Goal: Task Accomplishment & Management: Manage account settings

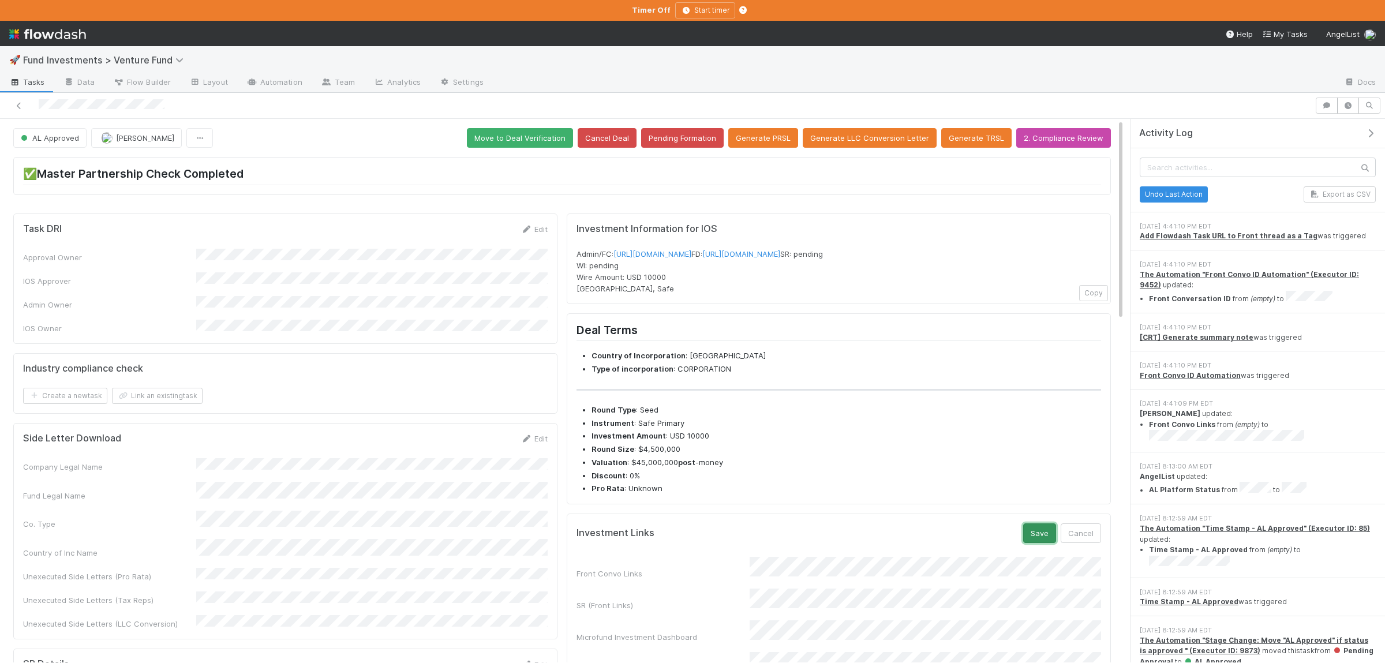
click at [1048, 543] on button "Save" at bounding box center [1039, 533] width 33 height 20
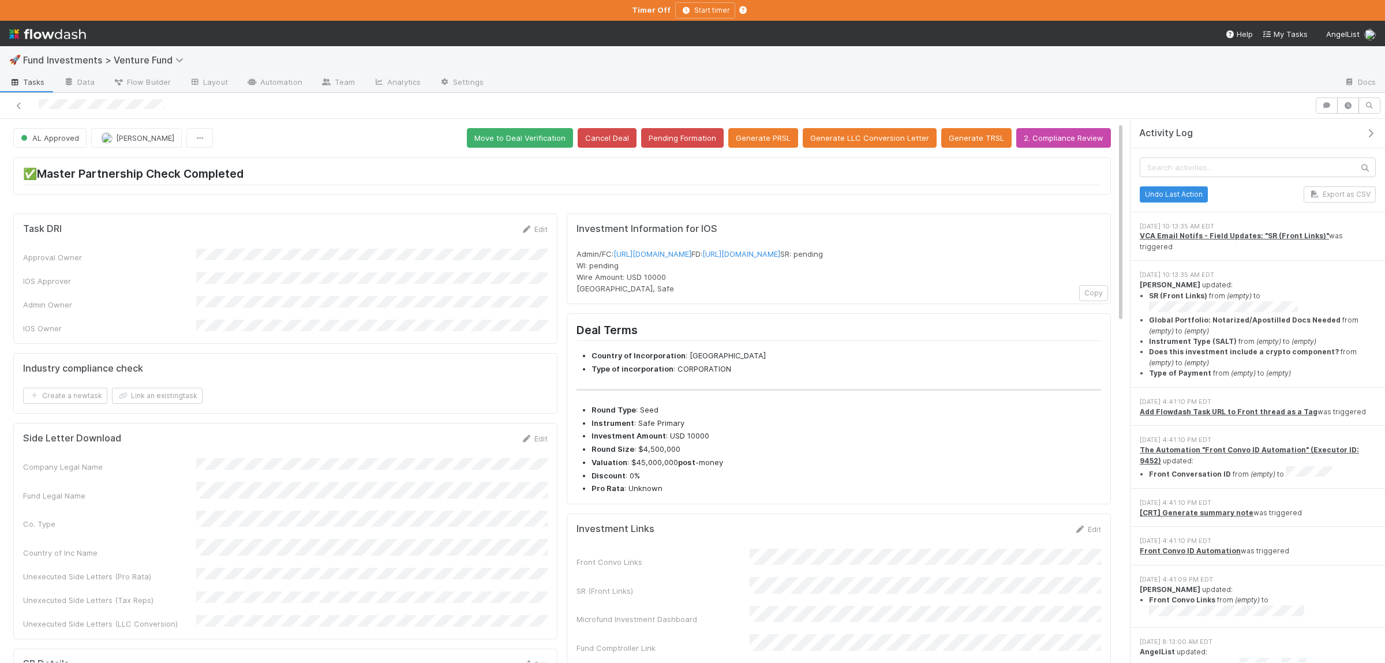
scroll to position [168, 0]
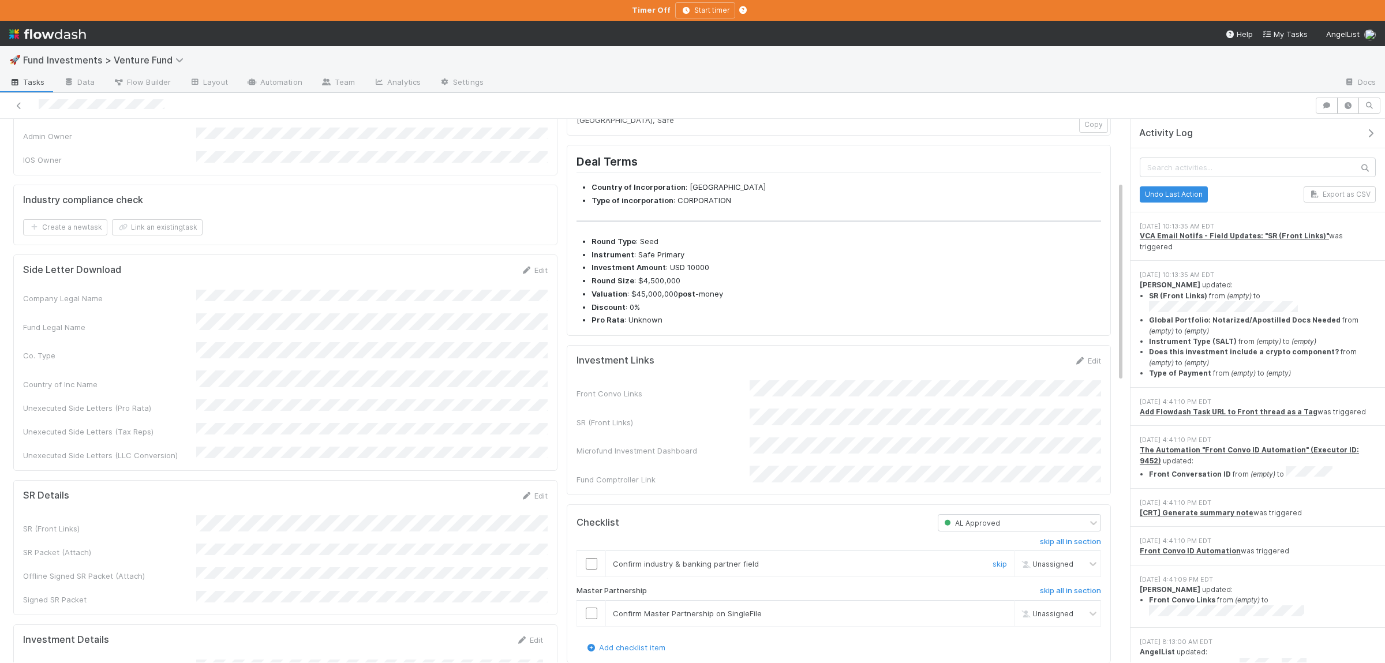
click at [592, 569] on input "checkbox" at bounding box center [592, 564] width 12 height 12
click at [592, 623] on td at bounding box center [591, 614] width 29 height 26
click at [592, 619] on input "checkbox" at bounding box center [592, 614] width 12 height 12
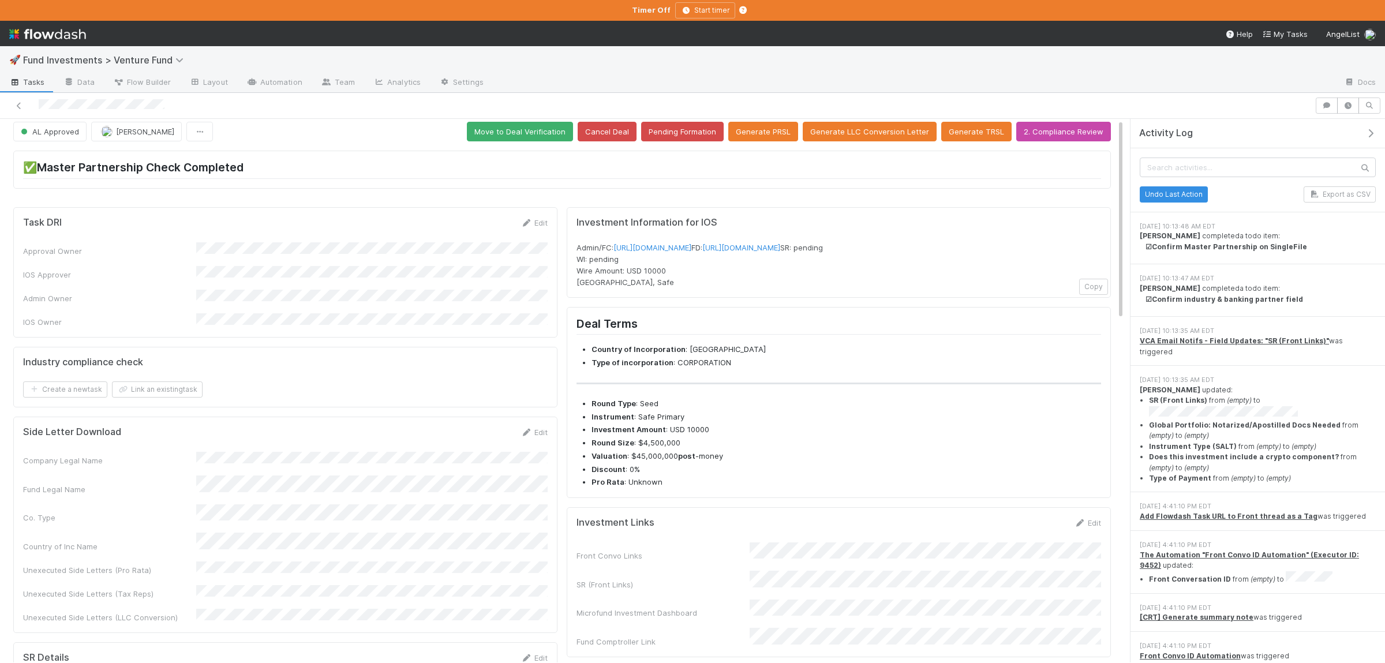
scroll to position [0, 0]
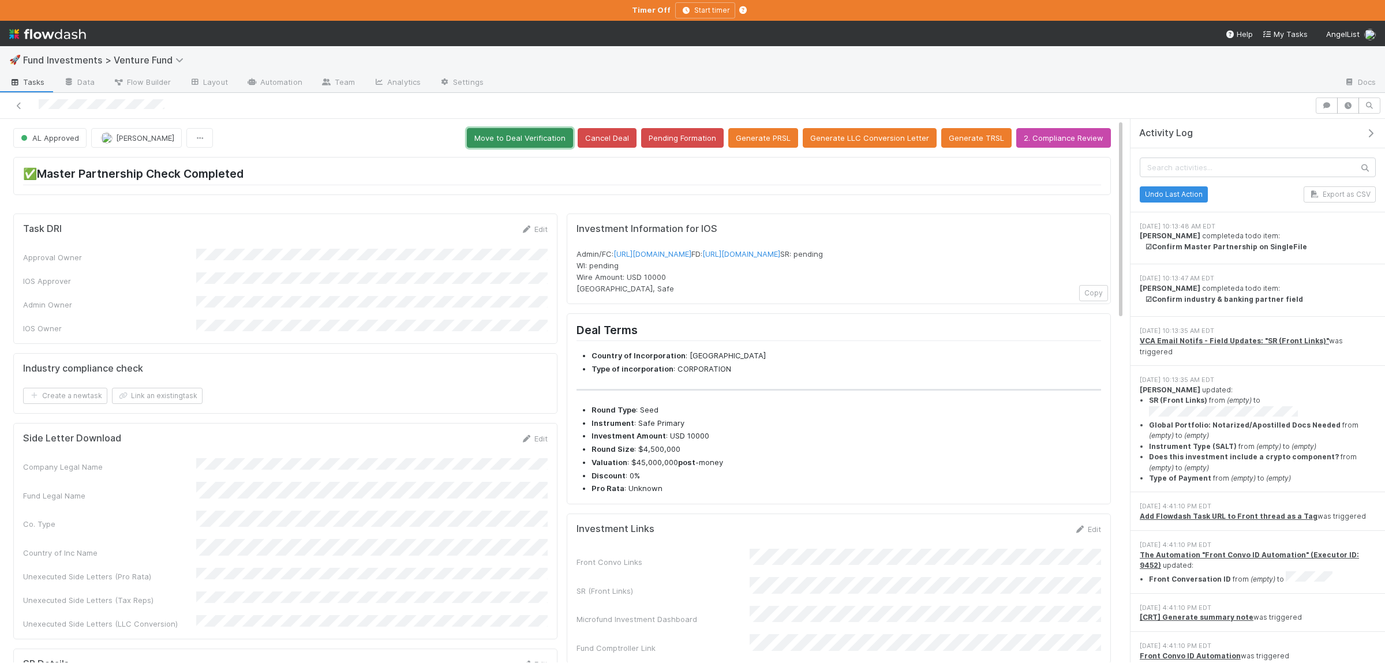
click at [523, 130] on button "Move to Deal Verification" at bounding box center [520, 138] width 106 height 20
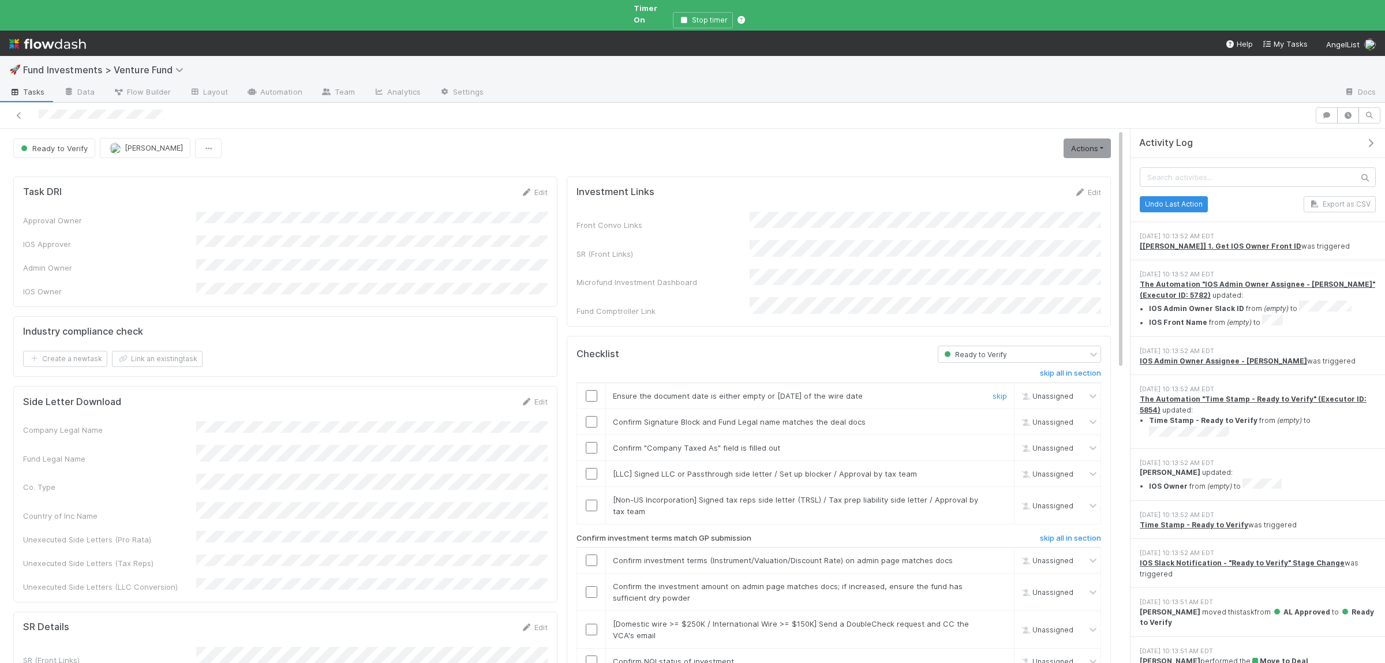
click at [595, 390] on input "checkbox" at bounding box center [592, 396] width 12 height 12
click at [593, 416] on input "checkbox" at bounding box center [592, 422] width 12 height 12
click at [596, 442] on input "checkbox" at bounding box center [592, 448] width 12 height 12
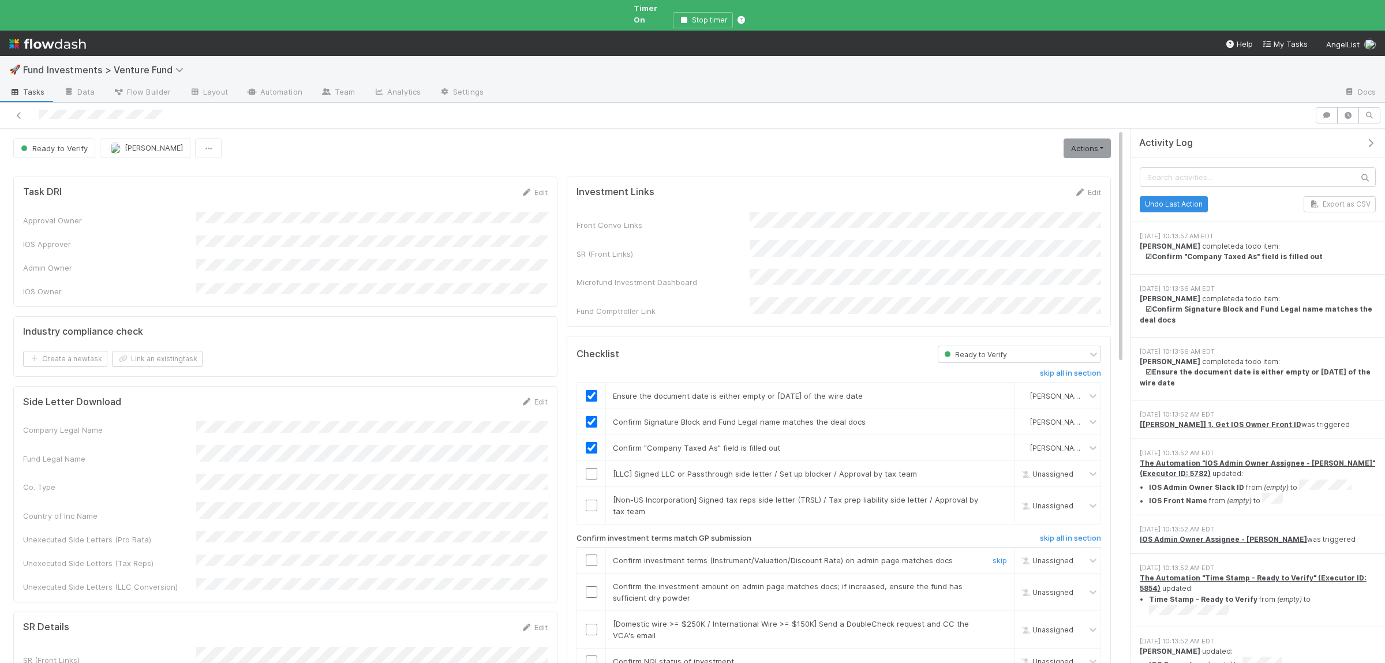
click at [597, 554] on div at bounding box center [591, 560] width 28 height 12
click at [593, 554] on input "checkbox" at bounding box center [592, 560] width 12 height 12
click at [594, 586] on input "checkbox" at bounding box center [592, 592] width 12 height 12
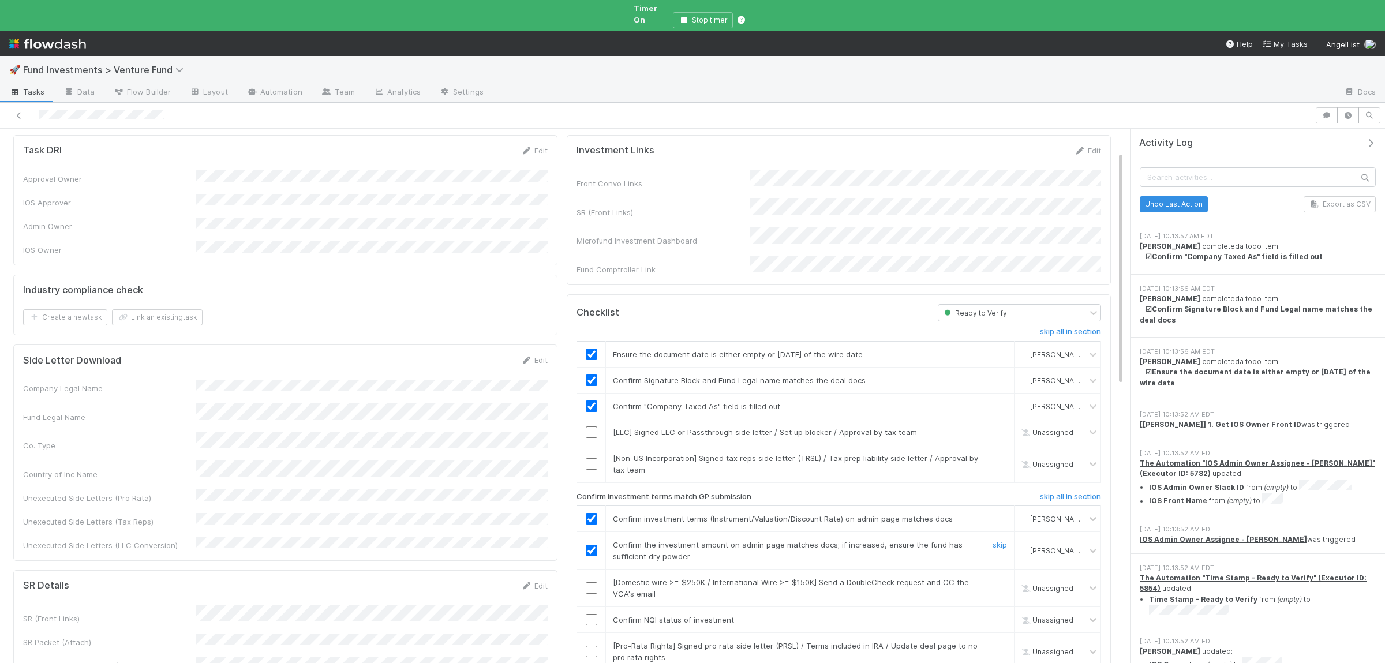
scroll to position [56, 0]
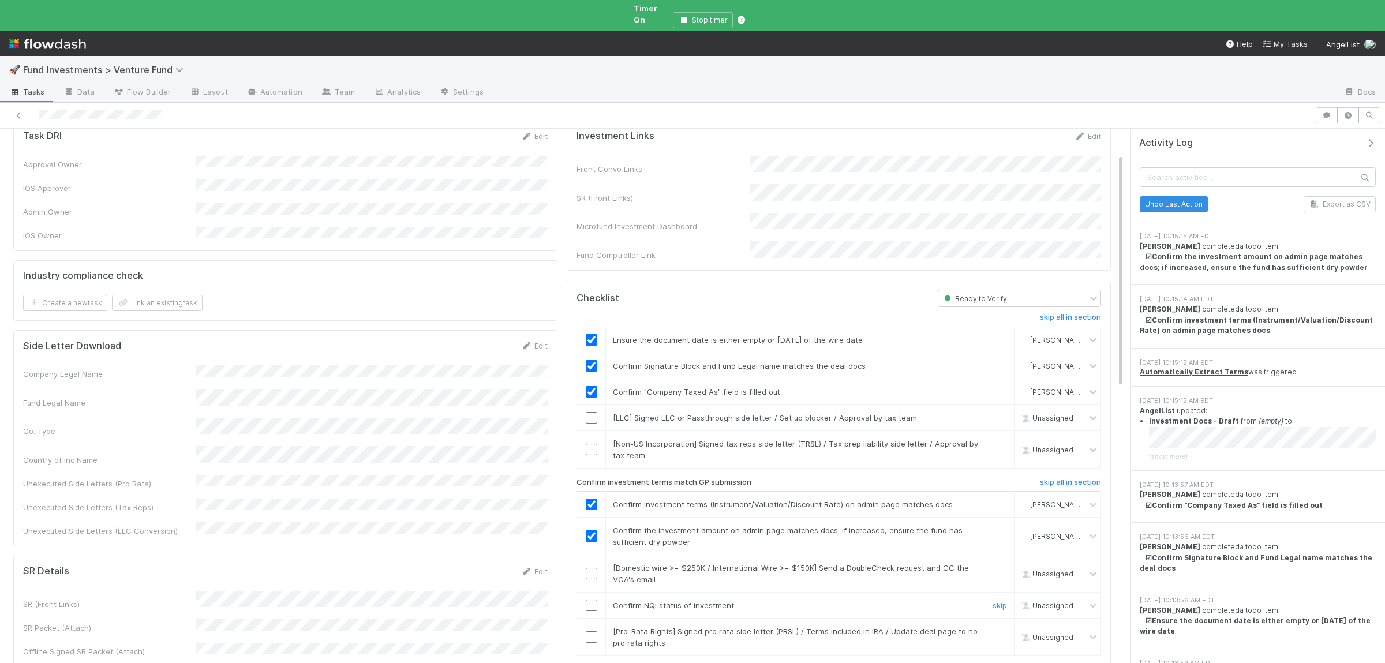
click at [586, 599] on input "checkbox" at bounding box center [592, 605] width 12 height 12
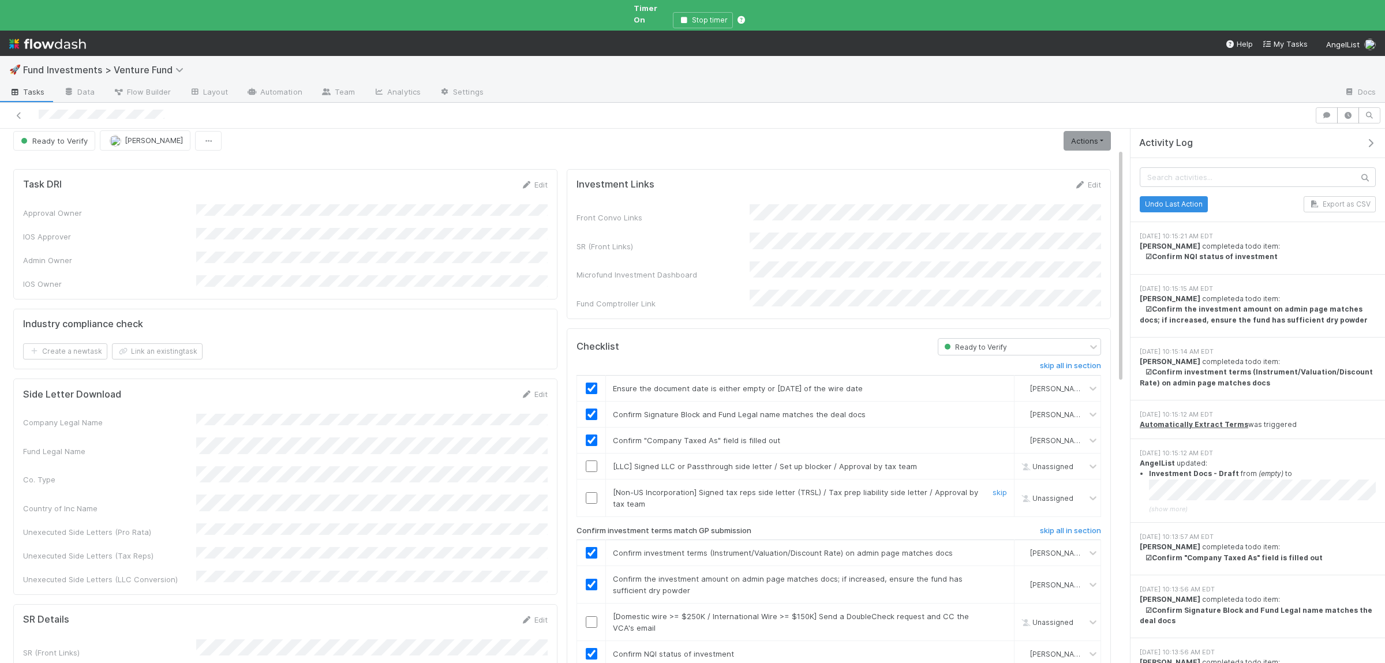
scroll to position [0, 0]
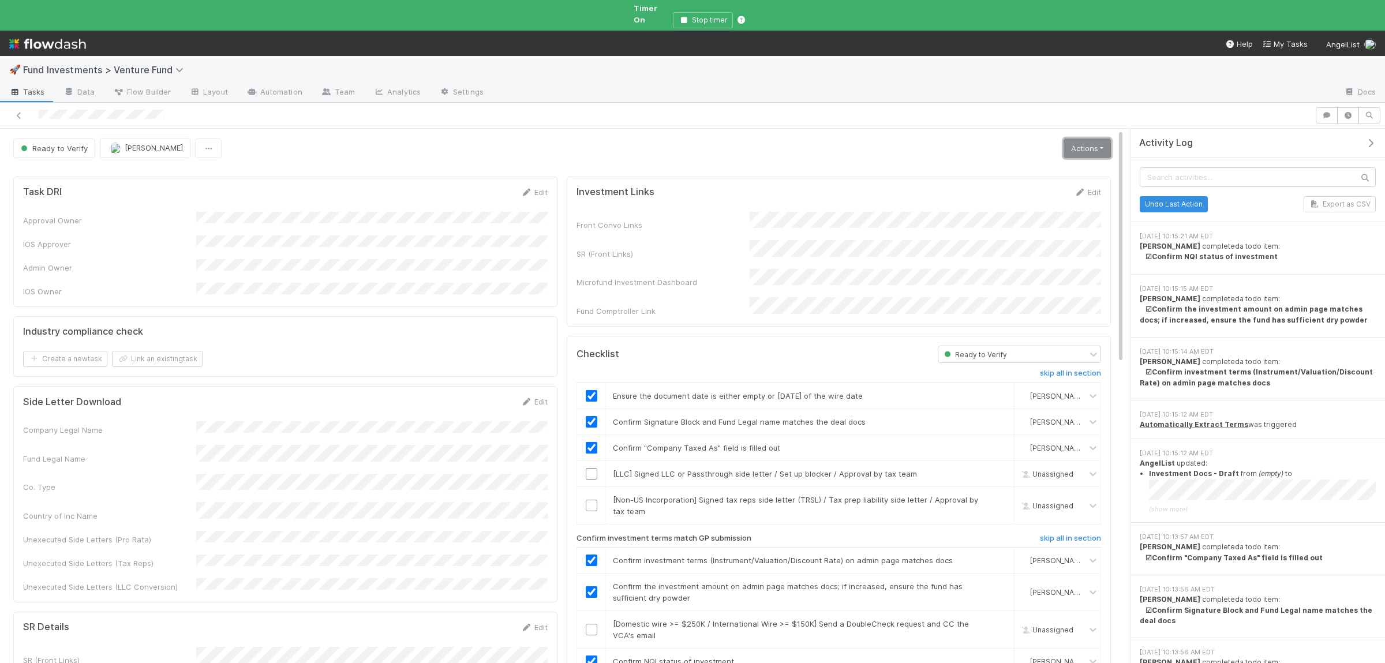
click at [1088, 138] on link "Actions" at bounding box center [1086, 148] width 47 height 20
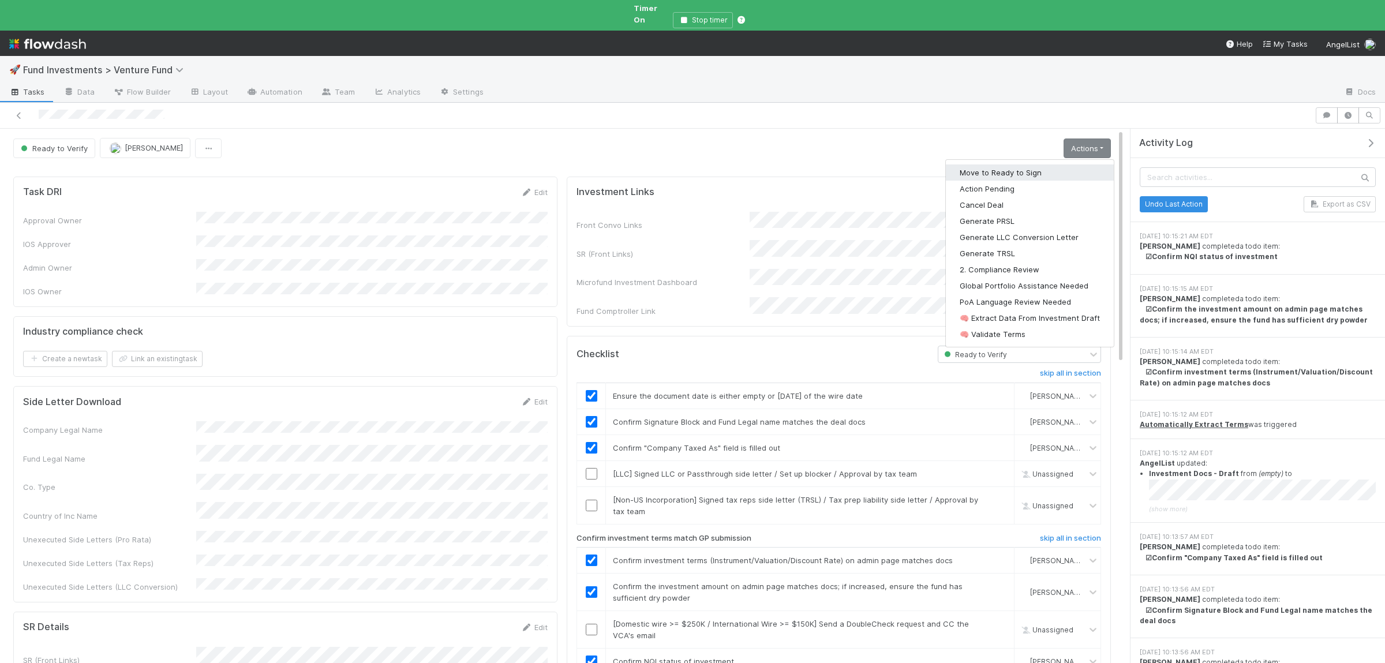
click at [1053, 164] on button "Move to Ready to Sign" at bounding box center [1030, 172] width 168 height 16
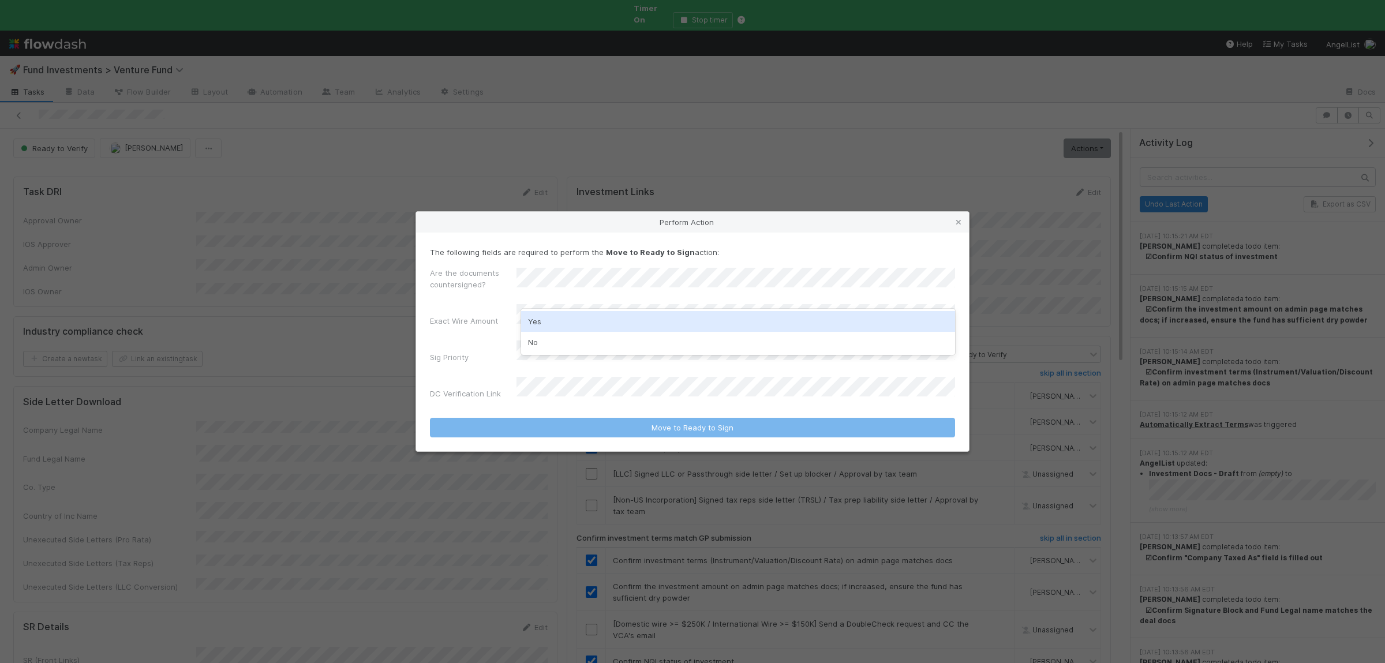
click at [556, 335] on div "No" at bounding box center [738, 342] width 434 height 21
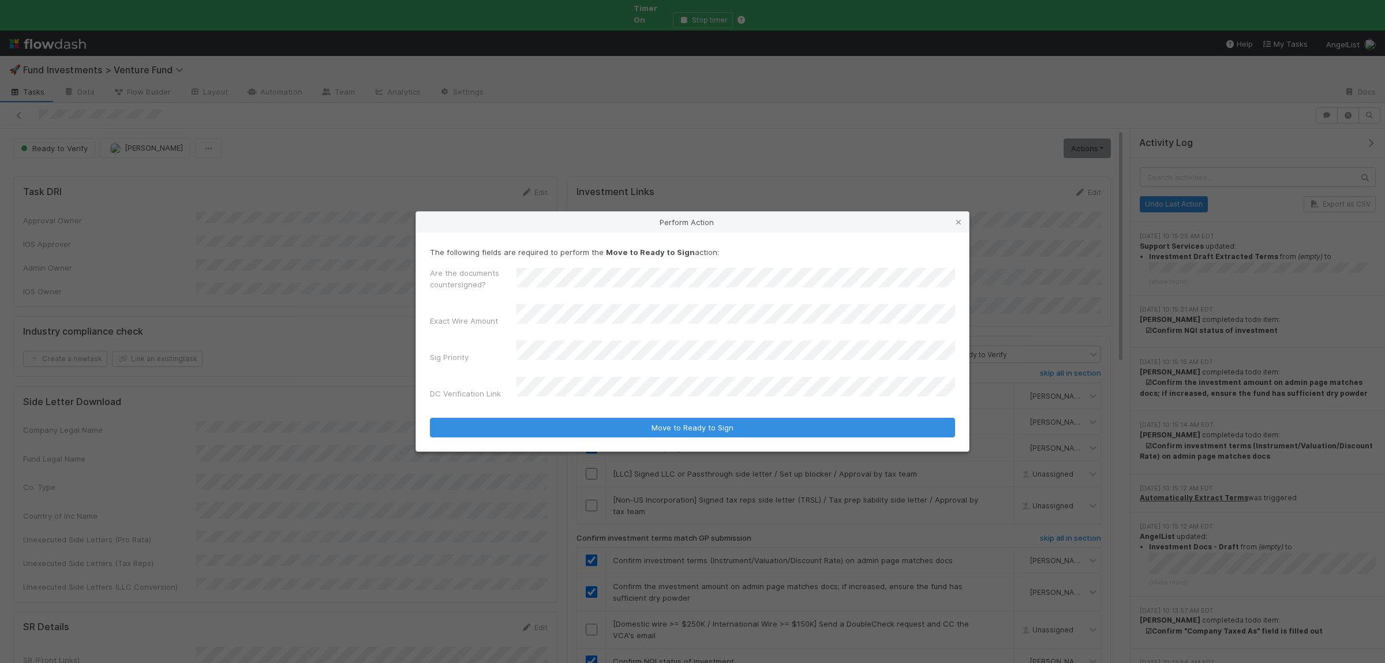
click at [430, 418] on button "Move to Ready to Sign" at bounding box center [692, 428] width 525 height 20
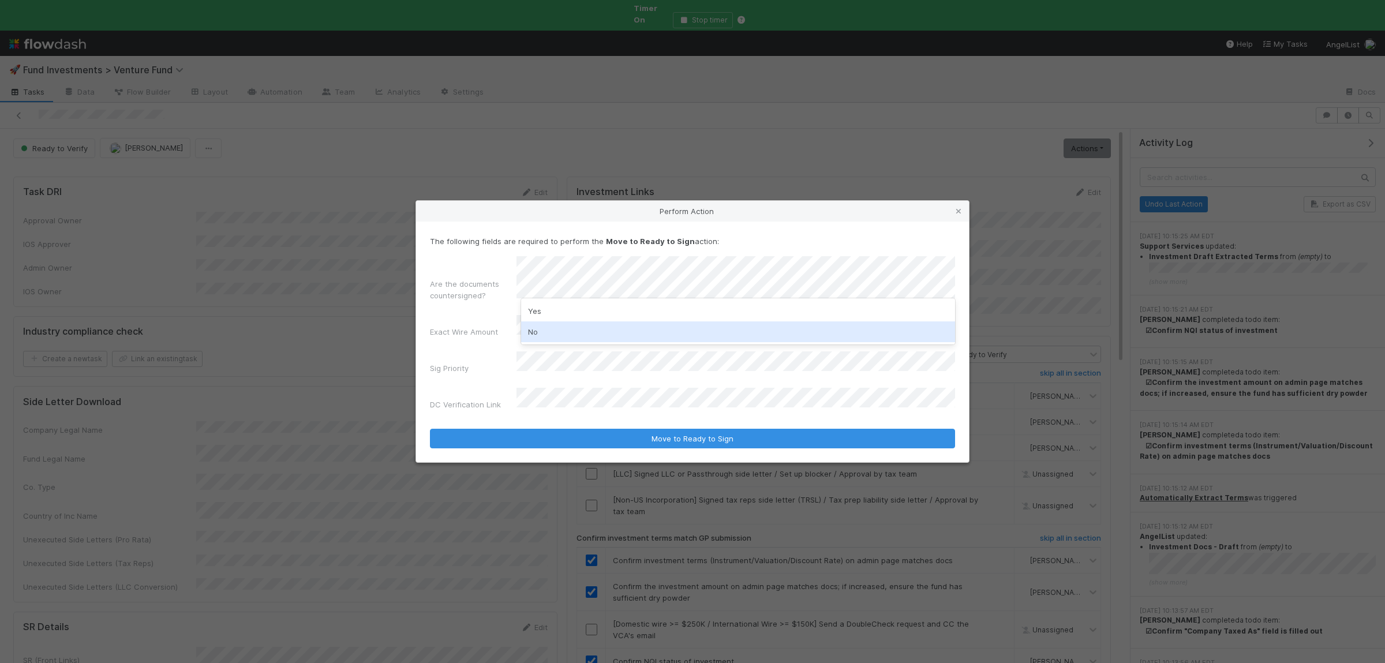
click at [557, 329] on div "No" at bounding box center [738, 331] width 434 height 21
click at [553, 415] on form "The following fields are required to perform the Move to Ready to Sign action: …" at bounding box center [692, 341] width 525 height 212
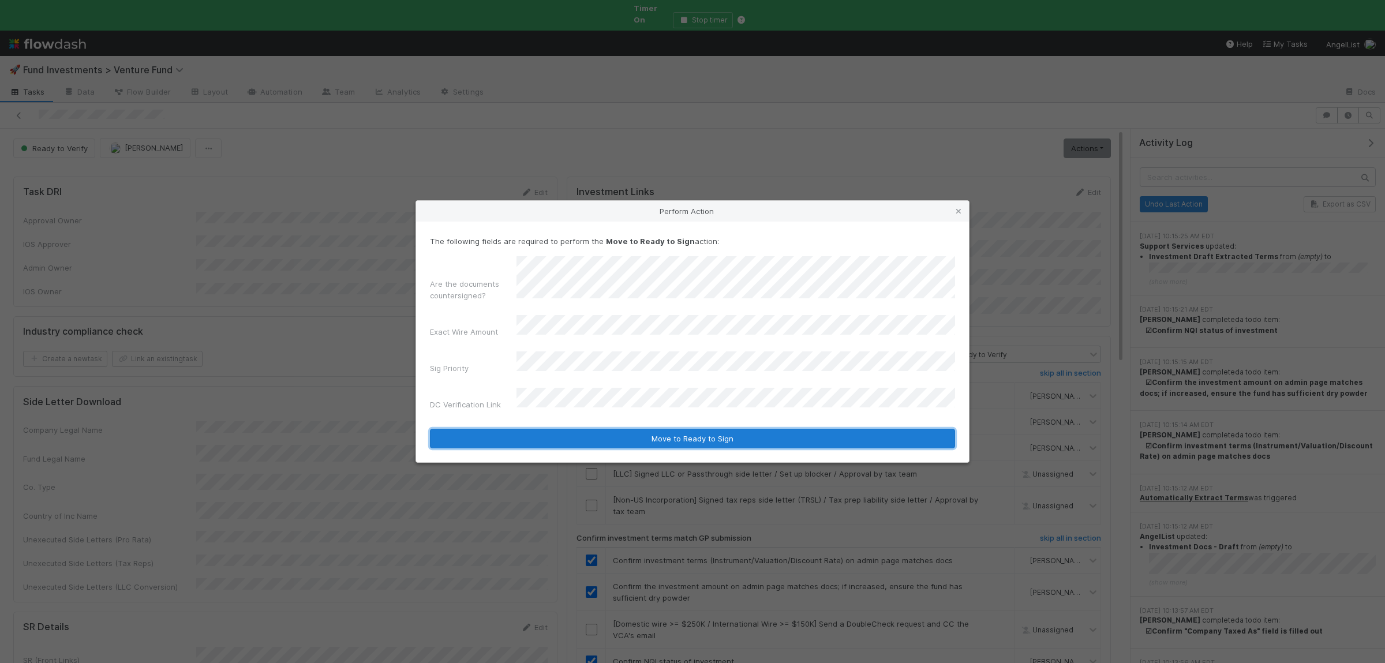
drag, startPoint x: 553, startPoint y: 421, endPoint x: 562, endPoint y: 429, distance: 12.2
click at [553, 429] on button "Move to Ready to Sign" at bounding box center [692, 439] width 525 height 20
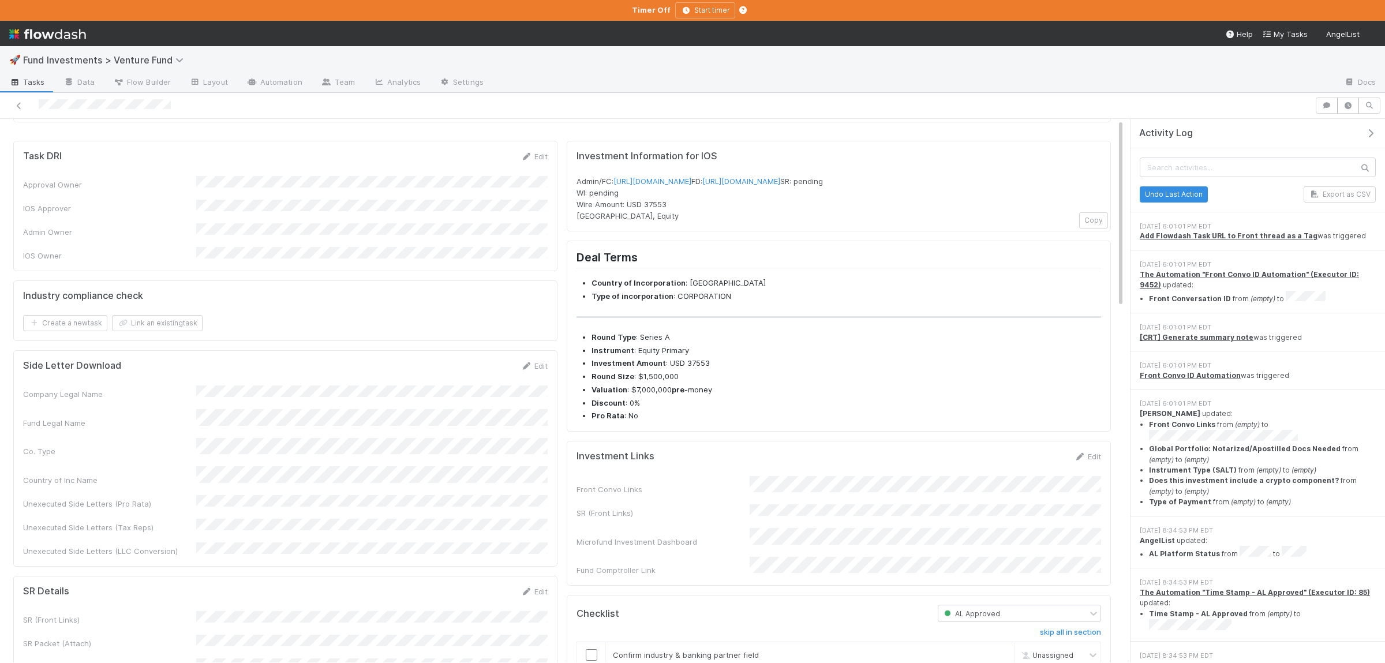
scroll to position [113, 0]
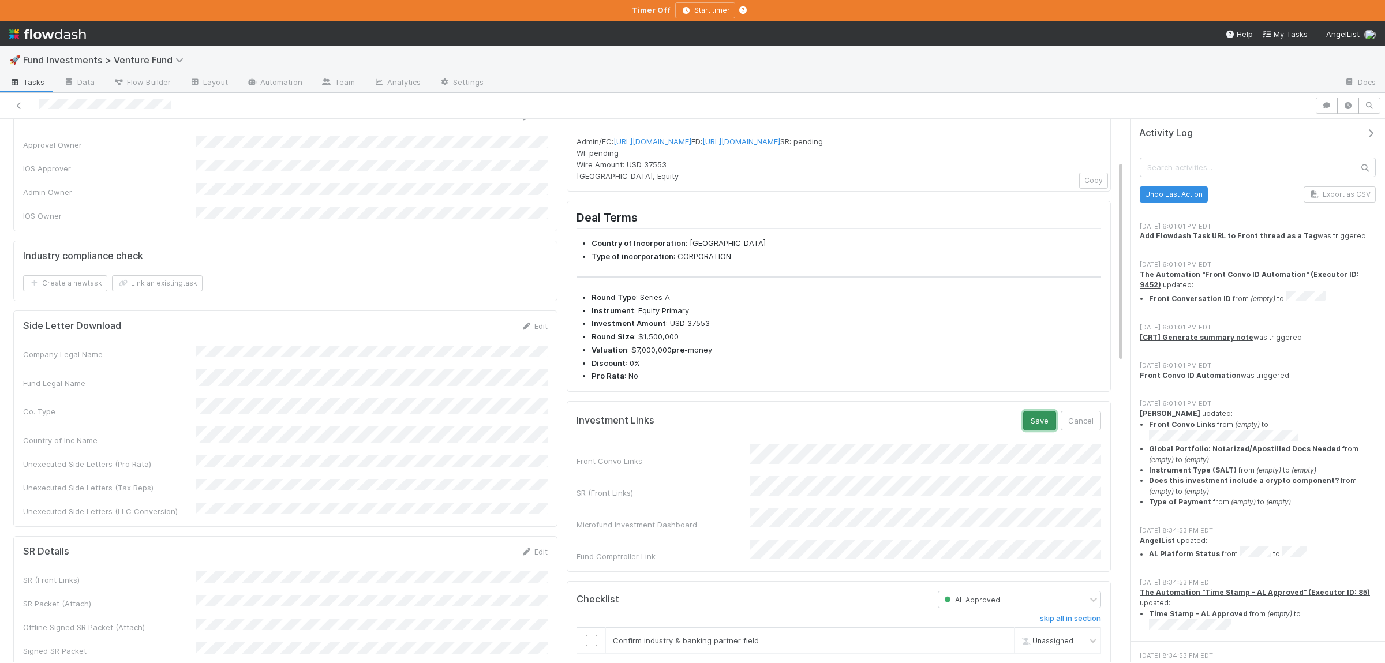
click at [1037, 430] on button "Save" at bounding box center [1039, 421] width 33 height 20
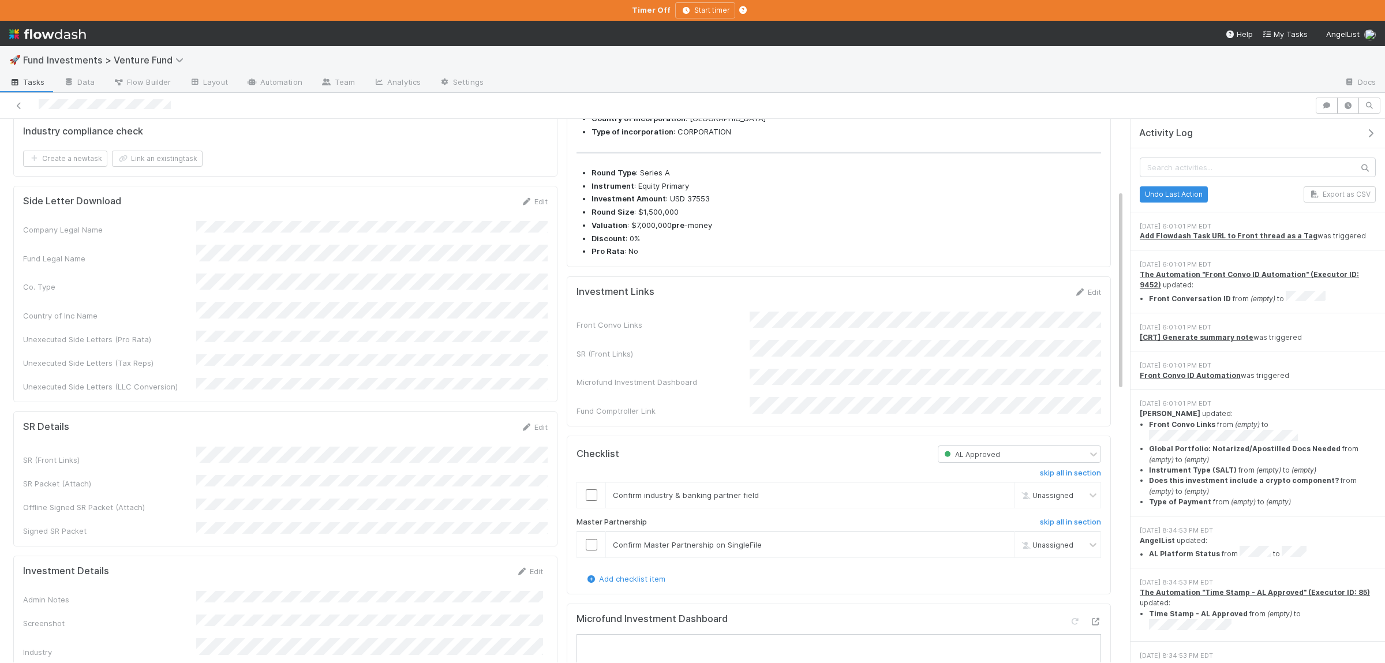
scroll to position [281, 0]
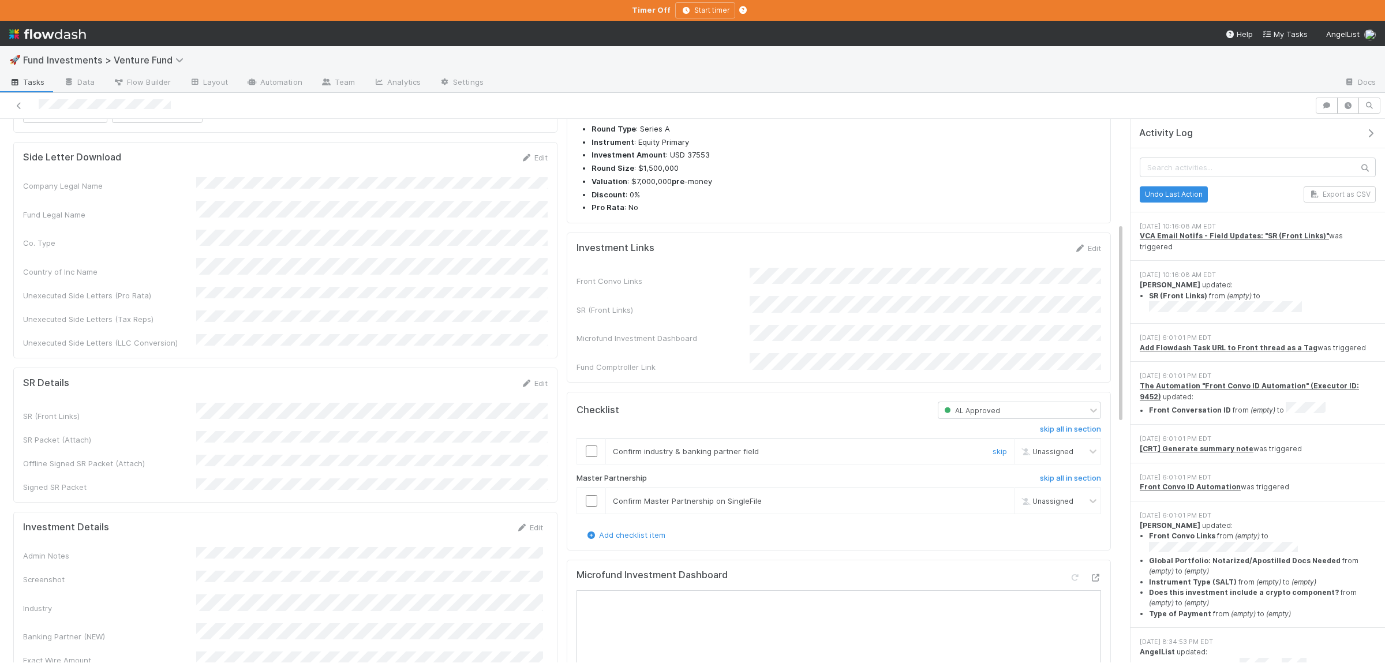
click at [591, 457] on input "checkbox" at bounding box center [592, 451] width 12 height 12
click at [592, 507] on input "checkbox" at bounding box center [592, 501] width 12 height 12
checkbox input "true"
click at [596, 457] on input "checkbox" at bounding box center [592, 451] width 12 height 12
click at [591, 507] on input "checkbox" at bounding box center [592, 501] width 12 height 12
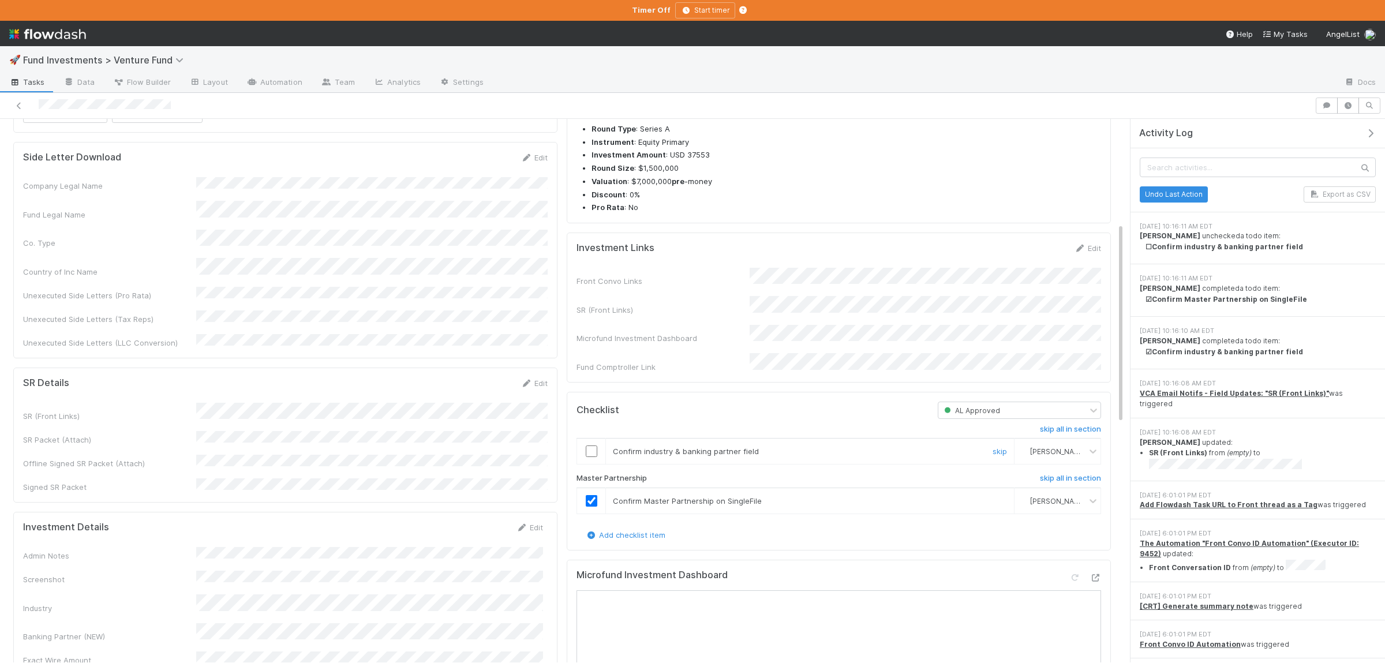
click at [592, 457] on input "checkbox" at bounding box center [592, 451] width 12 height 12
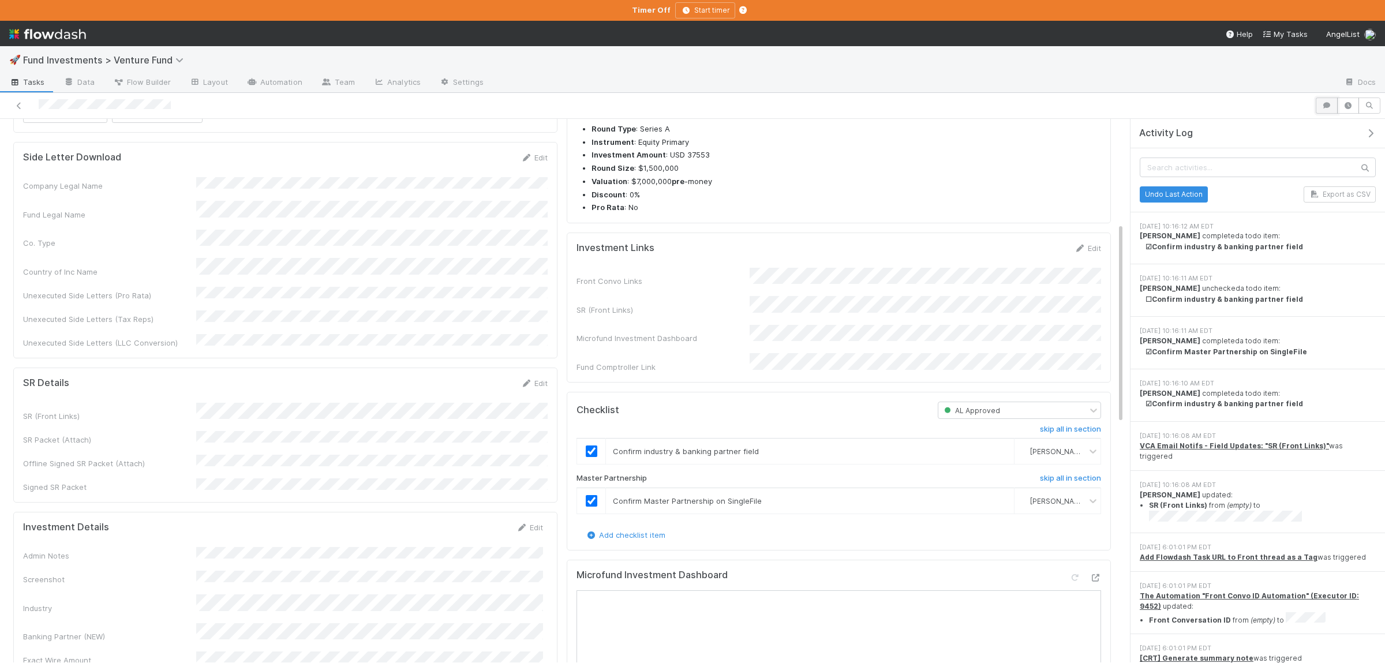
click at [1325, 107] on icon "button" at bounding box center [1327, 105] width 12 height 7
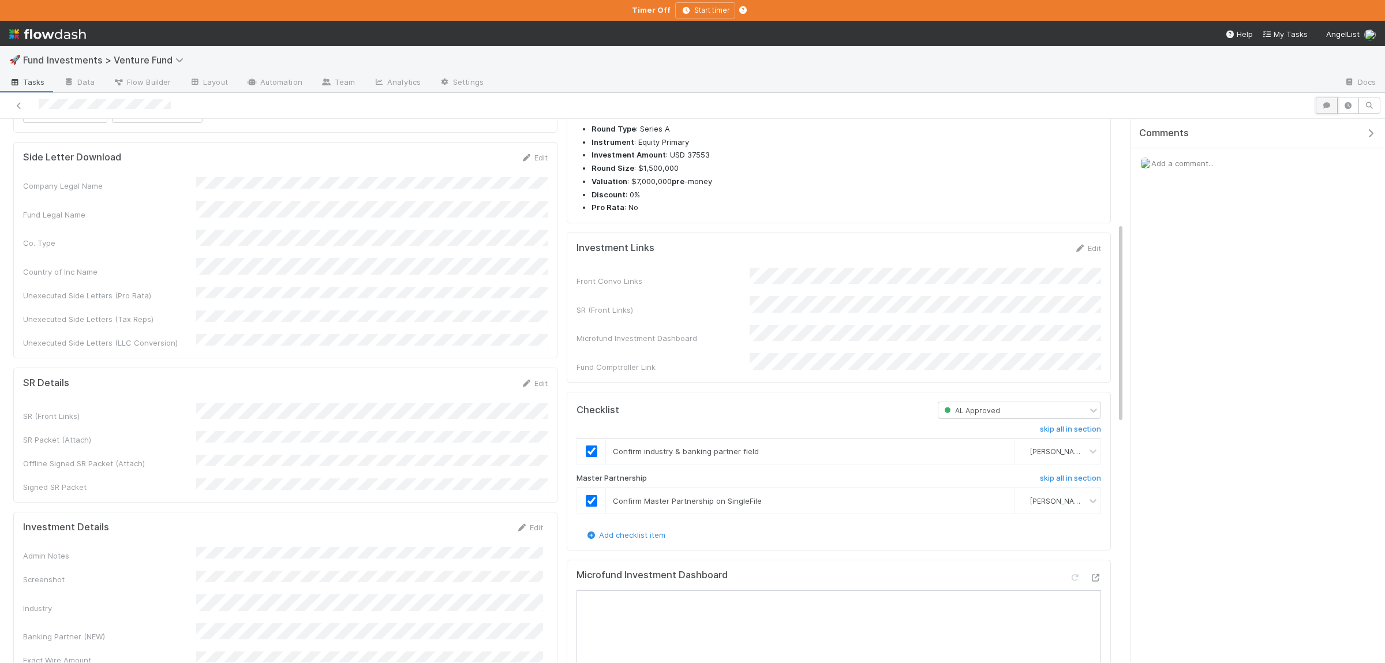
click at [1325, 110] on button "button" at bounding box center [1326, 106] width 22 height 16
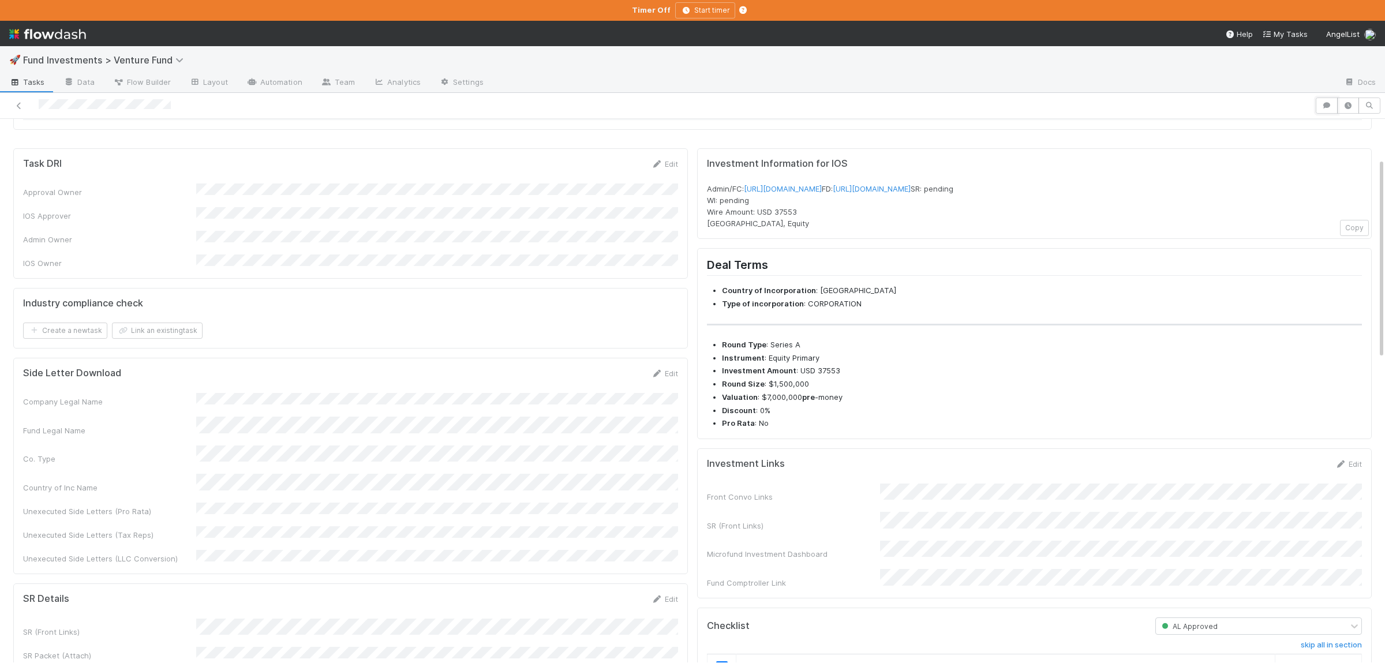
scroll to position [0, 0]
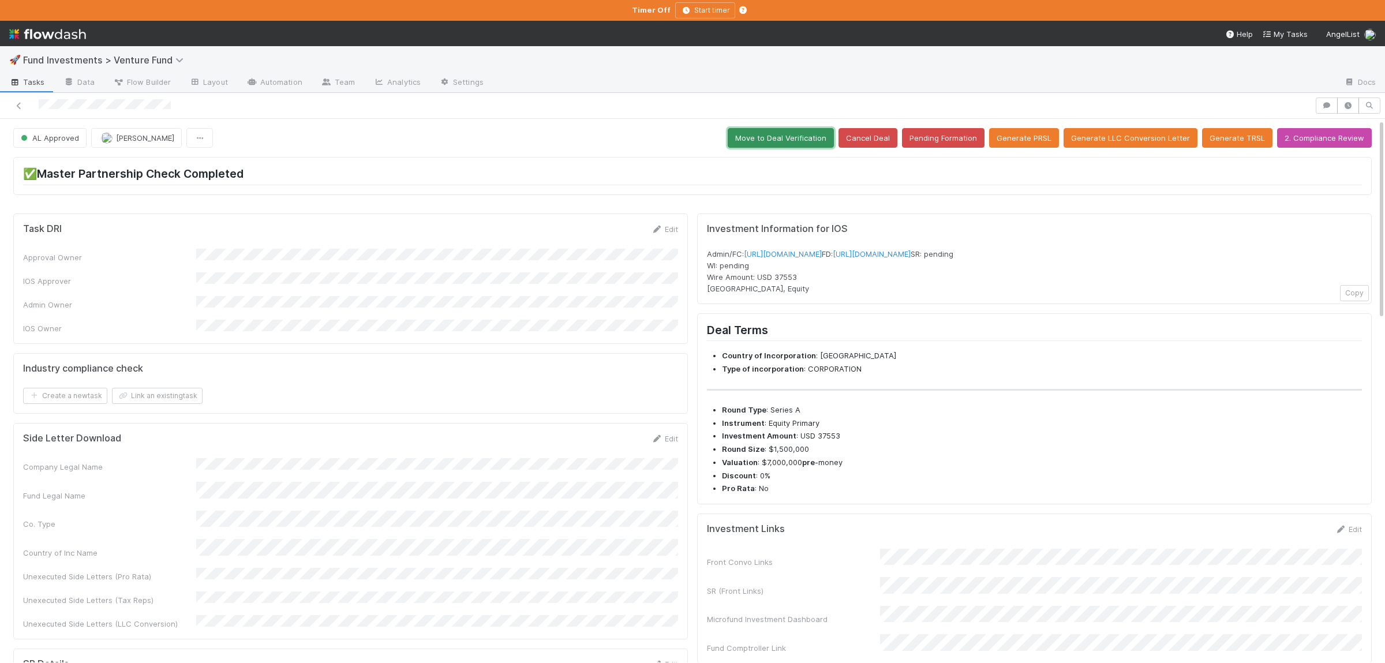
click at [783, 145] on button "Move to Deal Verification" at bounding box center [781, 138] width 106 height 20
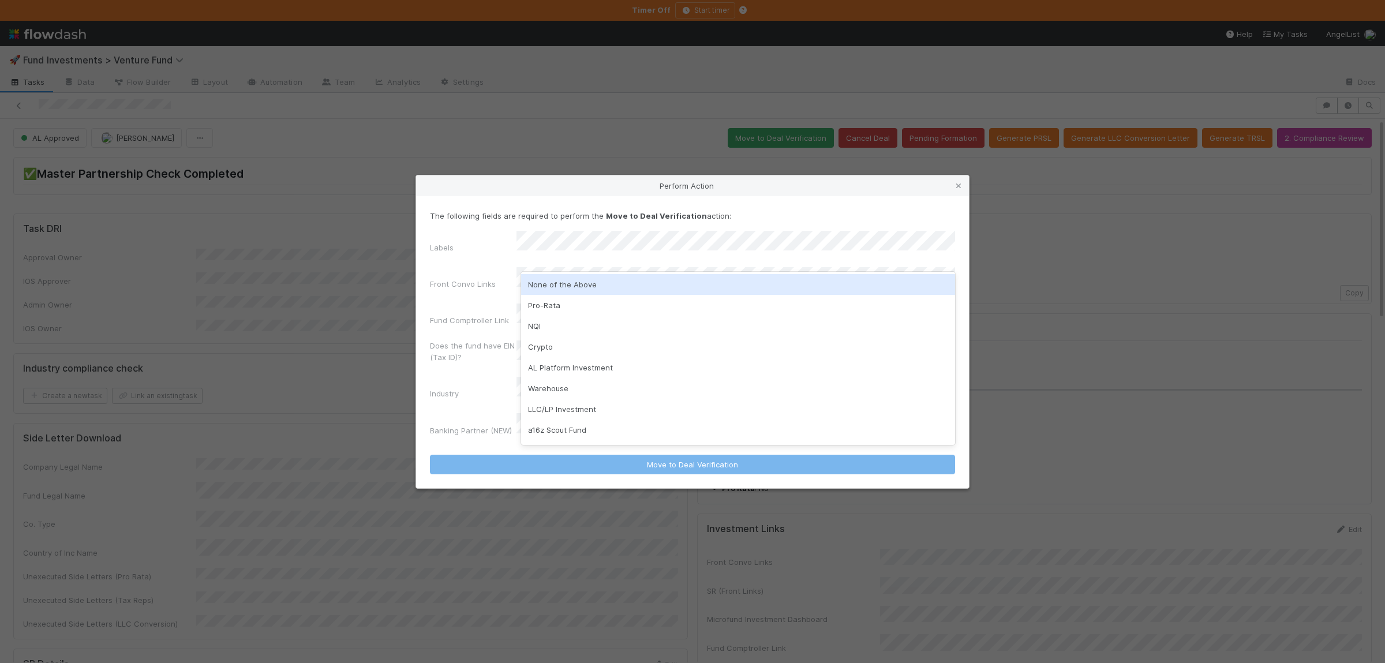
click at [556, 280] on div "None of the Above" at bounding box center [738, 284] width 434 height 21
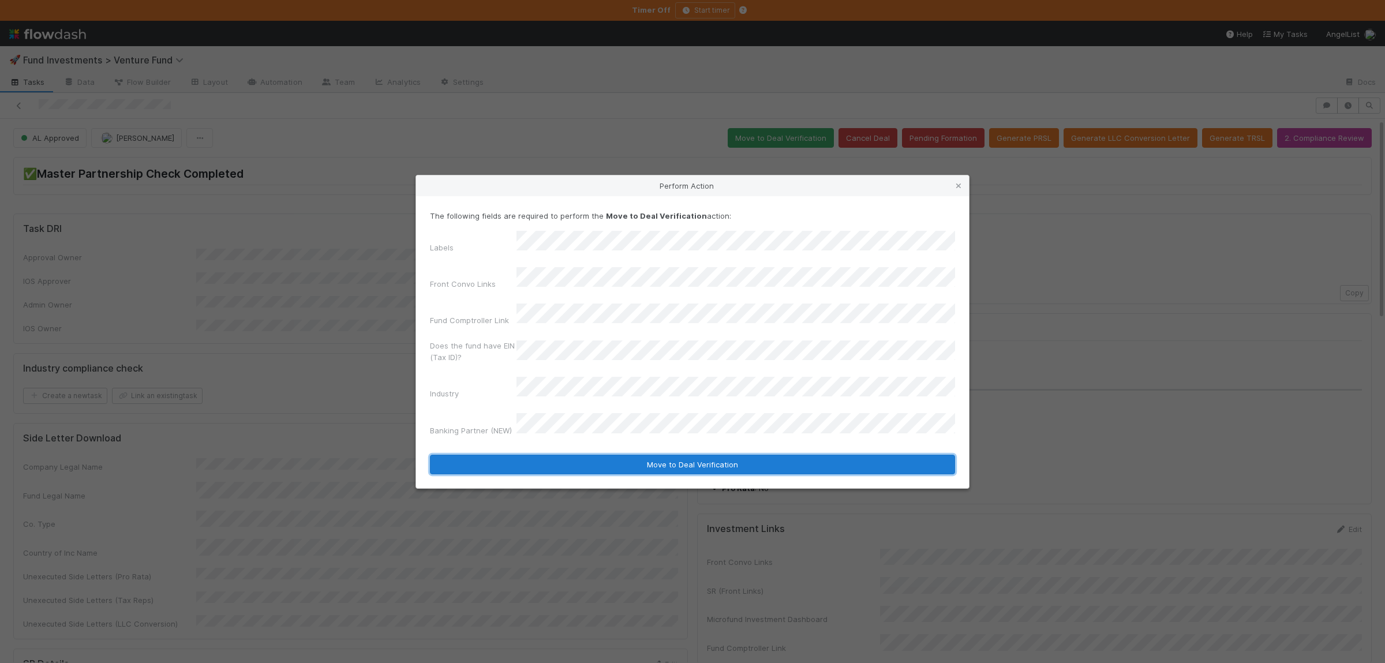
click at [562, 455] on button "Move to Deal Verification" at bounding box center [692, 465] width 525 height 20
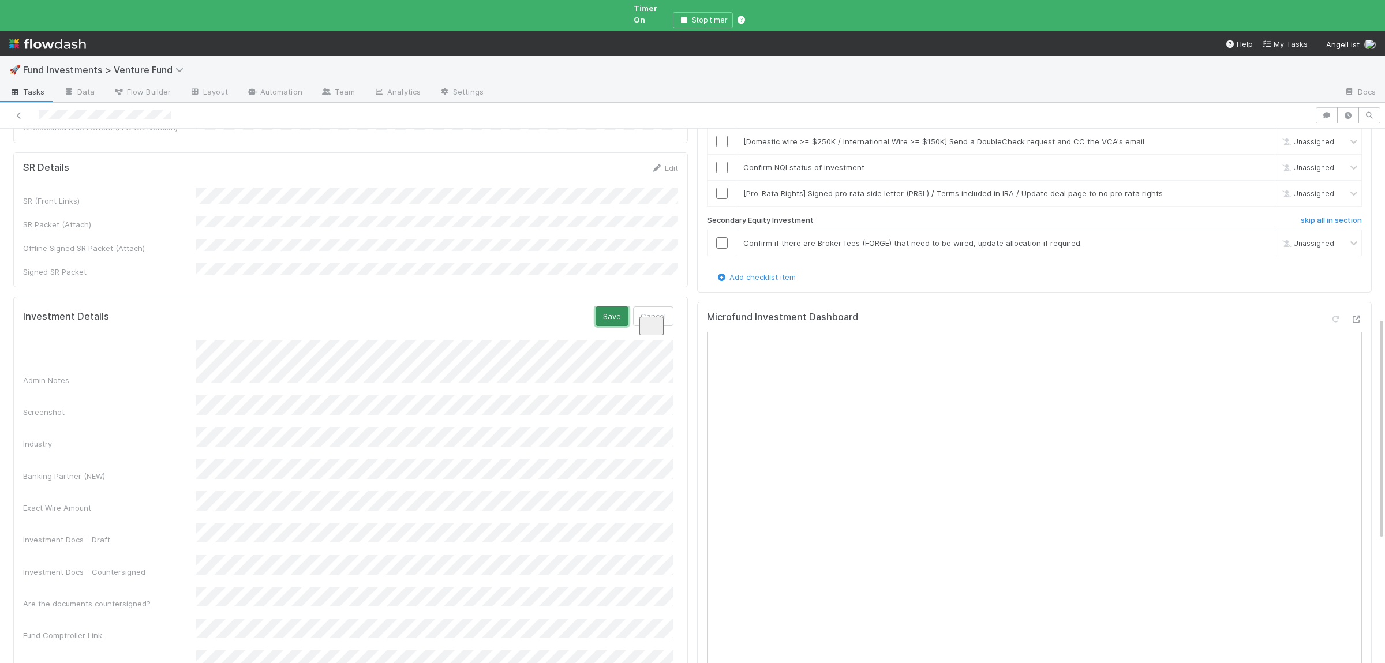
click at [599, 306] on button "Save" at bounding box center [611, 316] width 33 height 20
click at [398, 438] on div "Admin Notes Screenshot Industry Banking Partner (NEW) Exact Wire Amount Investm…" at bounding box center [348, 495] width 650 height 327
click at [253, 449] on div "Admin Notes Screenshot Industry Banking Partner (NEW) Exact Wire Amount Investm…" at bounding box center [348, 522] width 650 height 365
click at [602, 306] on button "Save" at bounding box center [611, 316] width 33 height 20
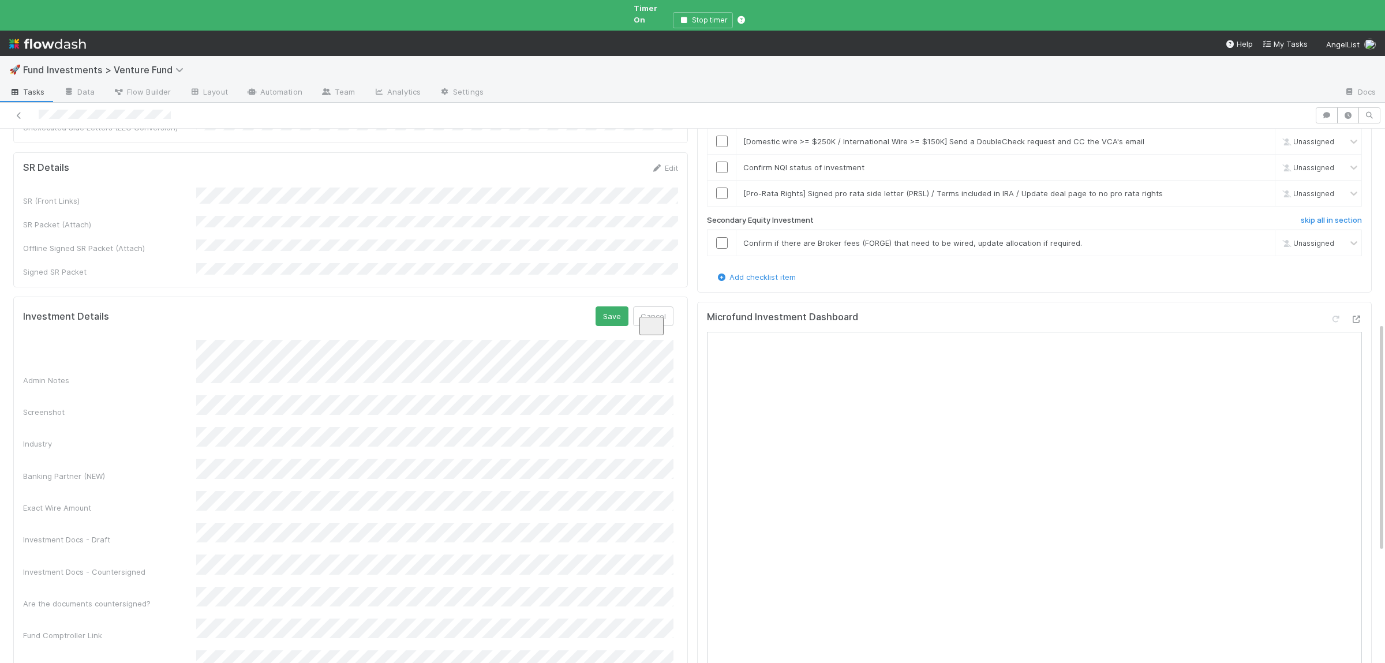
scroll to position [32, 0]
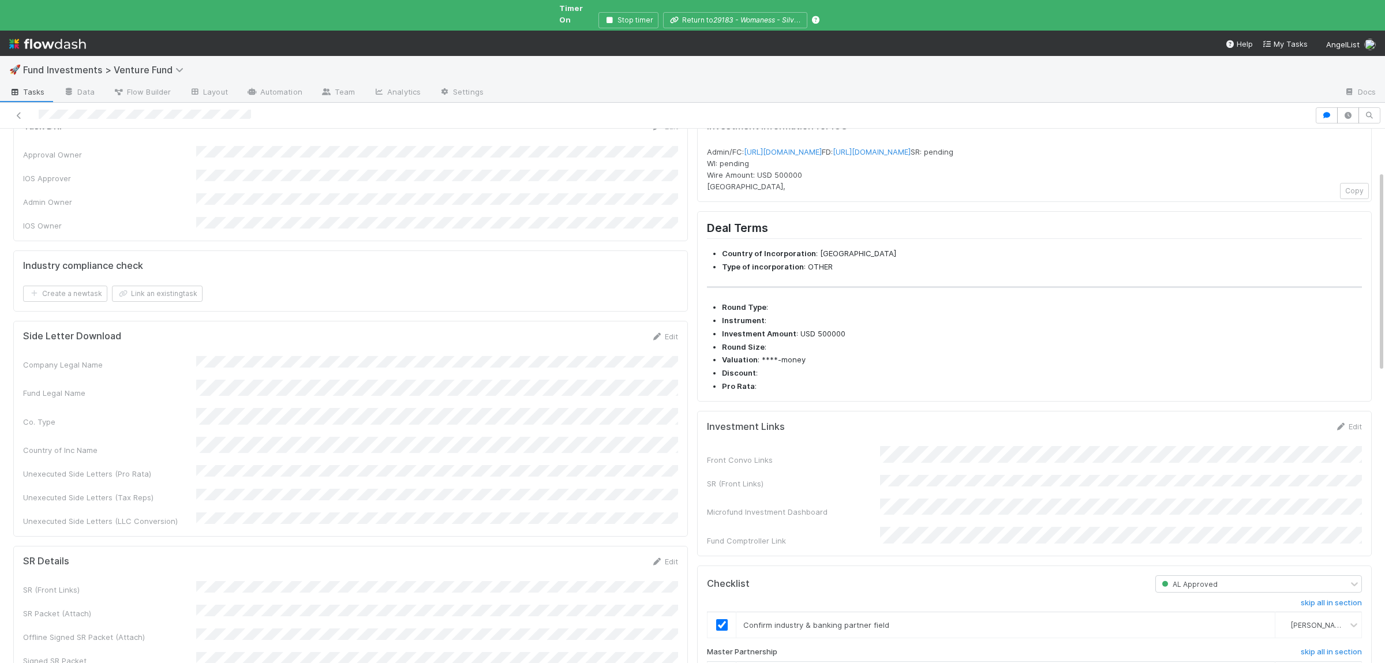
scroll to position [338, 0]
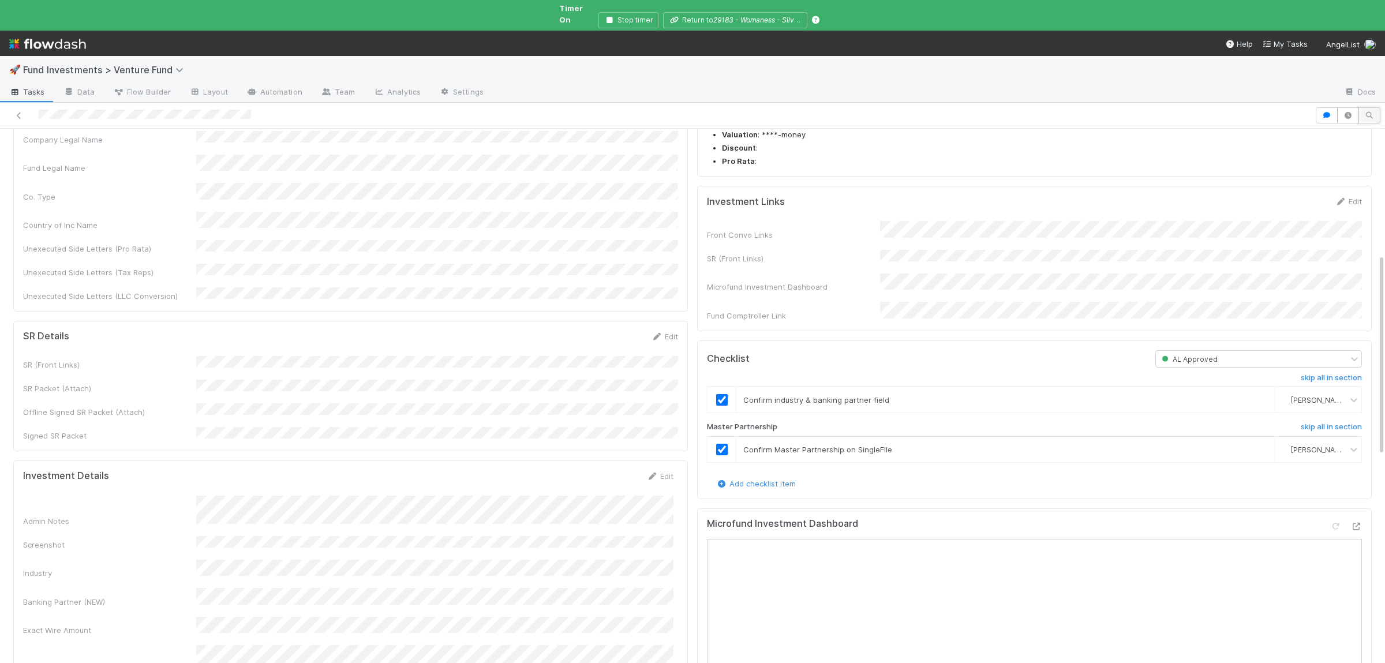
click at [1373, 110] on button "button" at bounding box center [1369, 115] width 22 height 16
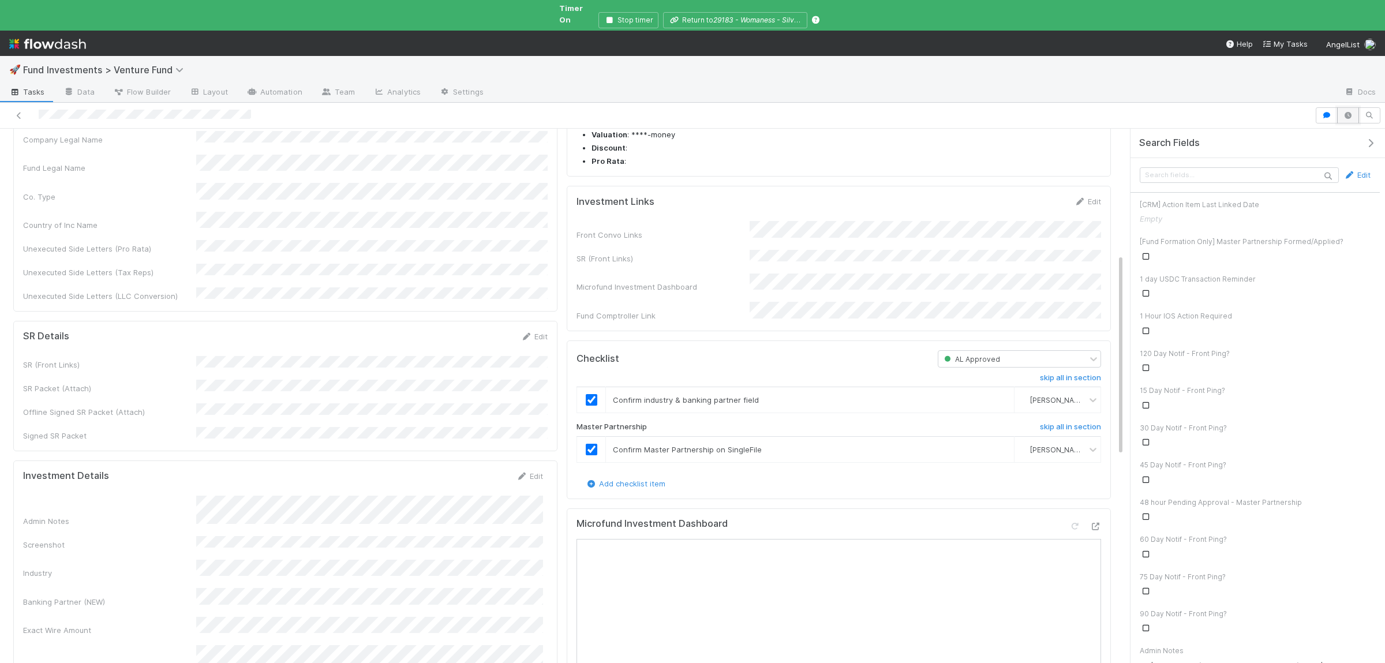
click at [1350, 111] on button "button" at bounding box center [1348, 115] width 22 height 16
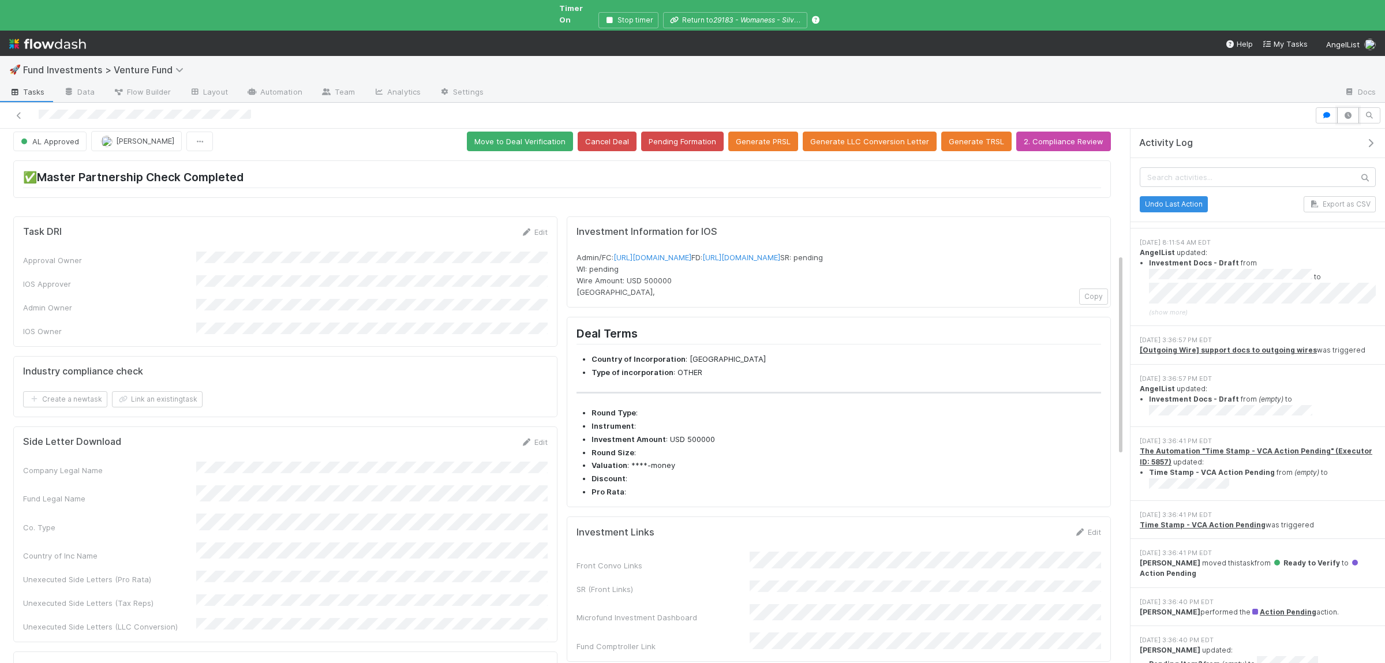
scroll to position [0, 0]
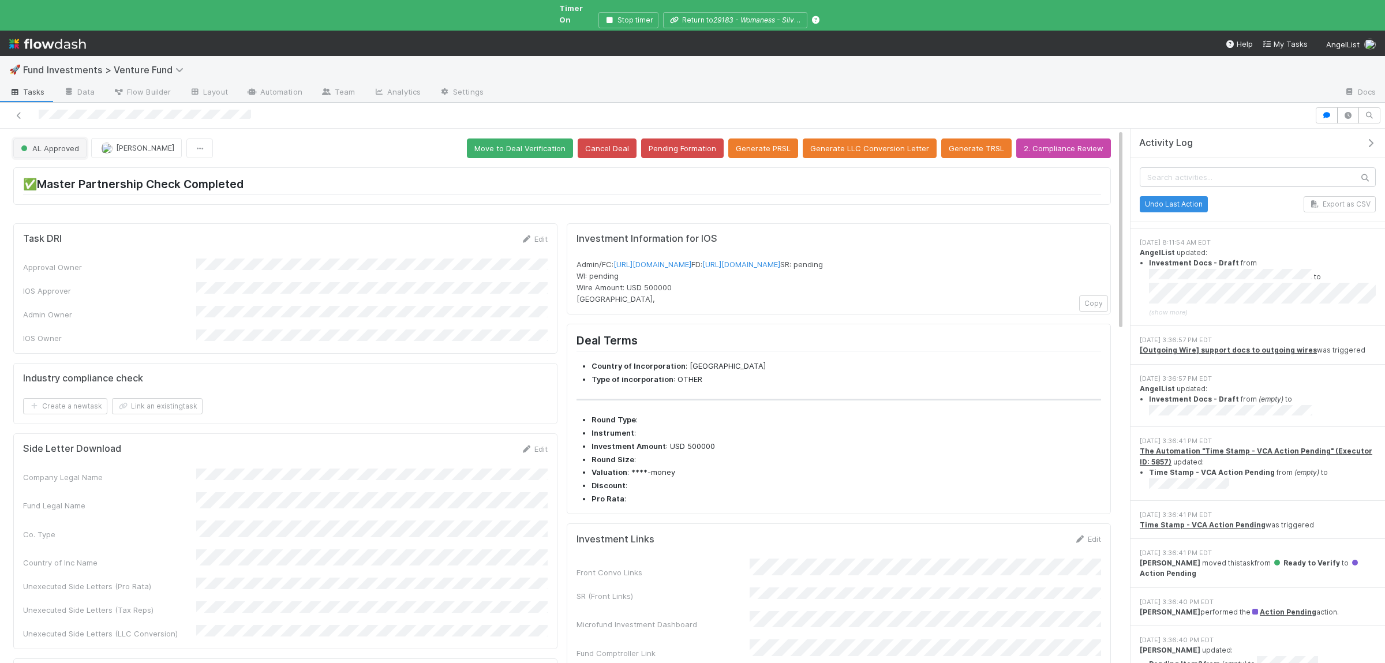
click at [59, 144] on span "AL Approved" at bounding box center [48, 148] width 61 height 9
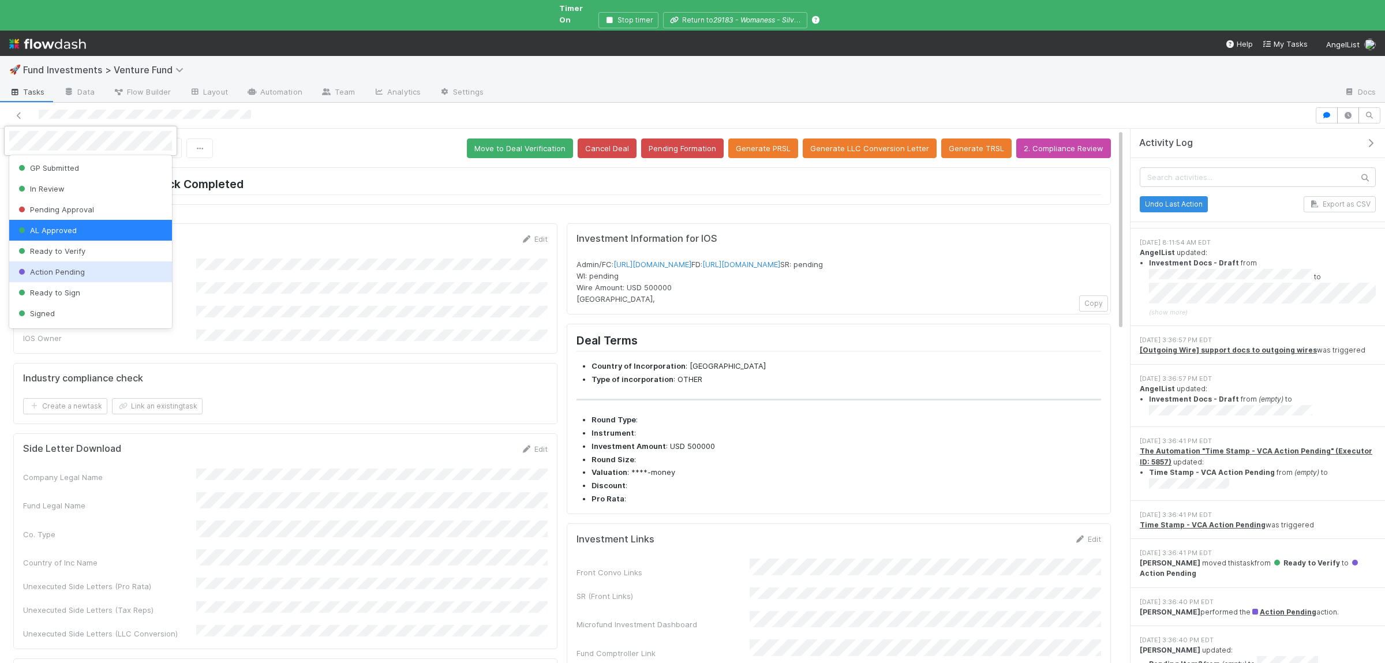
click at [84, 274] on div "Action Pending" at bounding box center [90, 271] width 163 height 21
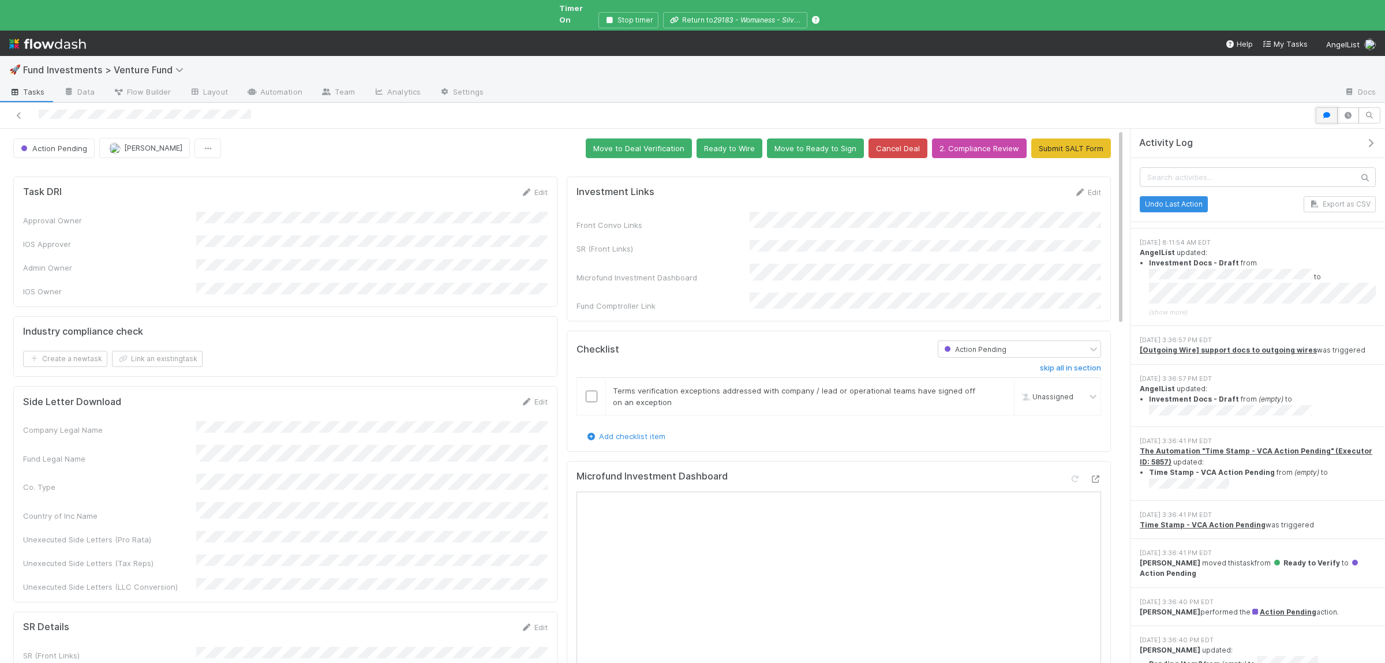
click at [1329, 107] on button "button" at bounding box center [1326, 115] width 22 height 16
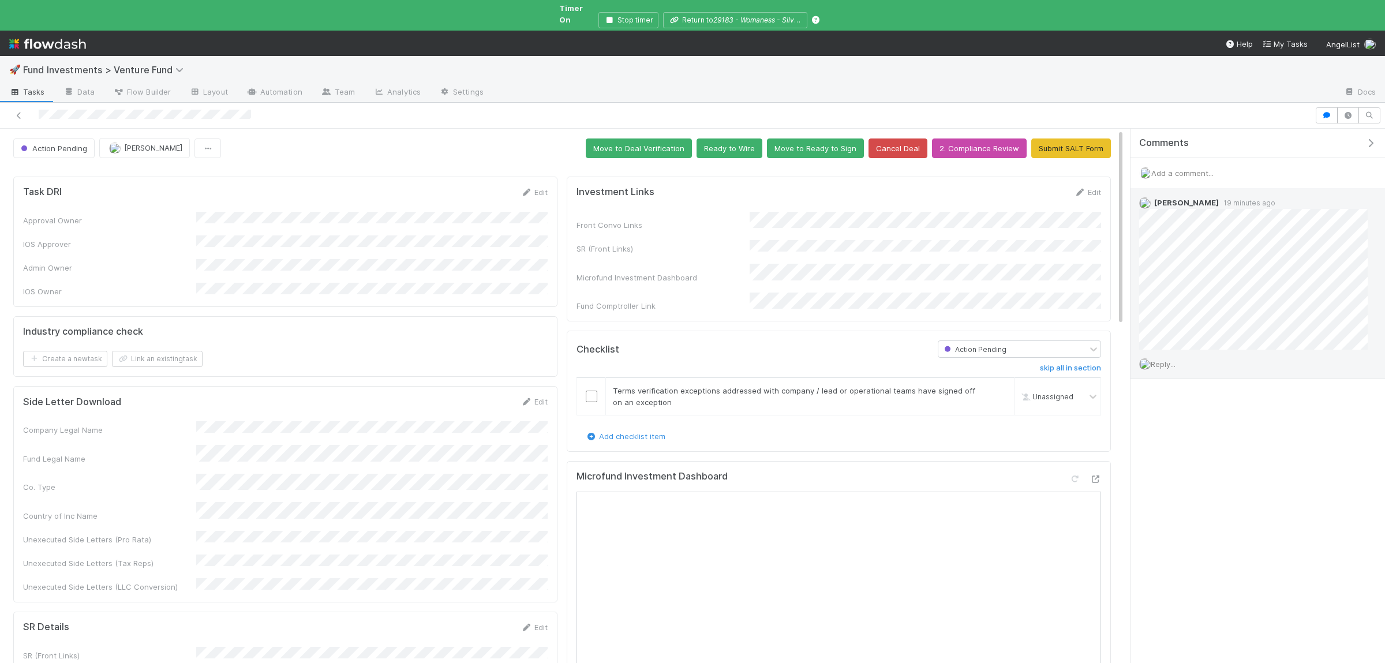
click at [1173, 359] on span "Reply..." at bounding box center [1162, 363] width 25 height 9
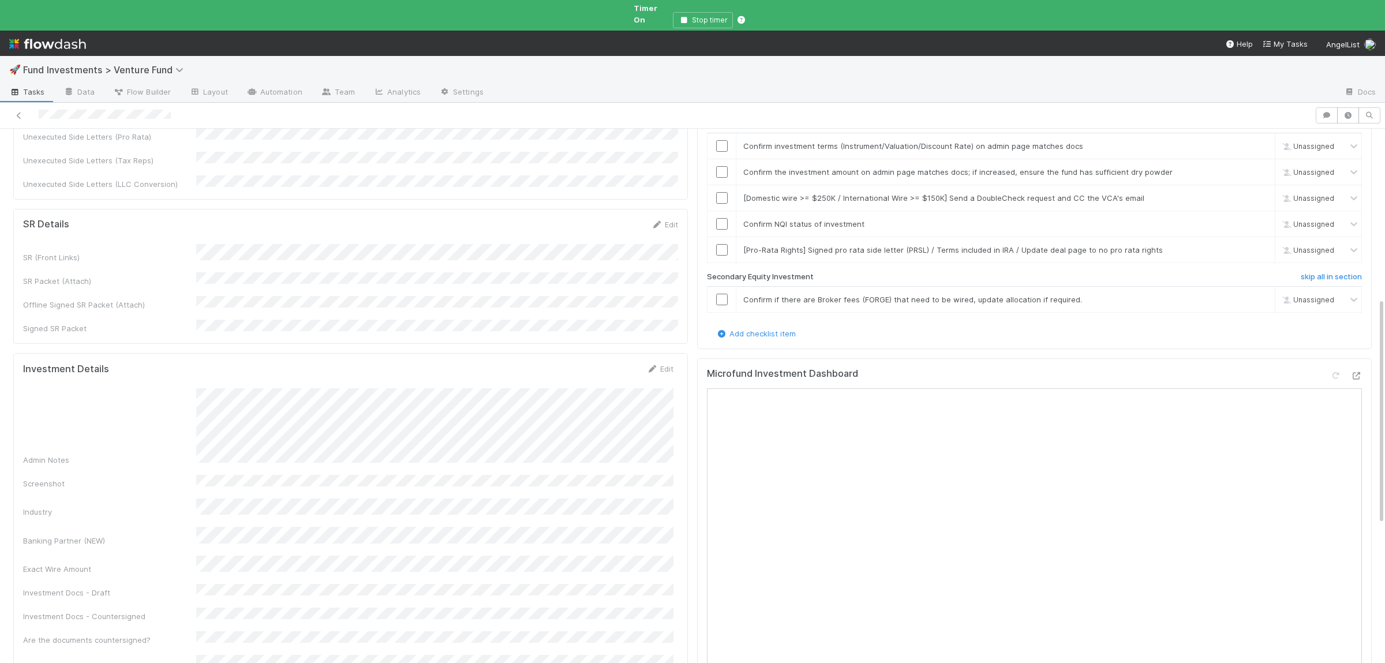
scroll to position [178, 0]
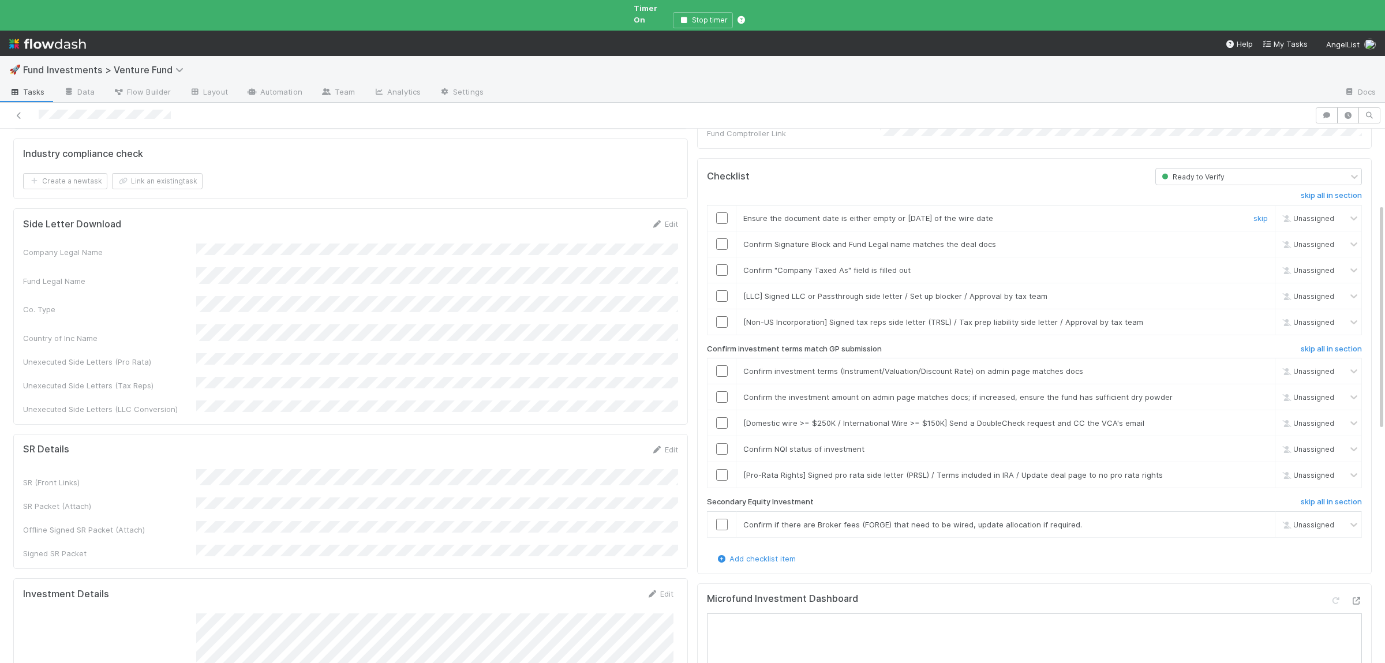
click at [723, 212] on input "checkbox" at bounding box center [722, 218] width 12 height 12
click at [724, 238] on input "checkbox" at bounding box center [722, 244] width 12 height 12
click at [722, 257] on td at bounding box center [721, 270] width 29 height 26
click at [723, 259] on td at bounding box center [721, 270] width 29 height 26
click at [724, 264] on input "checkbox" at bounding box center [722, 270] width 12 height 12
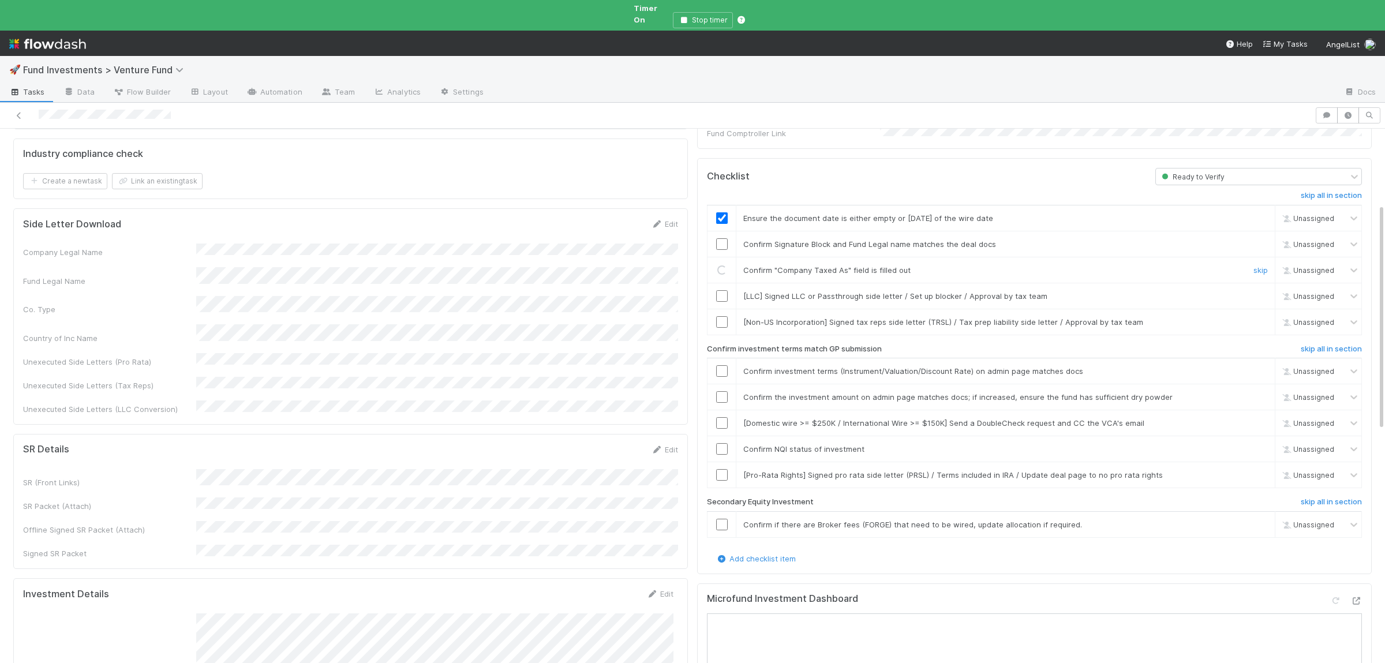
checkbox input "true"
click at [728, 238] on div at bounding box center [721, 244] width 28 height 12
click at [726, 238] on input "checkbox" at bounding box center [722, 244] width 12 height 12
click at [723, 365] on input "checkbox" at bounding box center [722, 371] width 12 height 12
click at [720, 391] on input "checkbox" at bounding box center [722, 397] width 12 height 12
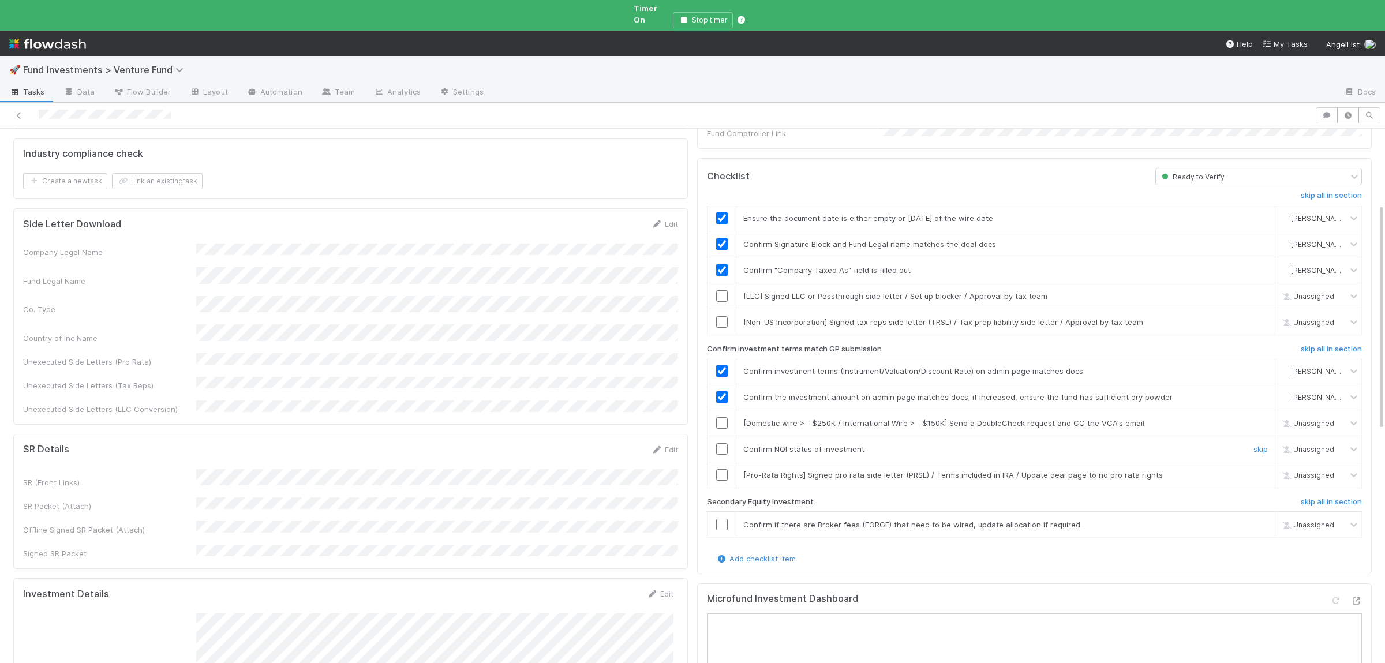
click at [725, 443] on input "checkbox" at bounding box center [722, 449] width 12 height 12
click at [1261, 418] on link "skip" at bounding box center [1260, 422] width 14 height 9
click at [1260, 470] on link "skip" at bounding box center [1260, 474] width 14 height 9
click at [1266, 520] on link "skip" at bounding box center [1260, 524] width 14 height 9
click at [1261, 470] on link "skip" at bounding box center [1260, 474] width 14 height 9
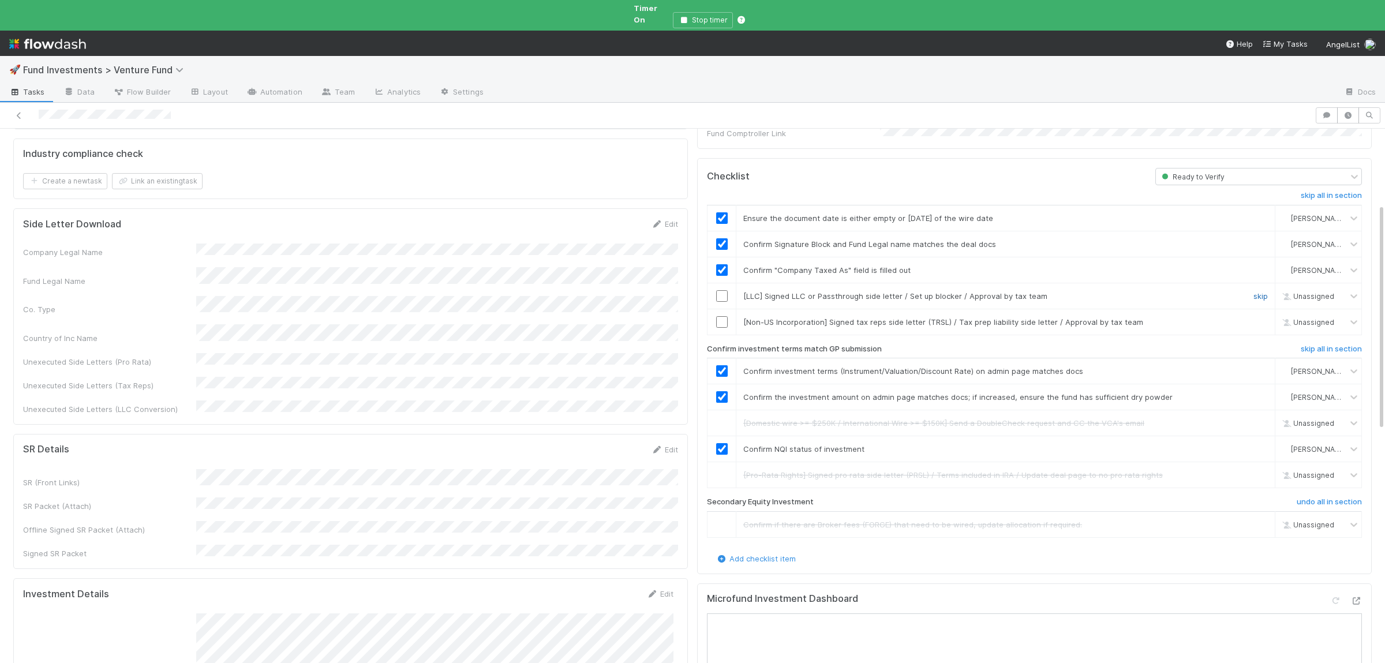
click at [1261, 291] on link "skip" at bounding box center [1260, 295] width 14 height 9
click at [1258, 317] on link "skip" at bounding box center [1260, 321] width 14 height 9
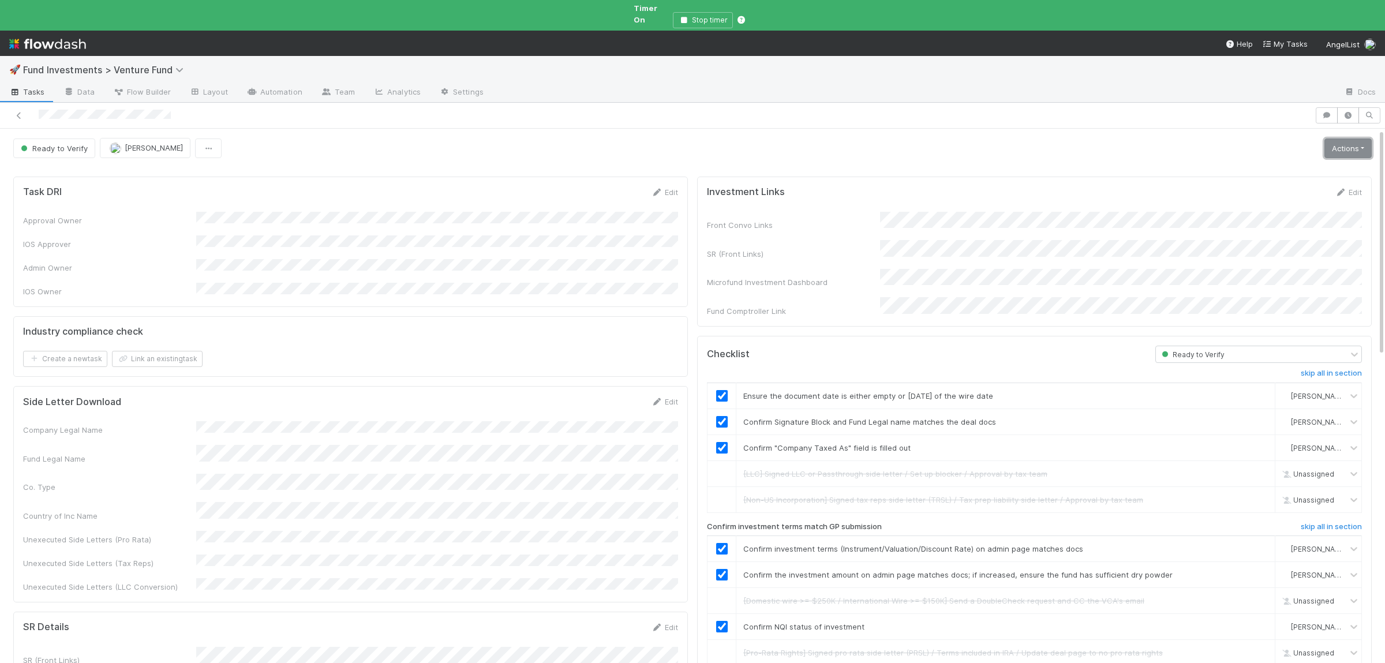
click at [1349, 147] on link "Actions" at bounding box center [1347, 148] width 47 height 20
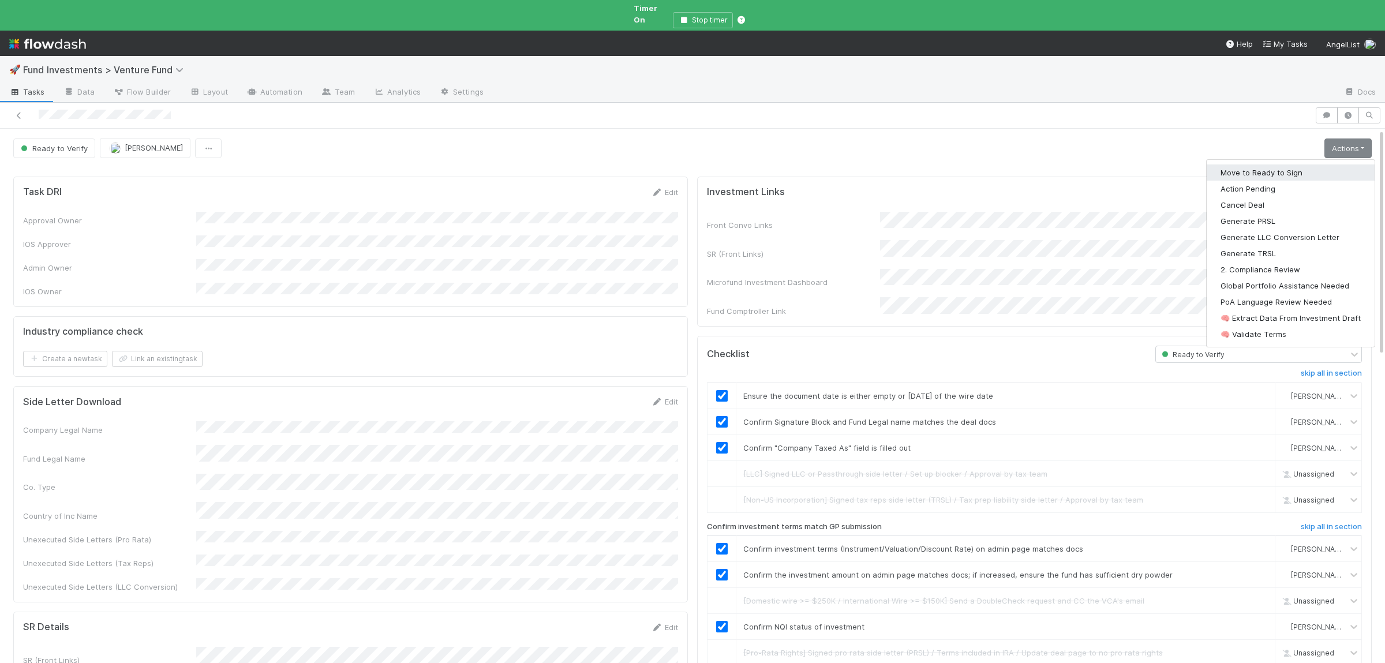
click at [1281, 164] on button "Move to Ready to Sign" at bounding box center [1290, 172] width 168 height 16
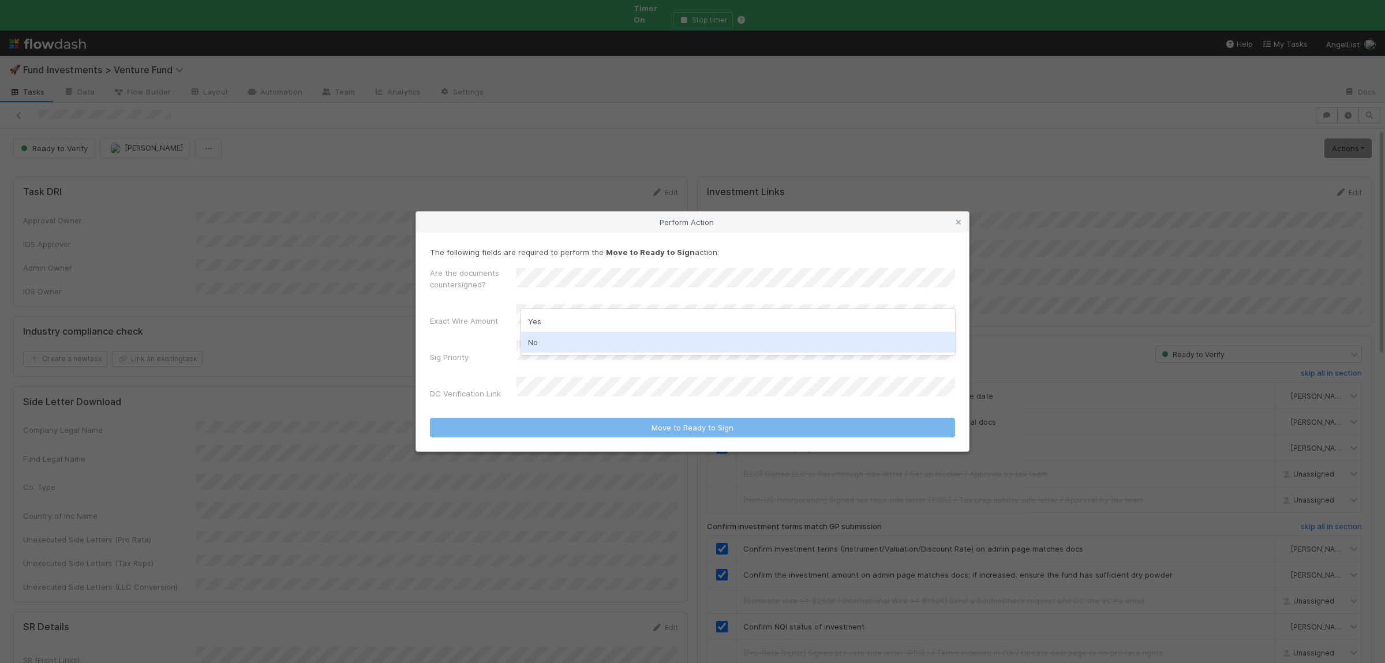
click at [559, 338] on div "No" at bounding box center [738, 342] width 434 height 21
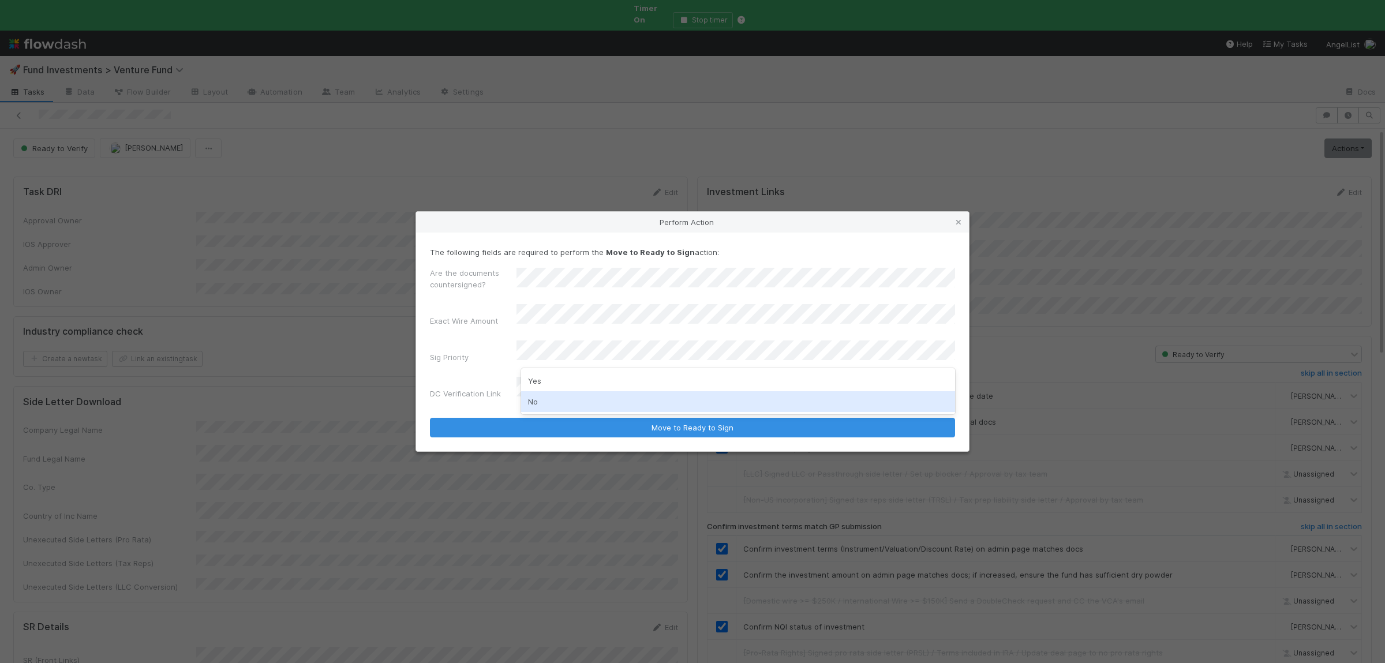
click at [545, 410] on div "No" at bounding box center [738, 401] width 434 height 21
click at [430, 418] on button "Move to Ready to Sign" at bounding box center [692, 428] width 525 height 20
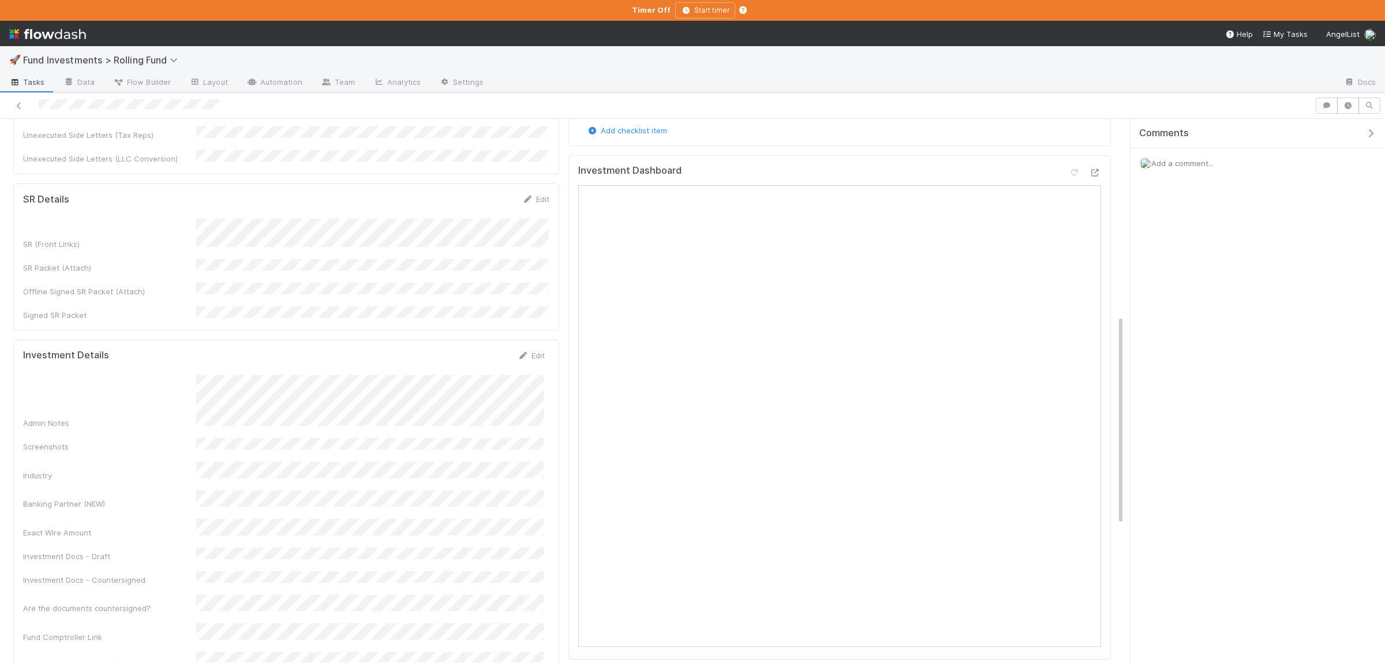
scroll to position [506, 0]
click at [1322, 112] on button "button" at bounding box center [1326, 106] width 22 height 16
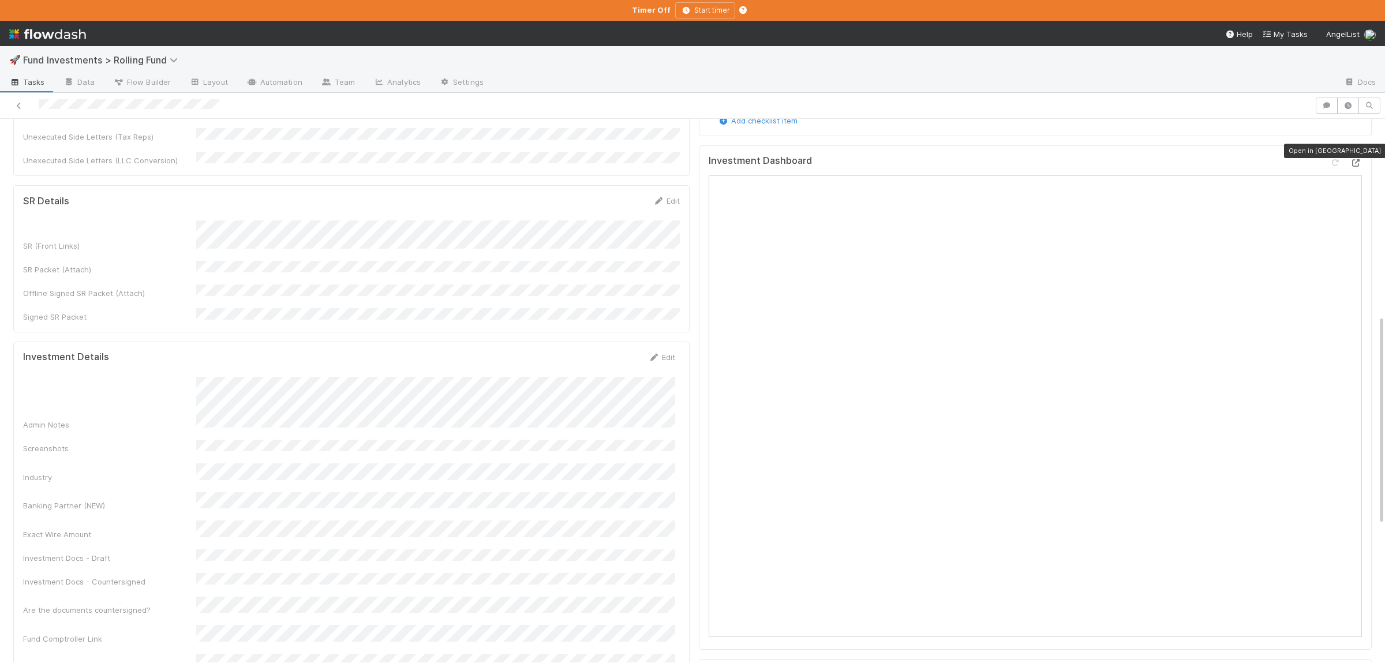
click at [1352, 157] on div at bounding box center [1356, 163] width 12 height 12
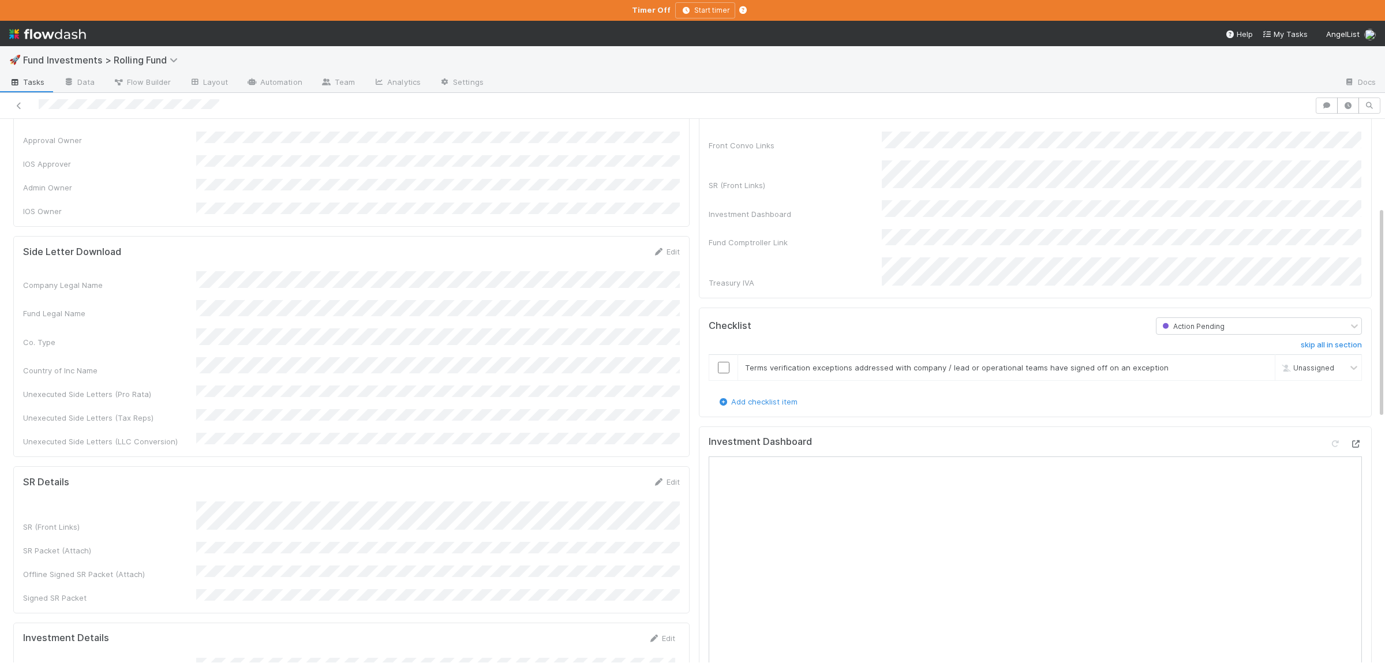
scroll to position [0, 0]
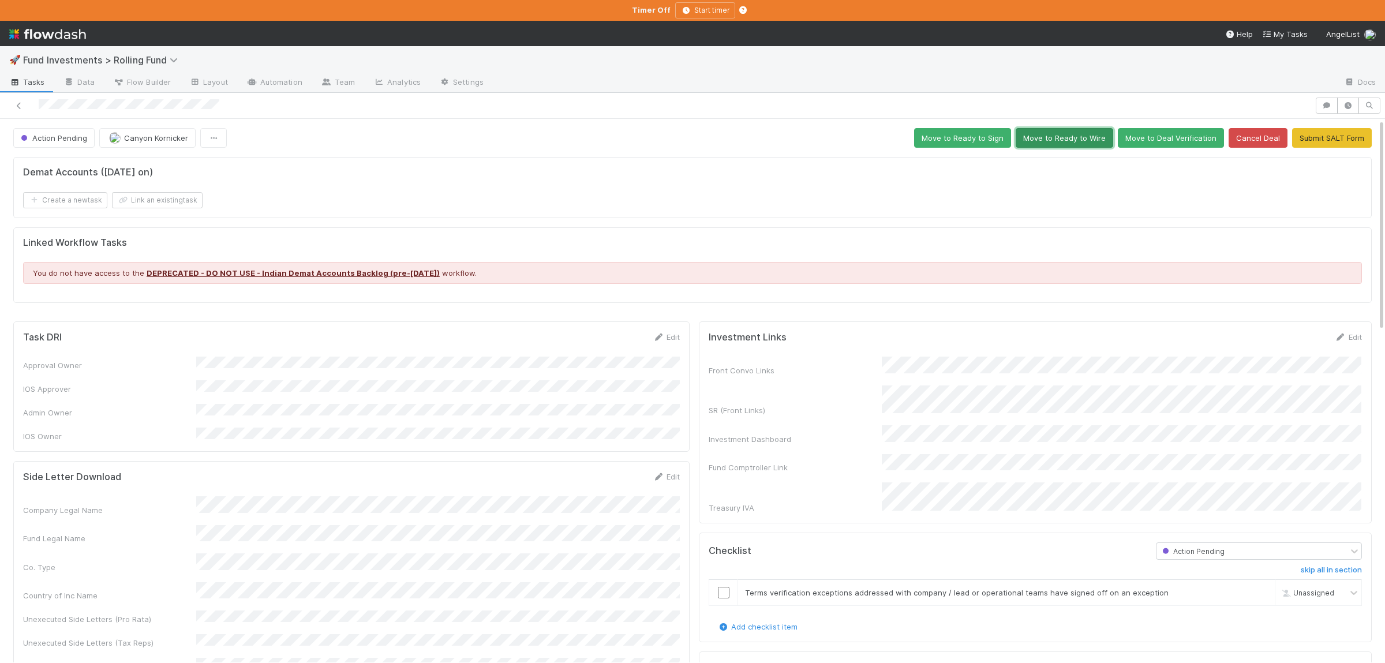
click at [1099, 138] on button "Move to Ready to Wire" at bounding box center [1064, 138] width 98 height 20
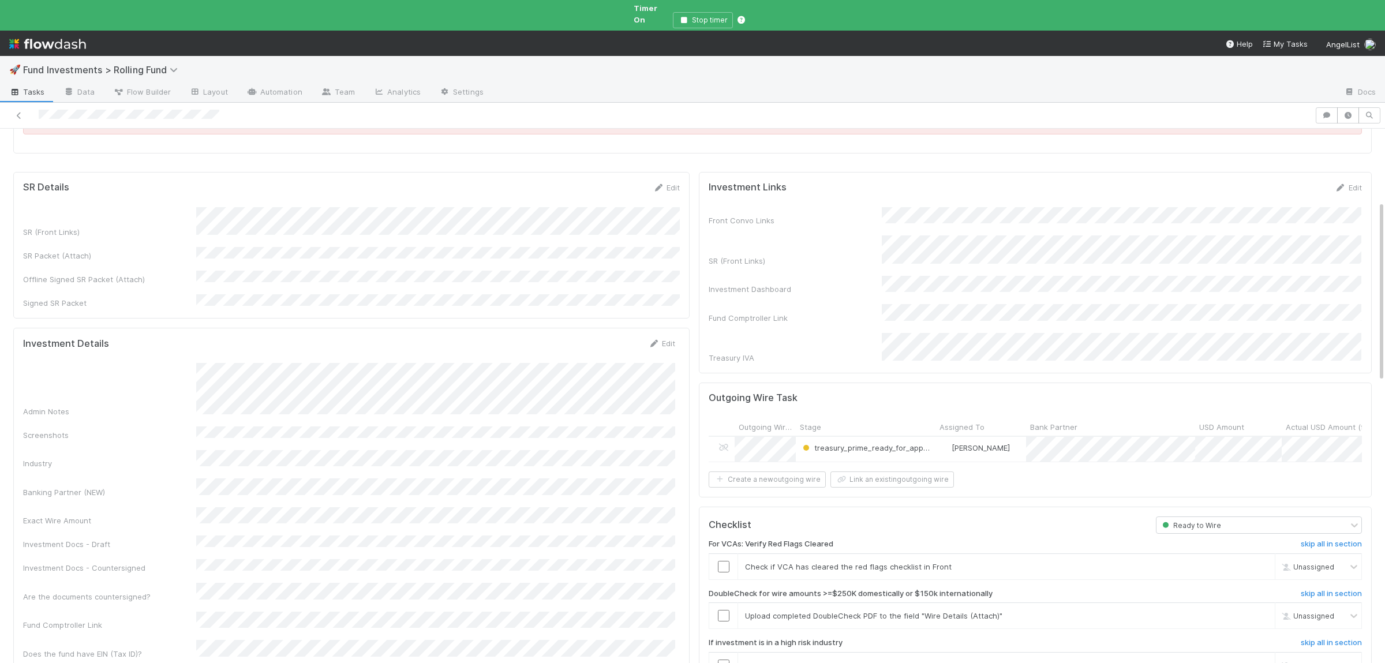
scroll to position [225, 0]
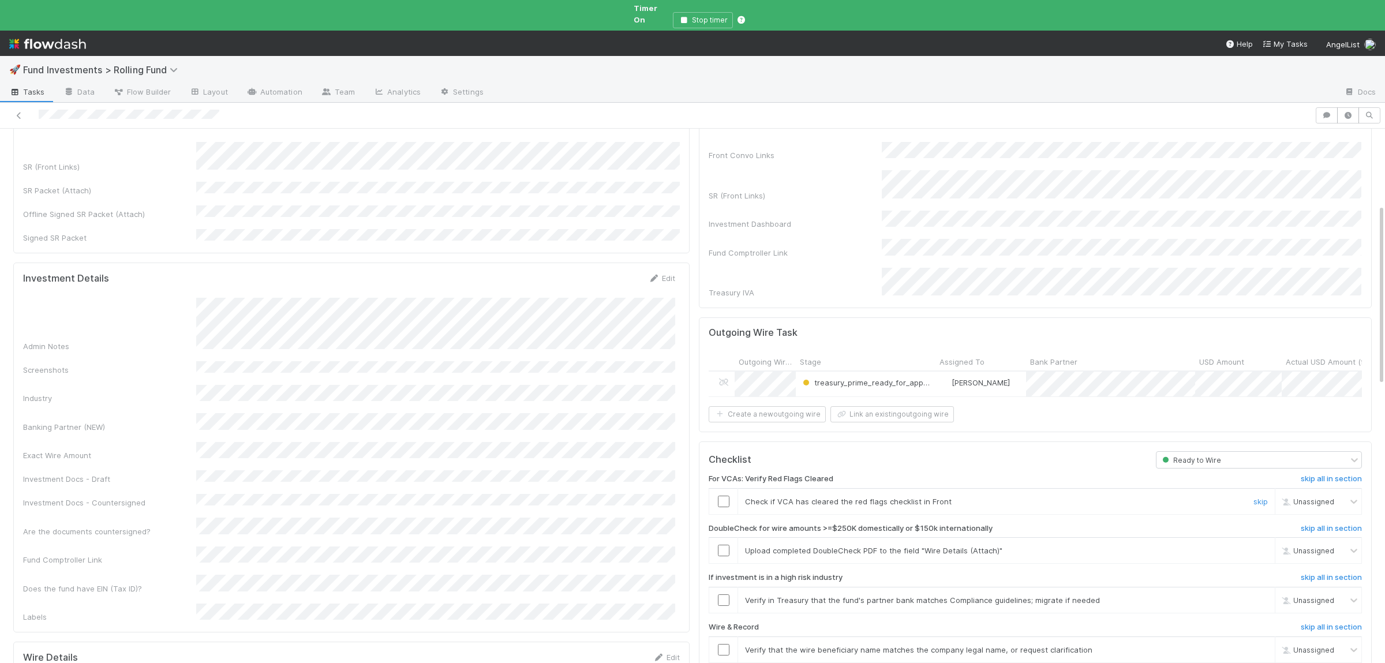
click at [721, 496] on input "checkbox" at bounding box center [724, 502] width 12 height 12
click at [1262, 546] on link "skip" at bounding box center [1260, 550] width 14 height 9
click at [1266, 595] on link "skip" at bounding box center [1260, 599] width 14 height 9
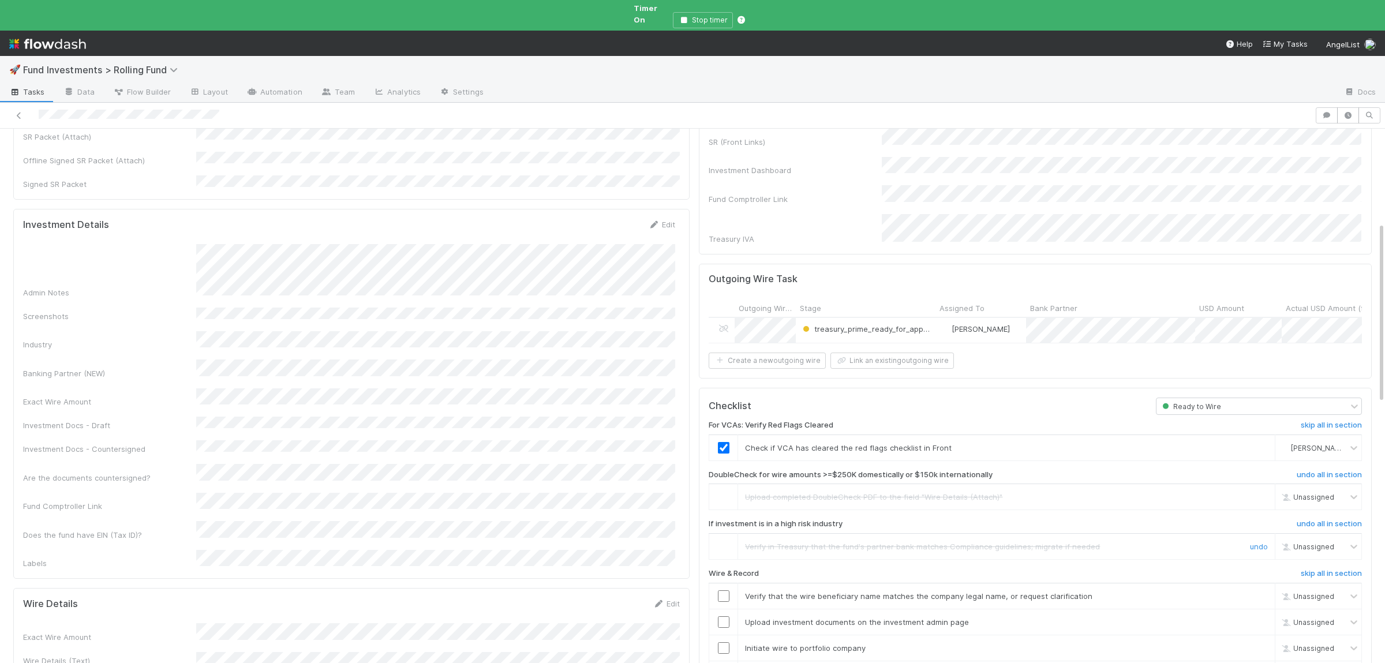
scroll to position [338, 0]
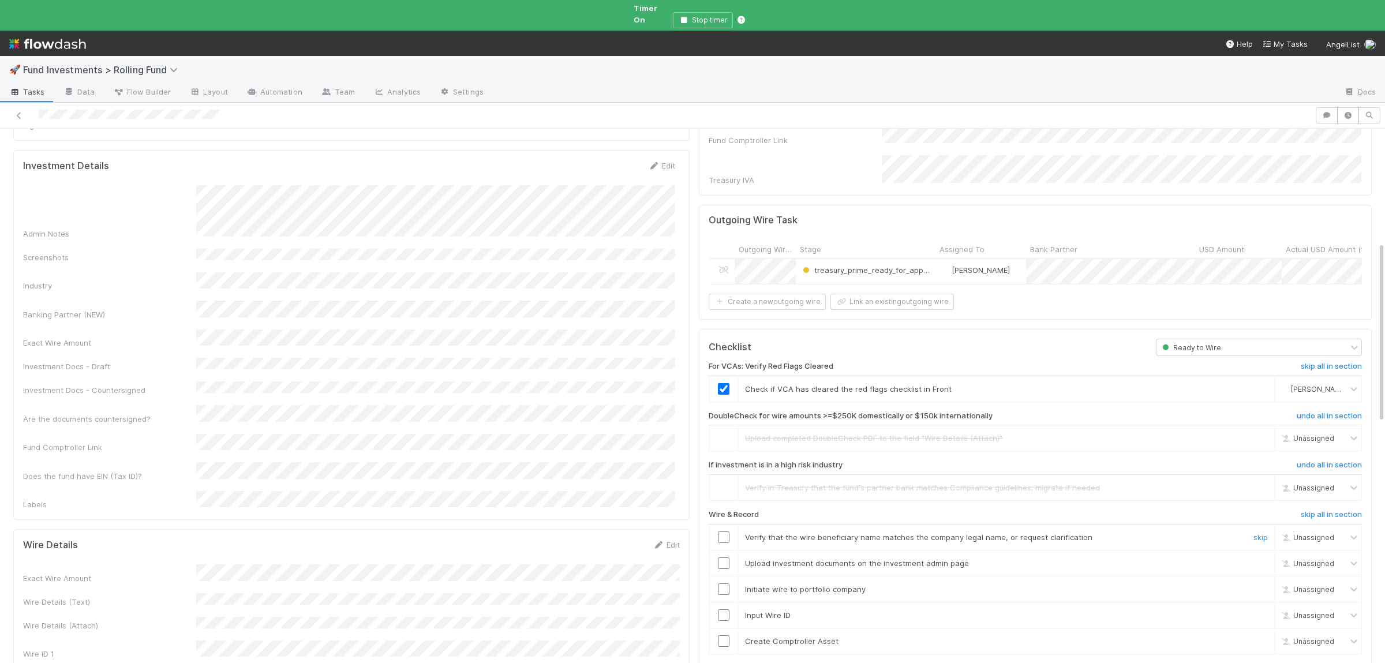
click at [725, 531] on input "checkbox" at bounding box center [724, 537] width 12 height 12
click at [727, 557] on input "checkbox" at bounding box center [724, 563] width 12 height 12
click at [723, 583] on input "checkbox" at bounding box center [724, 589] width 12 height 12
click at [723, 609] on input "checkbox" at bounding box center [724, 615] width 12 height 12
click at [723, 635] on input "checkbox" at bounding box center [724, 641] width 12 height 12
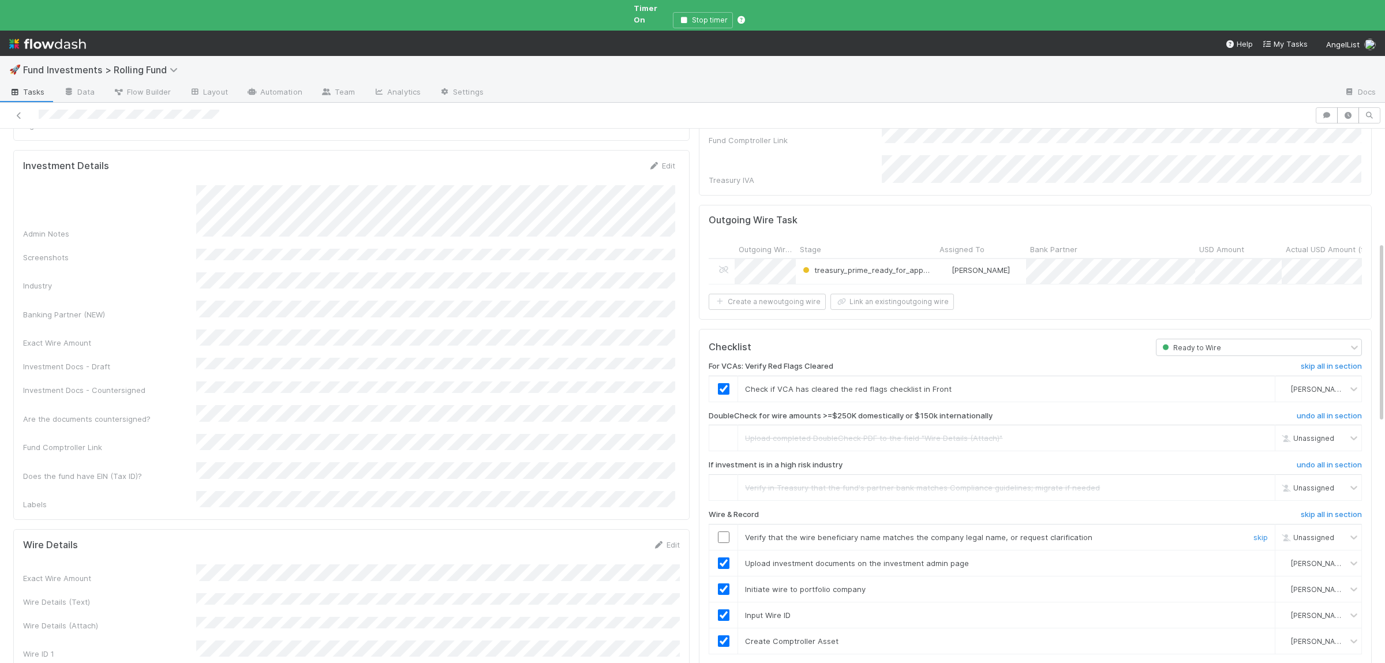
click at [724, 531] on input "checkbox" at bounding box center [724, 537] width 12 height 12
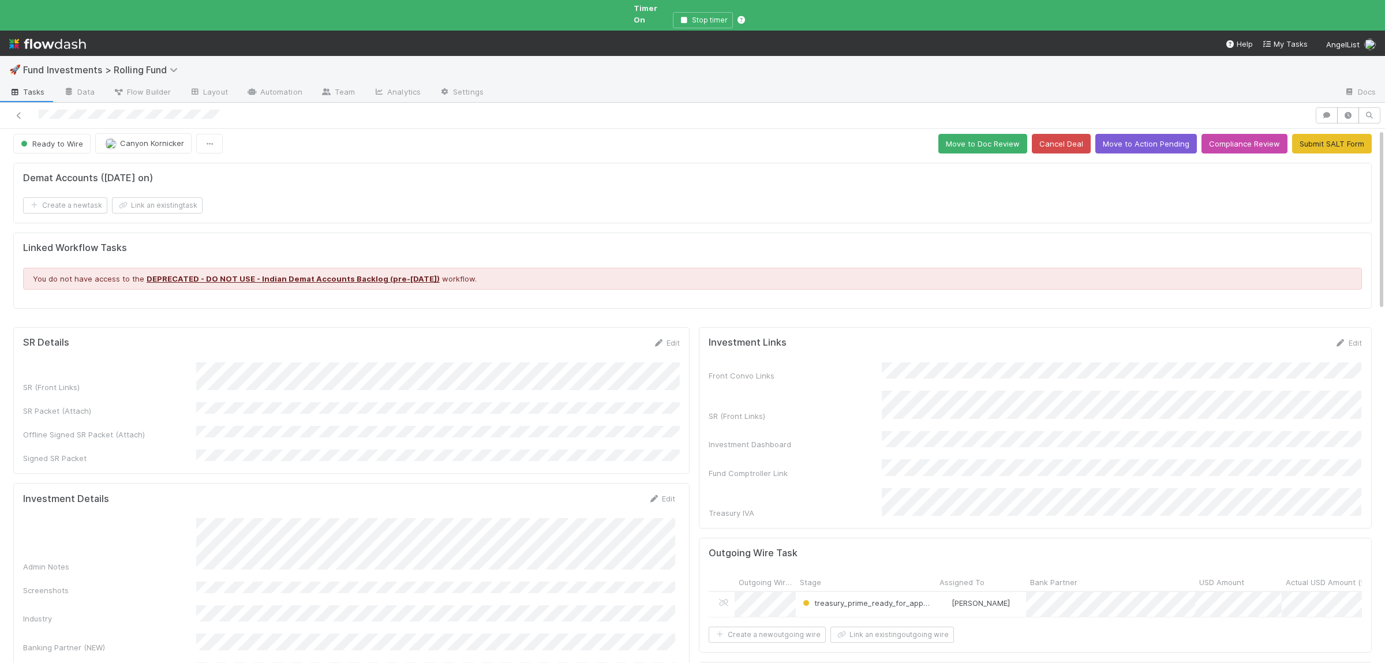
scroll to position [0, 0]
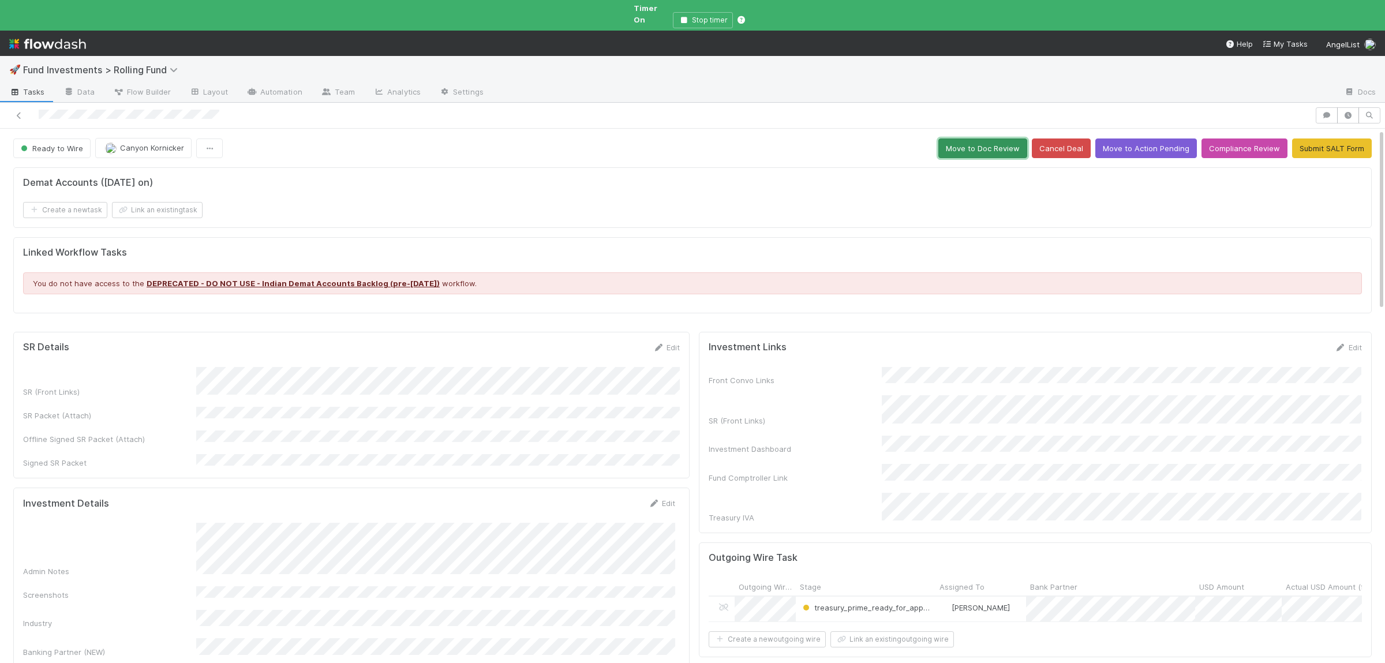
click at [995, 146] on button "Move to Doc Review" at bounding box center [982, 148] width 89 height 20
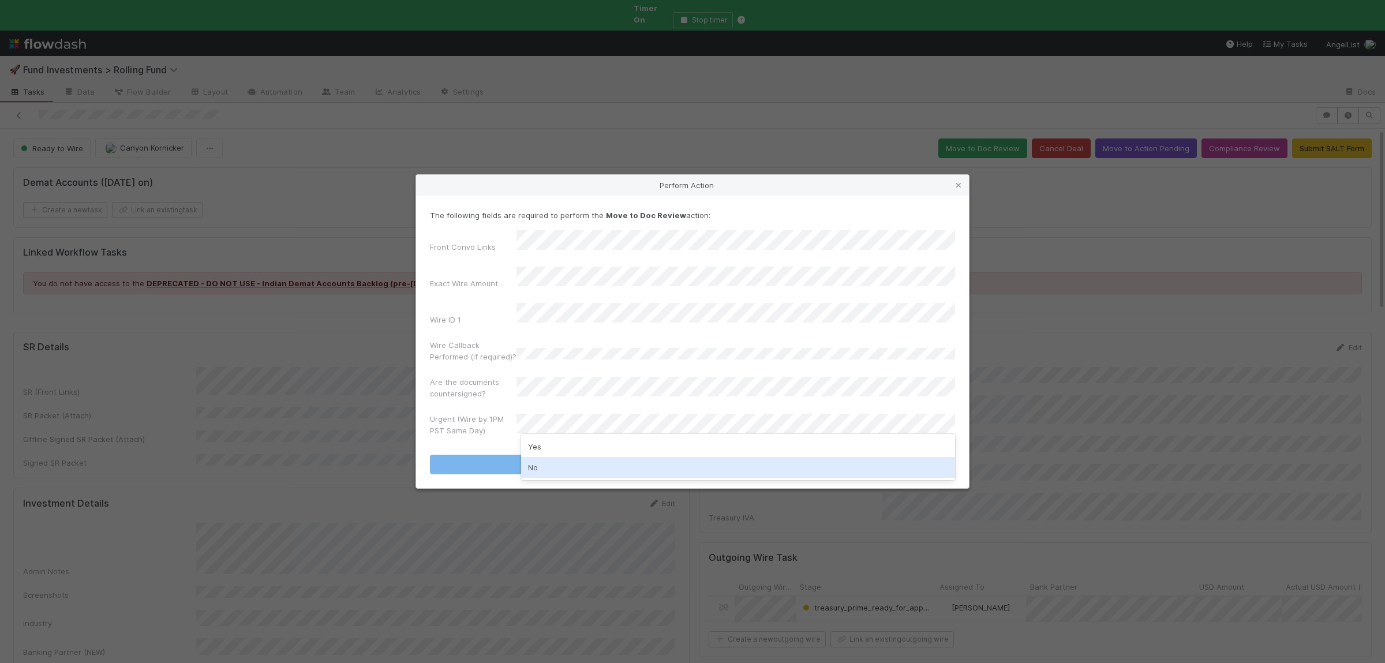
click at [559, 466] on div "No" at bounding box center [738, 467] width 434 height 21
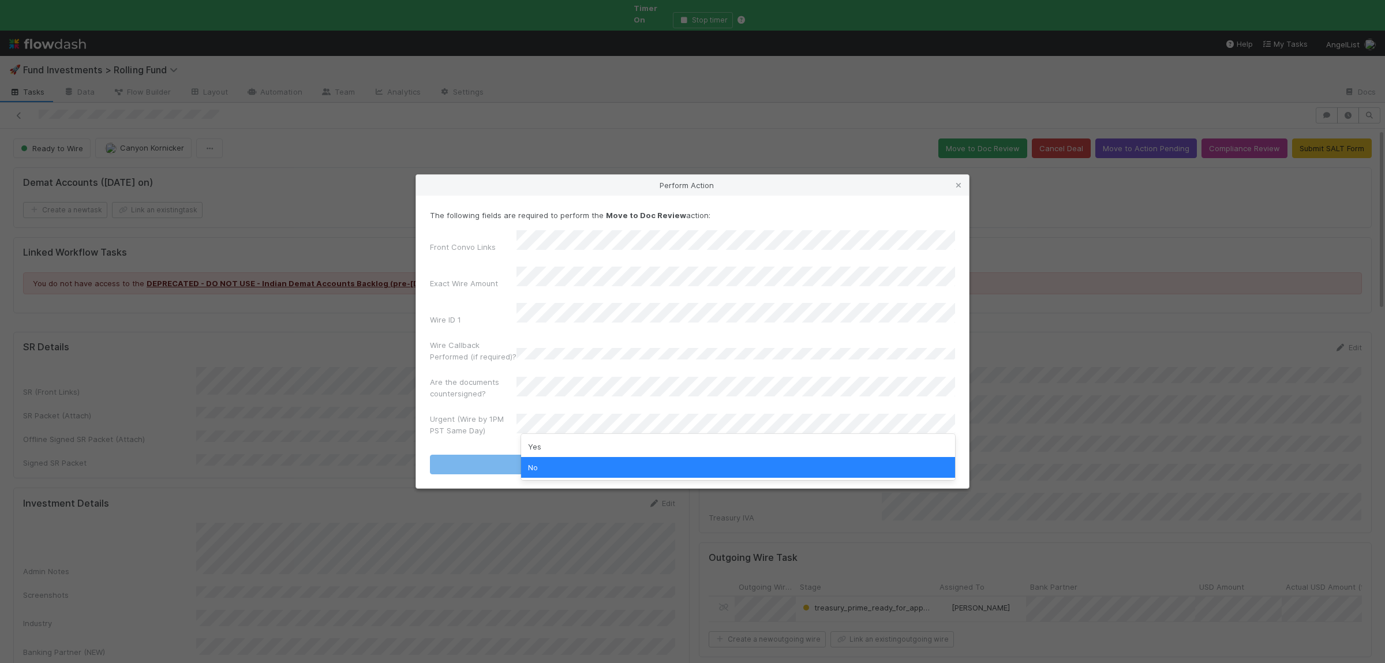
click at [547, 470] on div "No" at bounding box center [738, 467] width 434 height 21
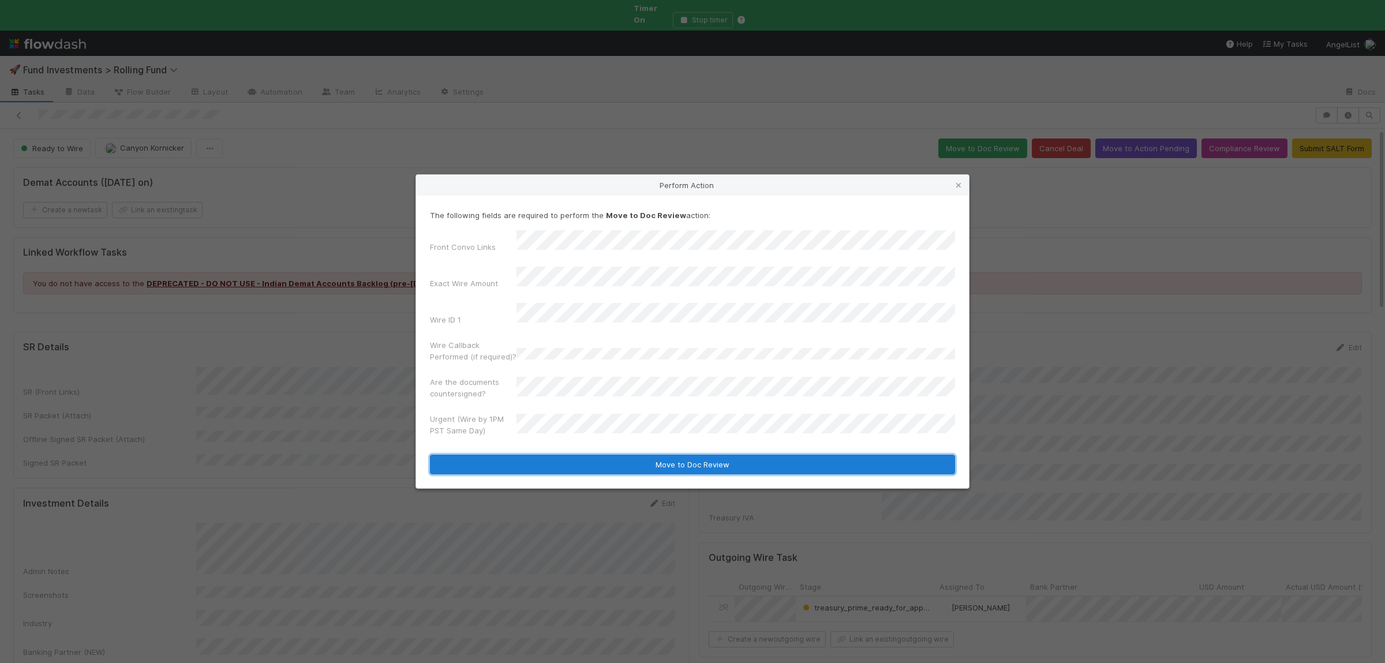
click at [553, 455] on button "Move to Doc Review" at bounding box center [692, 465] width 525 height 20
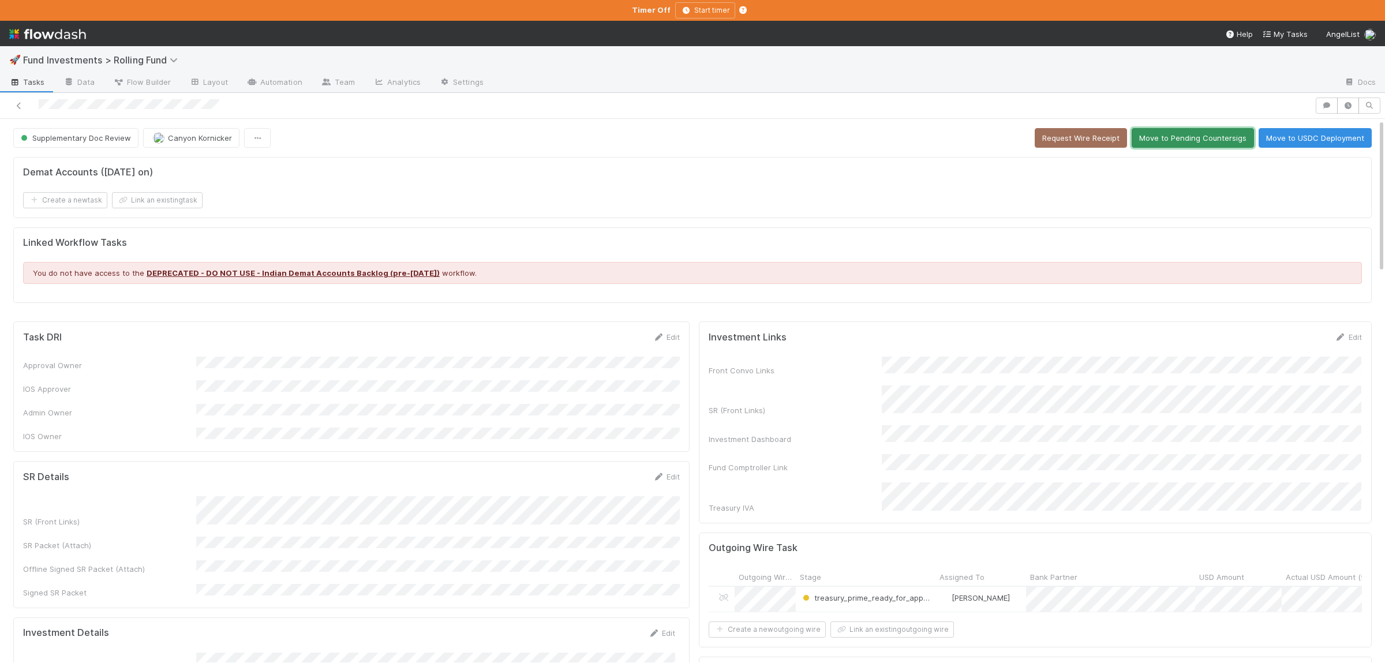
click at [1214, 142] on button "Move to Pending Countersigs" at bounding box center [1192, 138] width 122 height 20
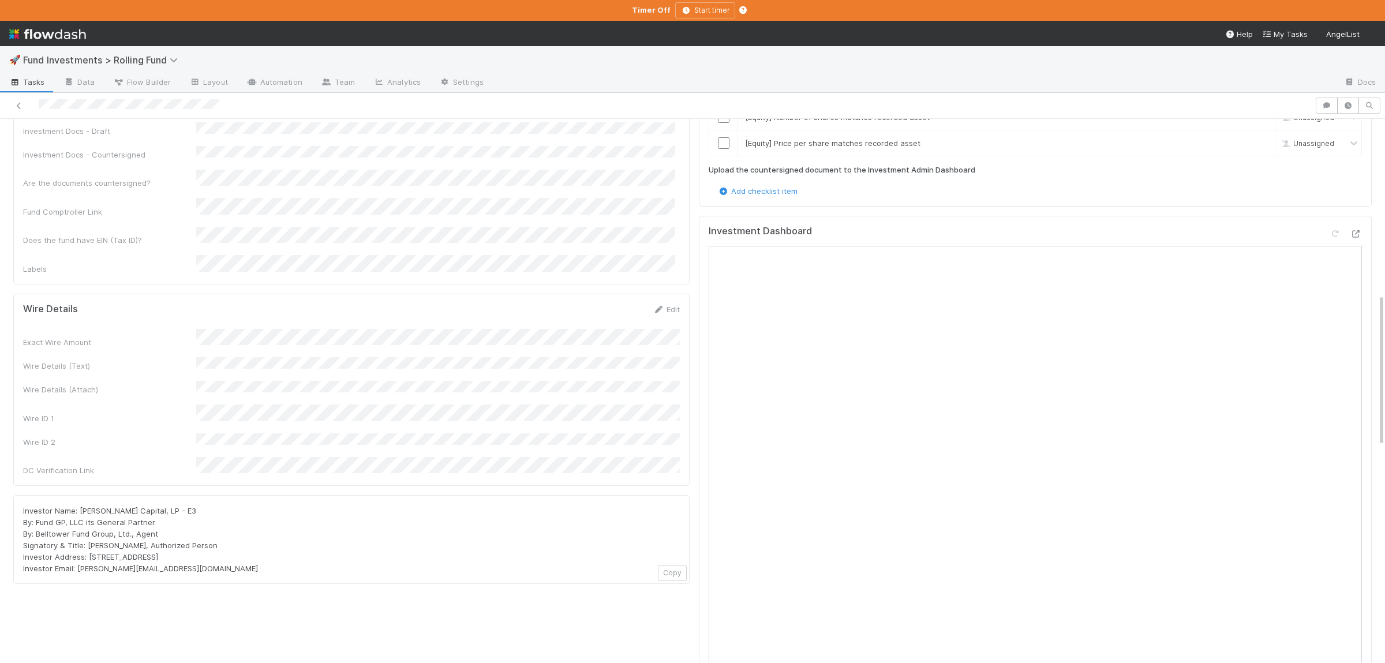
scroll to position [788, 0]
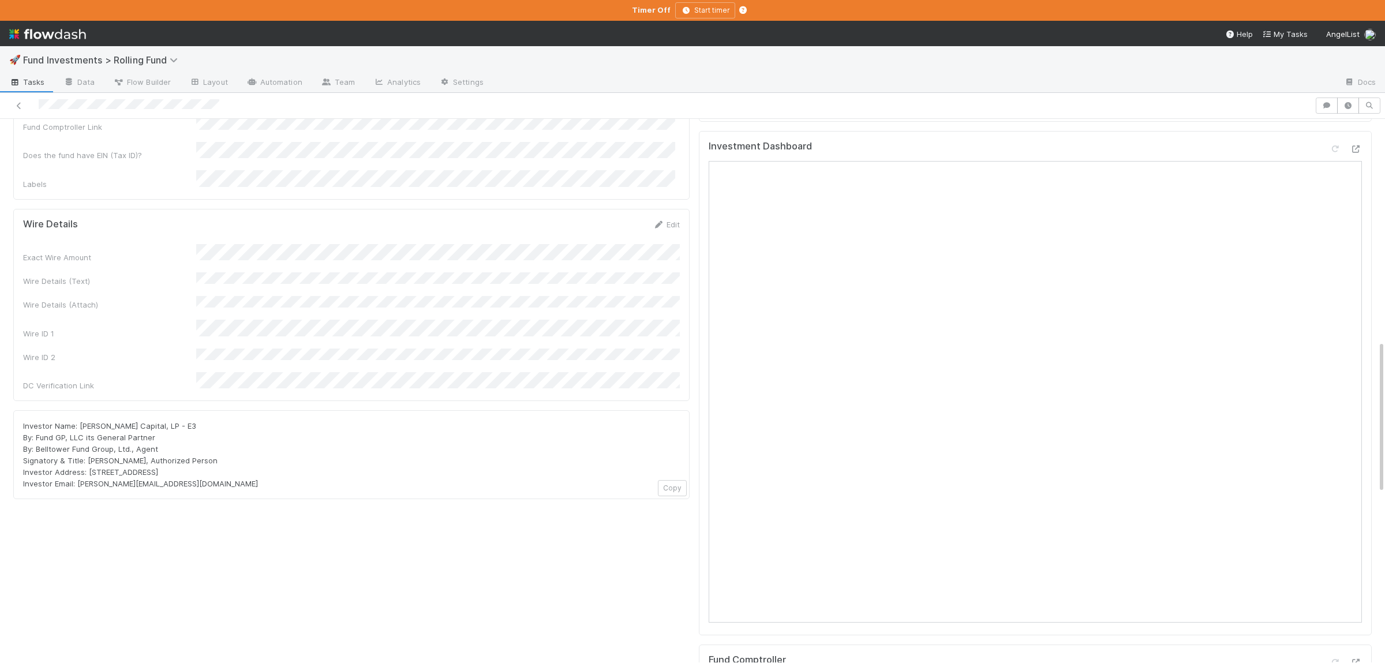
click at [1349, 143] on div at bounding box center [1345, 151] width 32 height 16
click at [1353, 144] on div at bounding box center [1356, 149] width 12 height 12
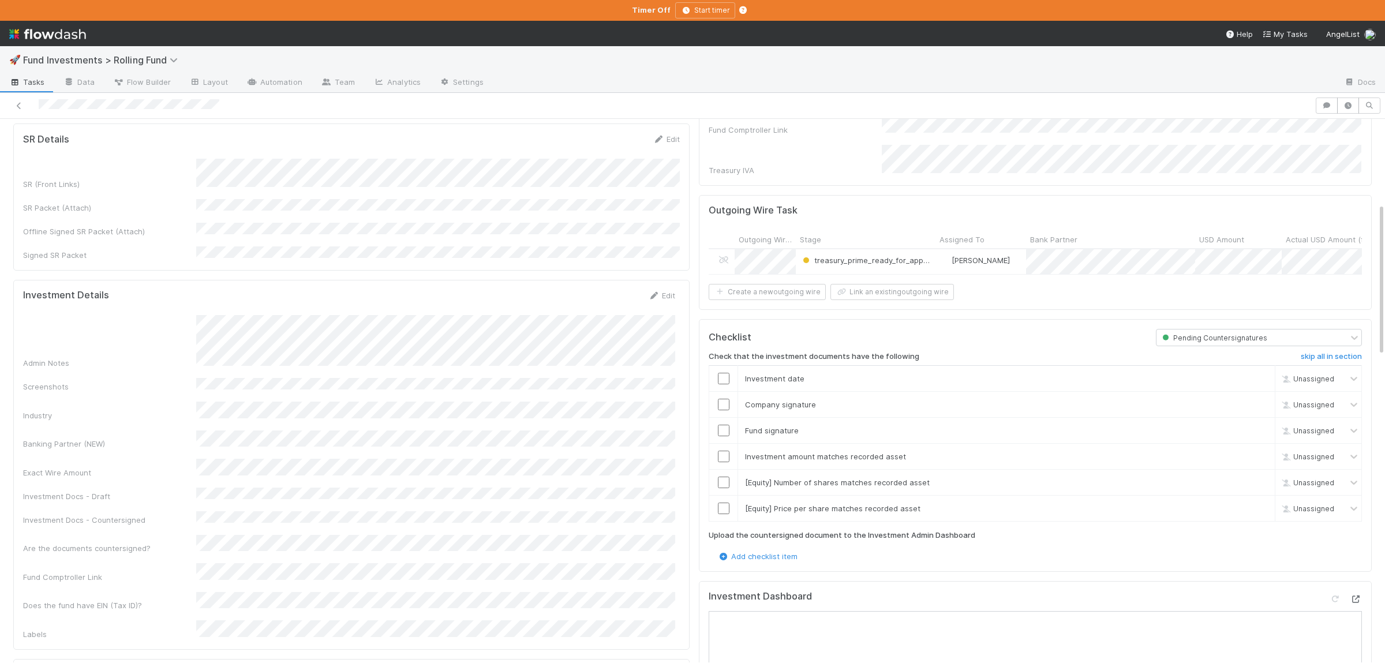
scroll to position [56, 0]
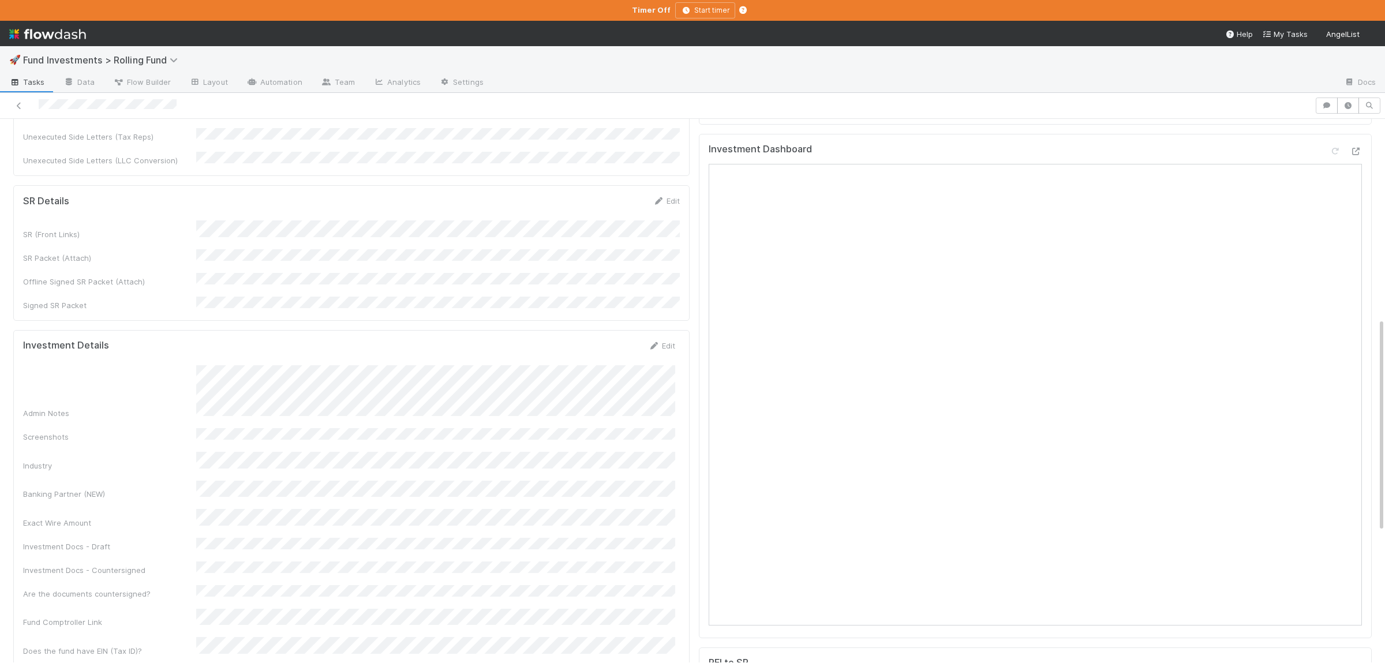
scroll to position [731, 0]
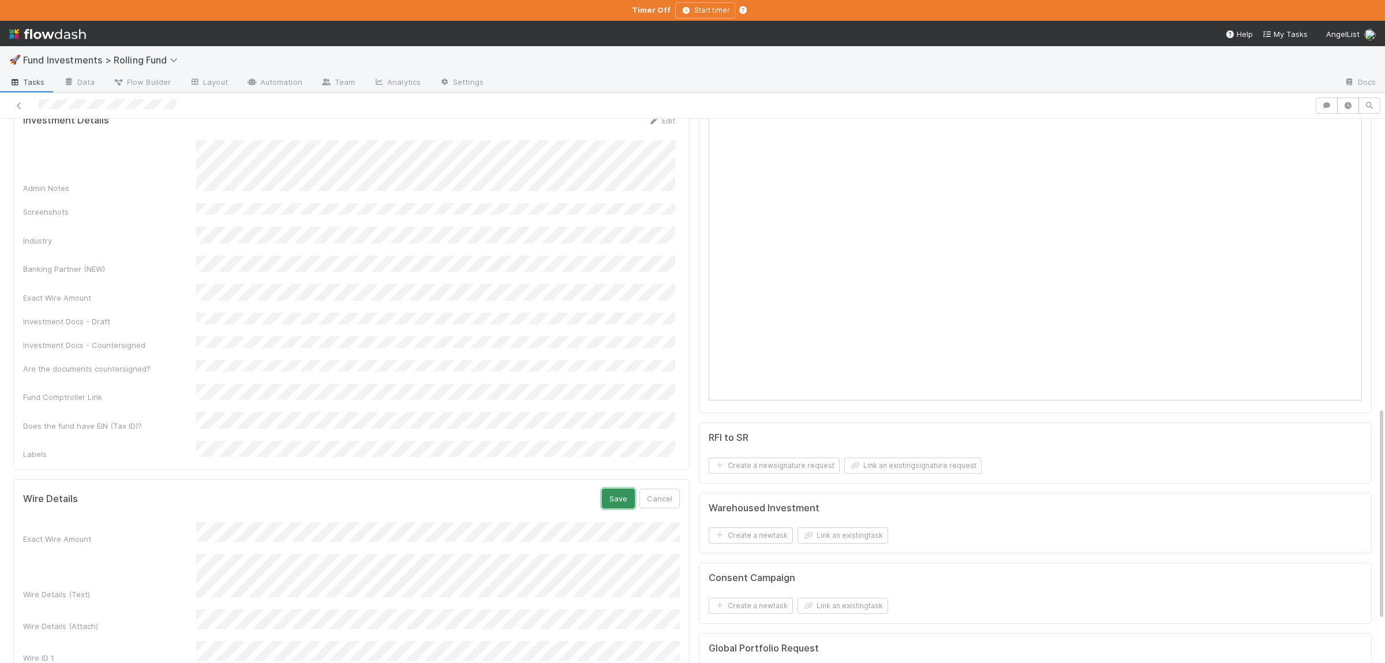
click at [608, 489] on button "Save" at bounding box center [618, 499] width 33 height 20
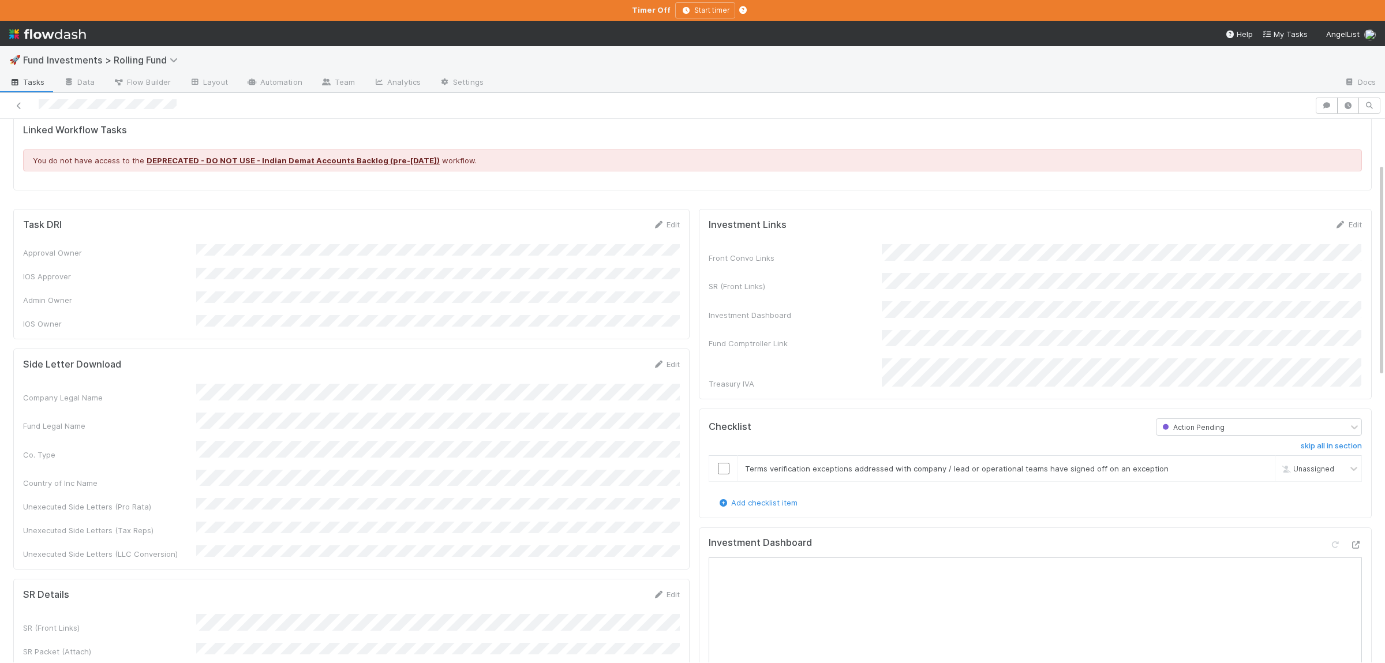
scroll to position [0, 0]
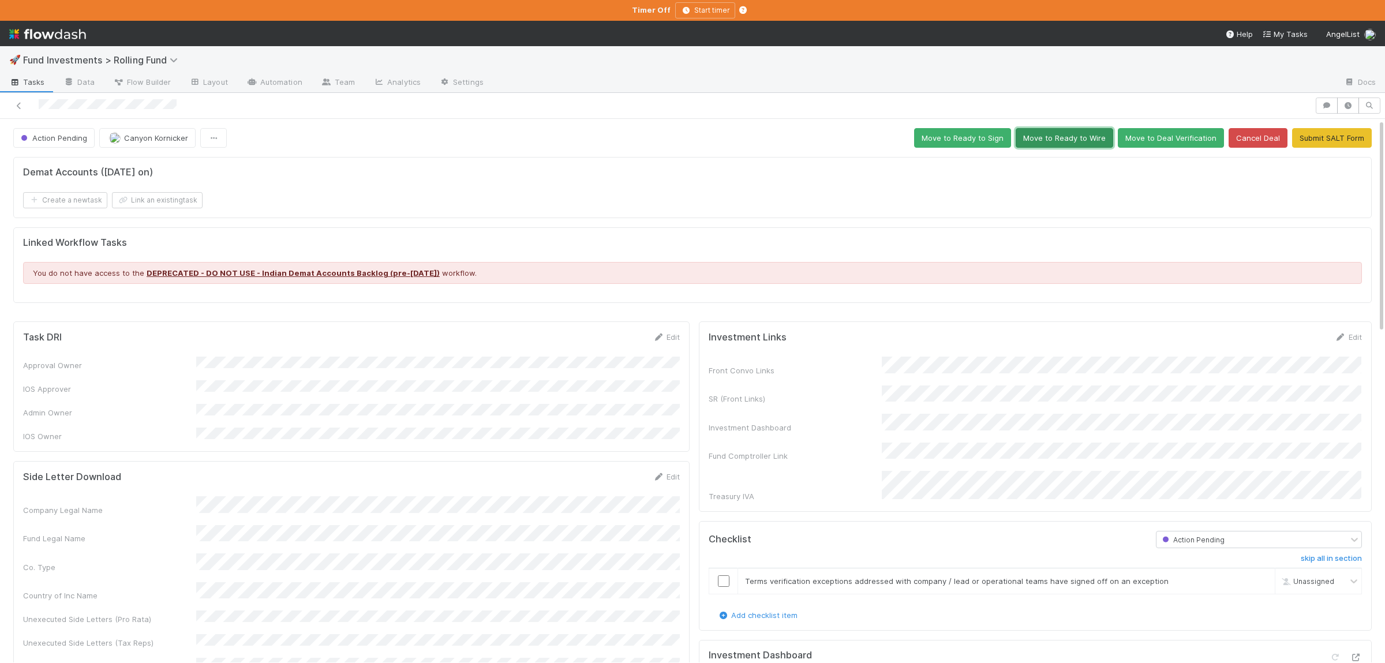
click at [1079, 135] on button "Move to Ready to Wire" at bounding box center [1064, 138] width 98 height 20
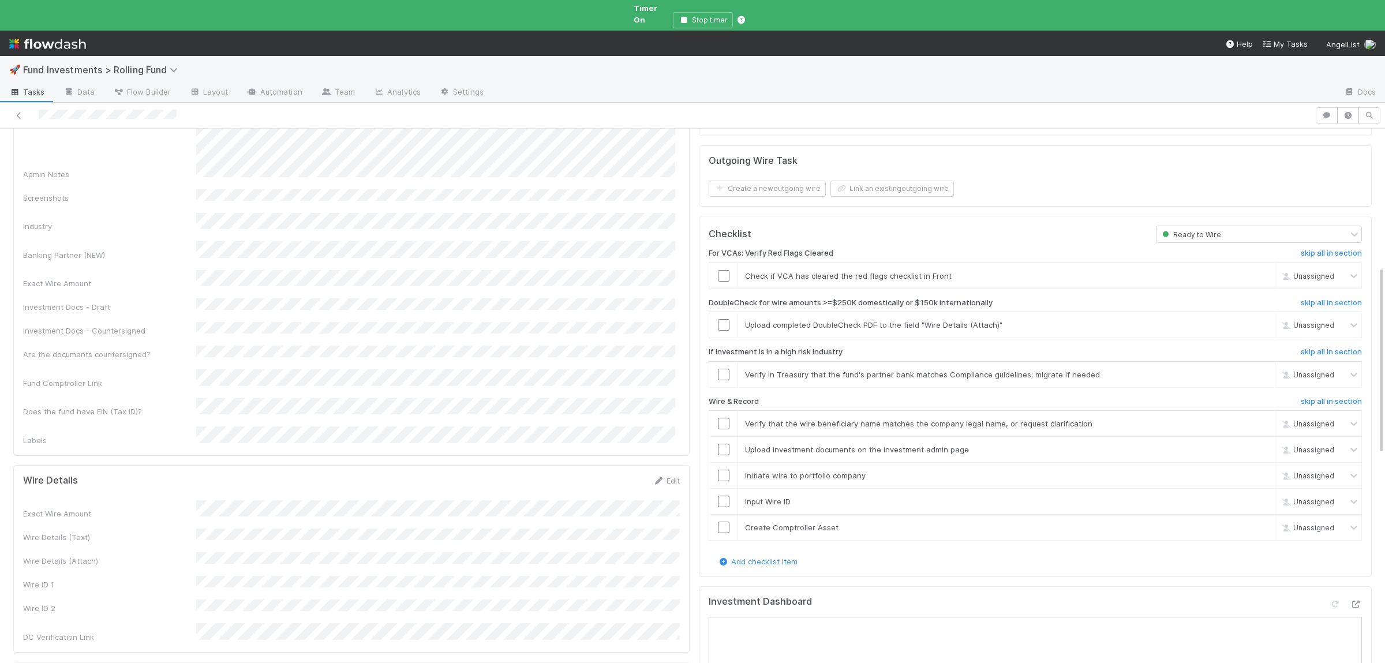
scroll to position [393, 0]
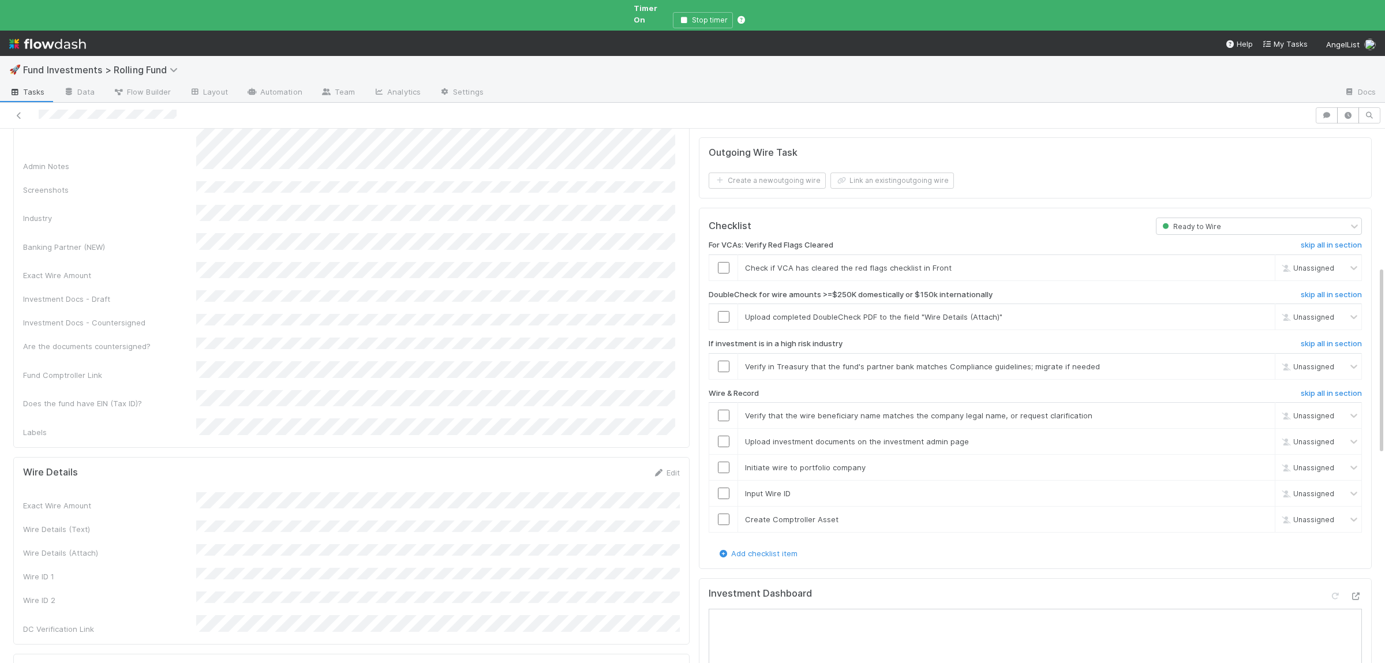
click at [279, 522] on div "Exact Wire Amount Wire Details (Text) Wire Details (Attach) Wire ID 1 Wire ID 2…" at bounding box center [351, 563] width 657 height 143
click at [637, 467] on div "Save Cancel" at bounding box center [641, 477] width 78 height 20
click at [622, 467] on button "Save" at bounding box center [618, 477] width 33 height 20
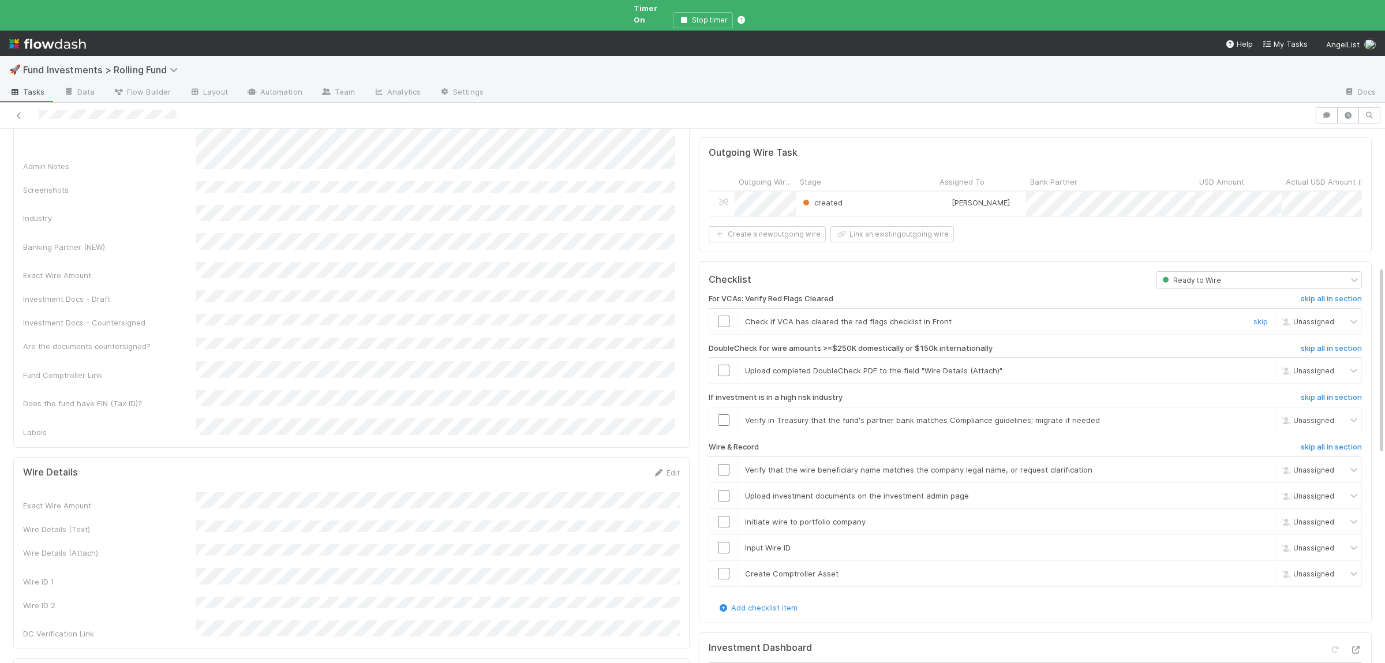
click at [719, 316] on input "checkbox" at bounding box center [724, 322] width 12 height 12
click at [721, 365] on input "checkbox" at bounding box center [724, 371] width 12 height 12
click at [1258, 415] on link "skip" at bounding box center [1260, 419] width 14 height 9
click at [721, 464] on input "checkbox" at bounding box center [724, 470] width 12 height 12
click at [721, 490] on input "checkbox" at bounding box center [724, 496] width 12 height 12
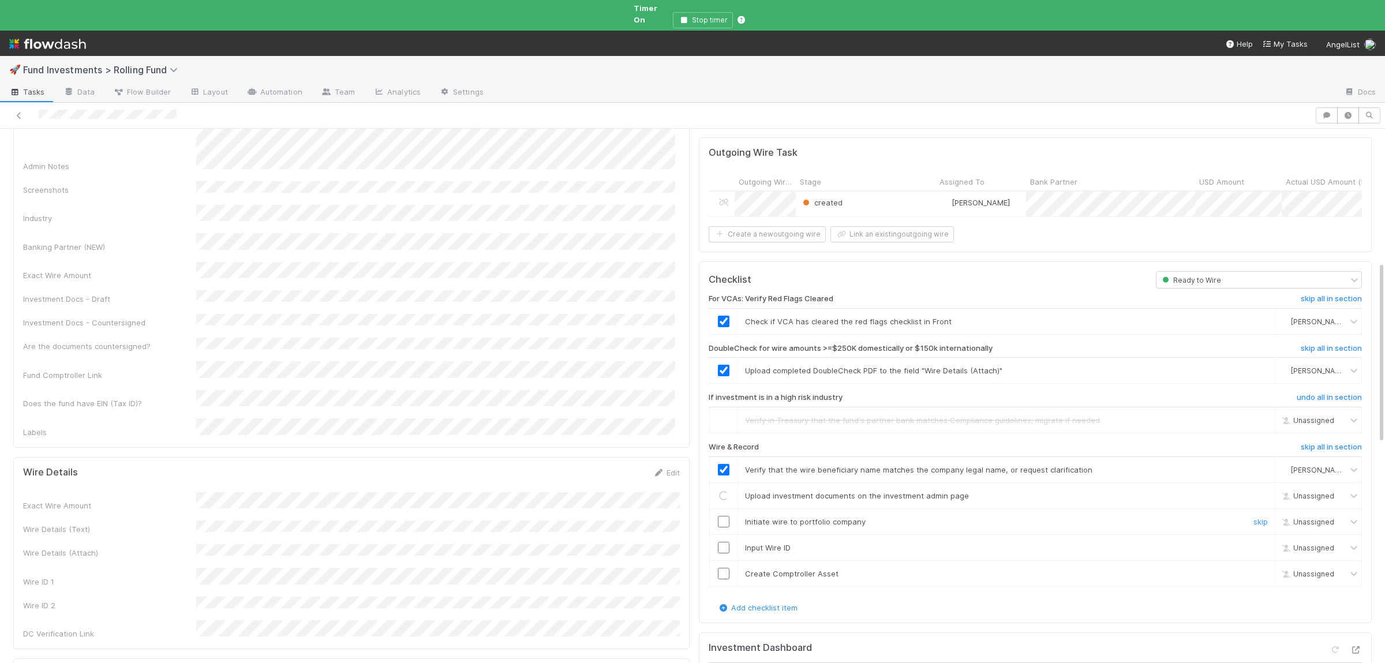
click at [718, 516] on div at bounding box center [723, 522] width 28 height 12
click at [723, 516] on input "checkbox" at bounding box center [724, 522] width 12 height 12
click at [724, 535] on td at bounding box center [723, 547] width 29 height 26
click at [724, 542] on input "checkbox" at bounding box center [724, 548] width 12 height 12
click at [723, 560] on td at bounding box center [723, 573] width 29 height 26
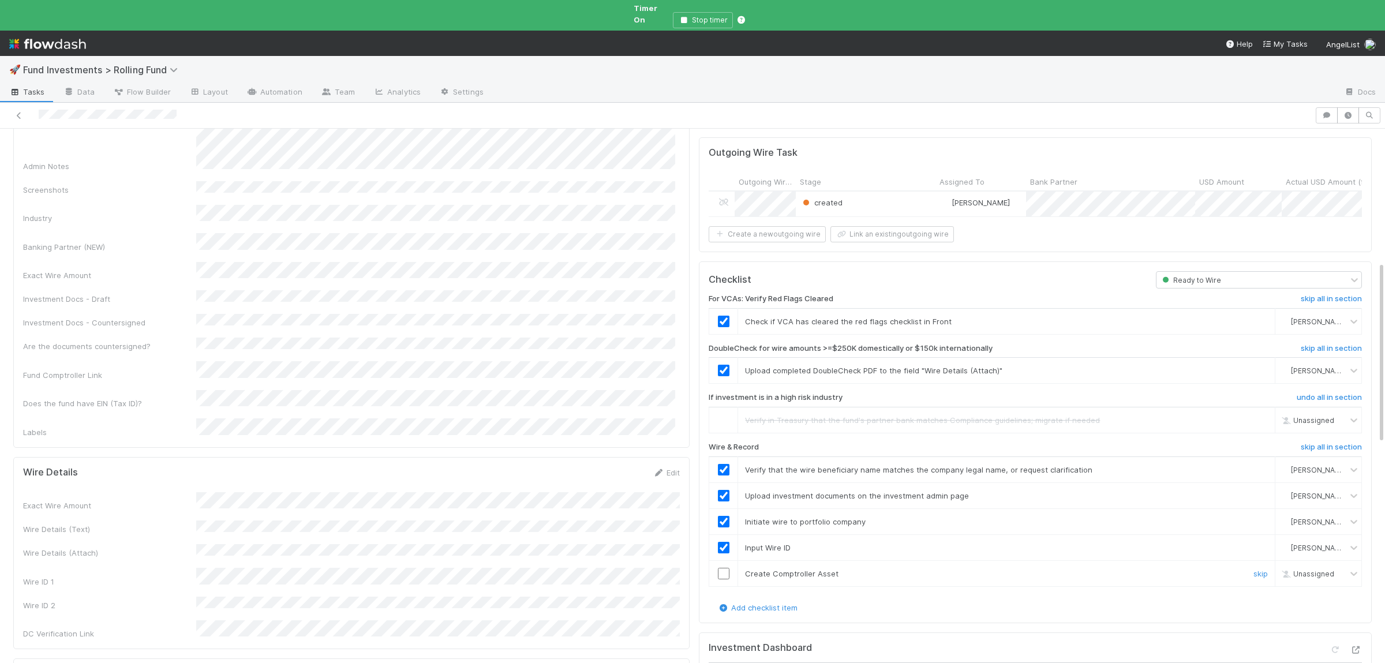
click at [724, 568] on input "checkbox" at bounding box center [724, 574] width 12 height 12
checkbox input "true"
click at [726, 568] on input "checkbox" at bounding box center [724, 574] width 12 height 12
click at [724, 568] on input "checkbox" at bounding box center [724, 574] width 12 height 12
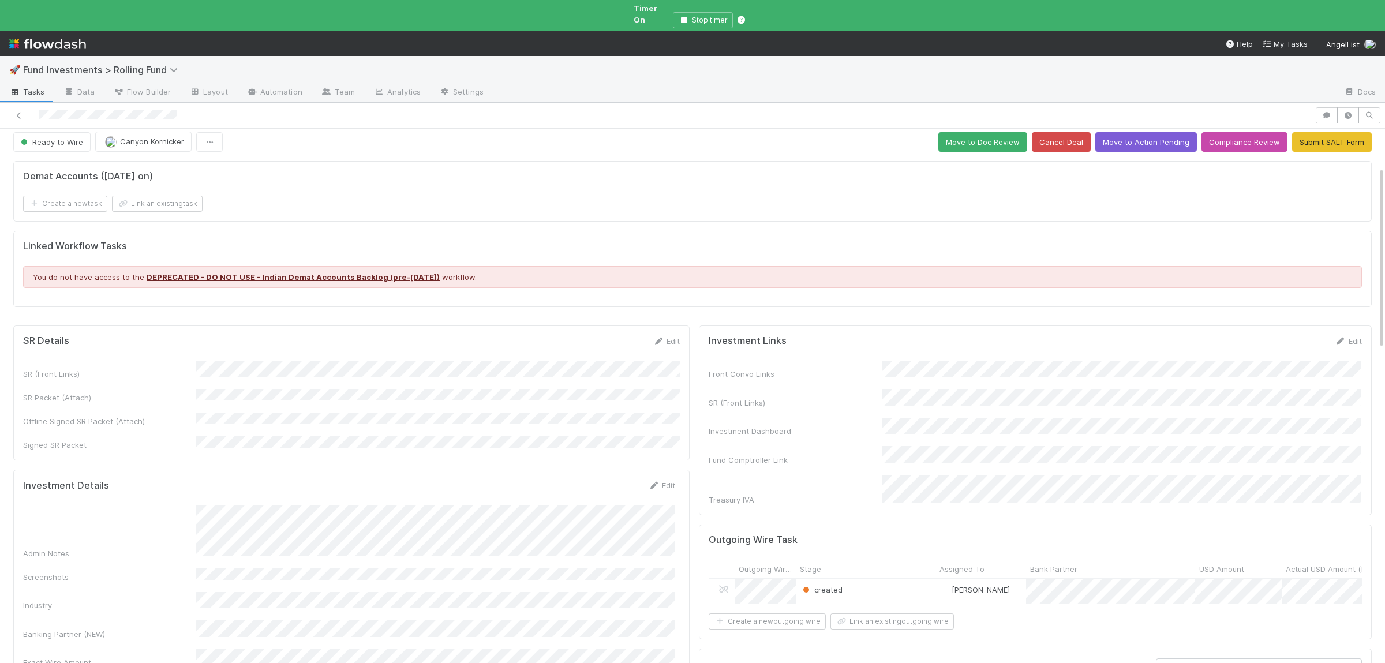
scroll to position [0, 0]
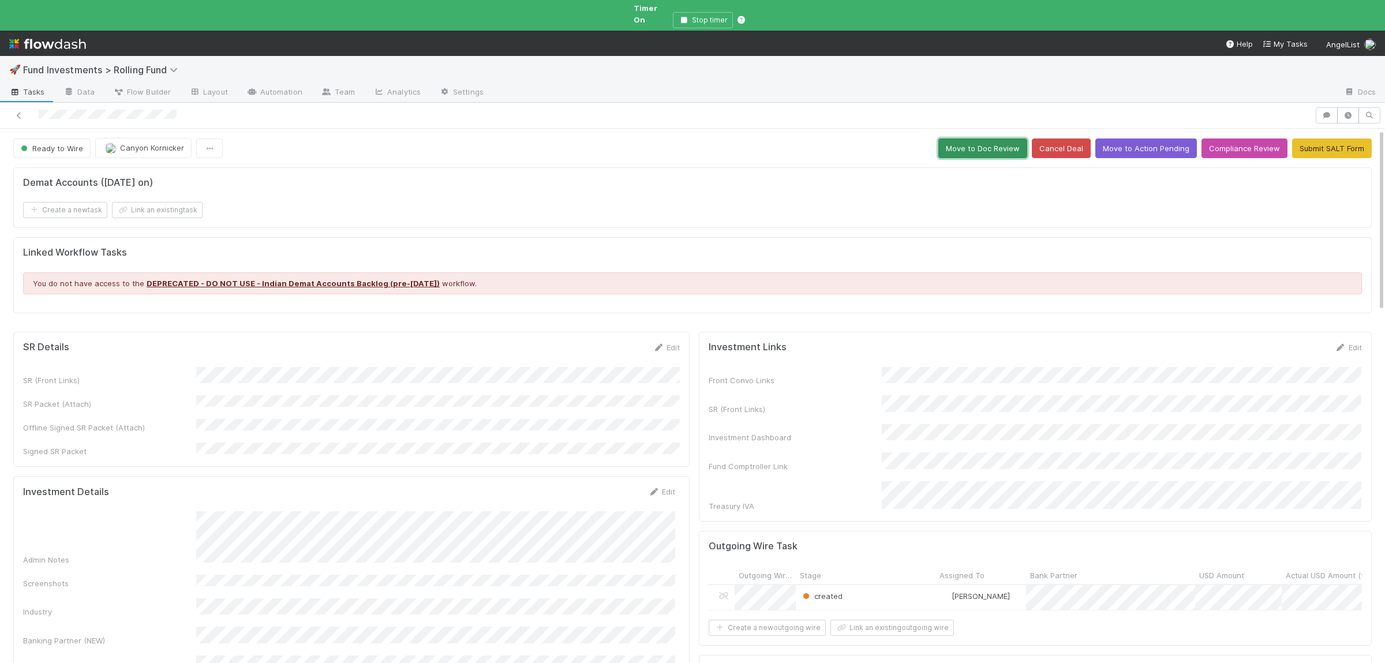
click at [961, 141] on button "Move to Doc Review" at bounding box center [982, 148] width 89 height 20
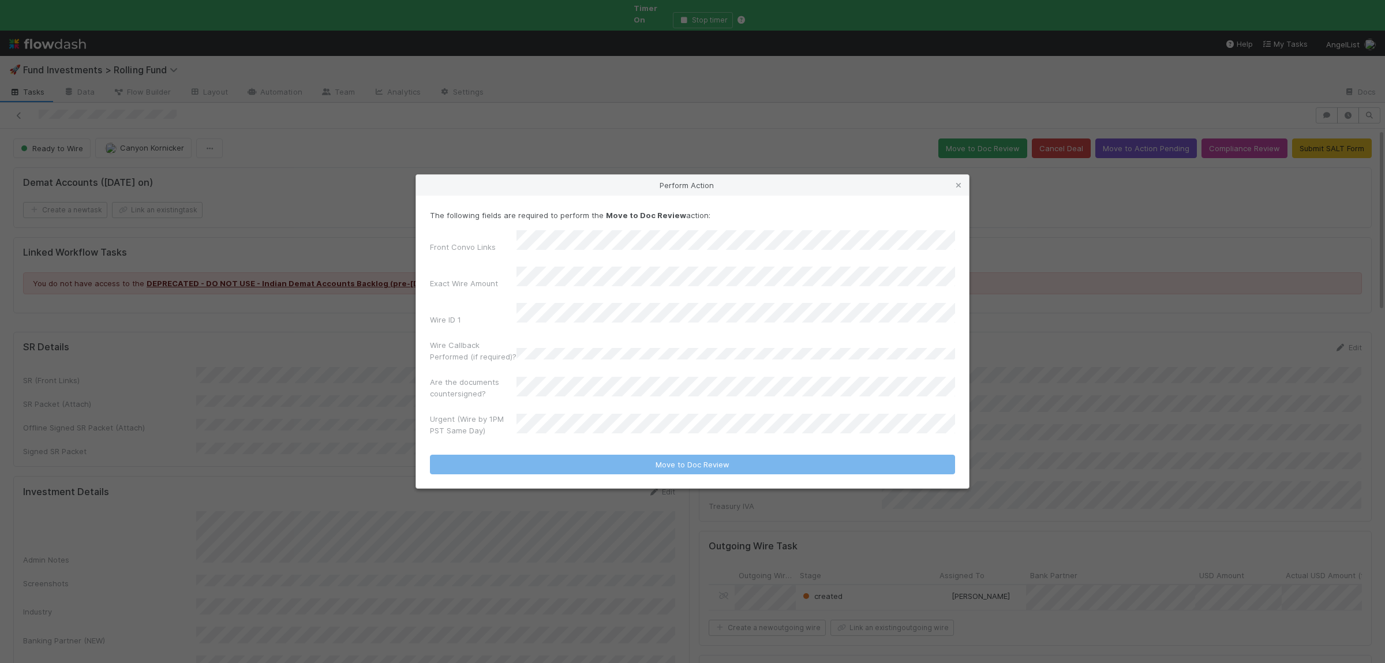
click at [525, 340] on div "Wire Callback Performed (if required)?" at bounding box center [692, 353] width 525 height 28
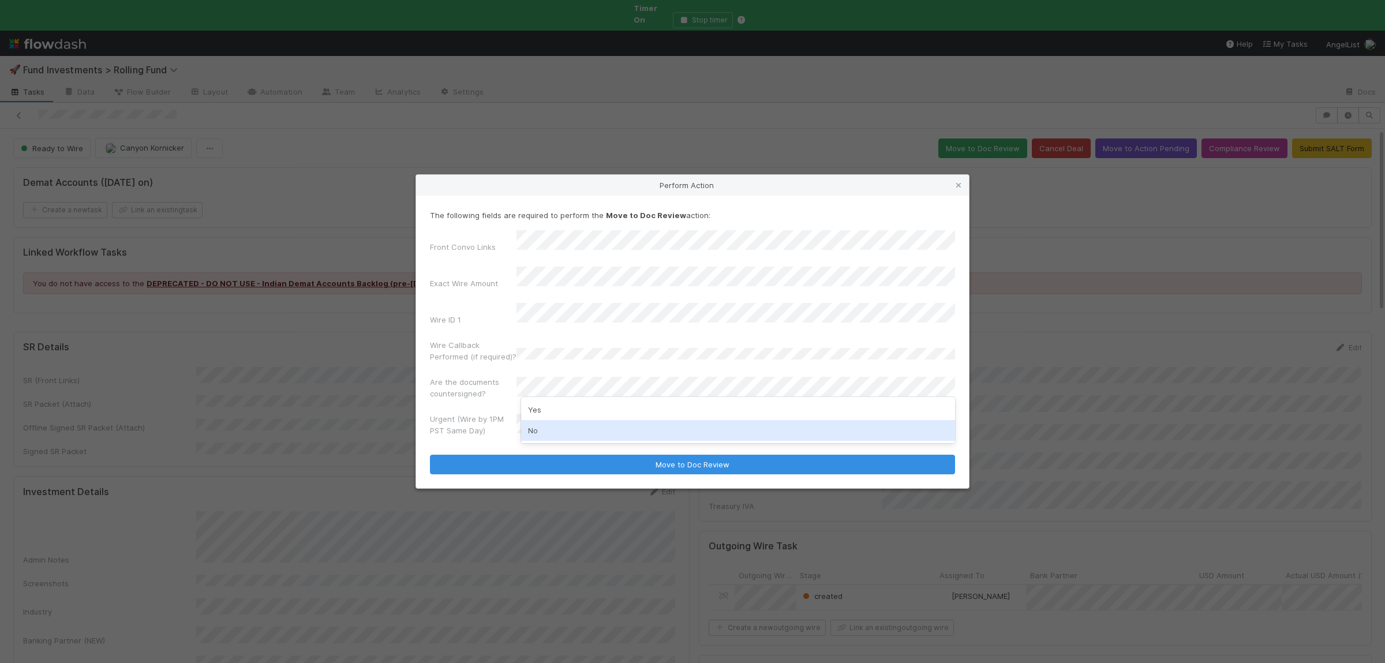
click at [561, 438] on div "No" at bounding box center [738, 430] width 434 height 21
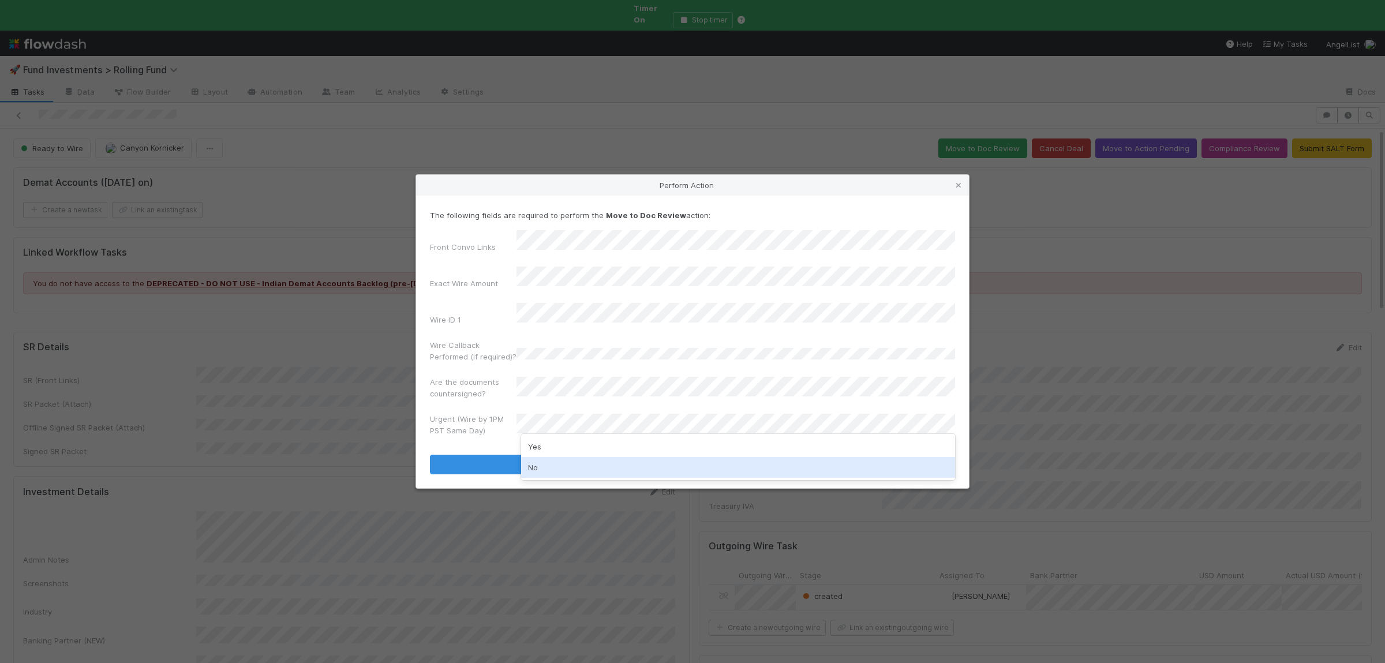
click at [557, 470] on div "No" at bounding box center [738, 467] width 434 height 21
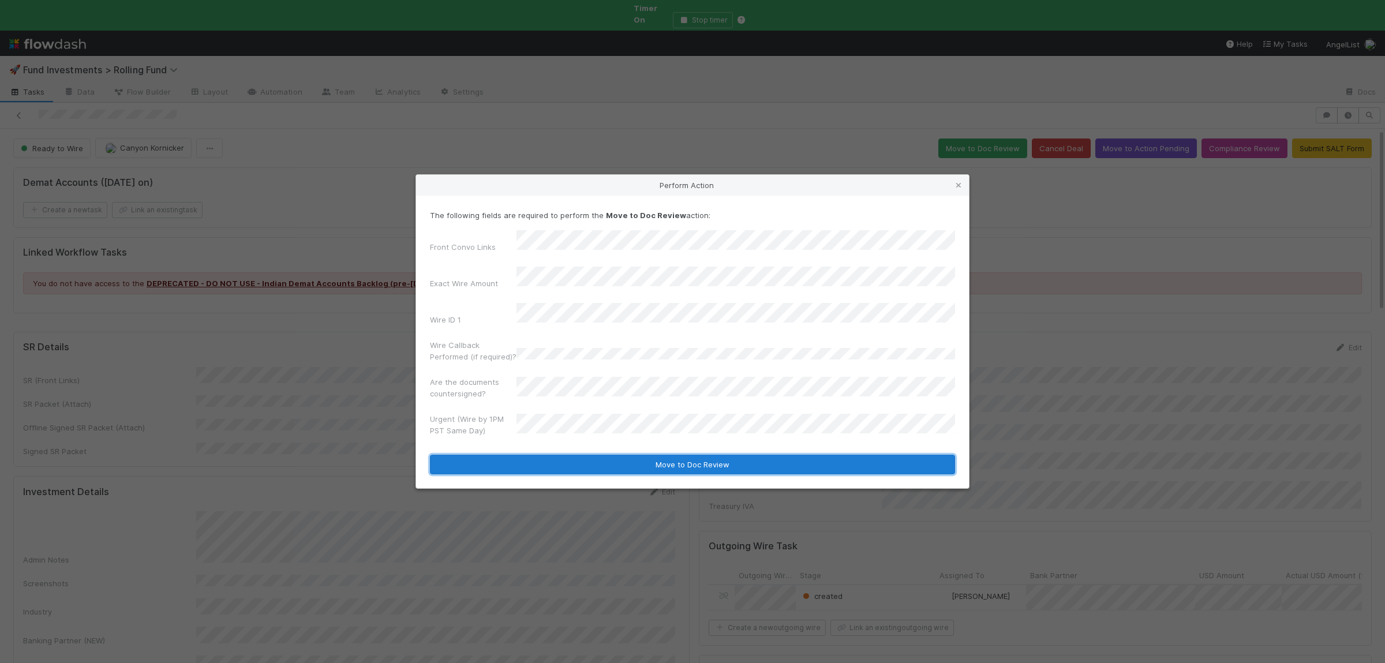
click at [557, 459] on button "Move to Doc Review" at bounding box center [692, 465] width 525 height 20
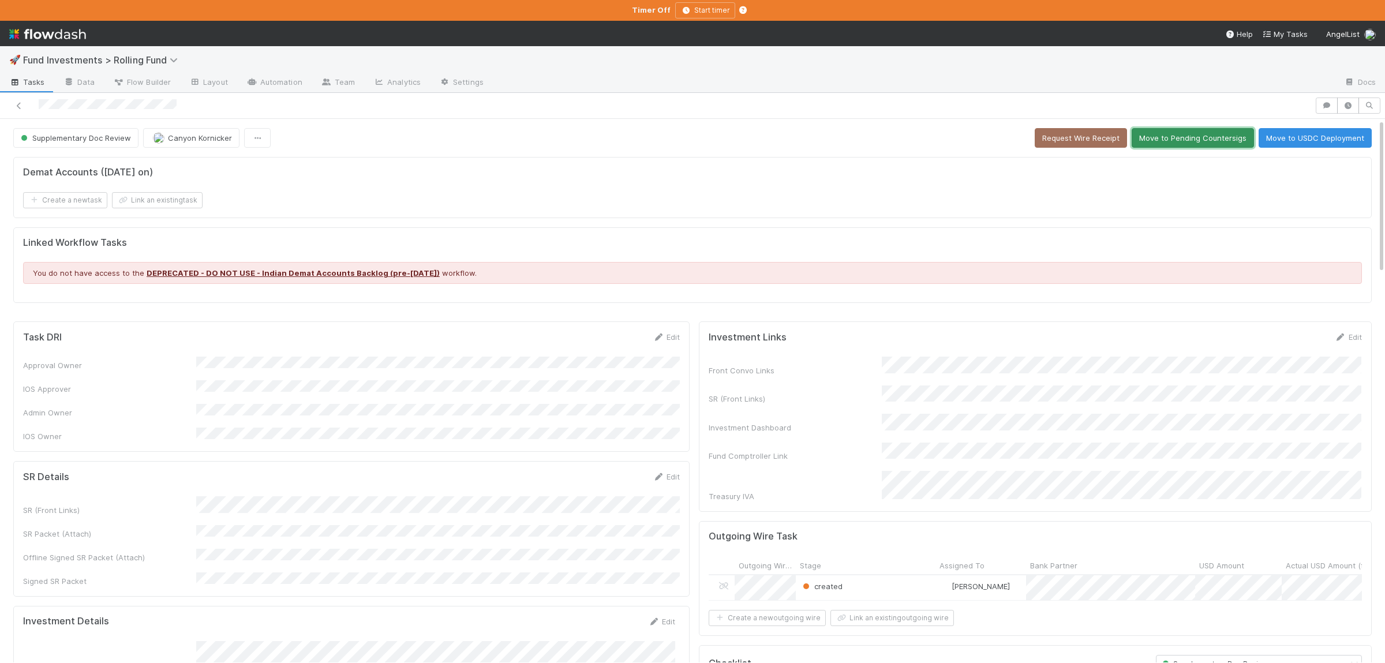
click at [1205, 140] on button "Move to Pending Countersigs" at bounding box center [1192, 138] width 122 height 20
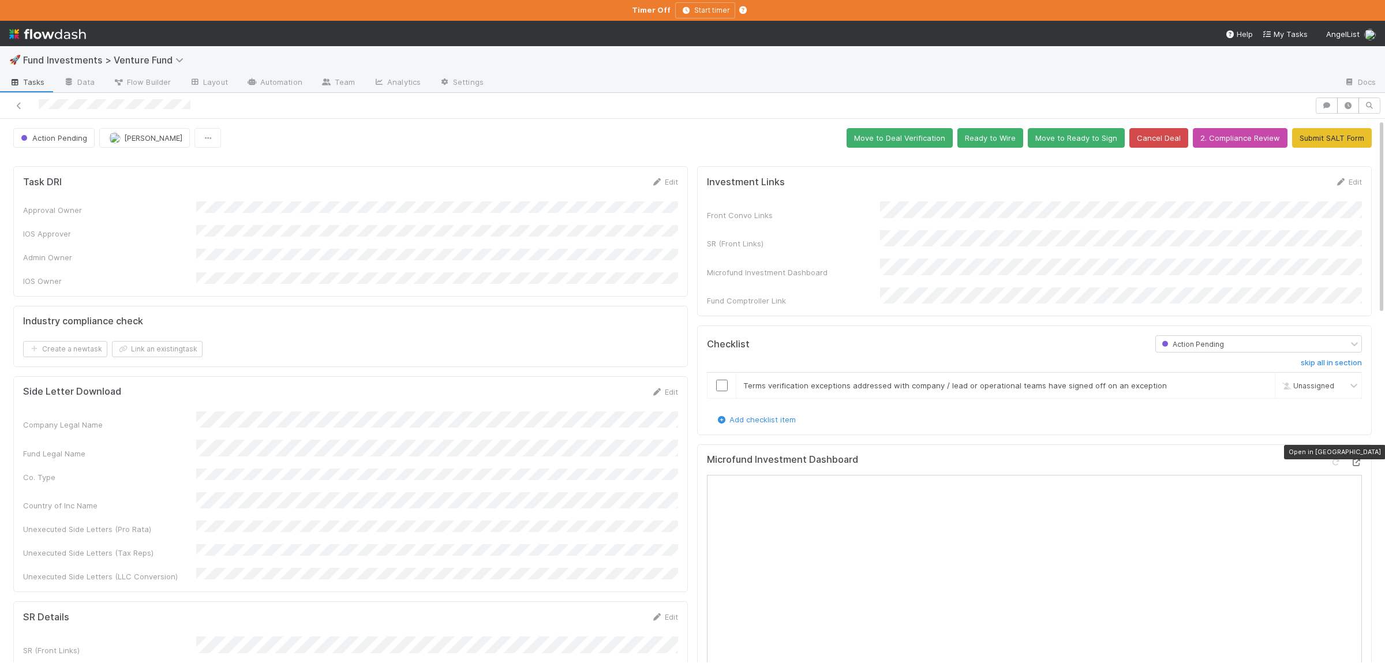
click at [1353, 459] on icon at bounding box center [1356, 463] width 12 height 8
click at [1011, 134] on button "Ready to Wire" at bounding box center [990, 138] width 66 height 20
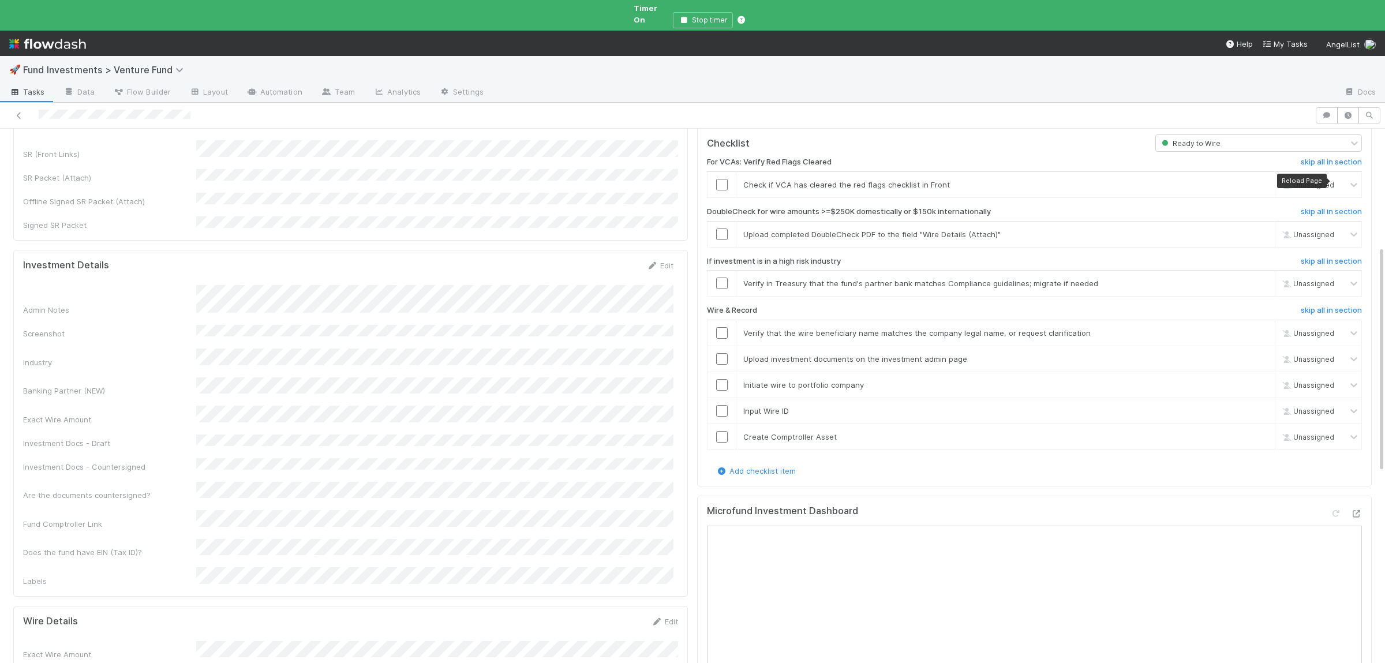
scroll to position [168, 0]
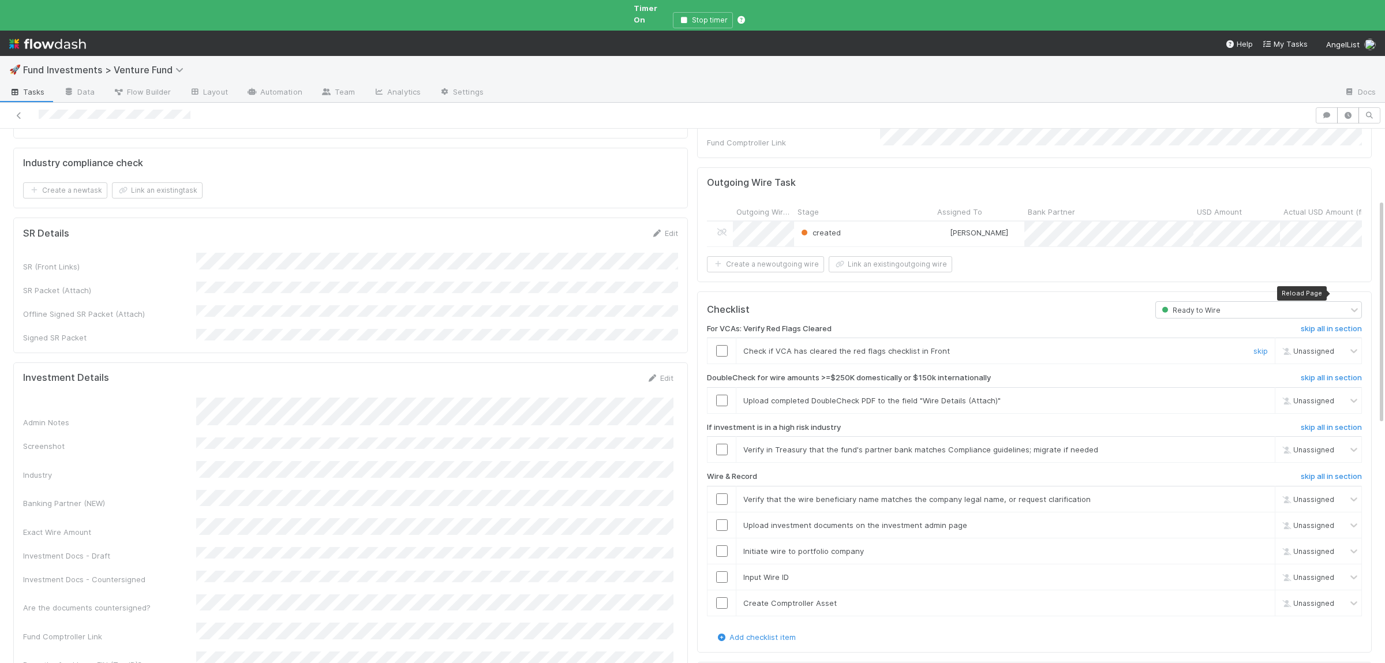
click at [723, 345] on input "checkbox" at bounding box center [722, 351] width 12 height 12
click at [1262, 396] on link "skip" at bounding box center [1260, 400] width 14 height 9
click at [1263, 445] on link "skip" at bounding box center [1260, 449] width 14 height 9
click at [722, 345] on input "checkbox" at bounding box center [722, 351] width 12 height 12
click at [726, 493] on input "checkbox" at bounding box center [722, 499] width 12 height 12
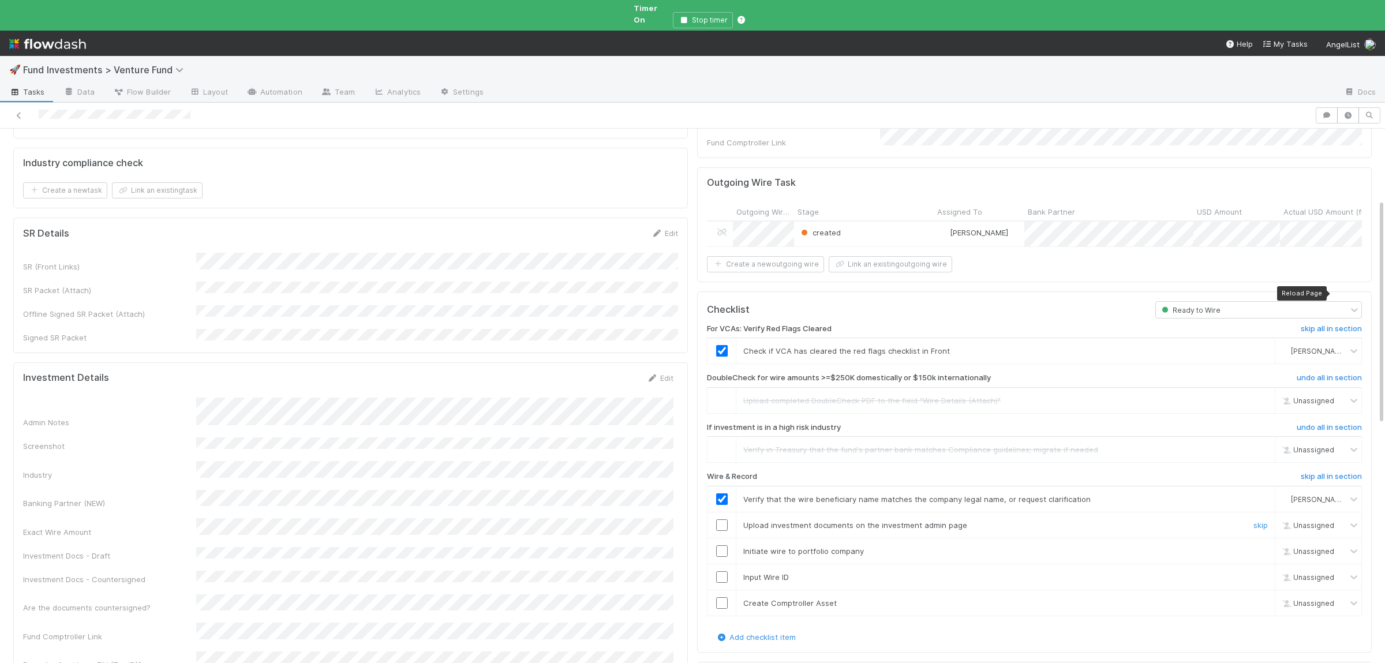
click at [725, 518] on td at bounding box center [721, 525] width 29 height 26
click at [727, 519] on input "checkbox" at bounding box center [722, 525] width 12 height 12
click at [722, 545] on input "checkbox" at bounding box center [722, 551] width 12 height 12
click at [725, 564] on td at bounding box center [721, 577] width 29 height 26
click at [723, 571] on input "checkbox" at bounding box center [722, 577] width 12 height 12
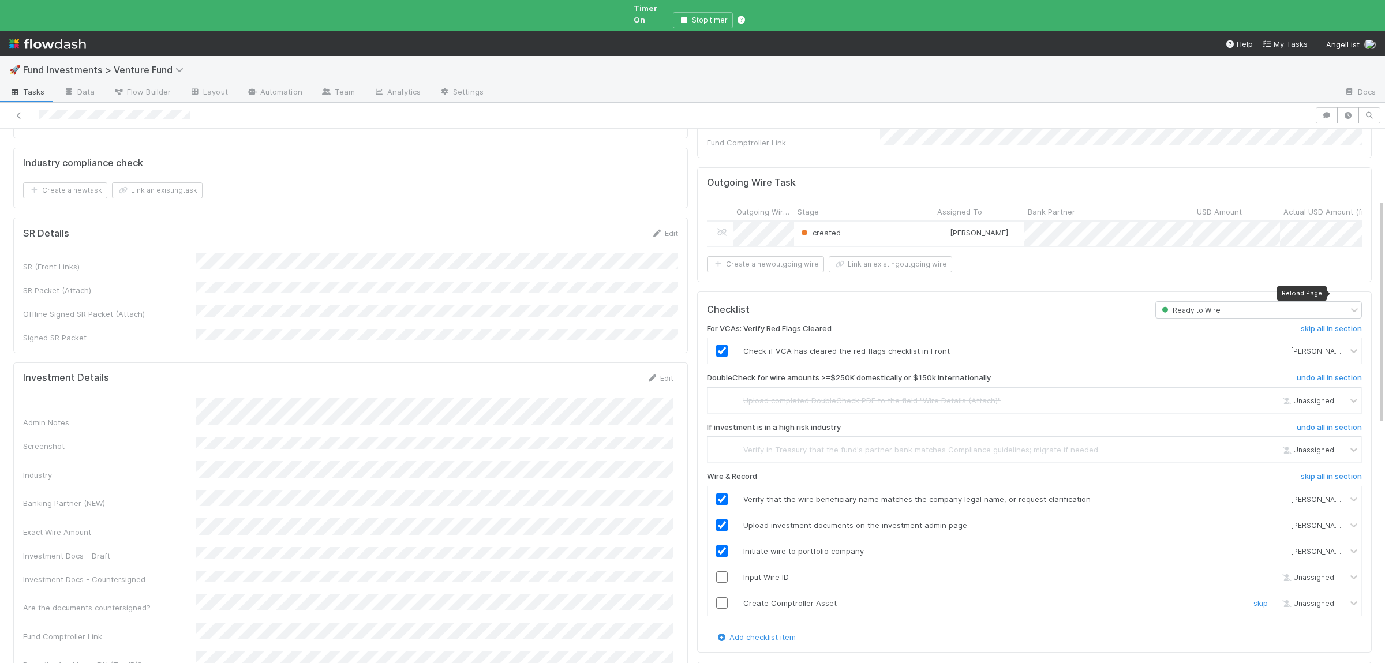
click at [722, 594] on td at bounding box center [721, 603] width 29 height 26
click at [720, 597] on input "checkbox" at bounding box center [722, 603] width 12 height 12
click at [721, 571] on input "checkbox" at bounding box center [722, 577] width 12 height 12
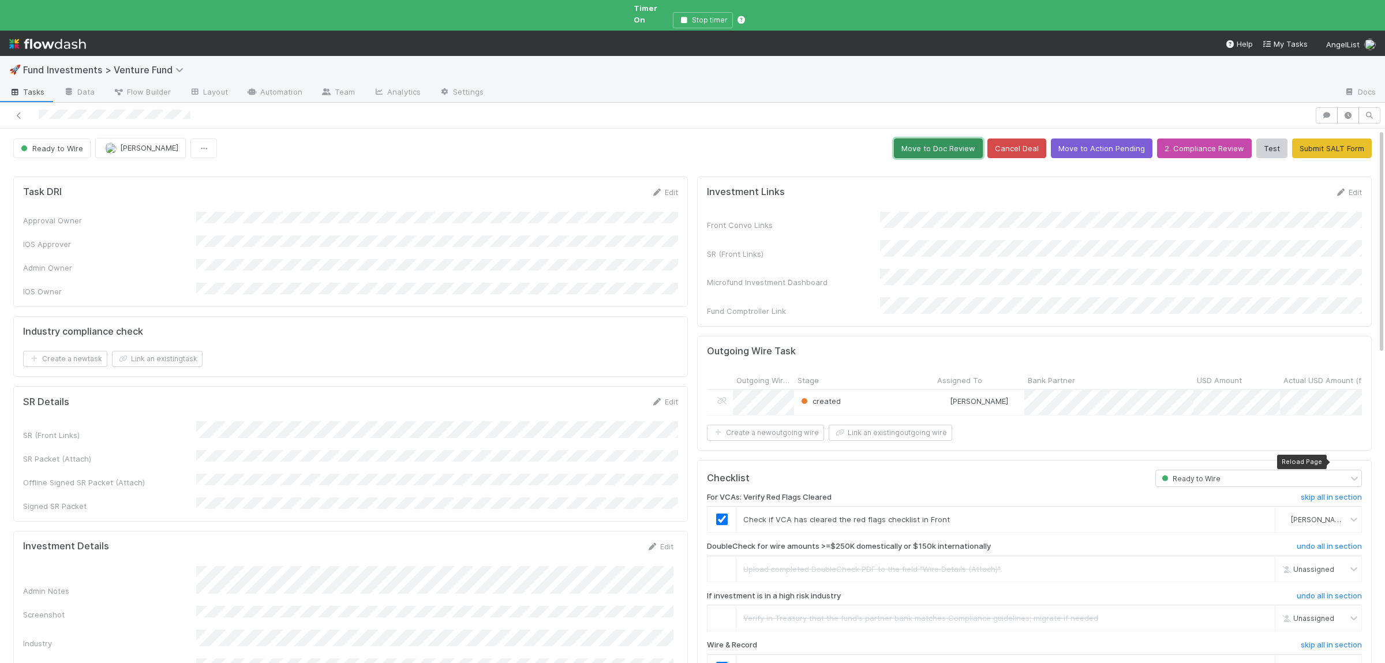
click at [943, 138] on button "Move to Doc Review" at bounding box center [938, 148] width 89 height 20
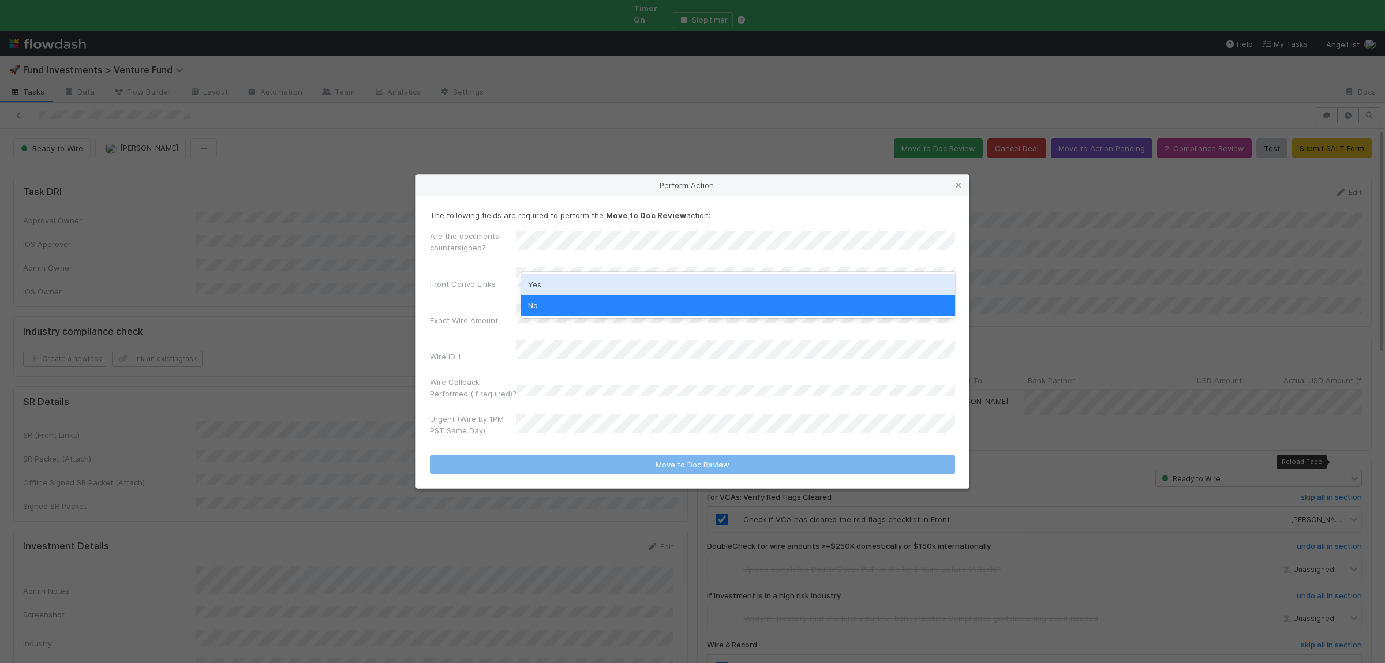
click at [573, 282] on div "Yes" at bounding box center [738, 284] width 434 height 21
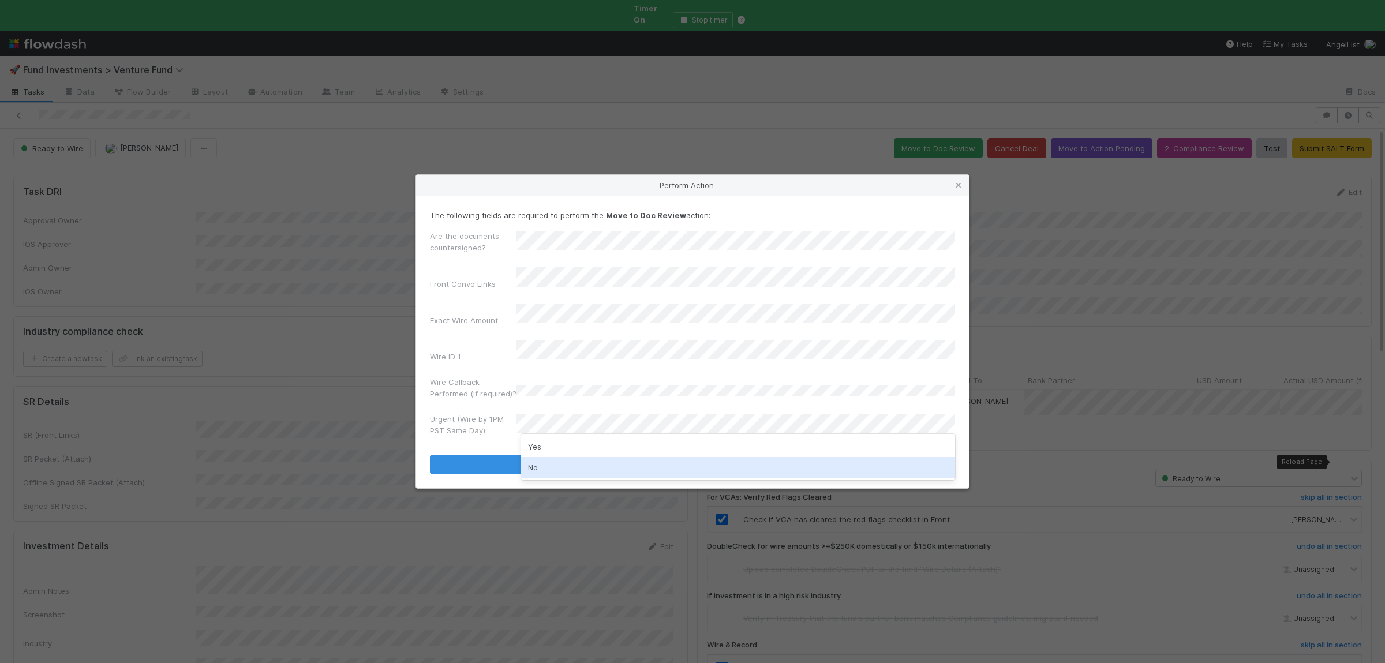
click at [568, 464] on div "No" at bounding box center [738, 467] width 434 height 21
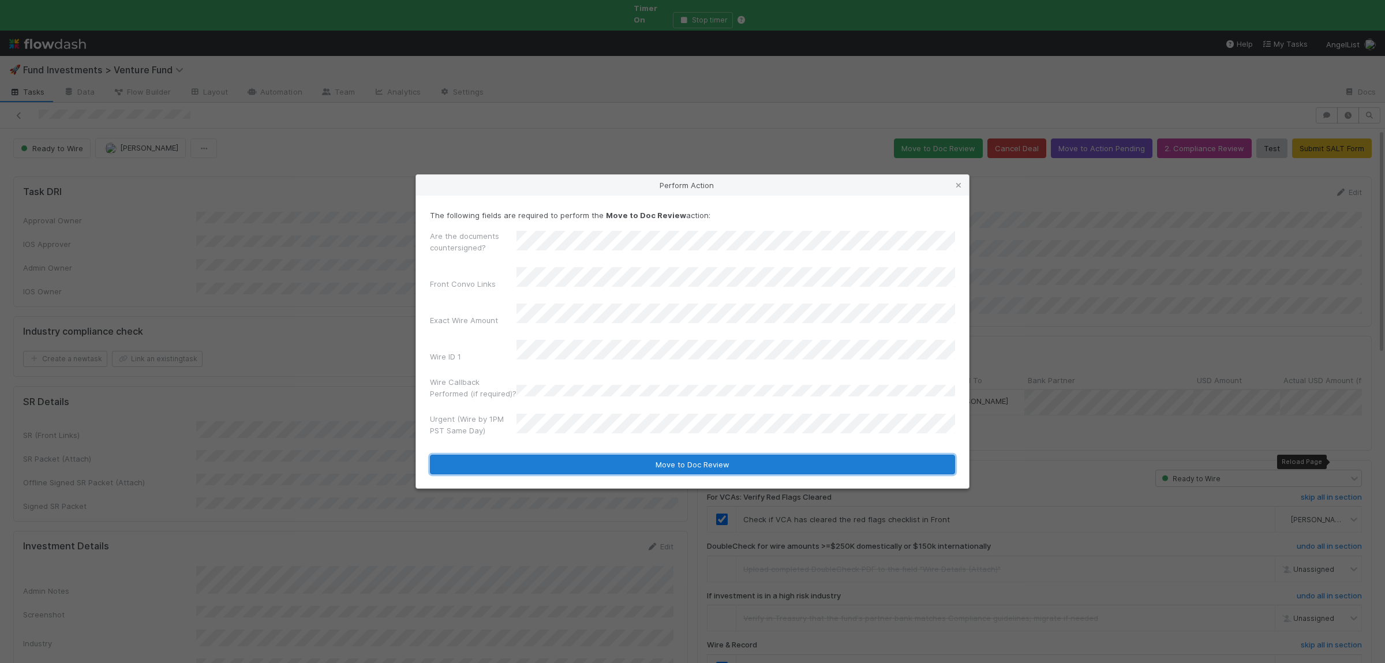
click at [565, 455] on button "Move to Doc Review" at bounding box center [692, 465] width 525 height 20
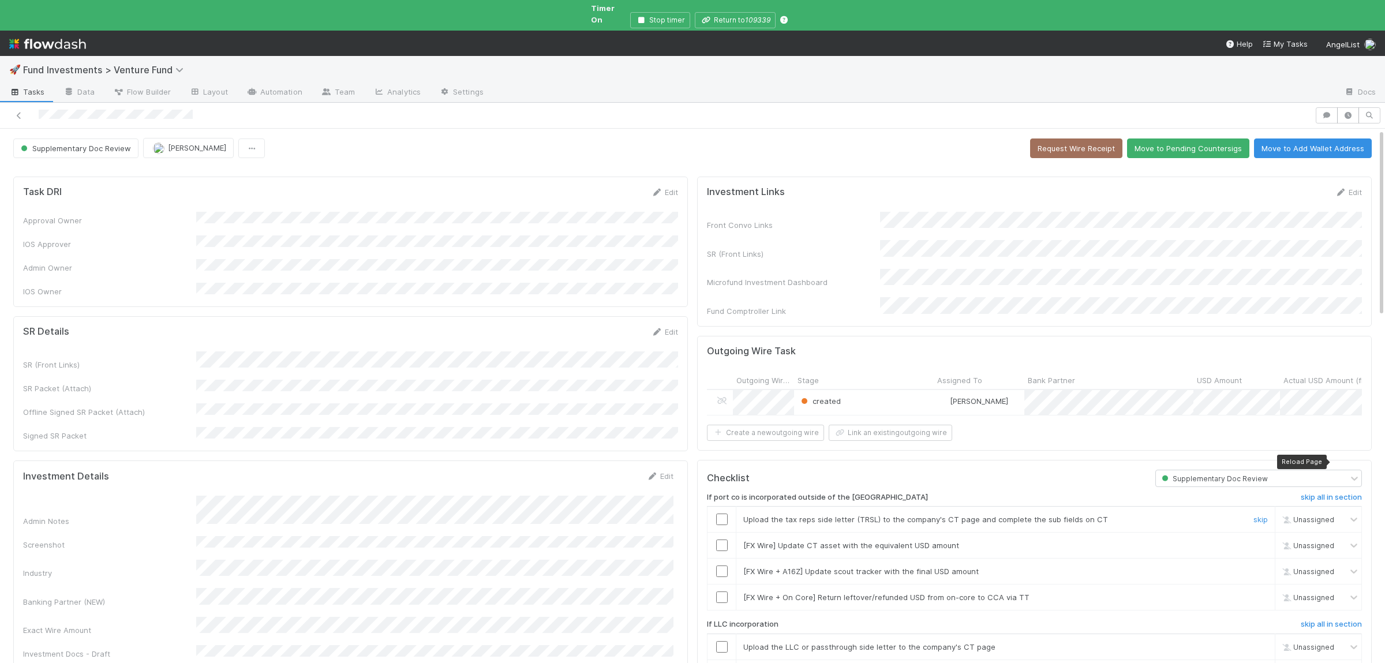
click at [723, 513] on input "checkbox" at bounding box center [722, 519] width 12 height 12
click at [1214, 138] on button "Move to Pending Countersigs" at bounding box center [1188, 148] width 122 height 20
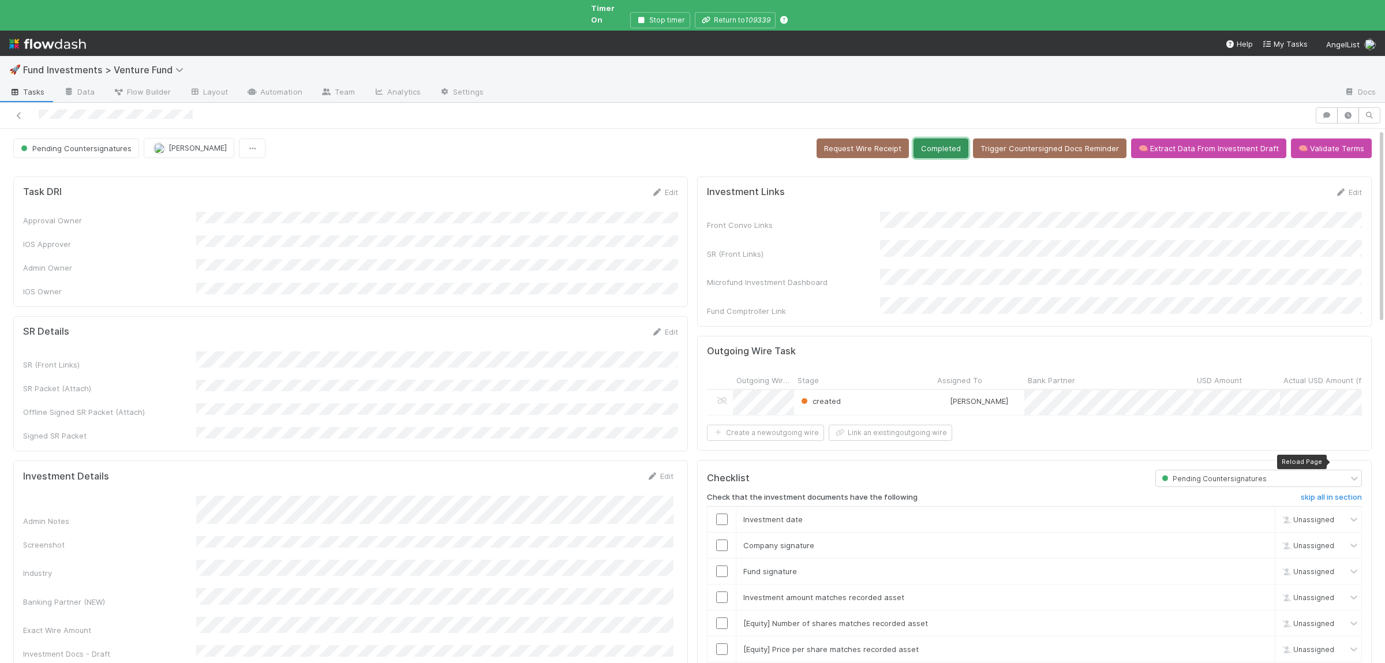
click at [941, 142] on button "Completed" at bounding box center [940, 148] width 55 height 20
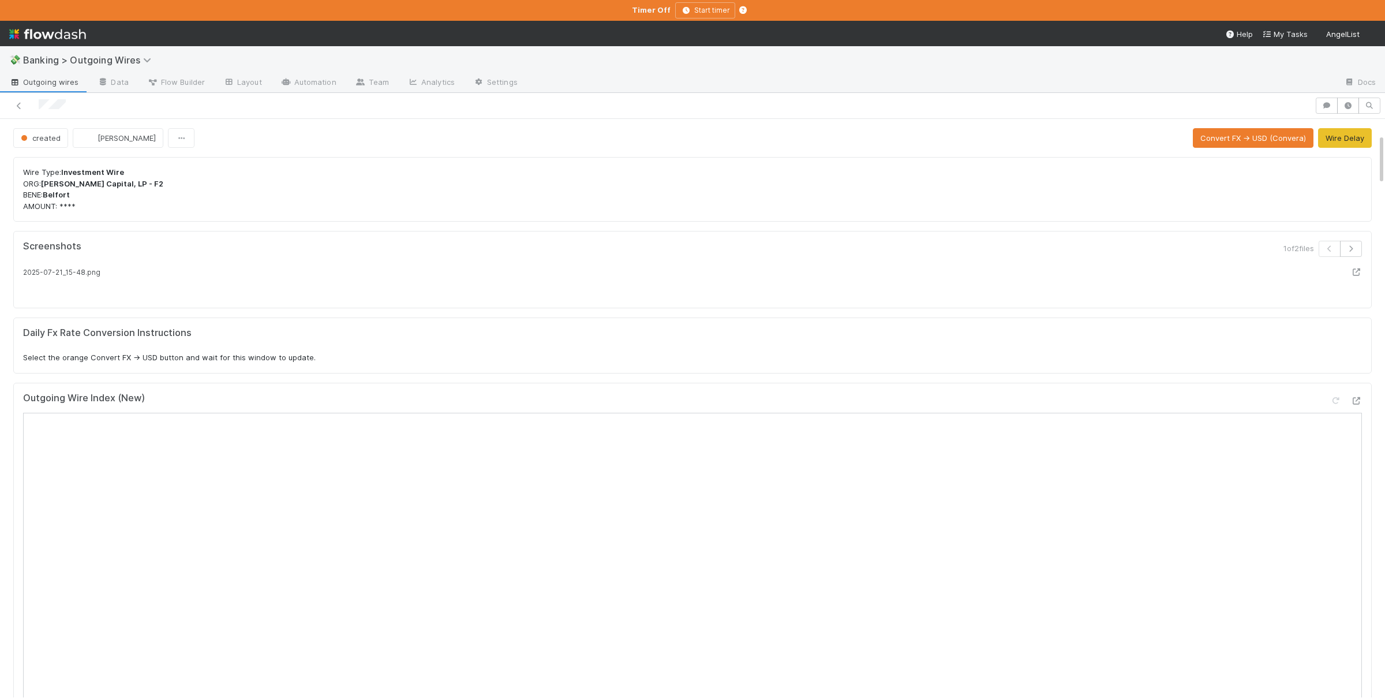
scroll to position [168, 0]
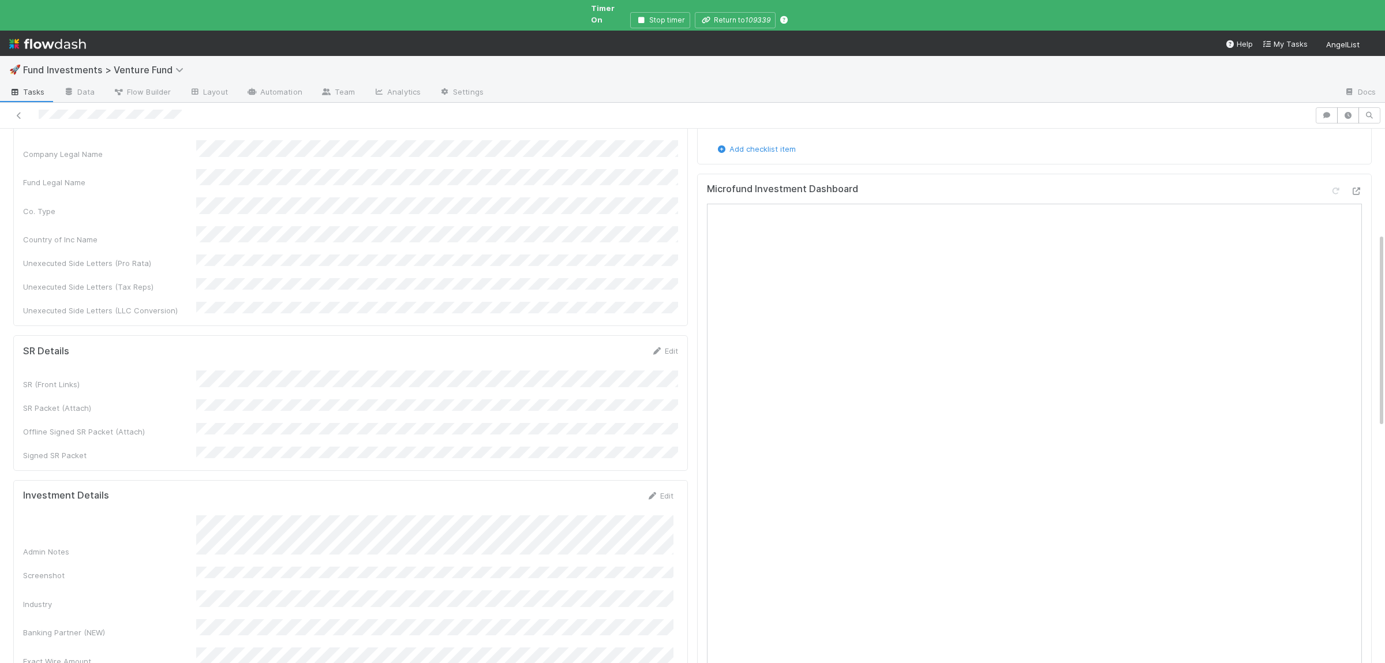
scroll to position [450, 0]
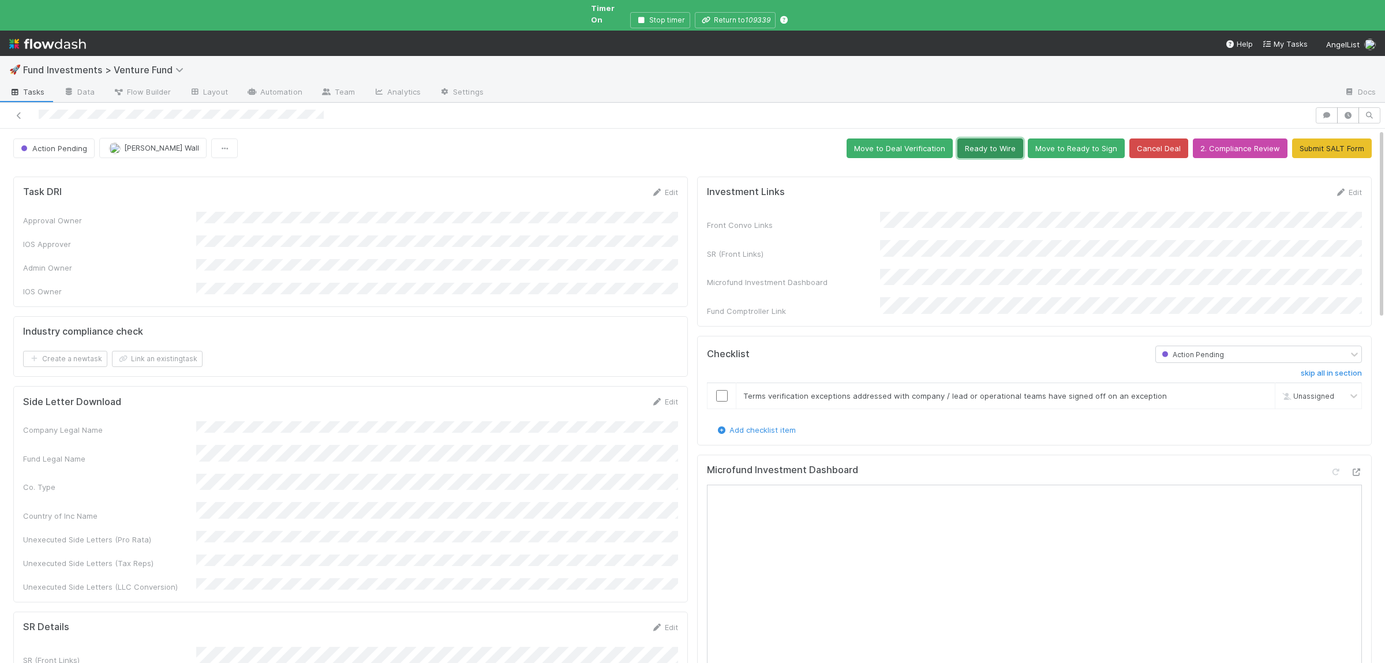
click at [992, 138] on button "Ready to Wire" at bounding box center [990, 148] width 66 height 20
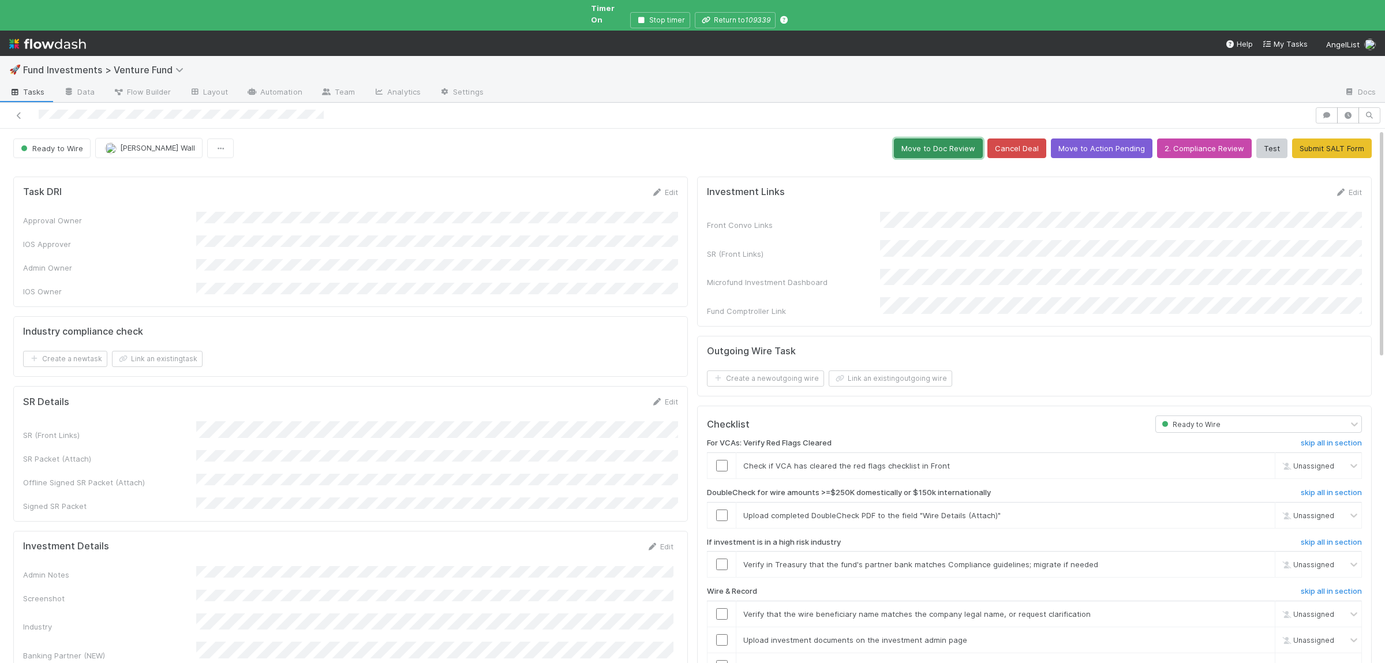
click at [953, 138] on button "Move to Doc Review" at bounding box center [938, 148] width 89 height 20
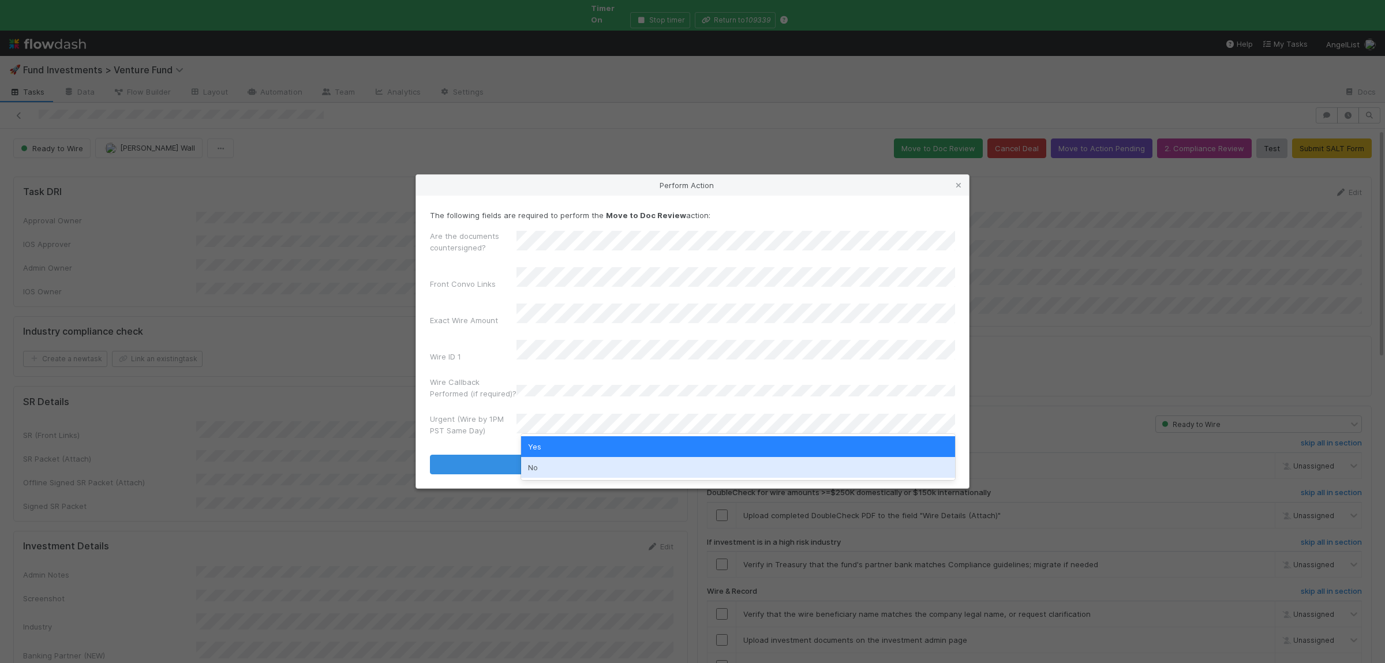
click at [560, 460] on div "No" at bounding box center [738, 467] width 434 height 21
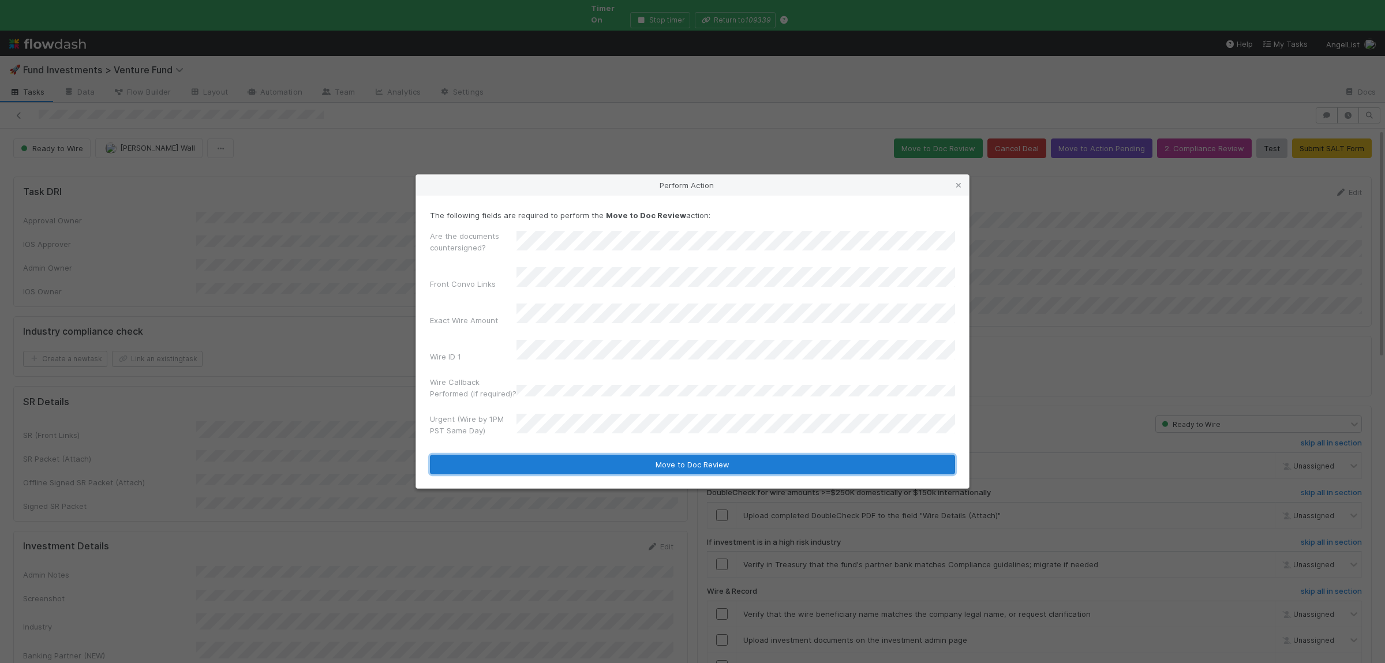
click at [560, 456] on button "Move to Doc Review" at bounding box center [692, 465] width 525 height 20
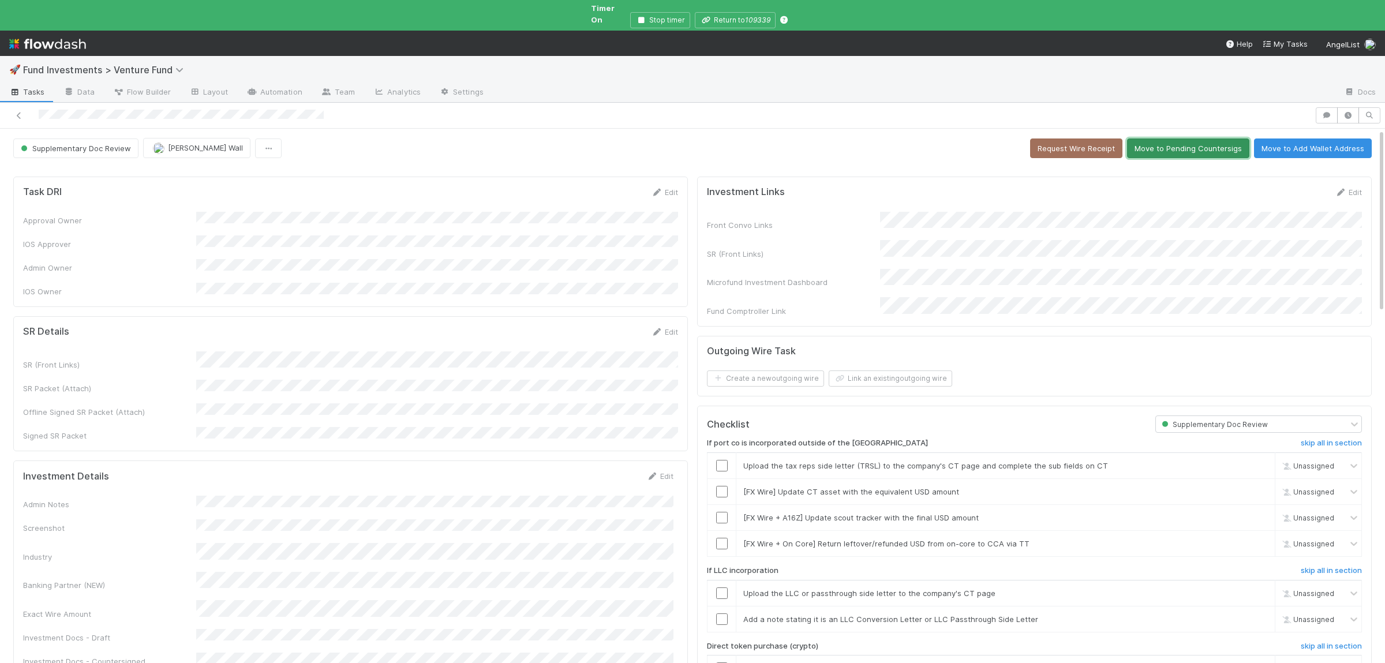
click at [1206, 147] on button "Move to Pending Countersigs" at bounding box center [1188, 148] width 122 height 20
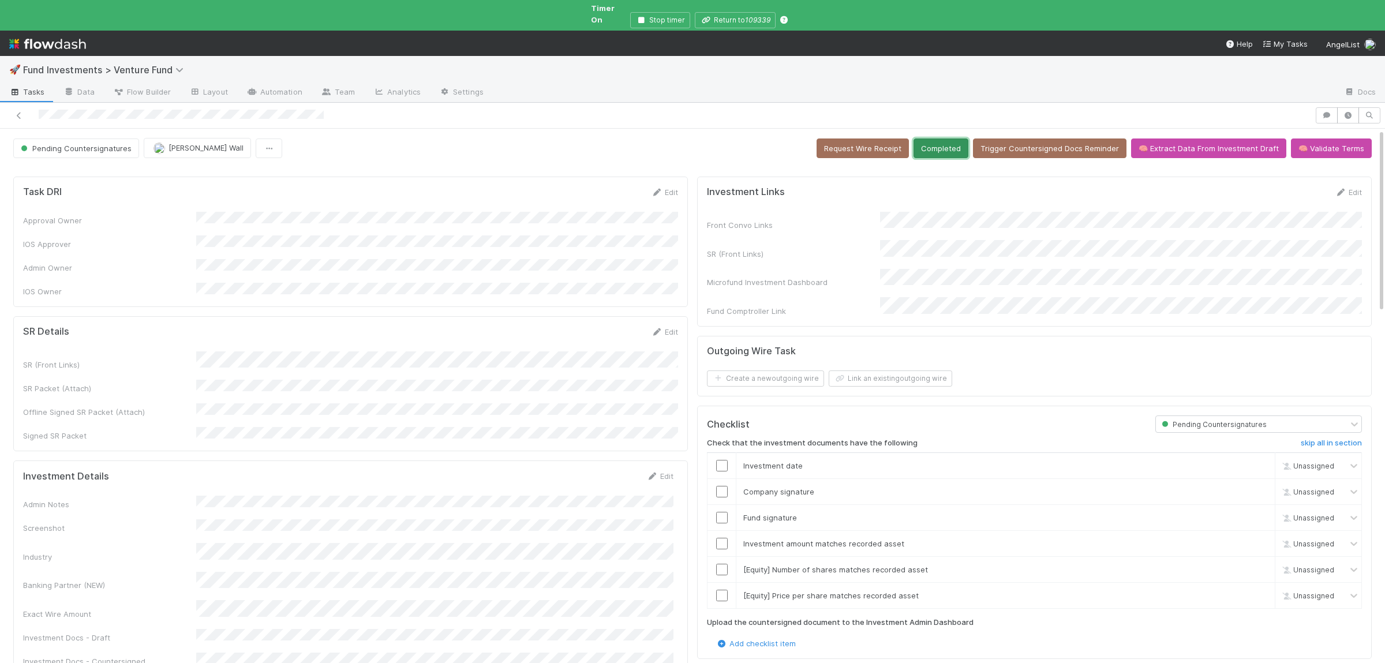
click at [931, 142] on button "Completed" at bounding box center [940, 148] width 55 height 20
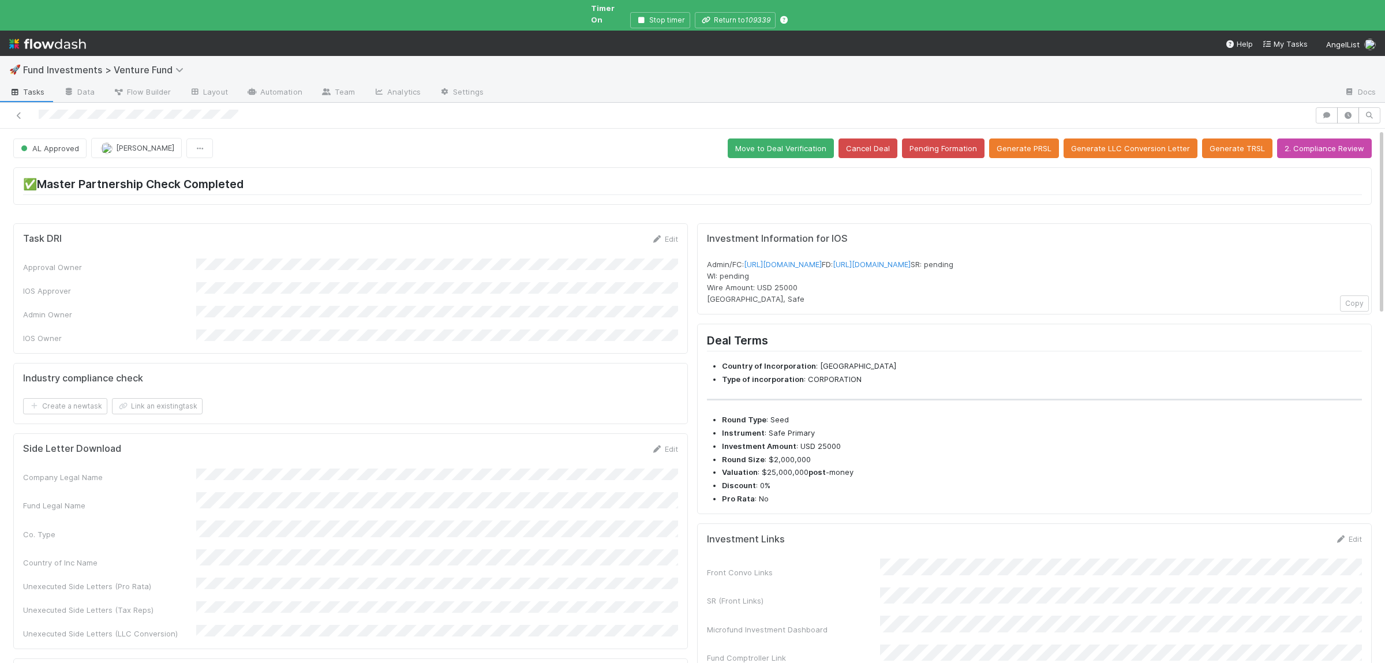
scroll to position [225, 0]
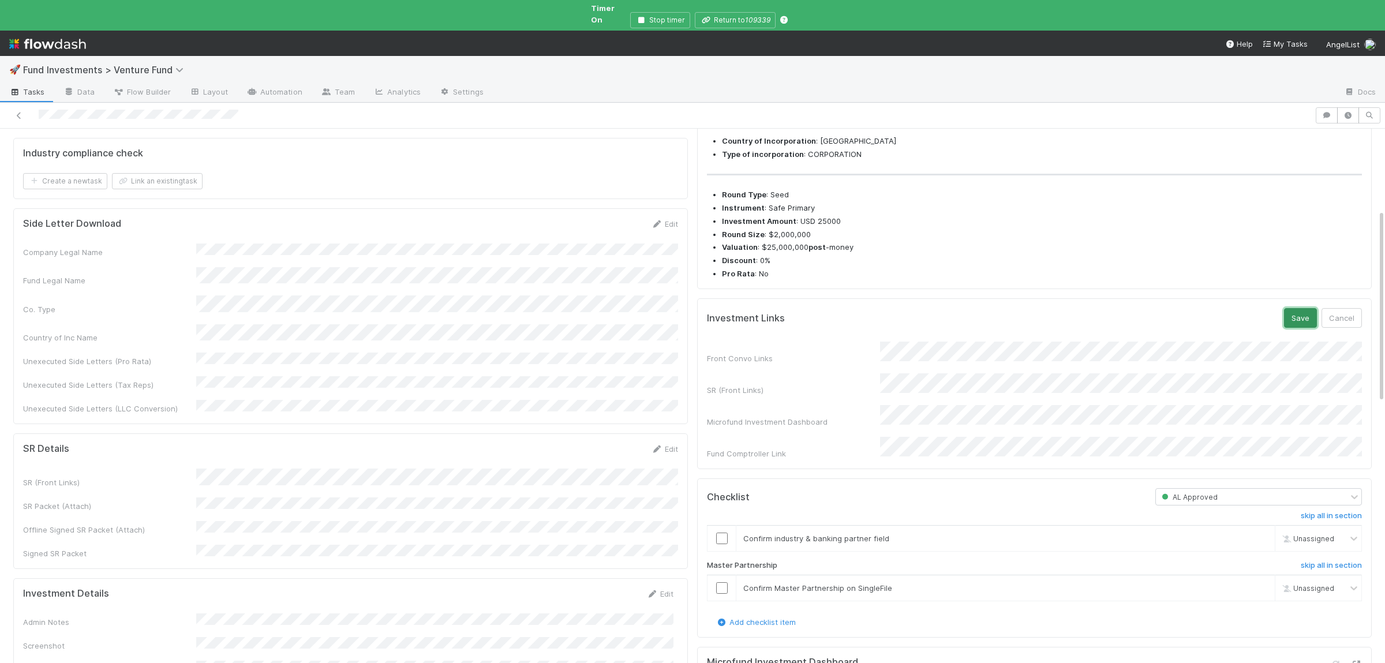
click at [1315, 328] on button "Save" at bounding box center [1300, 318] width 33 height 20
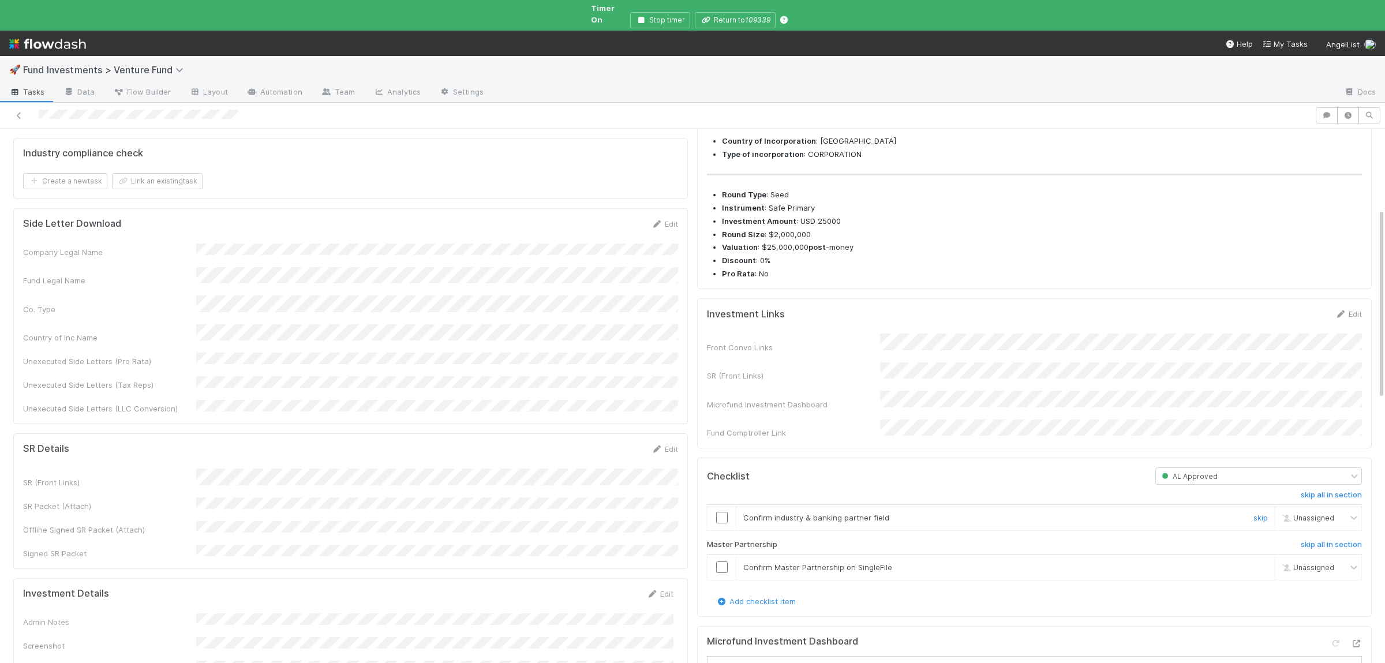
click at [722, 523] on input "checkbox" at bounding box center [722, 518] width 12 height 12
click at [720, 573] on input "checkbox" at bounding box center [722, 567] width 12 height 12
click at [720, 521] on input "checkbox" at bounding box center [722, 518] width 12 height 12
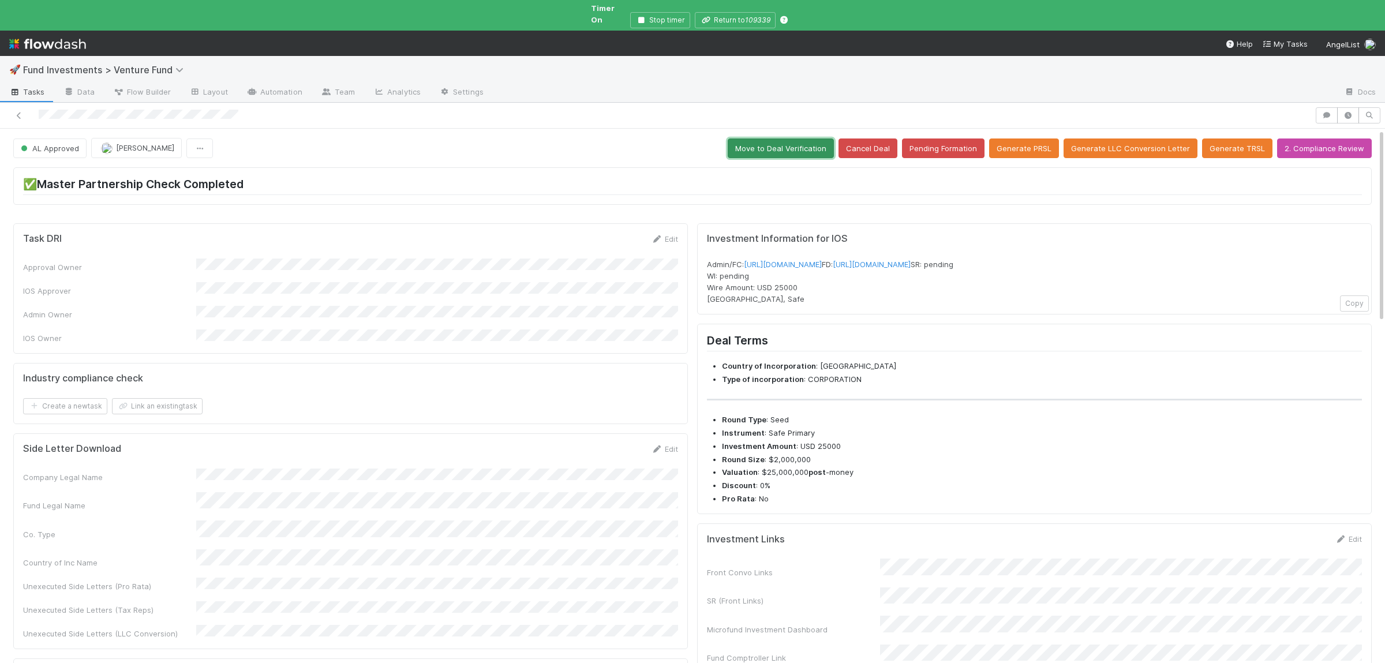
click at [800, 138] on button "Move to Deal Verification" at bounding box center [781, 148] width 106 height 20
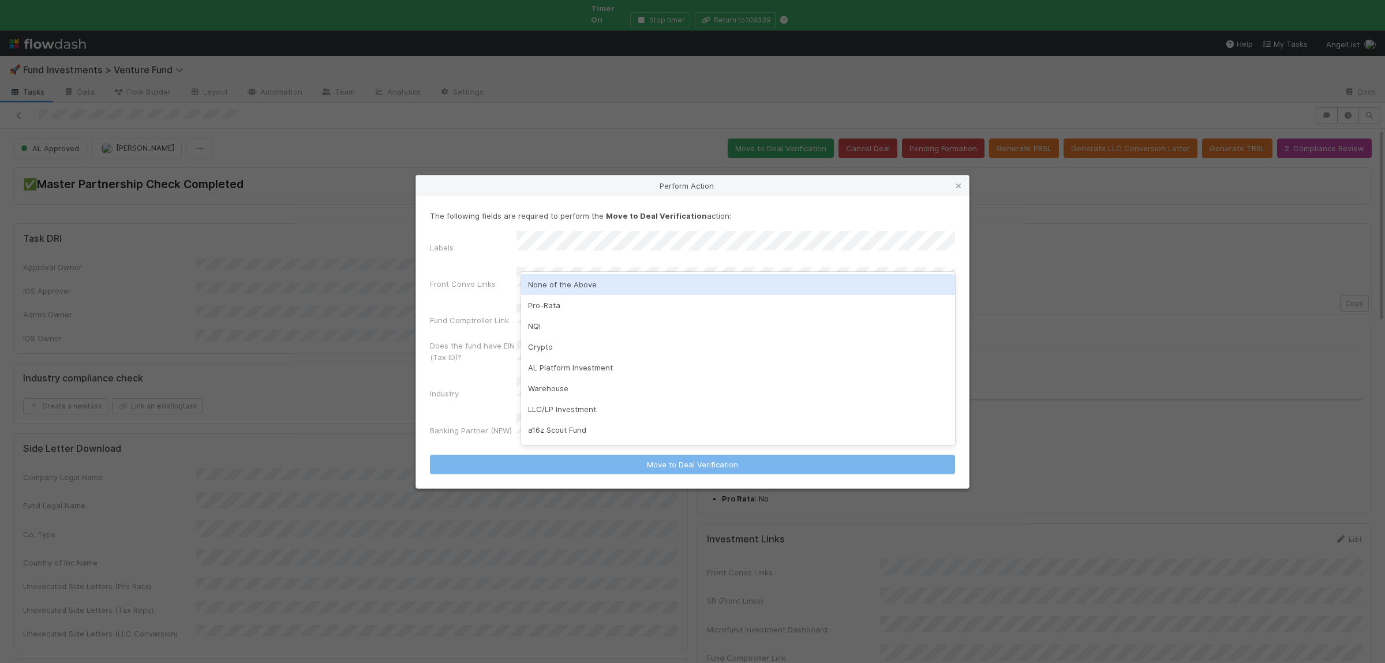
click at [556, 285] on div "None of the Above" at bounding box center [738, 284] width 434 height 21
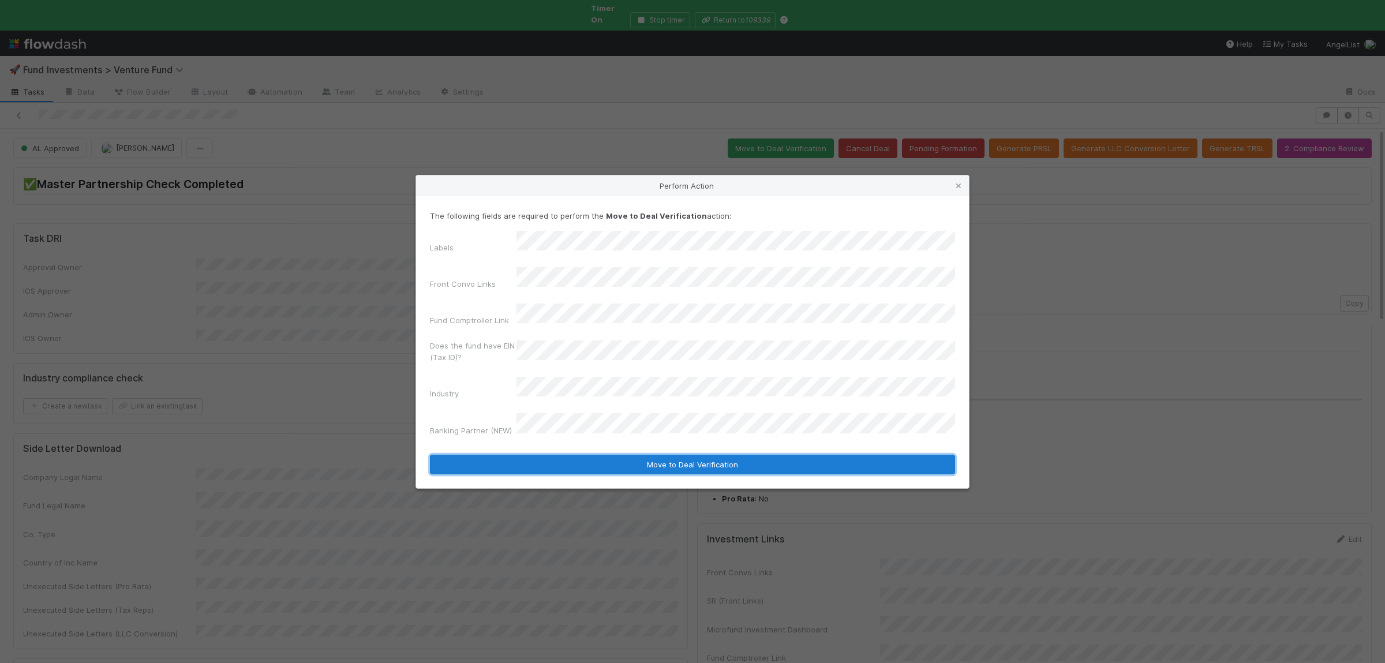
click at [594, 455] on button "Move to Deal Verification" at bounding box center [692, 465] width 525 height 20
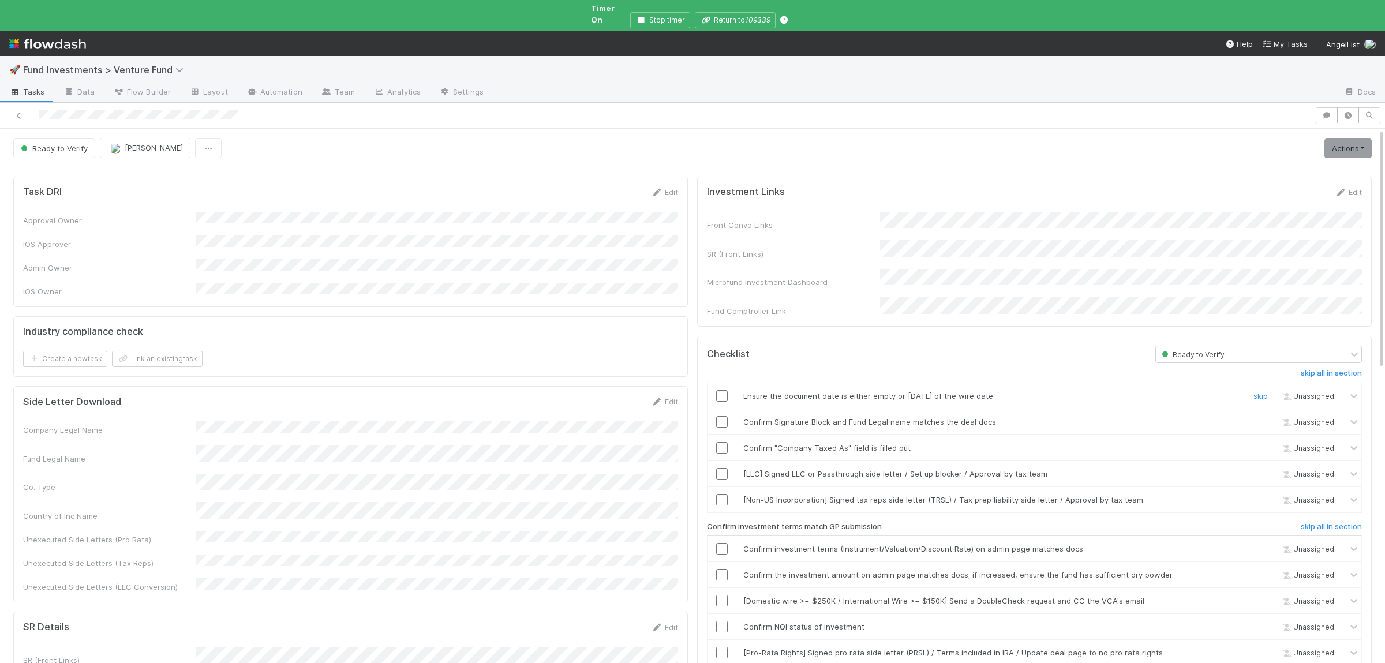
click at [727, 390] on input "checkbox" at bounding box center [722, 396] width 12 height 12
click at [723, 416] on input "checkbox" at bounding box center [722, 422] width 12 height 12
click at [723, 442] on input "checkbox" at bounding box center [722, 448] width 12 height 12
click at [720, 543] on input "checkbox" at bounding box center [722, 549] width 12 height 12
click at [721, 569] on input "checkbox" at bounding box center [722, 575] width 12 height 12
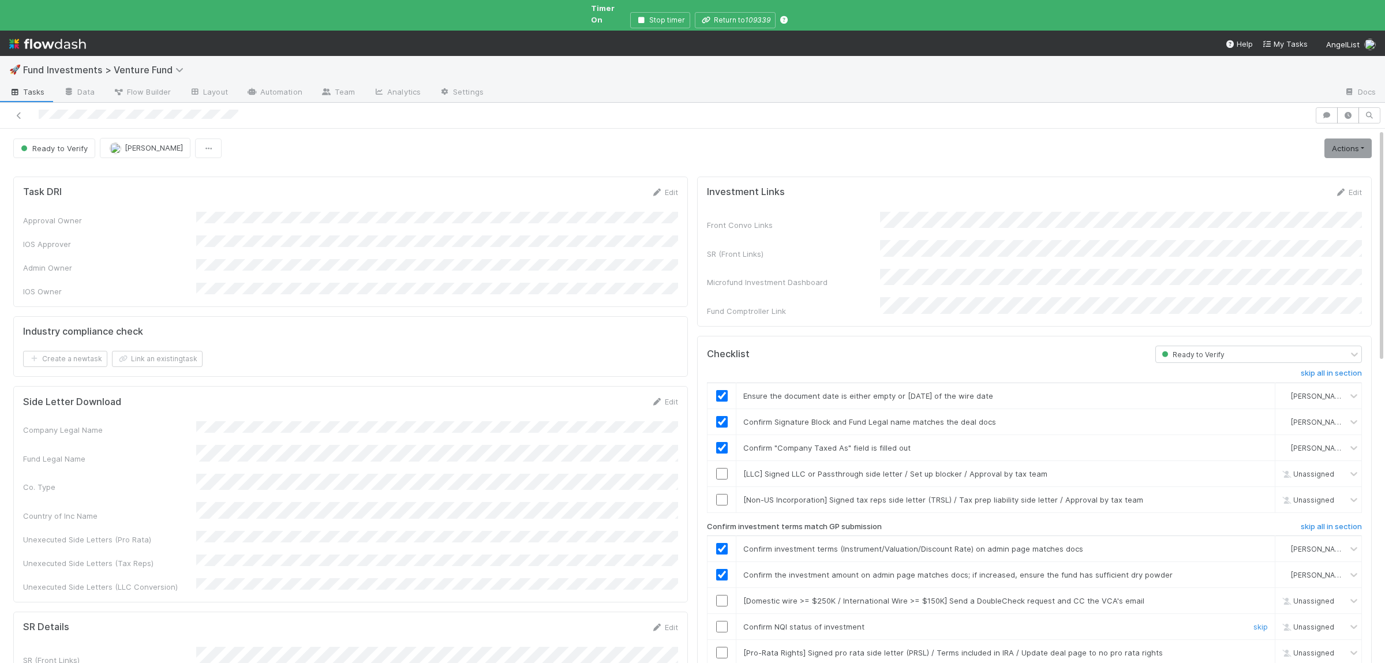
click at [720, 621] on input "checkbox" at bounding box center [722, 627] width 12 height 12
click at [1344, 138] on link "Actions" at bounding box center [1347, 148] width 47 height 20
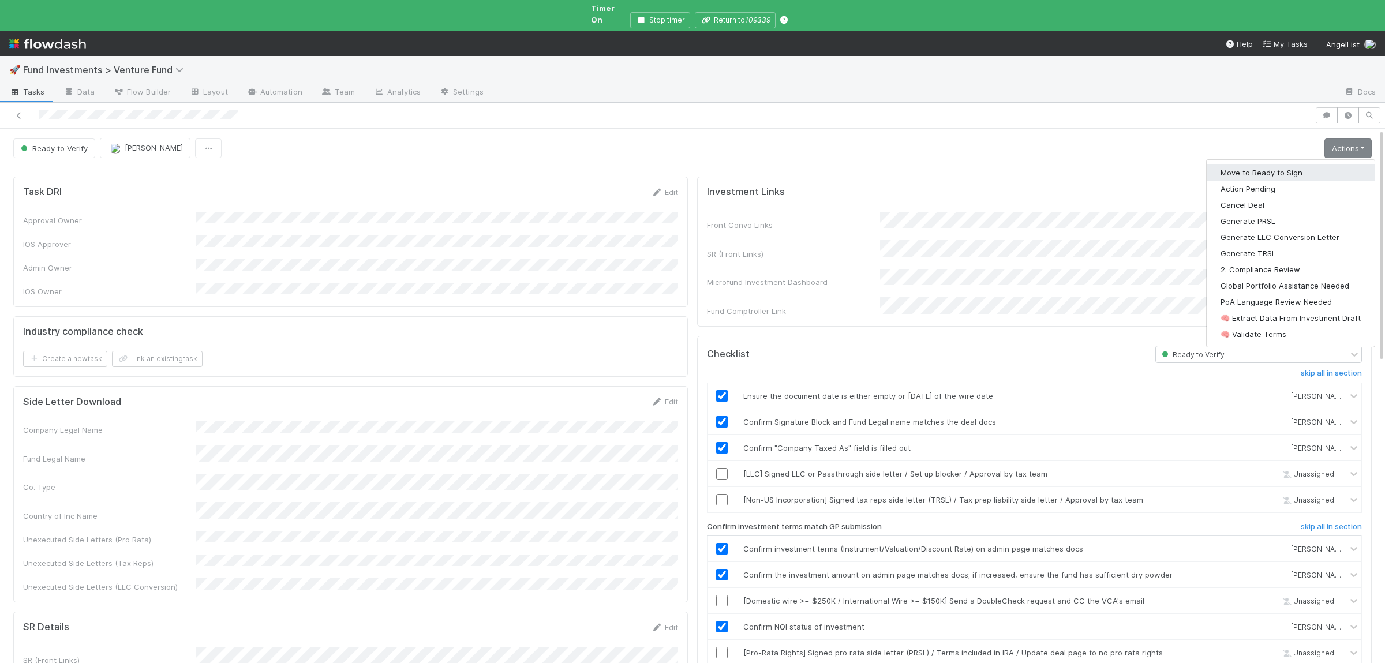
click at [1322, 164] on button "Move to Ready to Sign" at bounding box center [1290, 172] width 168 height 16
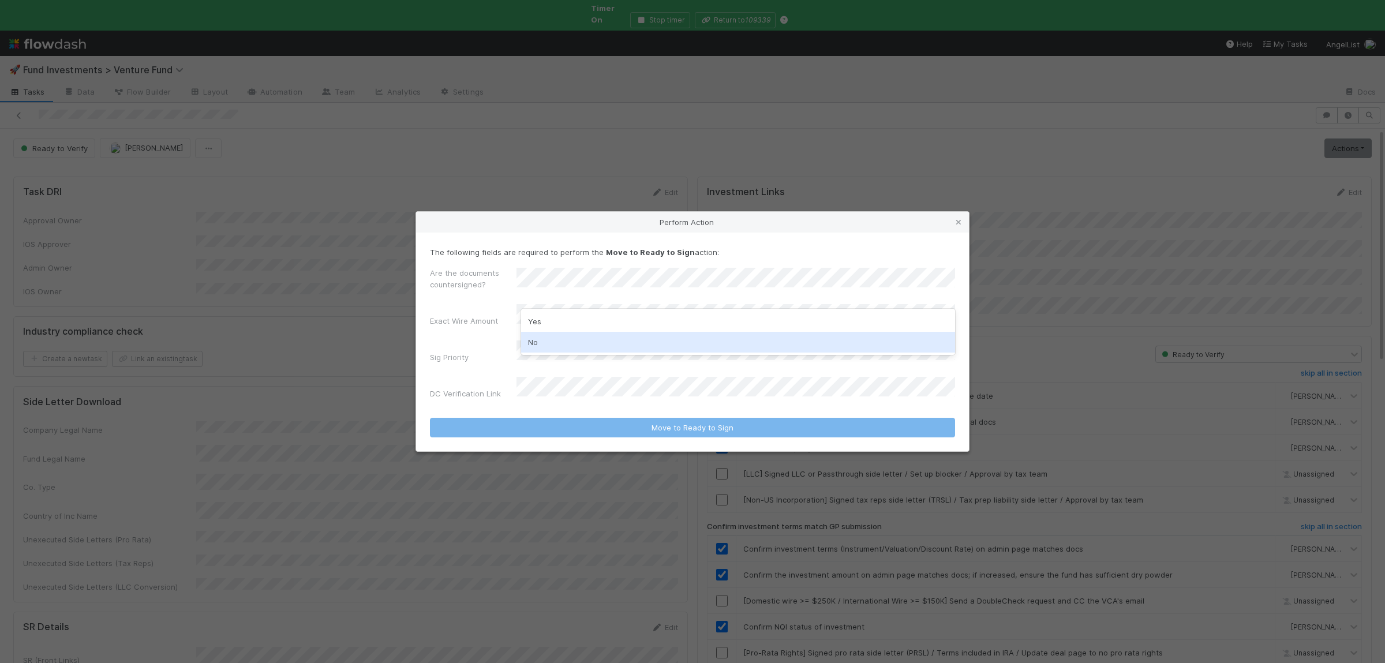
click at [575, 343] on div "No" at bounding box center [738, 342] width 434 height 21
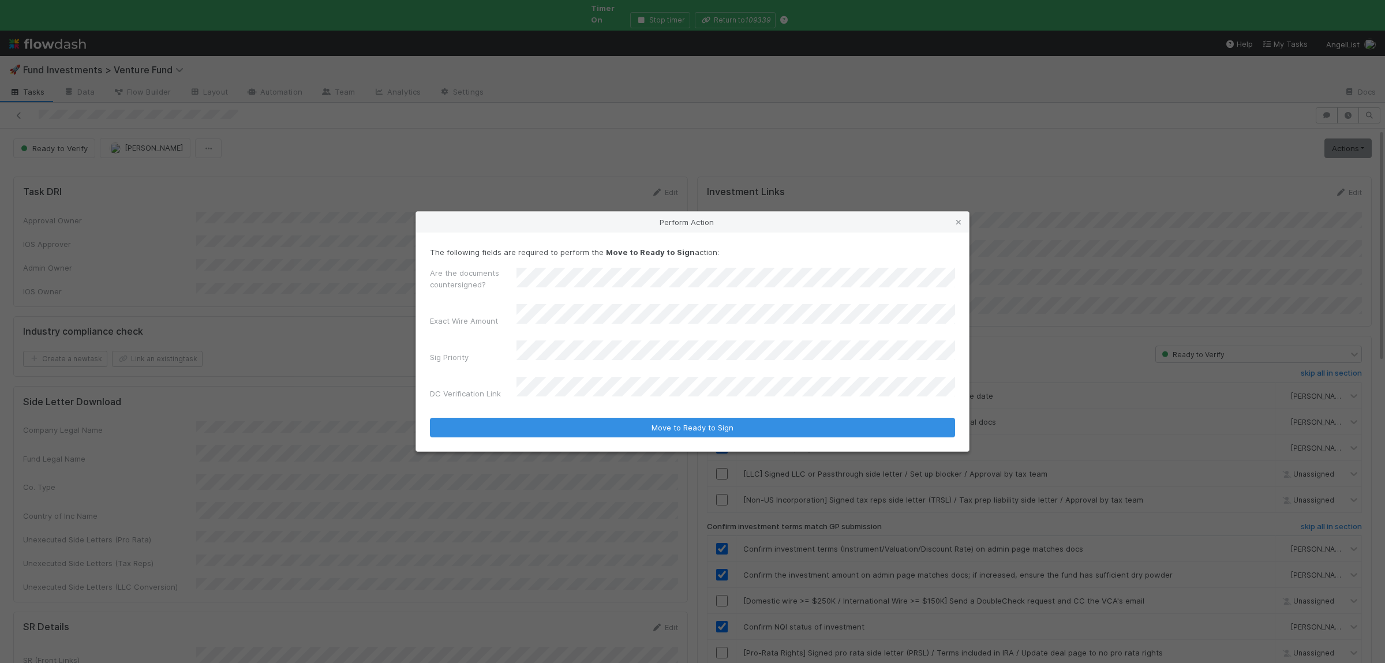
click at [430, 418] on button "Move to Ready to Sign" at bounding box center [692, 428] width 525 height 20
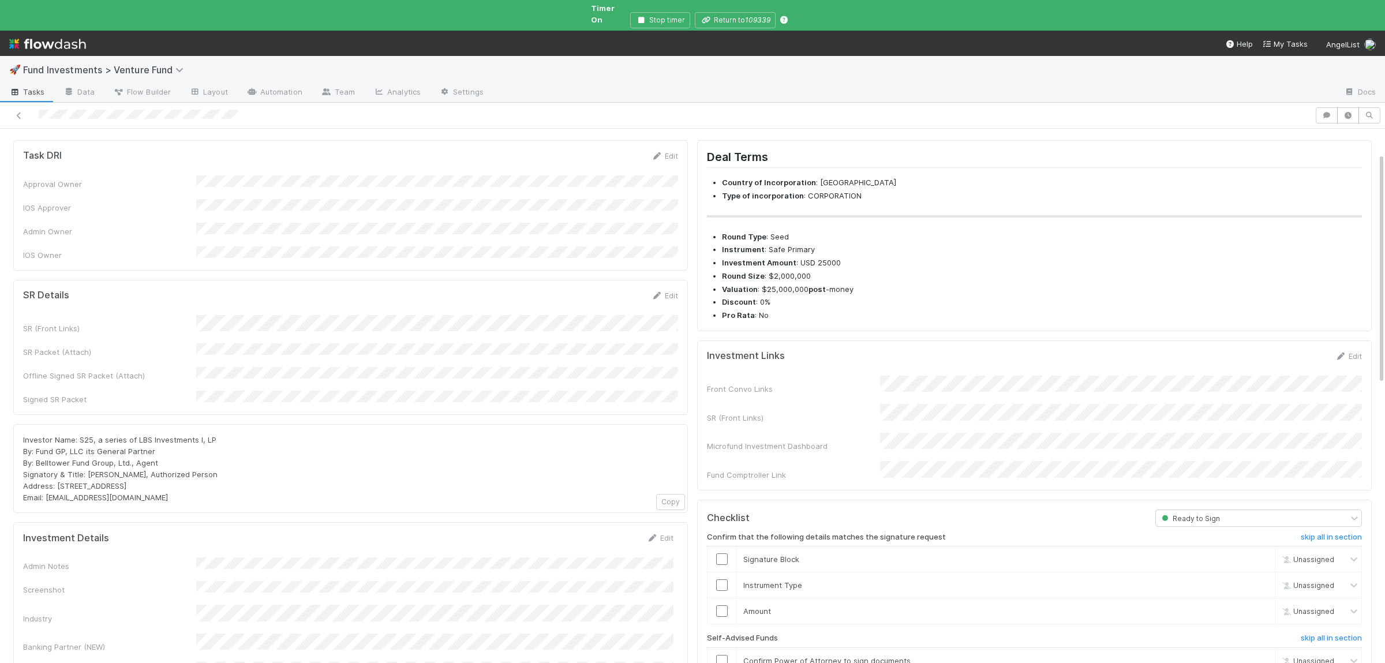
scroll to position [56, 0]
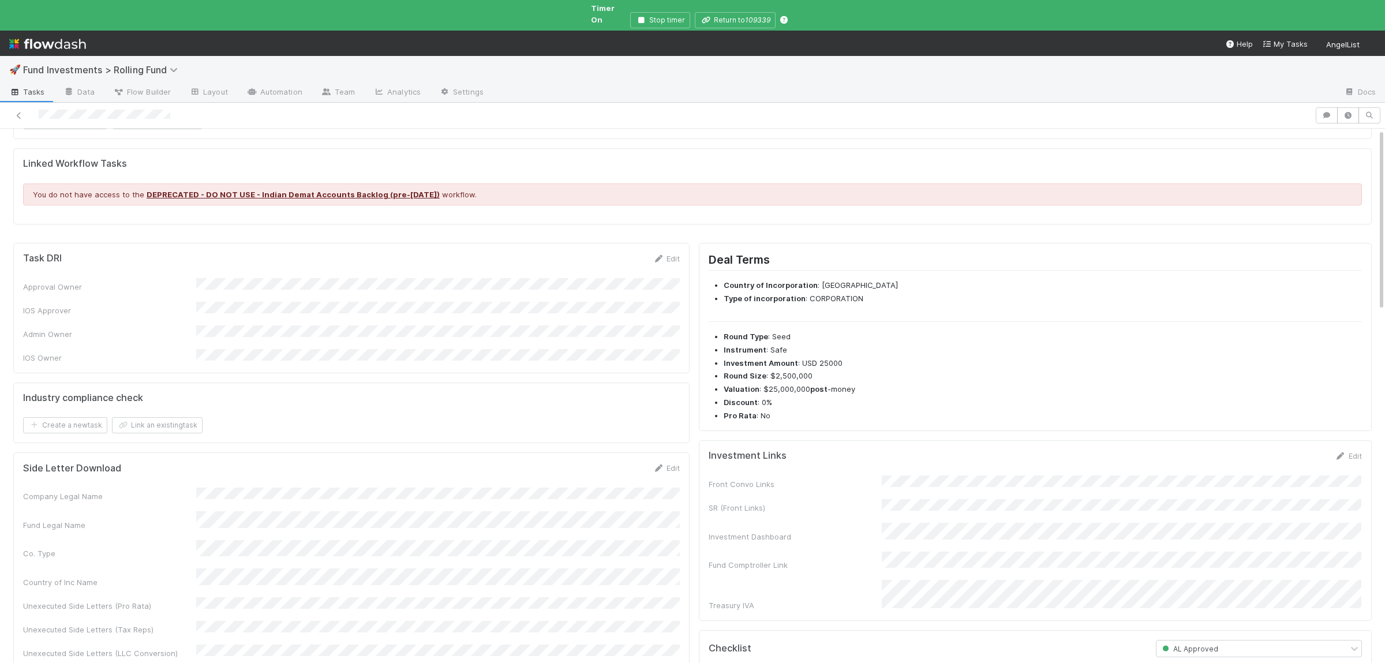
scroll to position [225, 0]
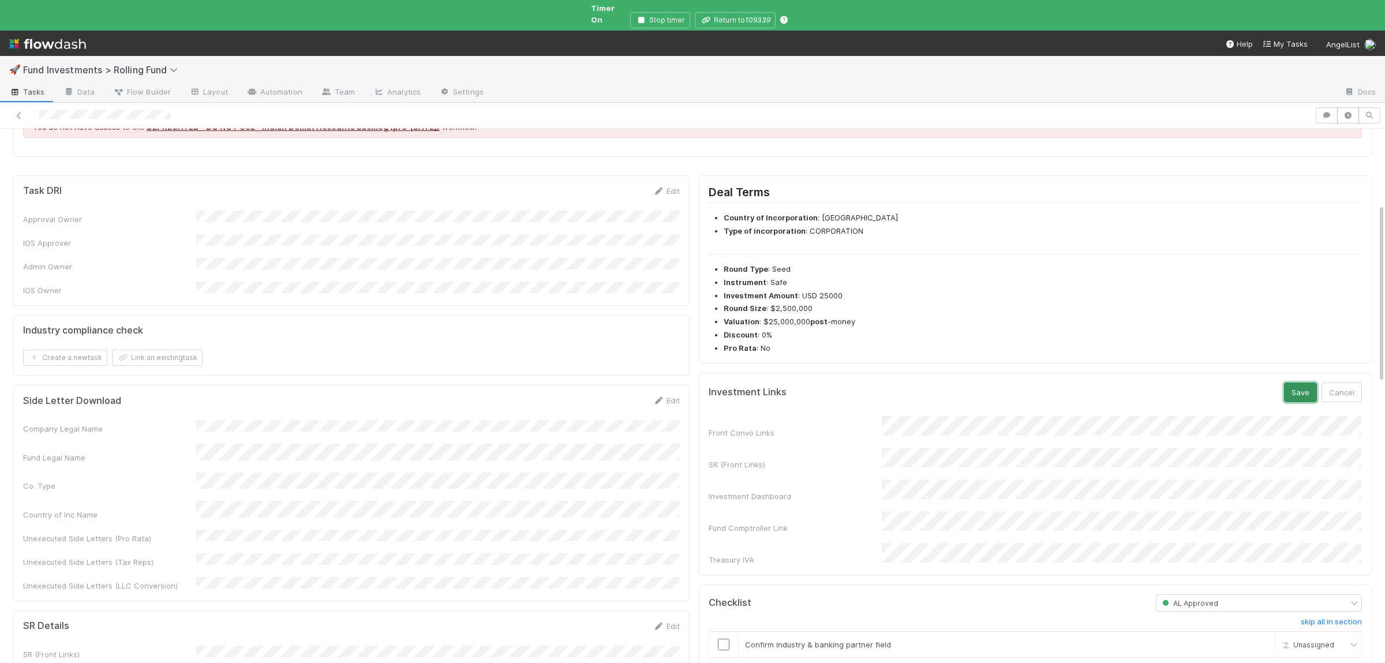
click at [1298, 388] on button "Save" at bounding box center [1300, 393] width 33 height 20
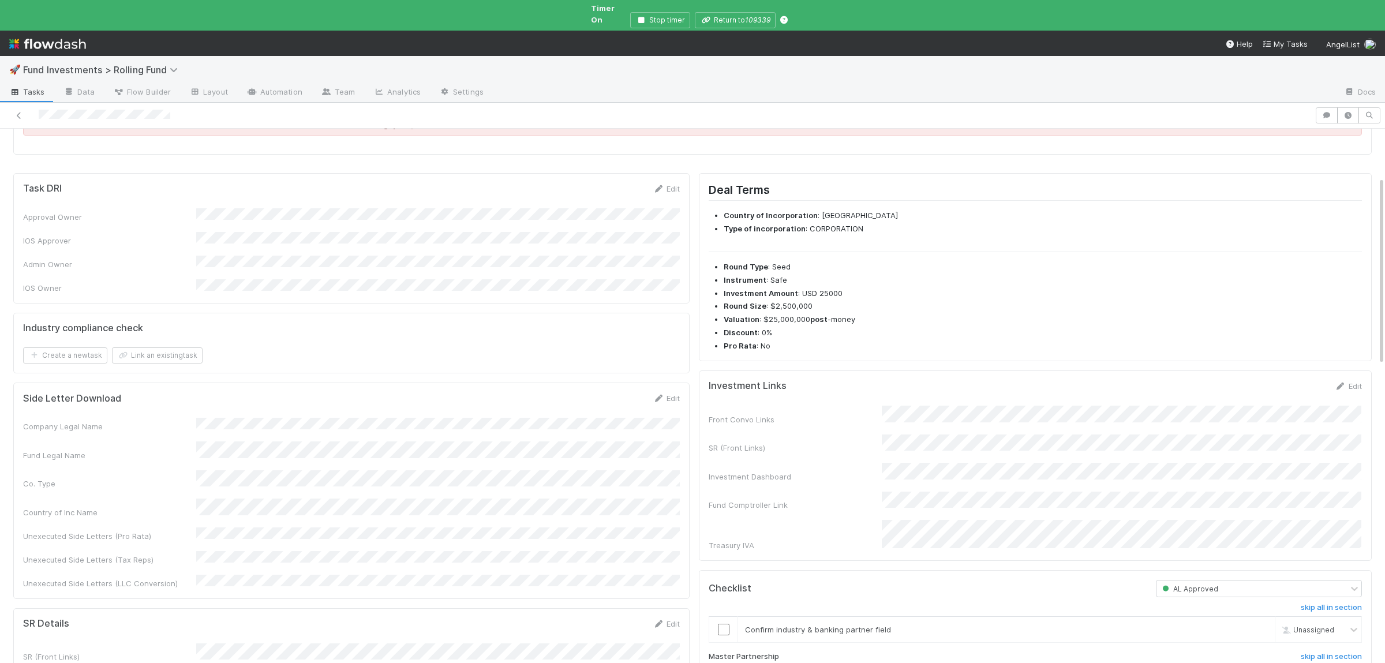
scroll to position [0, 0]
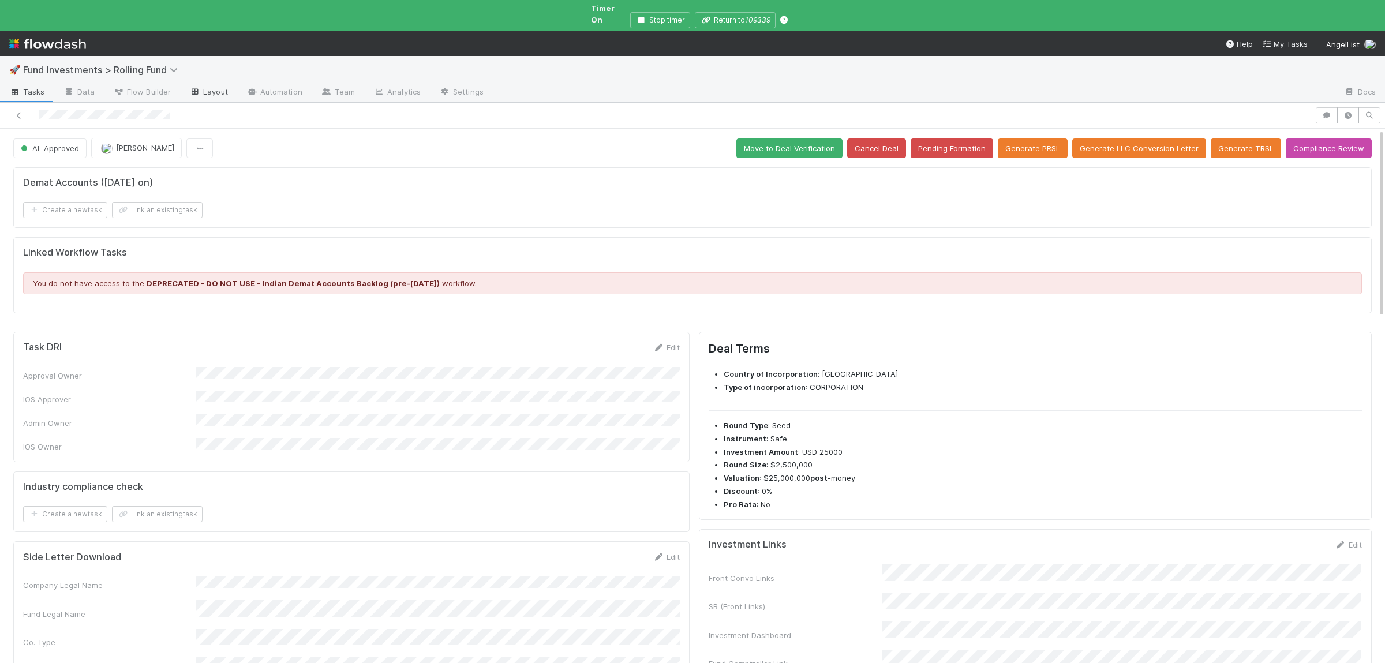
click at [221, 86] on link "Layout" at bounding box center [208, 93] width 57 height 18
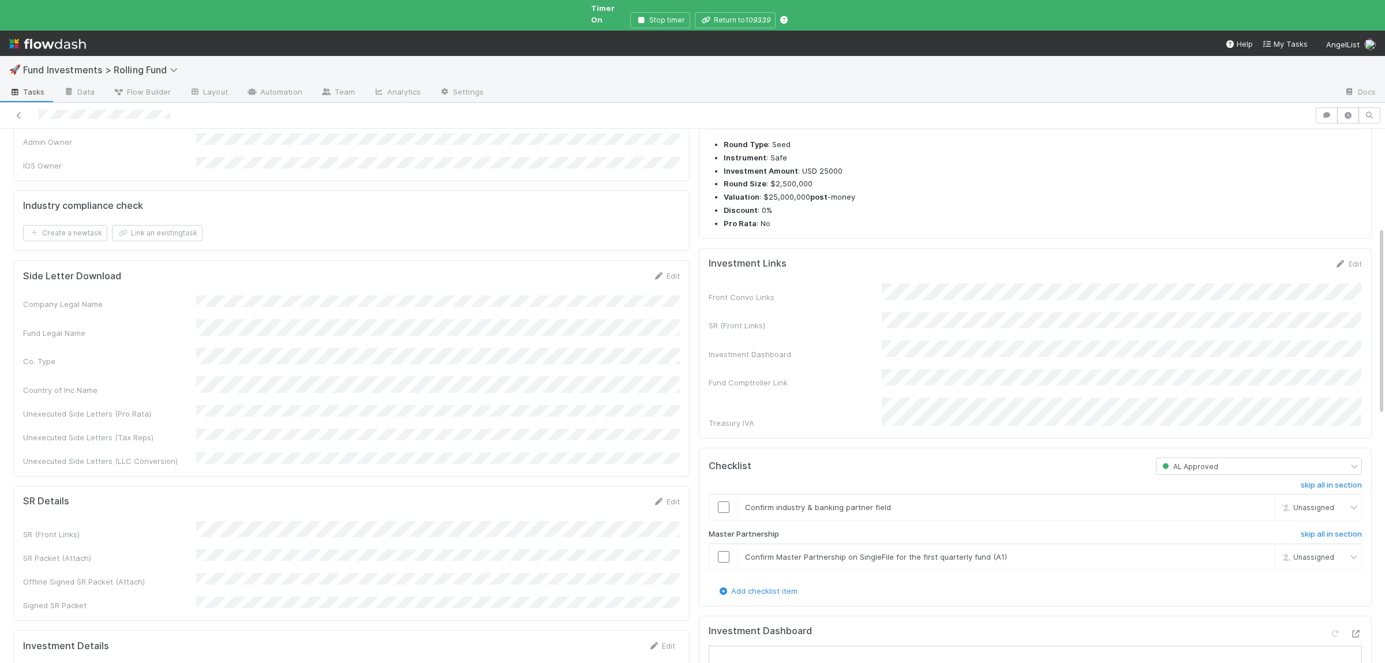
scroll to position [338, 0]
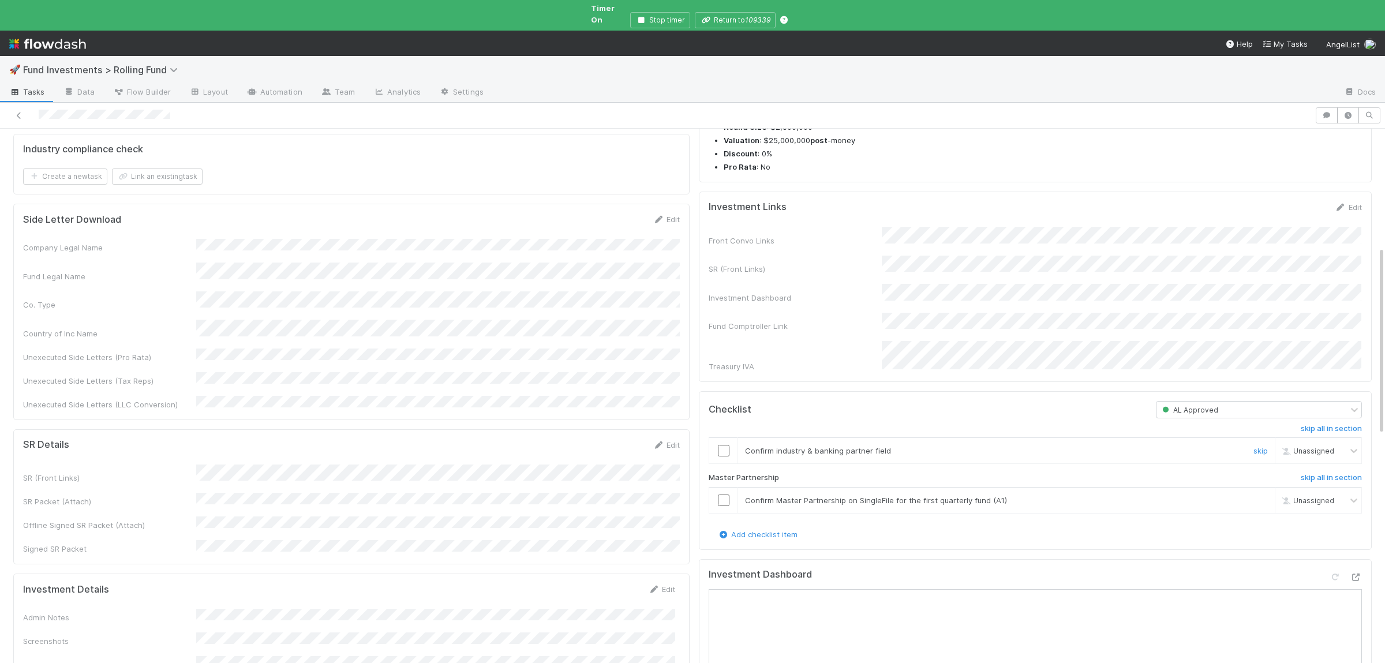
click at [721, 445] on input "checkbox" at bounding box center [724, 451] width 12 height 12
click at [723, 494] on input "checkbox" at bounding box center [724, 500] width 12 height 12
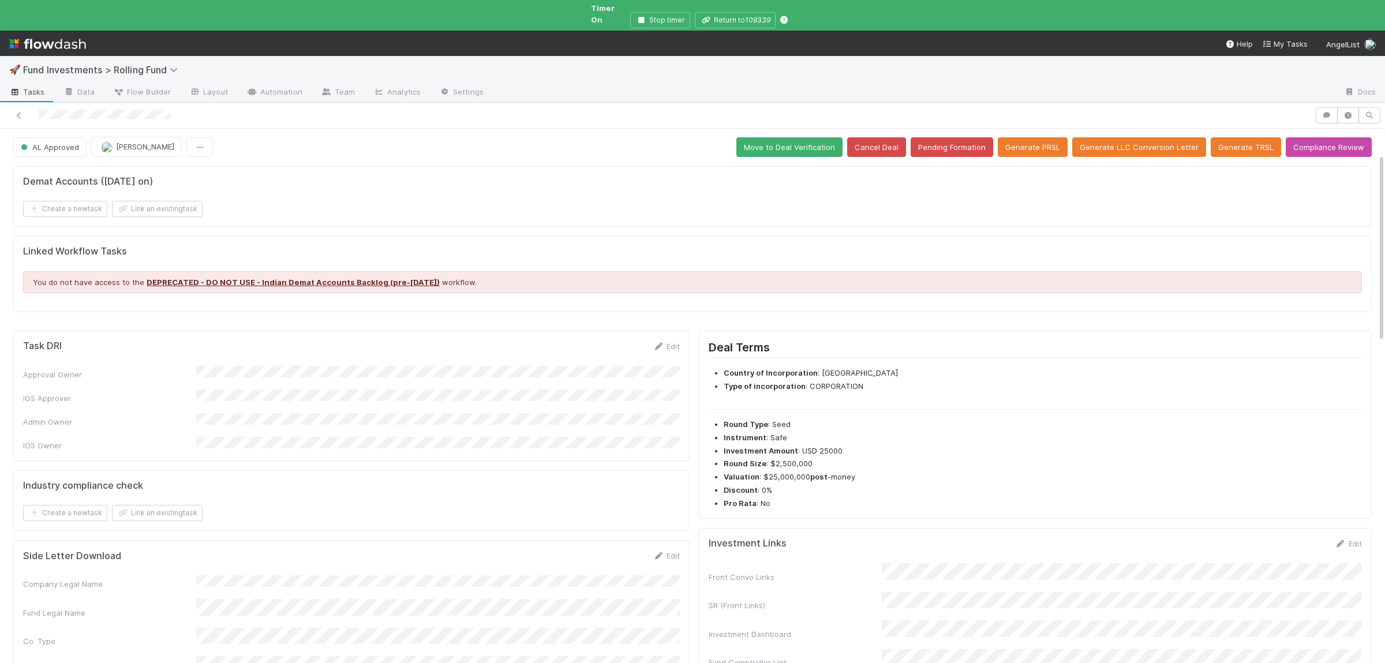
scroll to position [0, 0]
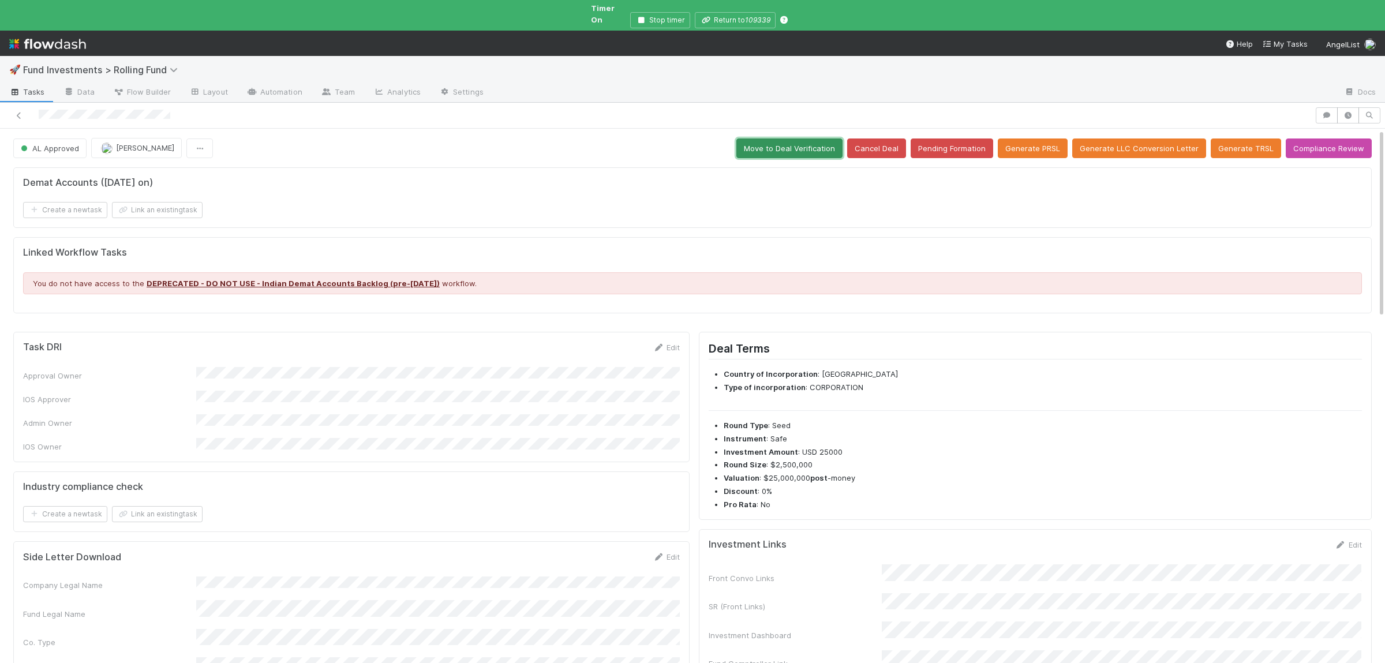
click at [831, 138] on button "Move to Deal Verification" at bounding box center [789, 148] width 106 height 20
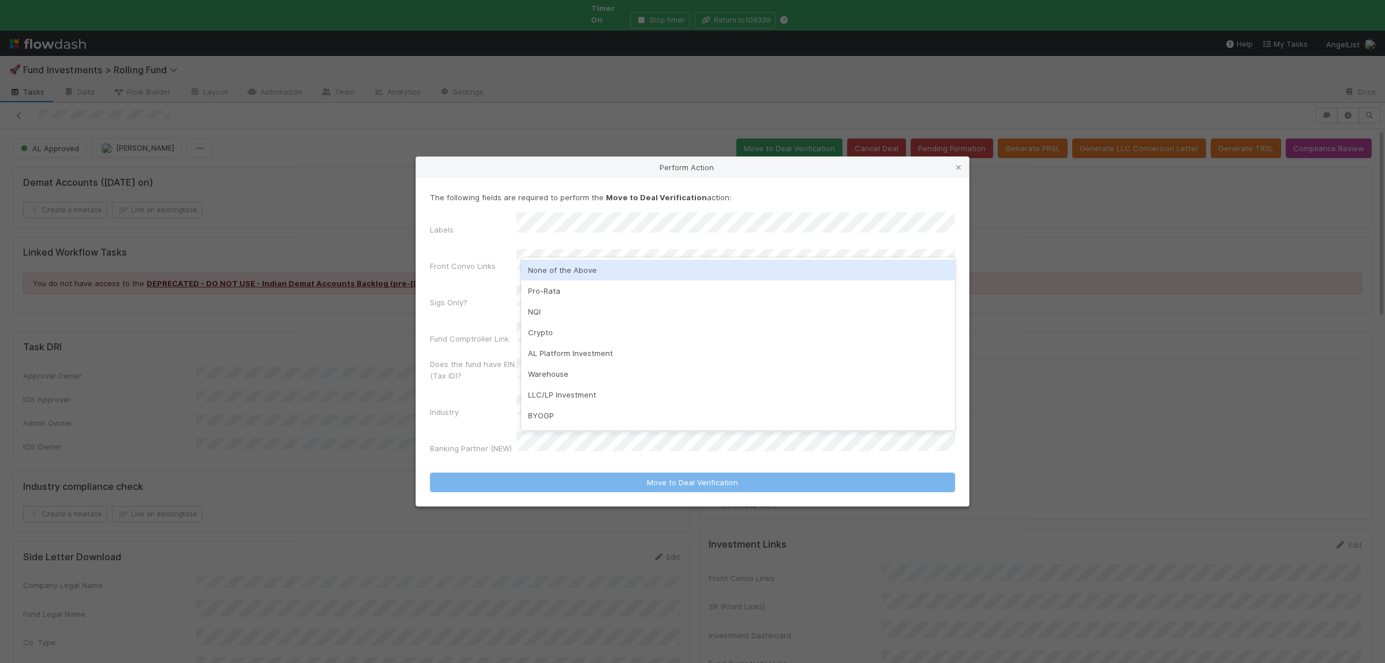
click at [568, 268] on div "None of the Above" at bounding box center [738, 270] width 434 height 21
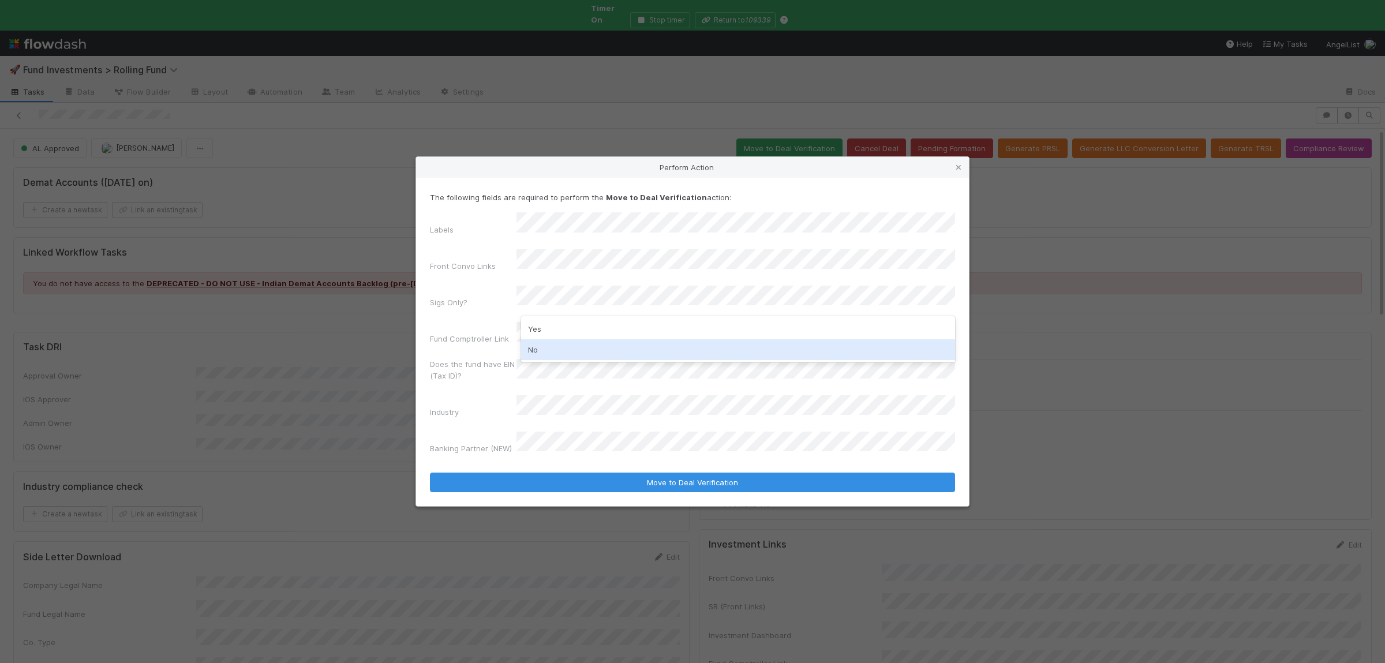
click at [571, 347] on div "No" at bounding box center [738, 349] width 434 height 21
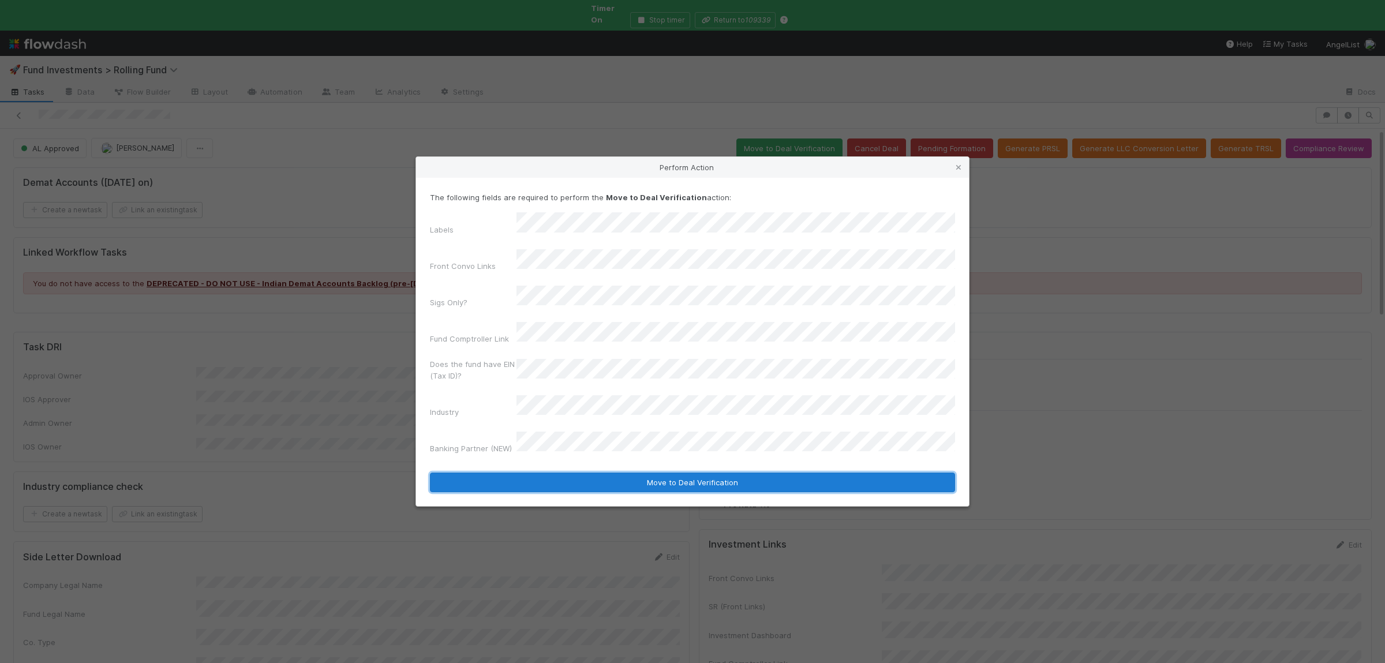
click at [603, 473] on button "Move to Deal Verification" at bounding box center [692, 483] width 525 height 20
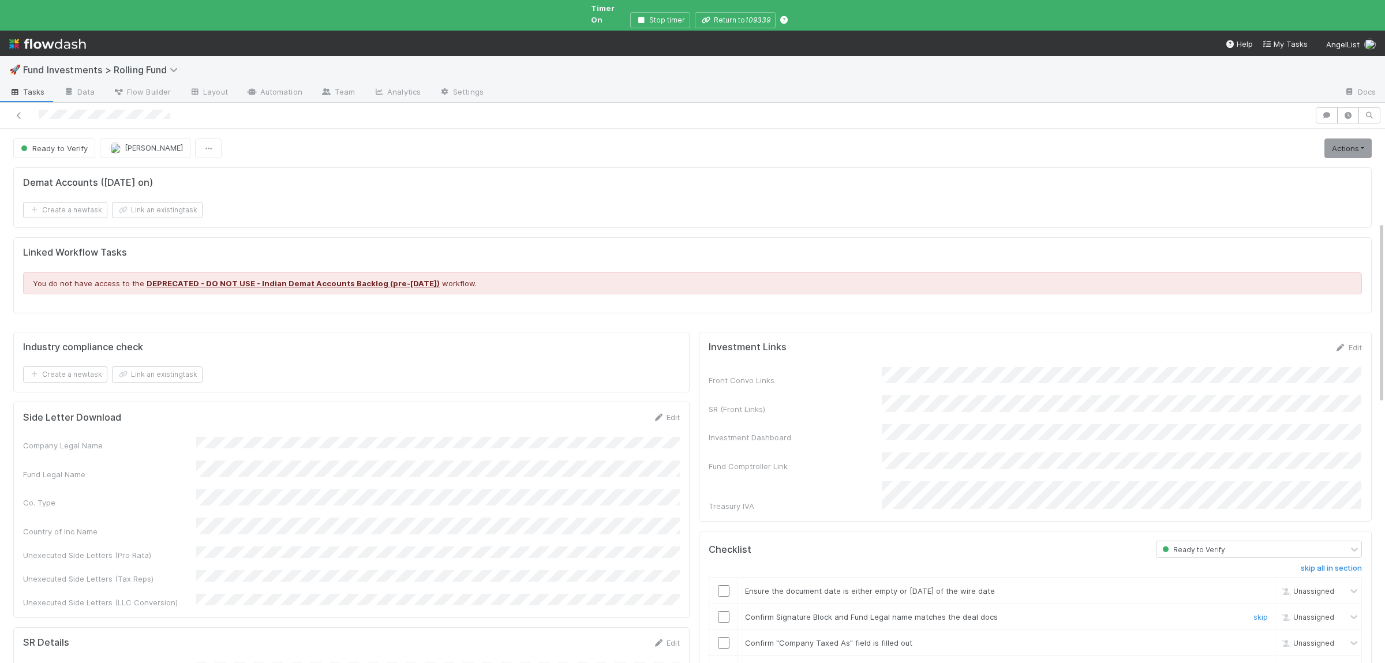
scroll to position [281, 0]
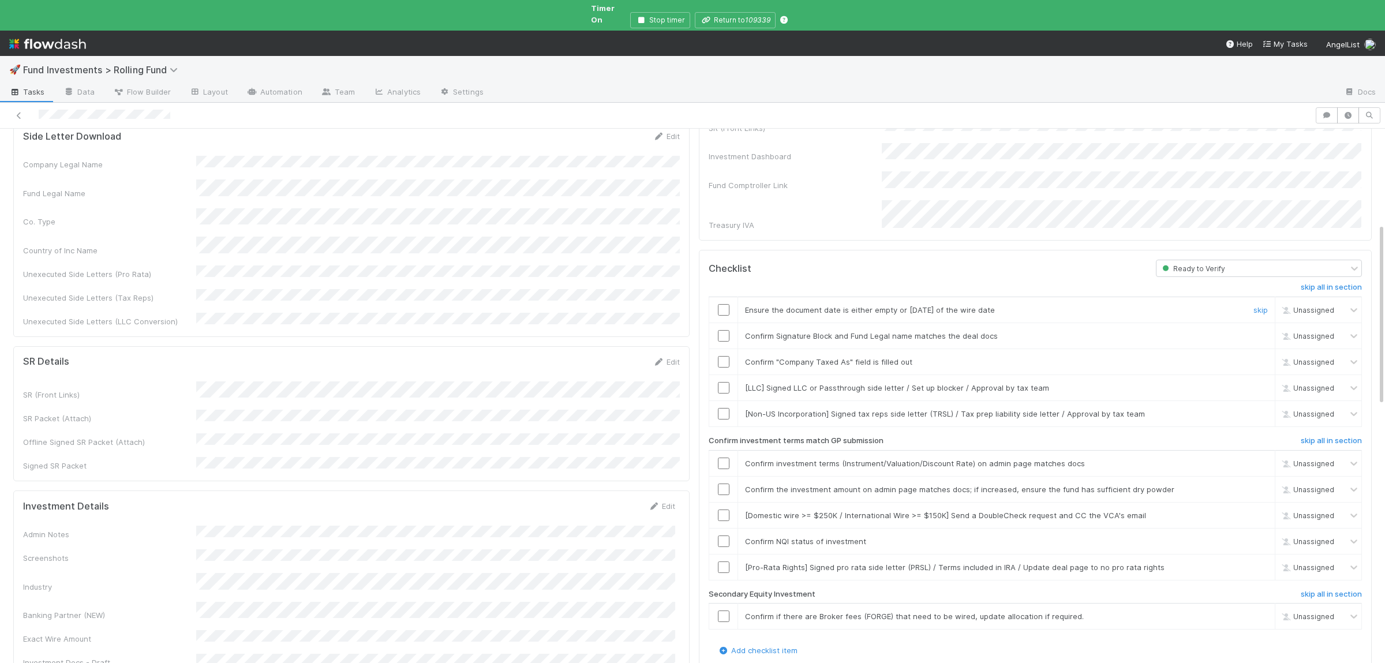
click at [723, 304] on input "checkbox" at bounding box center [724, 310] width 12 height 12
click at [719, 330] on input "checkbox" at bounding box center [724, 336] width 12 height 12
click at [721, 356] on input "checkbox" at bounding box center [724, 362] width 12 height 12
click at [721, 483] on input "checkbox" at bounding box center [724, 489] width 12 height 12
click at [724, 535] on input "checkbox" at bounding box center [724, 541] width 12 height 12
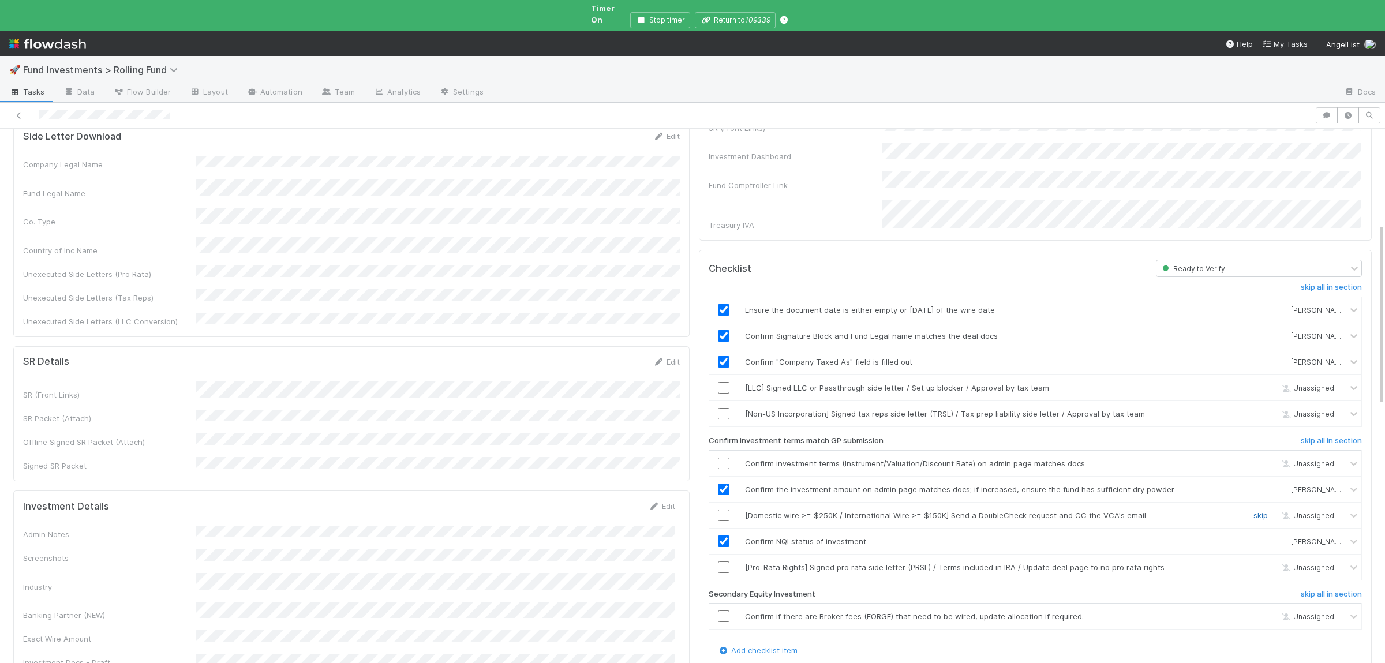
click at [1260, 511] on link "skip" at bounding box center [1260, 515] width 14 height 9
click at [1258, 568] on div "skip all in section Ensure the document date is either empty or within 6 months…" at bounding box center [1034, 461] width 653 height 368
click at [1261, 590] on div "skip all in section" at bounding box center [1258, 597] width 223 height 14
click at [1259, 563] on link "skip" at bounding box center [1260, 567] width 14 height 9
click at [1254, 612] on link "skip" at bounding box center [1260, 616] width 14 height 9
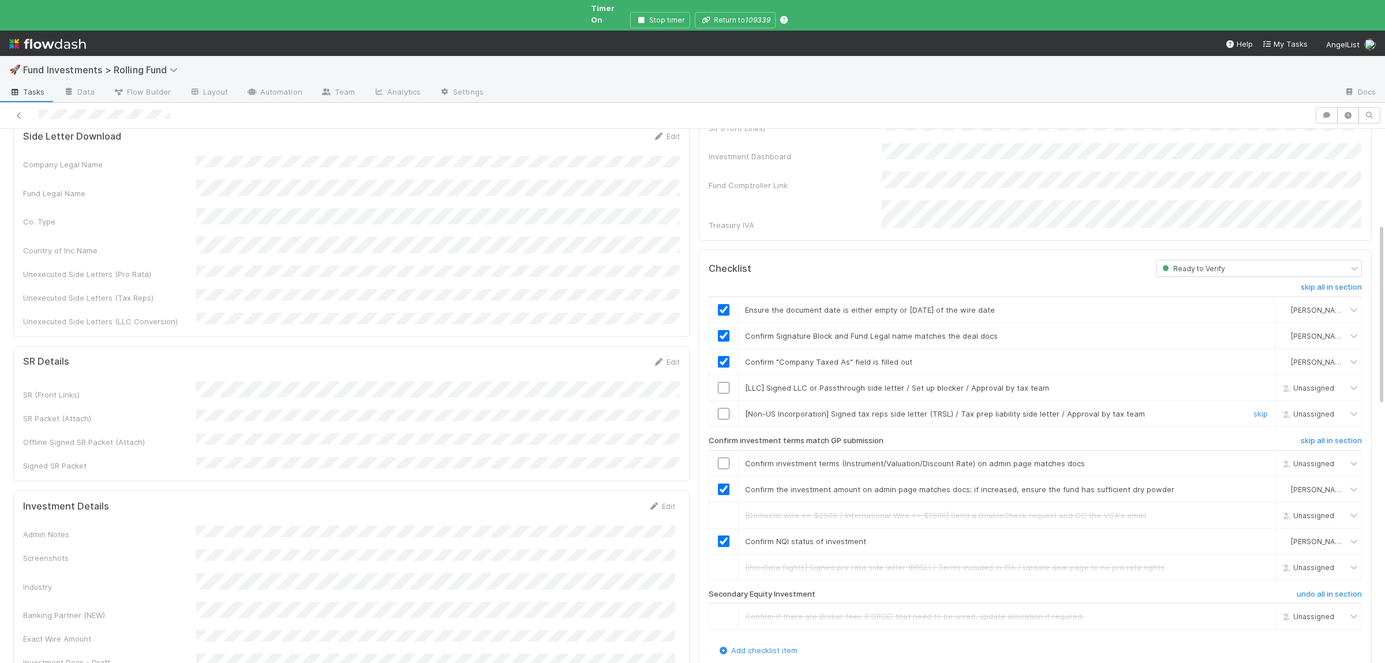
click at [1266, 401] on td "[Non-US Incorporation] Signed tax reps side letter (TRSL) / Tax prep liability …" at bounding box center [1006, 414] width 537 height 26
click at [1266, 409] on link "skip" at bounding box center [1260, 413] width 14 height 9
click at [1262, 383] on link "skip" at bounding box center [1260, 387] width 14 height 9
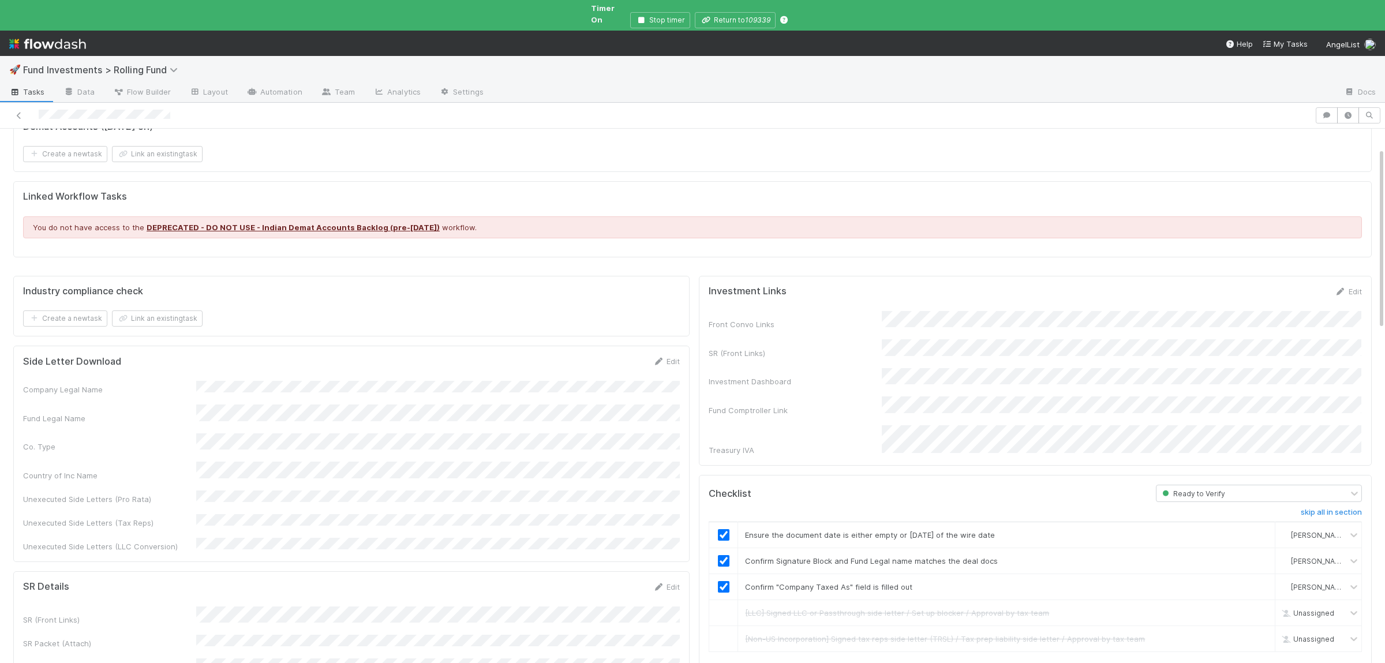
scroll to position [0, 0]
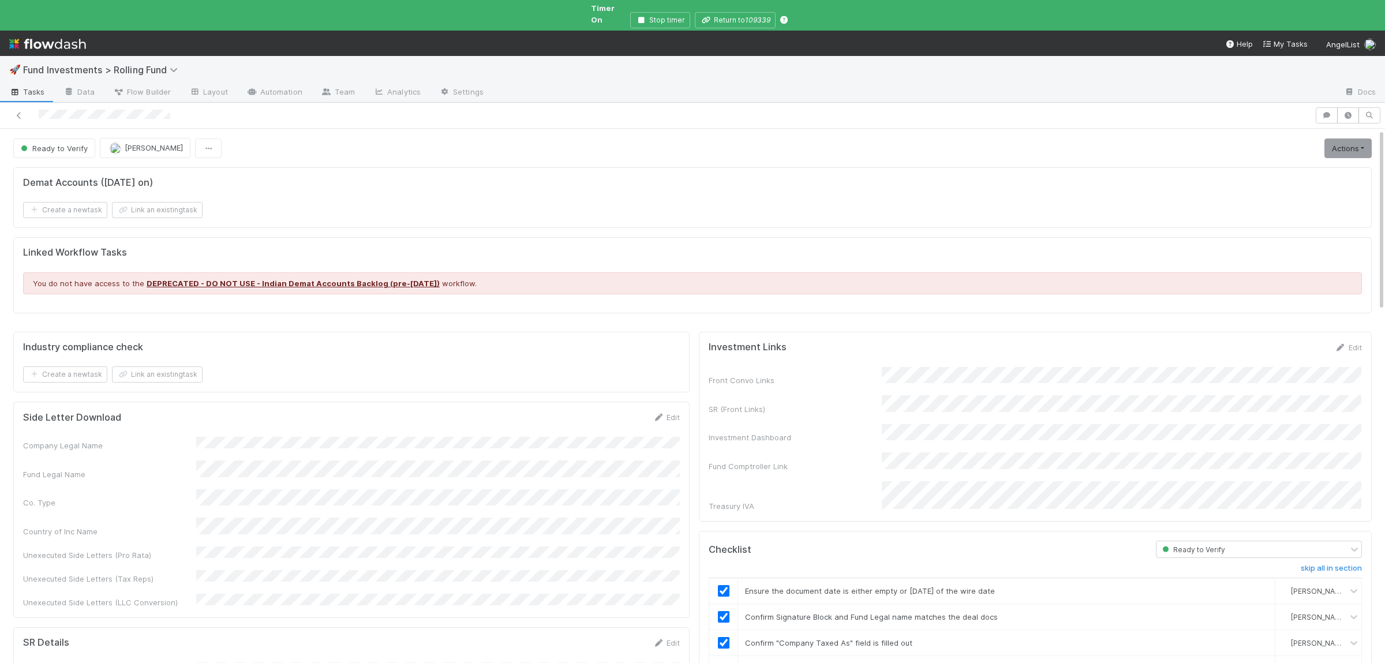
click at [1373, 139] on div "Ready to Verify Sam Josephson Actions Move to Ready to Sign Action Pending Canc…" at bounding box center [692, 148] width 1375 height 20
click at [1347, 141] on link "Actions" at bounding box center [1347, 148] width 47 height 20
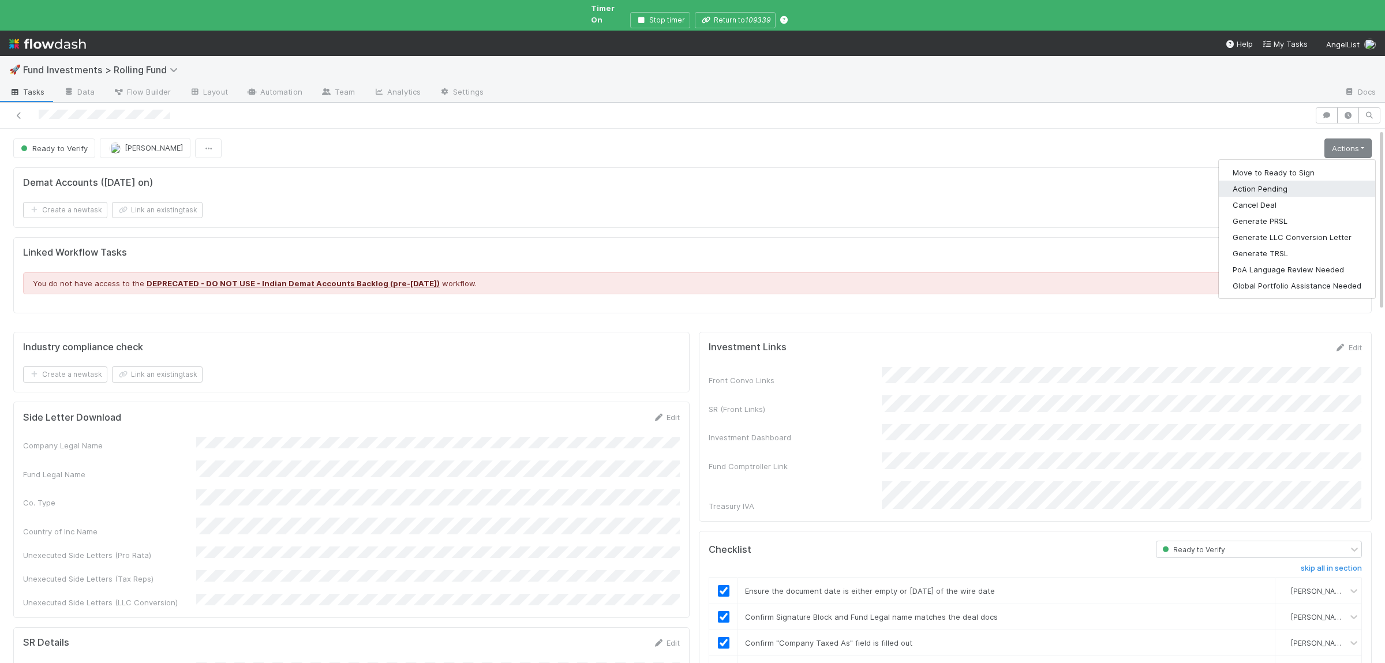
click at [1258, 181] on button "Action Pending" at bounding box center [1296, 189] width 156 height 16
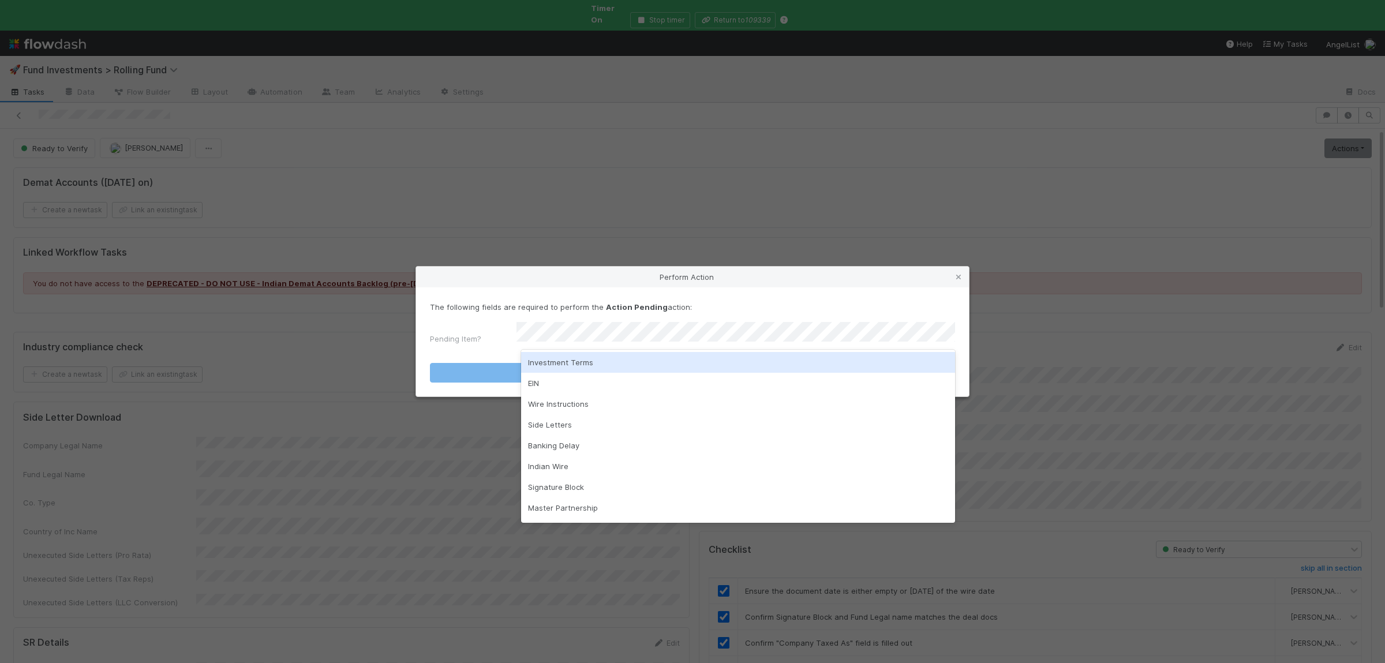
click at [551, 366] on div "Investment Terms" at bounding box center [738, 362] width 434 height 21
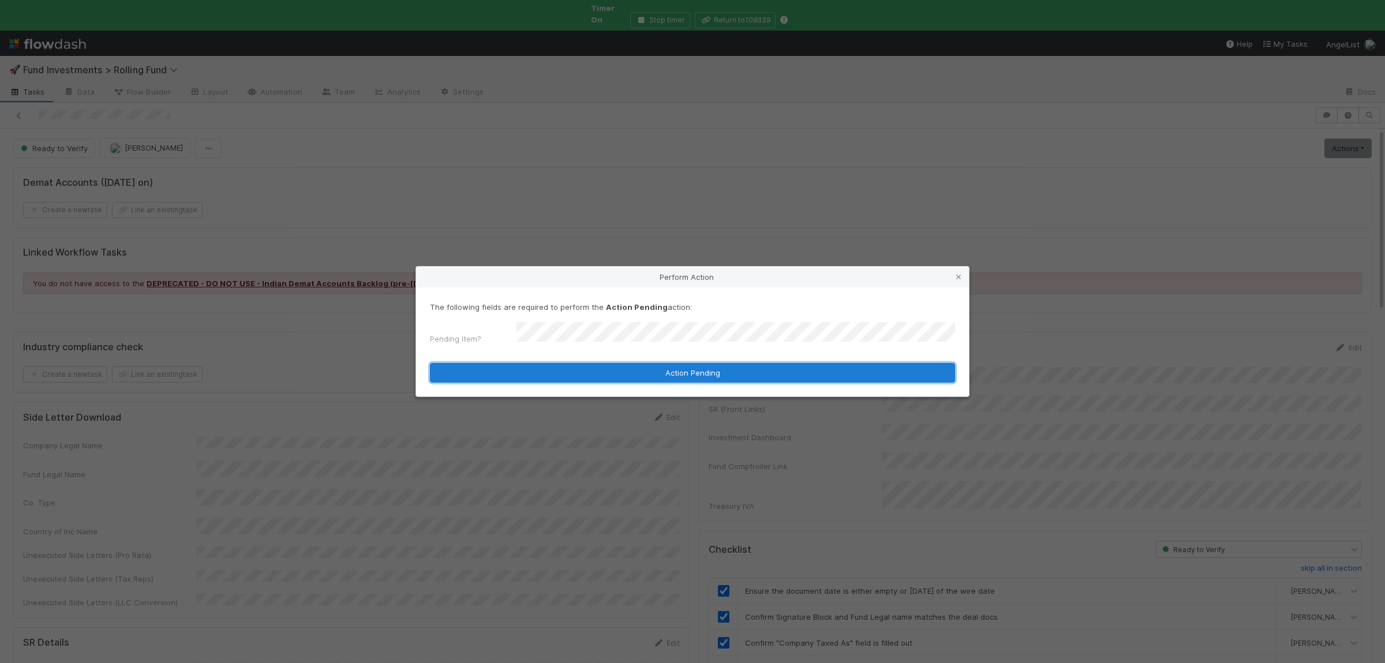
click at [549, 369] on button "Action Pending" at bounding box center [692, 373] width 525 height 20
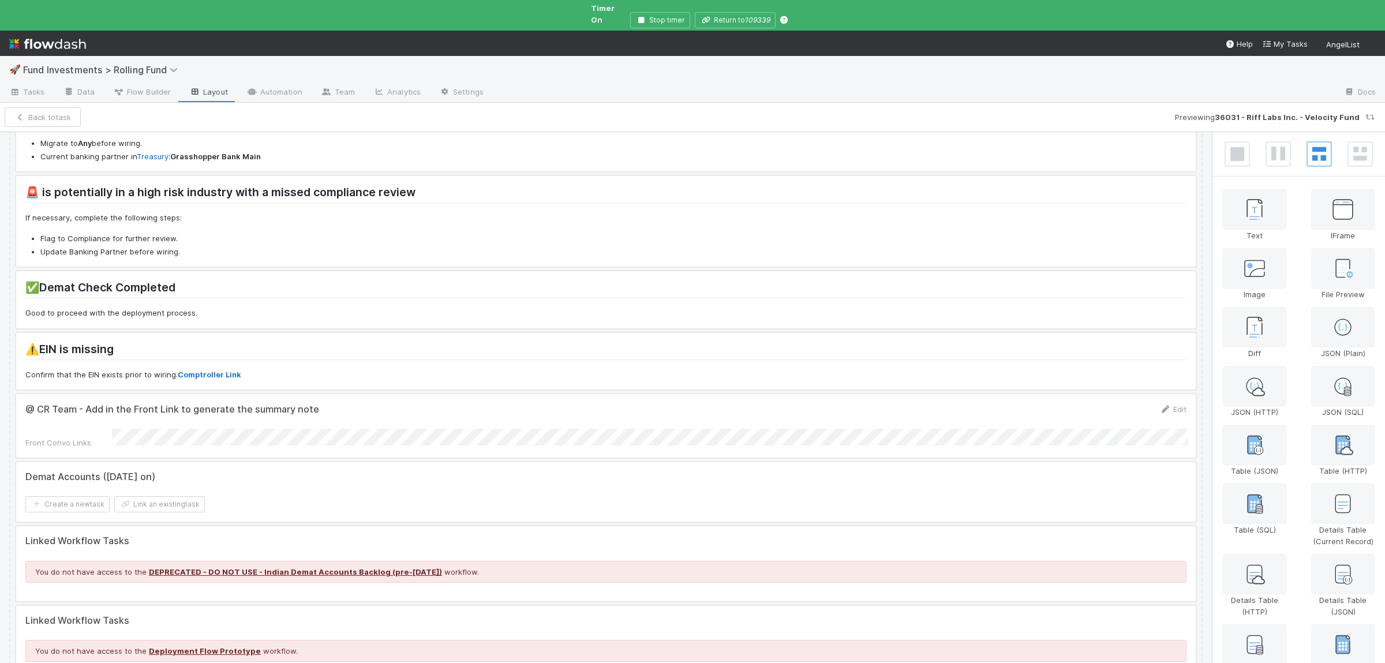
scroll to position [393, 0]
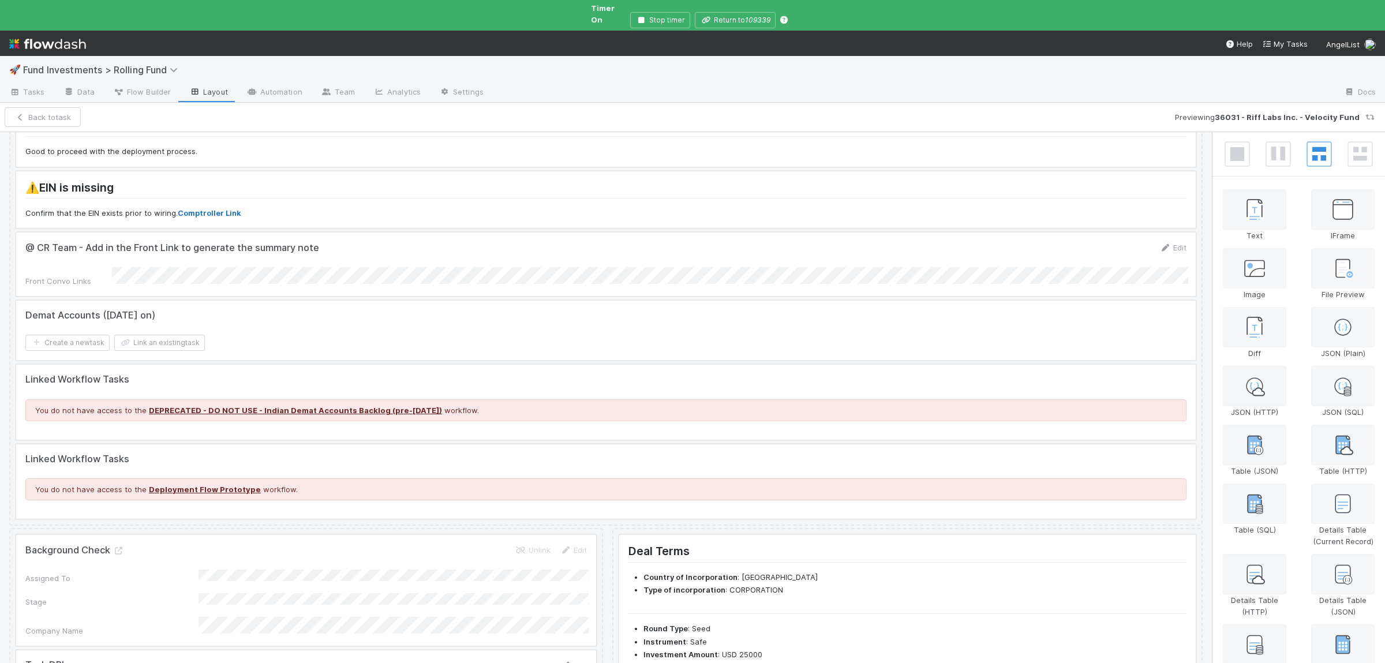
click at [221, 377] on div at bounding box center [605, 402] width 1179 height 75
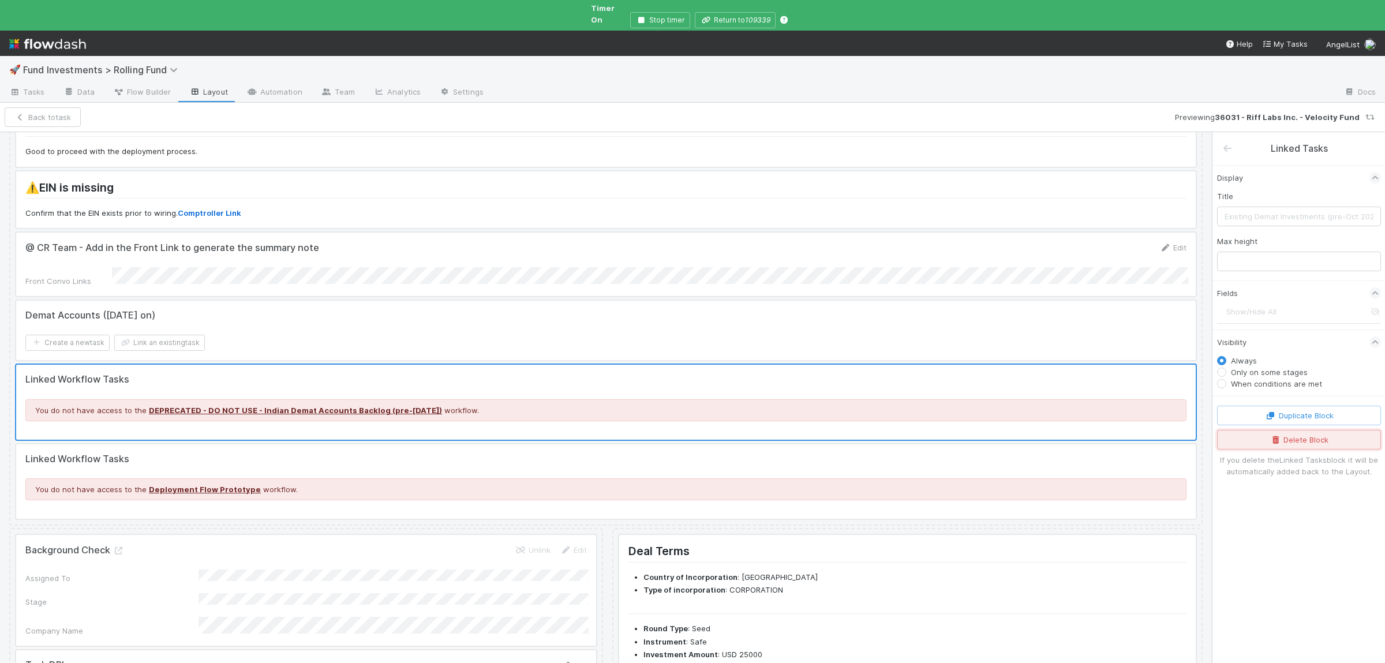
click at [1307, 436] on button "Delete Block" at bounding box center [1299, 440] width 164 height 20
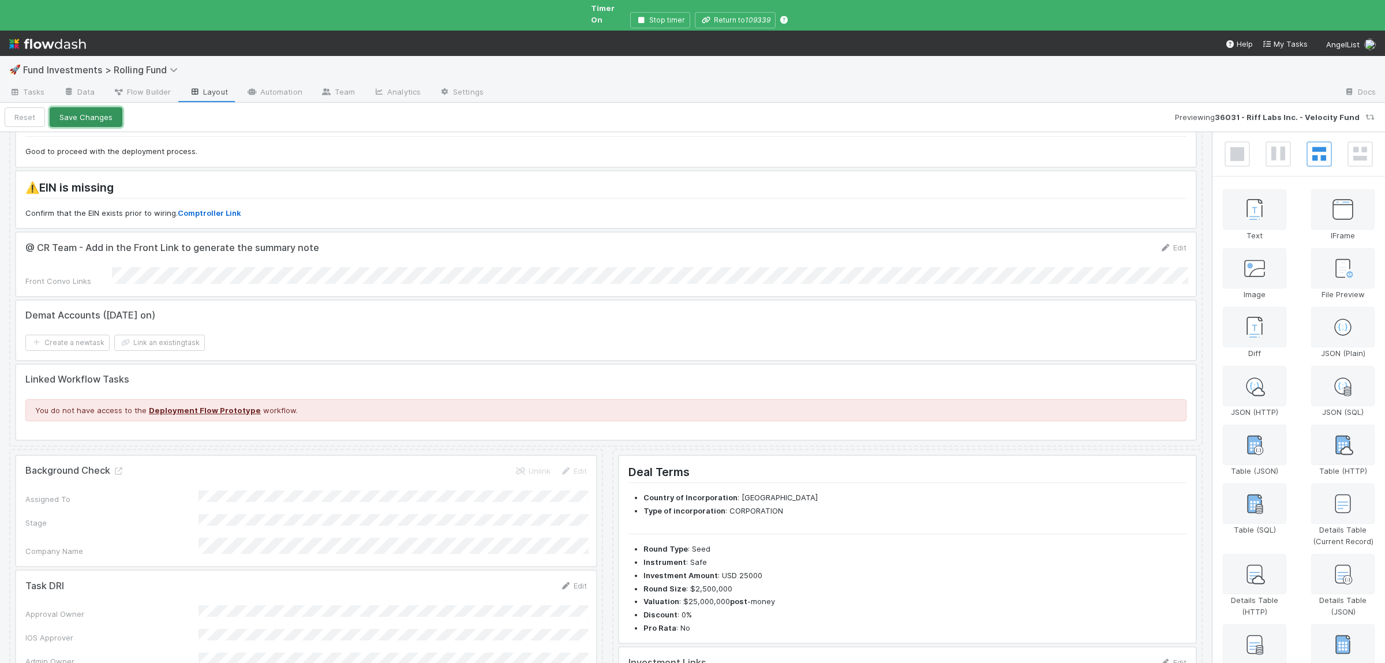
click at [111, 112] on button "Save Changes" at bounding box center [86, 117] width 73 height 20
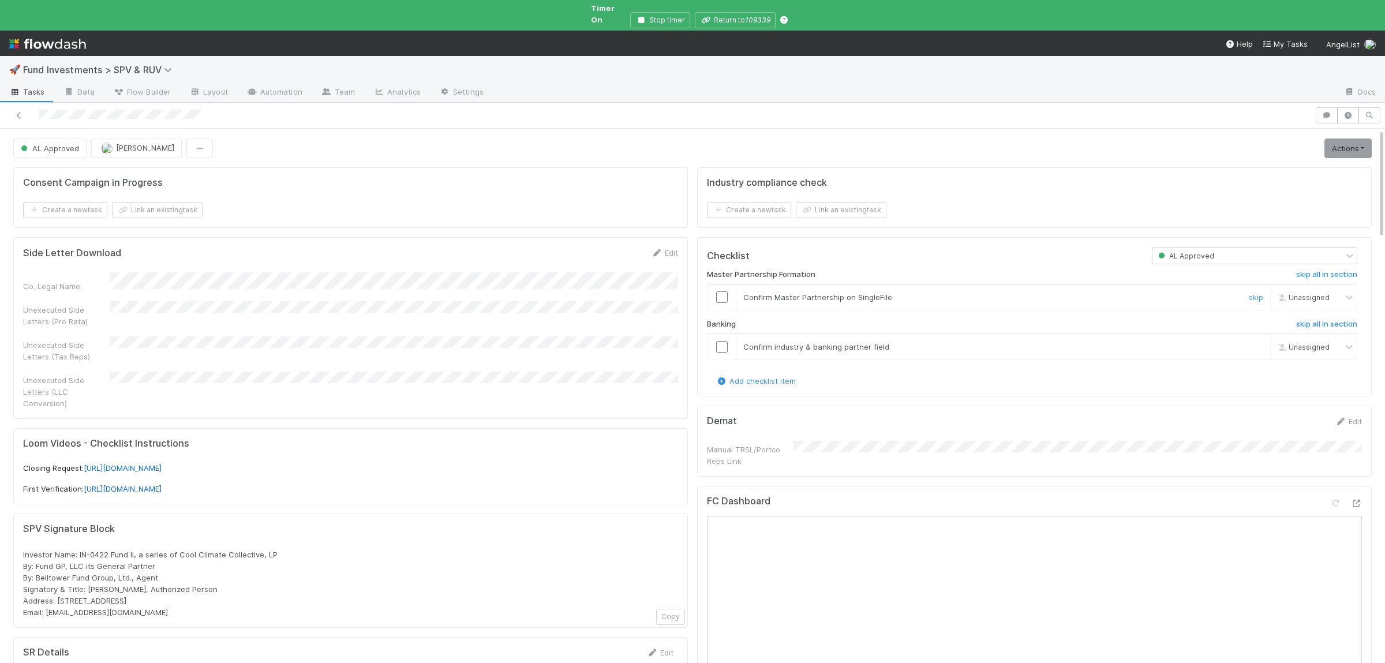
click at [722, 291] on input "checkbox" at bounding box center [722, 297] width 12 height 12
click at [725, 341] on input "checkbox" at bounding box center [722, 347] width 12 height 12
click at [1358, 500] on div at bounding box center [1345, 505] width 32 height 16
click at [1356, 500] on icon at bounding box center [1356, 504] width 12 height 8
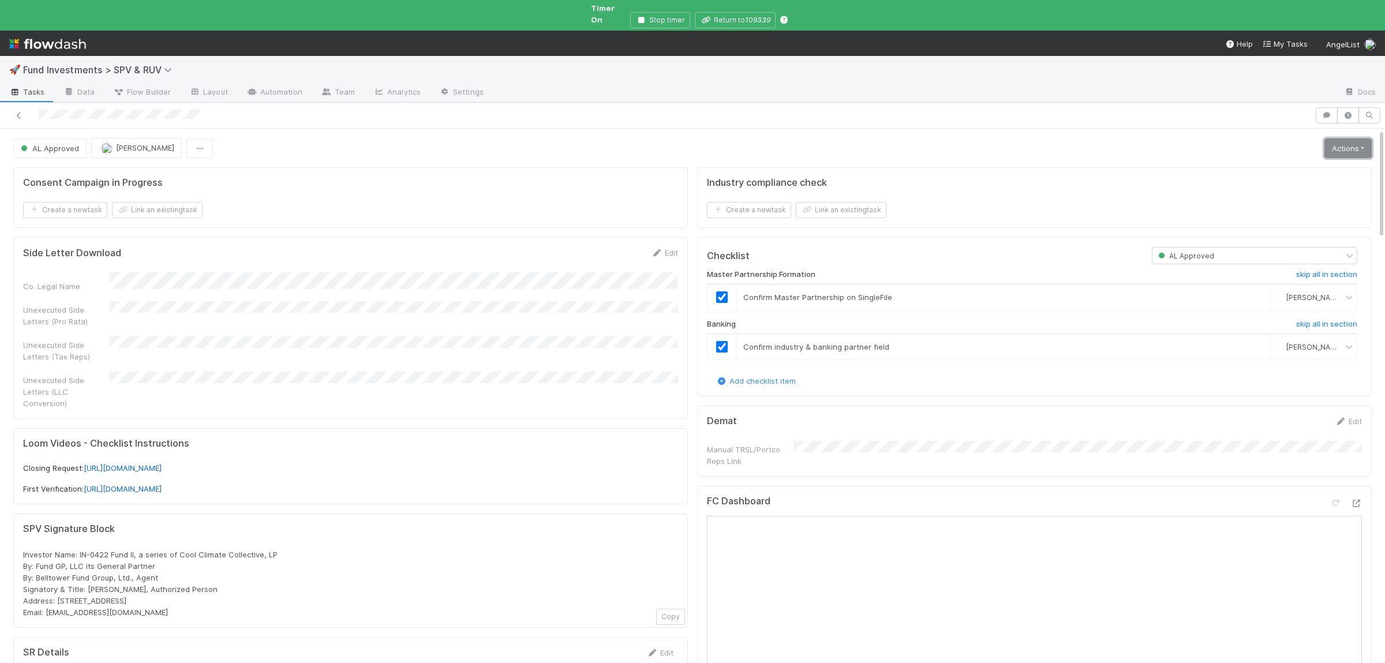
click at [1344, 138] on link "Actions" at bounding box center [1347, 148] width 47 height 20
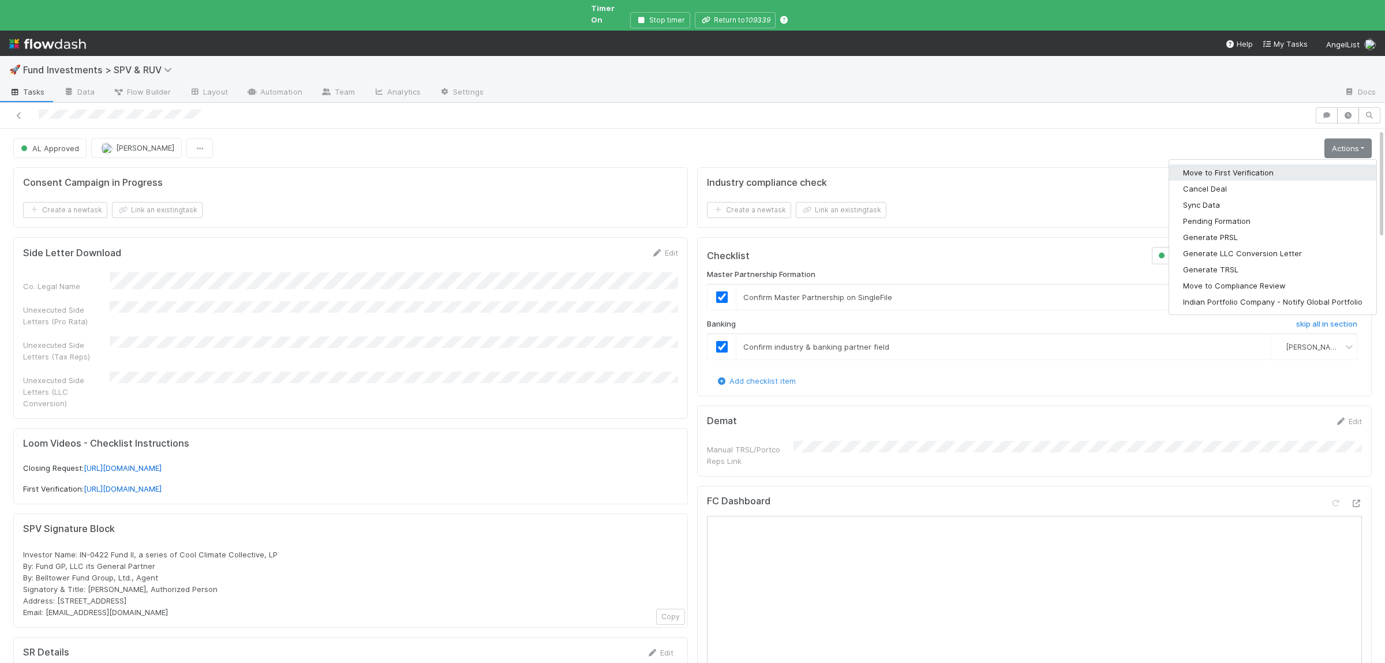
click at [1264, 164] on button "Move to First Verification" at bounding box center [1272, 172] width 207 height 16
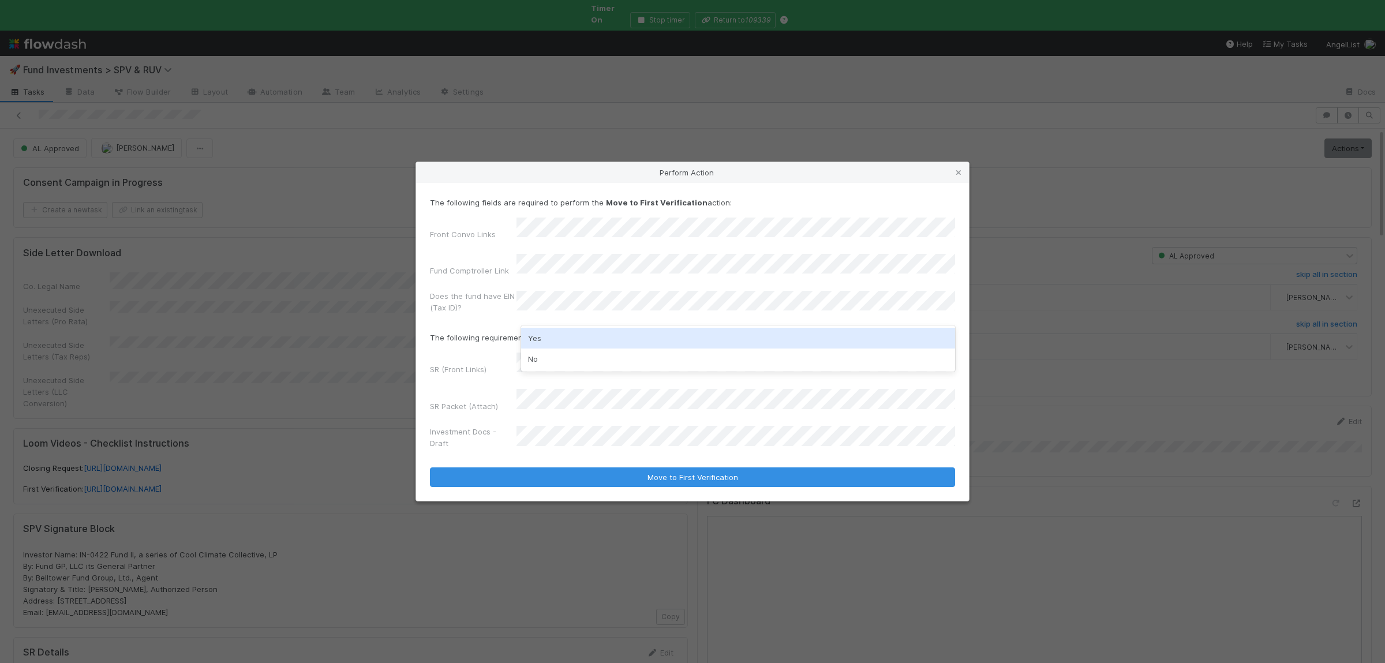
click at [577, 336] on div "Yes" at bounding box center [738, 338] width 434 height 21
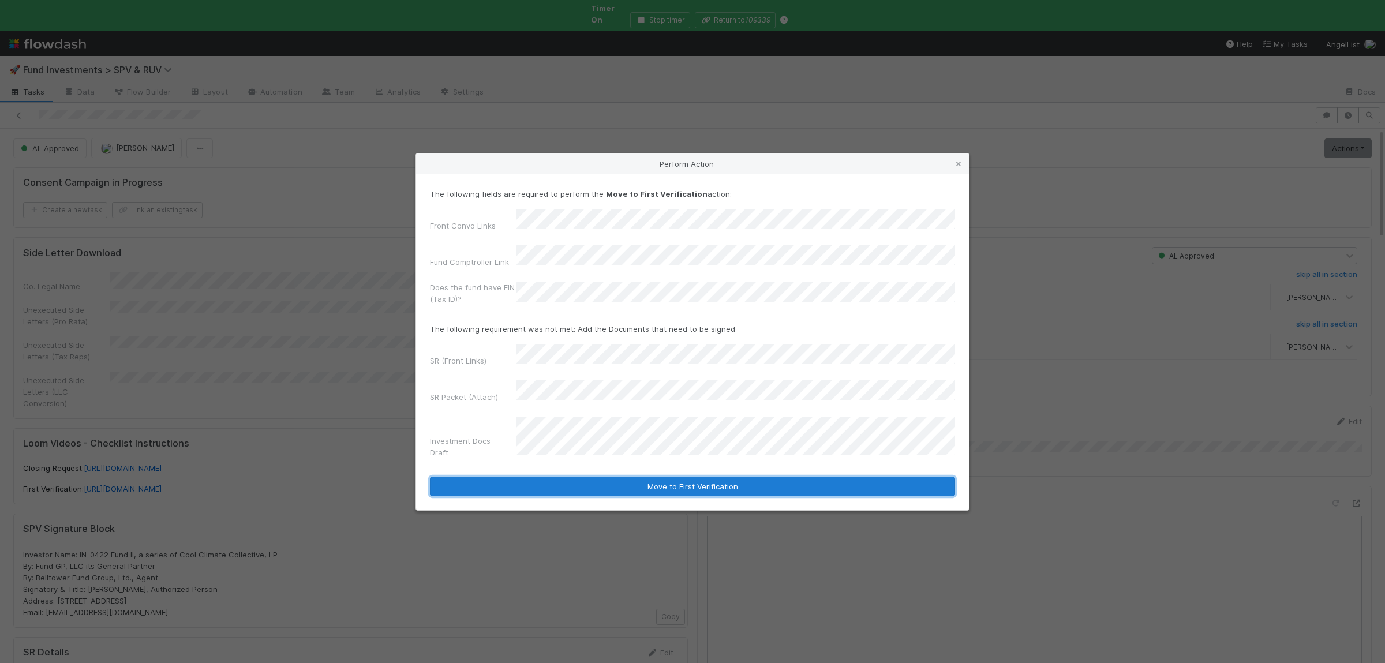
click at [669, 477] on button "Move to First Verification" at bounding box center [692, 487] width 525 height 20
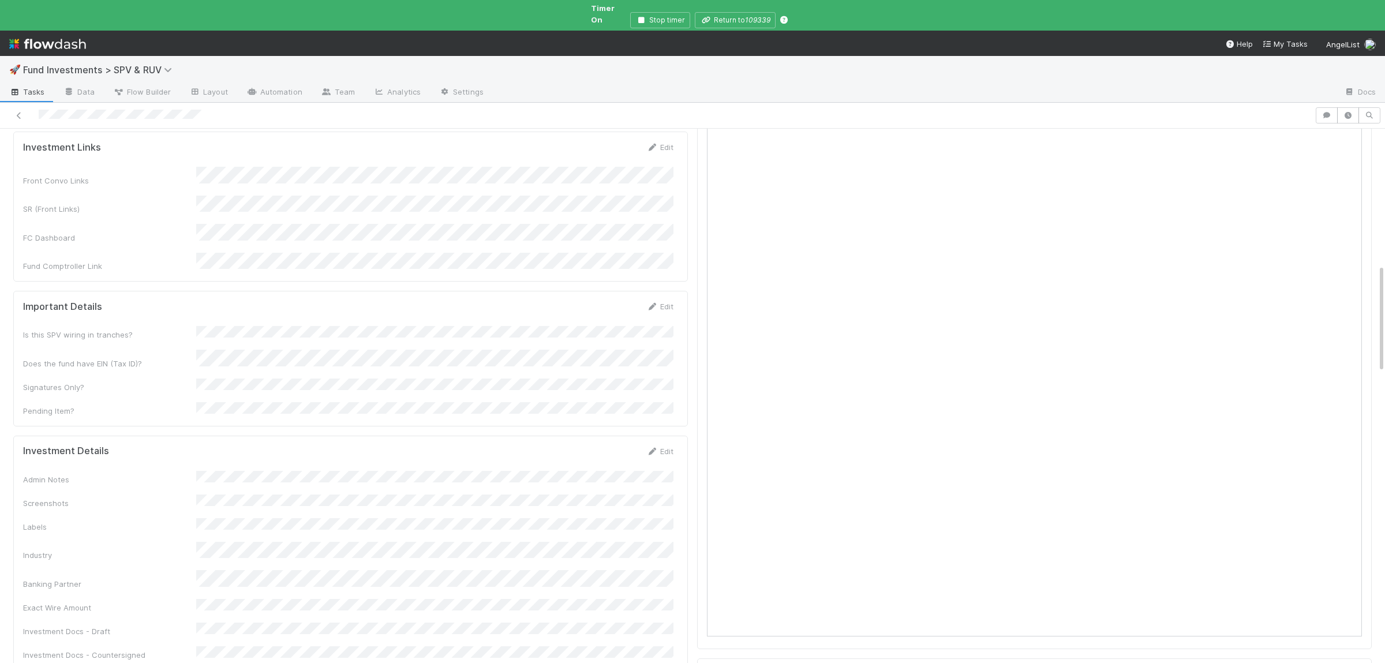
scroll to position [675, 0]
click at [381, 470] on div "Admin Notes Screenshots Labels Industry Banking Partner Exact Wire Amount Inves…" at bounding box center [348, 575] width 650 height 213
click at [655, 444] on button "Cancel" at bounding box center [653, 454] width 40 height 20
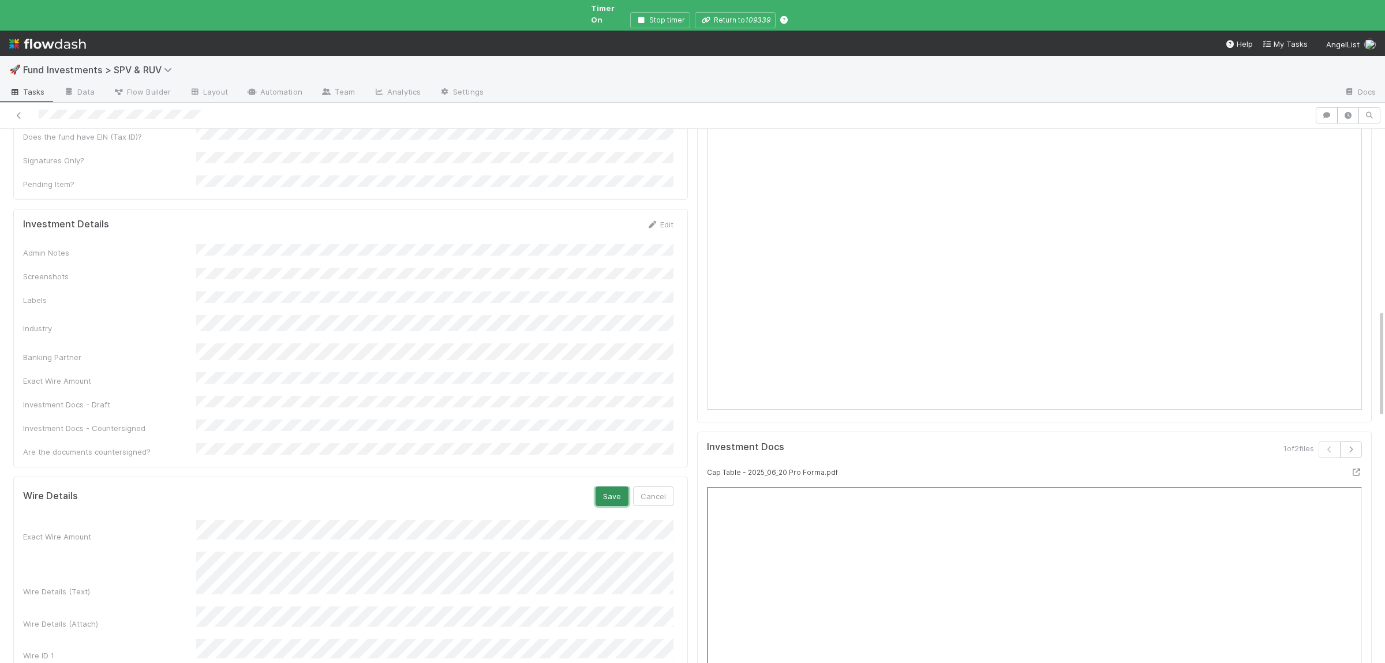
click at [618, 486] on button "Save" at bounding box center [611, 496] width 33 height 20
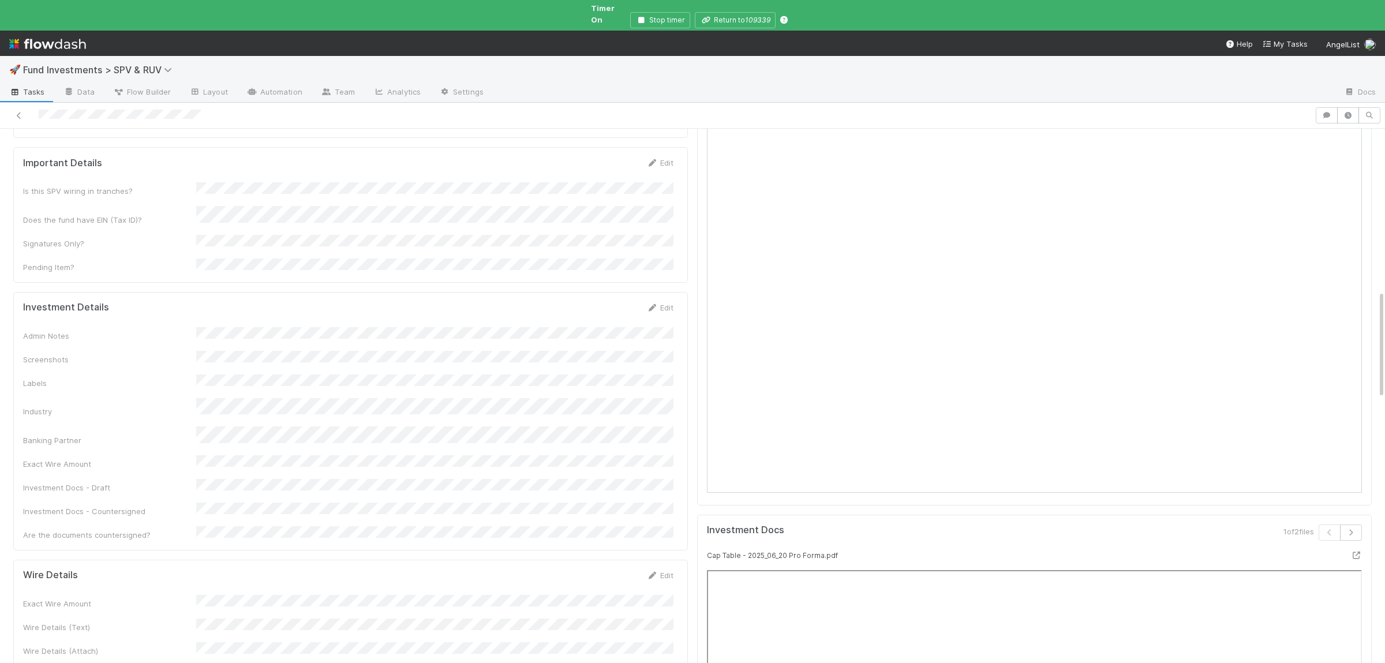
scroll to position [788, 0]
click at [322, 357] on div "Admin Notes Screenshots Labels Industry Banking Partner Exact Wire Amount Inves…" at bounding box center [348, 472] width 650 height 230
drag, startPoint x: 322, startPoint y: 334, endPoint x: 181, endPoint y: 333, distance: 140.8
click at [321, 357] on div "Admin Notes Screenshots Labels Industry Banking Partner Exact Wire Amount Inves…" at bounding box center [348, 472] width 650 height 230
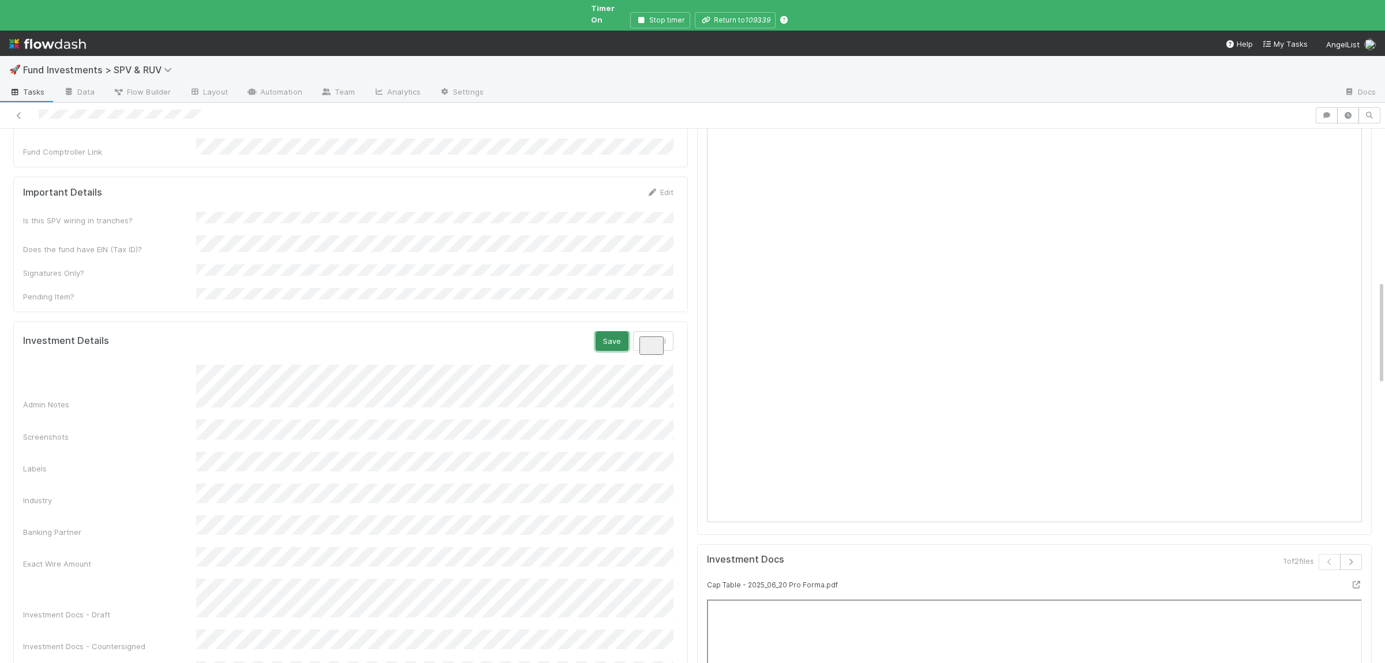
click at [620, 331] on button "Save" at bounding box center [611, 341] width 33 height 20
click at [346, 357] on div "Admin Notes Screenshots Labels Industry Banking Partner Exact Wire Amount Inves…" at bounding box center [348, 474] width 650 height 235
click at [606, 331] on button "Save" at bounding box center [611, 341] width 33 height 20
click at [605, 331] on button "Save" at bounding box center [611, 341] width 33 height 20
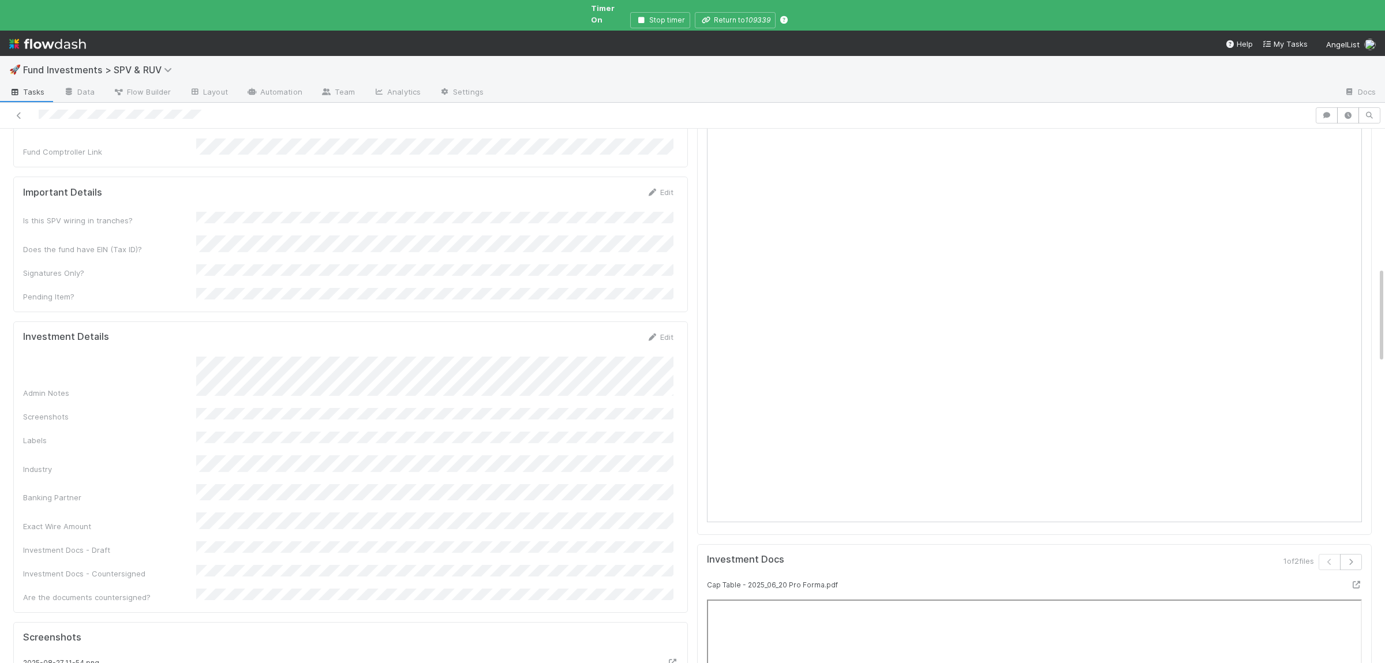
click at [441, 366] on div "Admin Notes Screenshots Labels Industry Banking Partner Exact Wire Amount Inves…" at bounding box center [348, 480] width 650 height 246
click at [610, 331] on button "Save" at bounding box center [611, 341] width 33 height 20
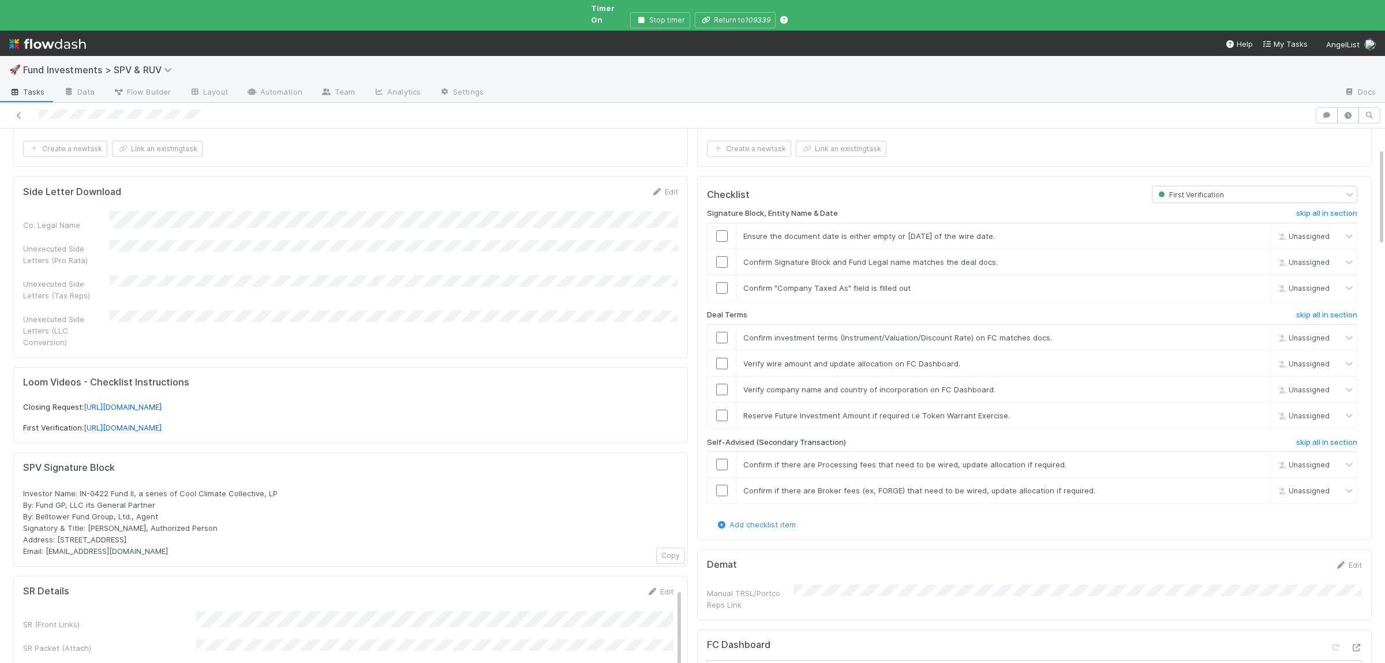
scroll to position [56, 0]
click at [721, 235] on input "checkbox" at bounding box center [722, 241] width 12 height 12
click at [717, 261] on input "checkbox" at bounding box center [722, 267] width 12 height 12
click at [719, 280] on td at bounding box center [721, 293] width 29 height 26
click at [721, 337] on input "checkbox" at bounding box center [722, 343] width 12 height 12
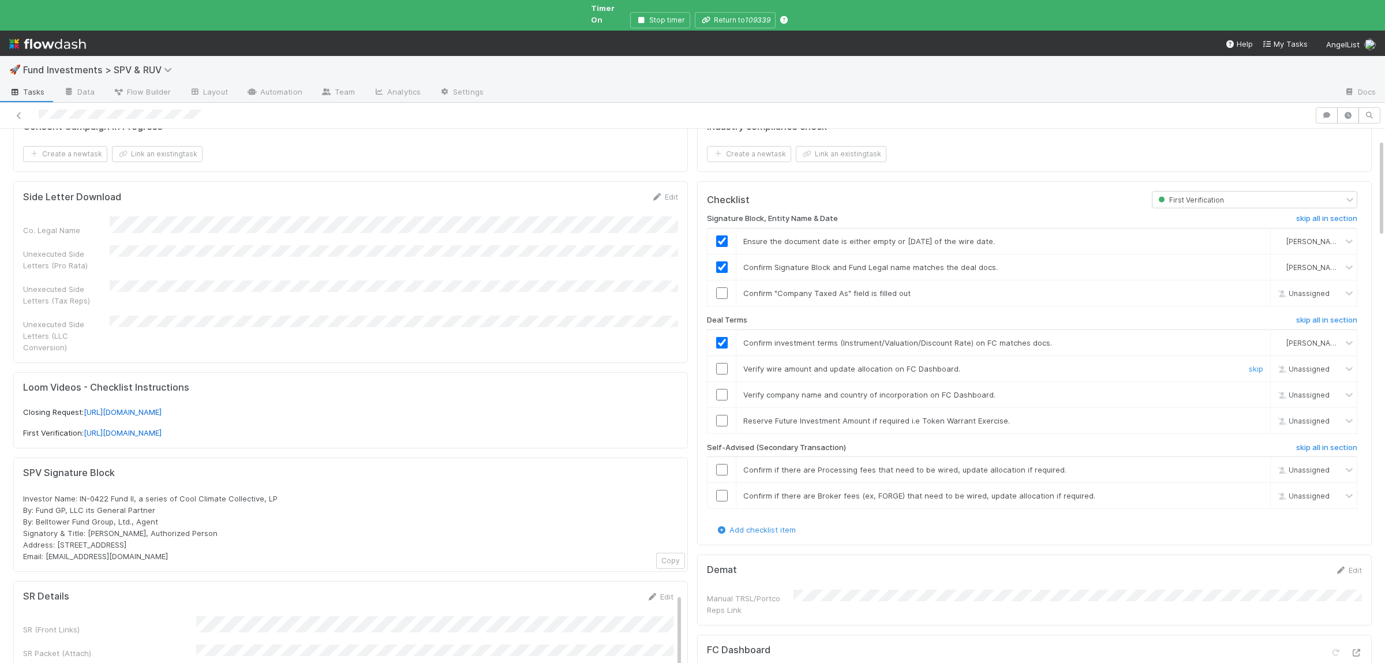
click at [725, 363] on input "checkbox" at bounding box center [722, 369] width 12 height 12
click at [724, 389] on input "checkbox" at bounding box center [722, 395] width 12 height 12
drag, startPoint x: 725, startPoint y: 291, endPoint x: 839, endPoint y: 383, distance: 147.3
click at [725, 290] on input "checkbox" at bounding box center [722, 293] width 12 height 12
click at [1252, 416] on link "skip" at bounding box center [1255, 420] width 14 height 9
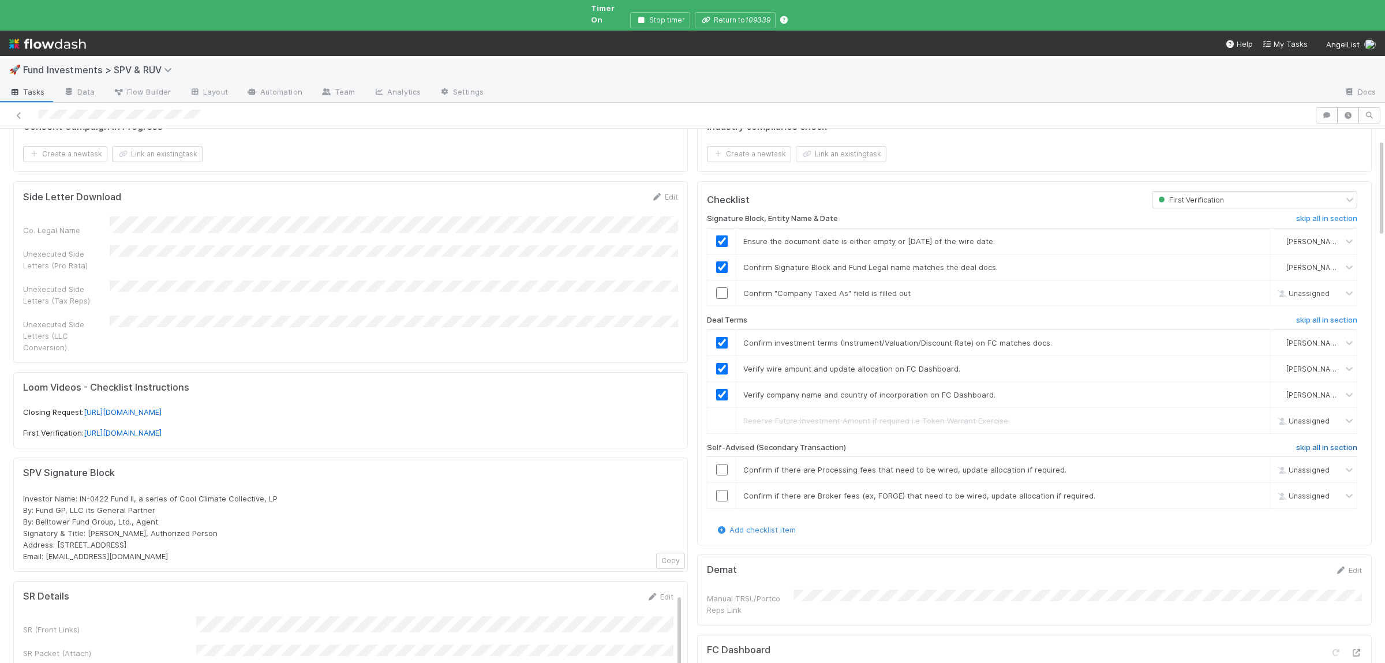
click at [1345, 443] on h6 "skip all in section" at bounding box center [1326, 447] width 61 height 9
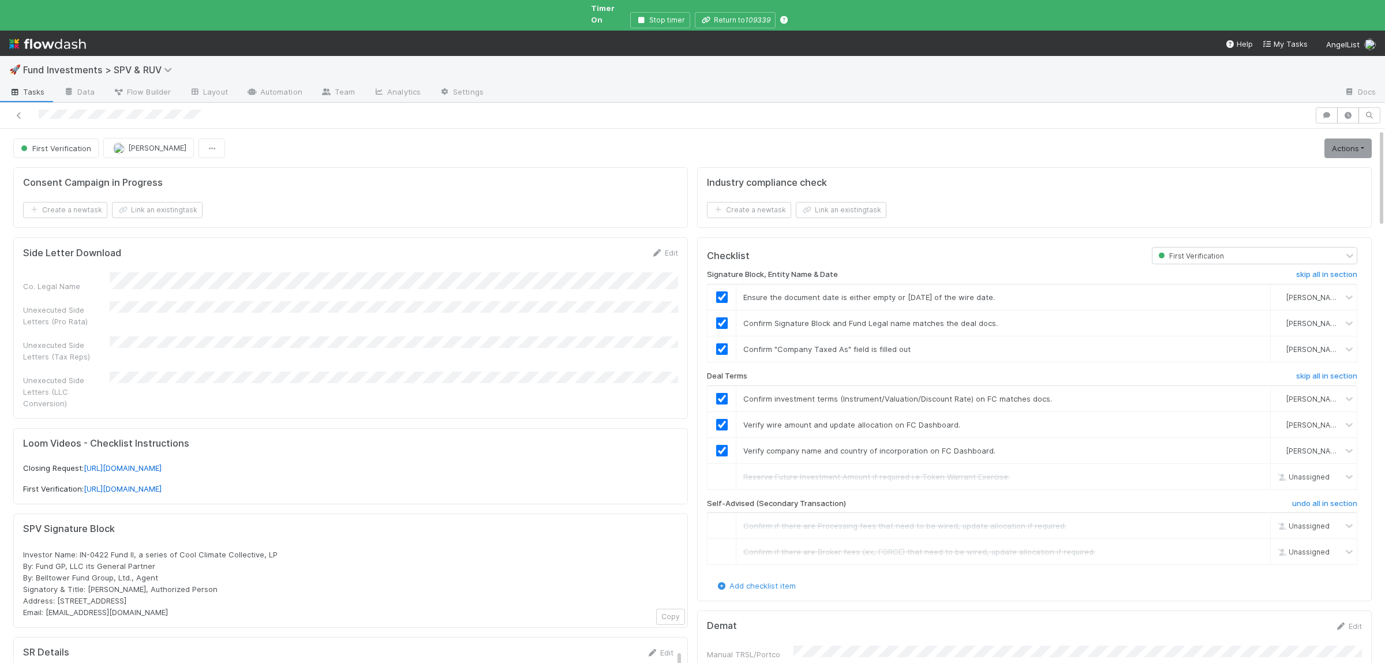
checkbox input "true"
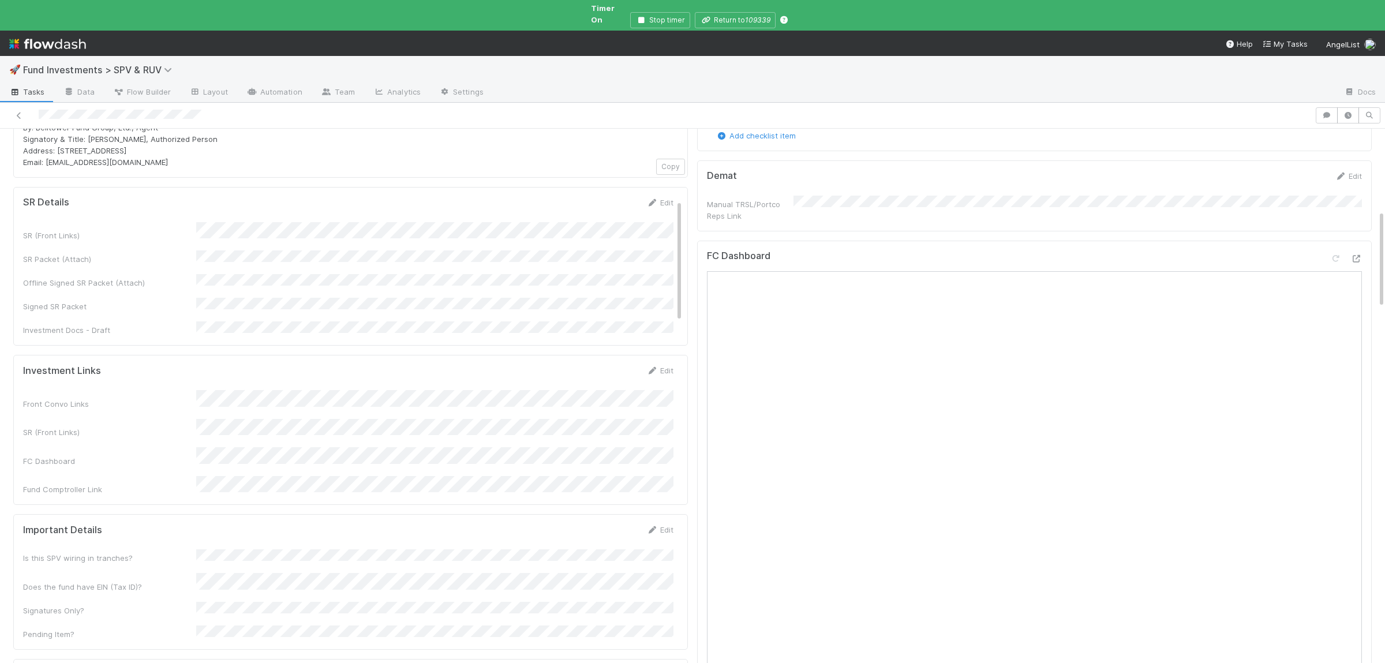
scroll to position [618, 0]
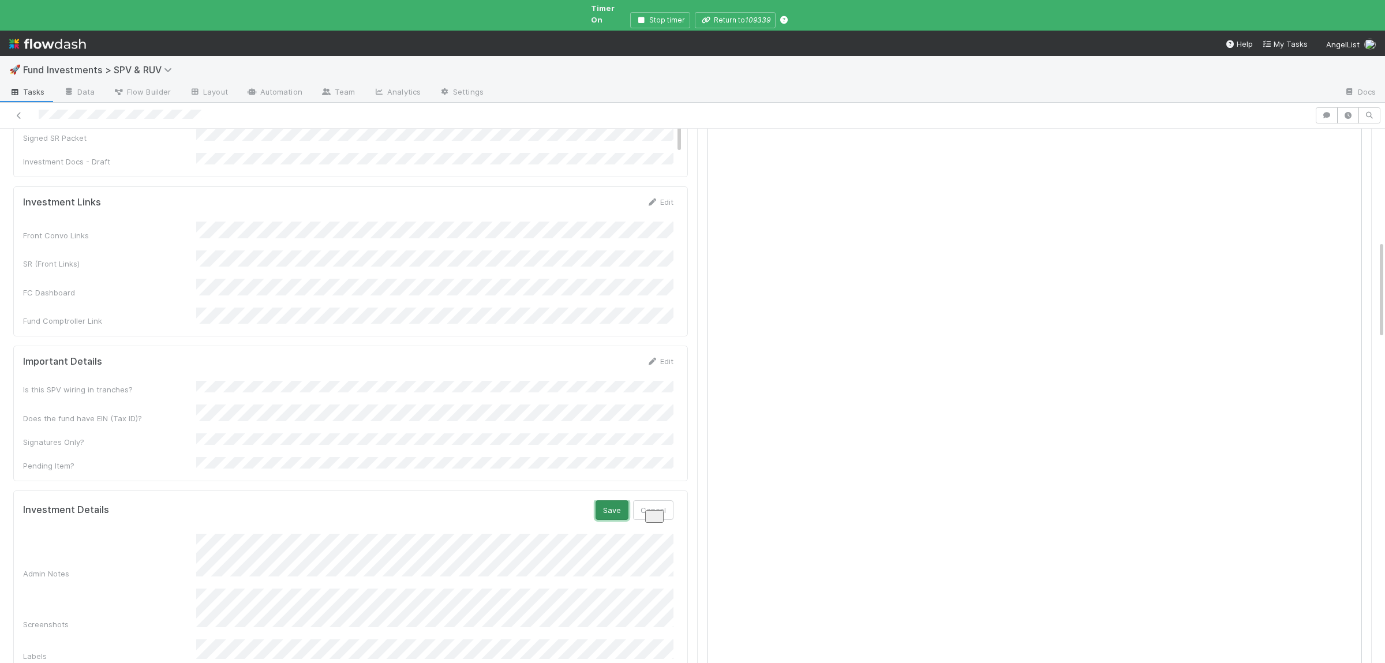
click at [602, 500] on button "Save" at bounding box center [611, 510] width 33 height 20
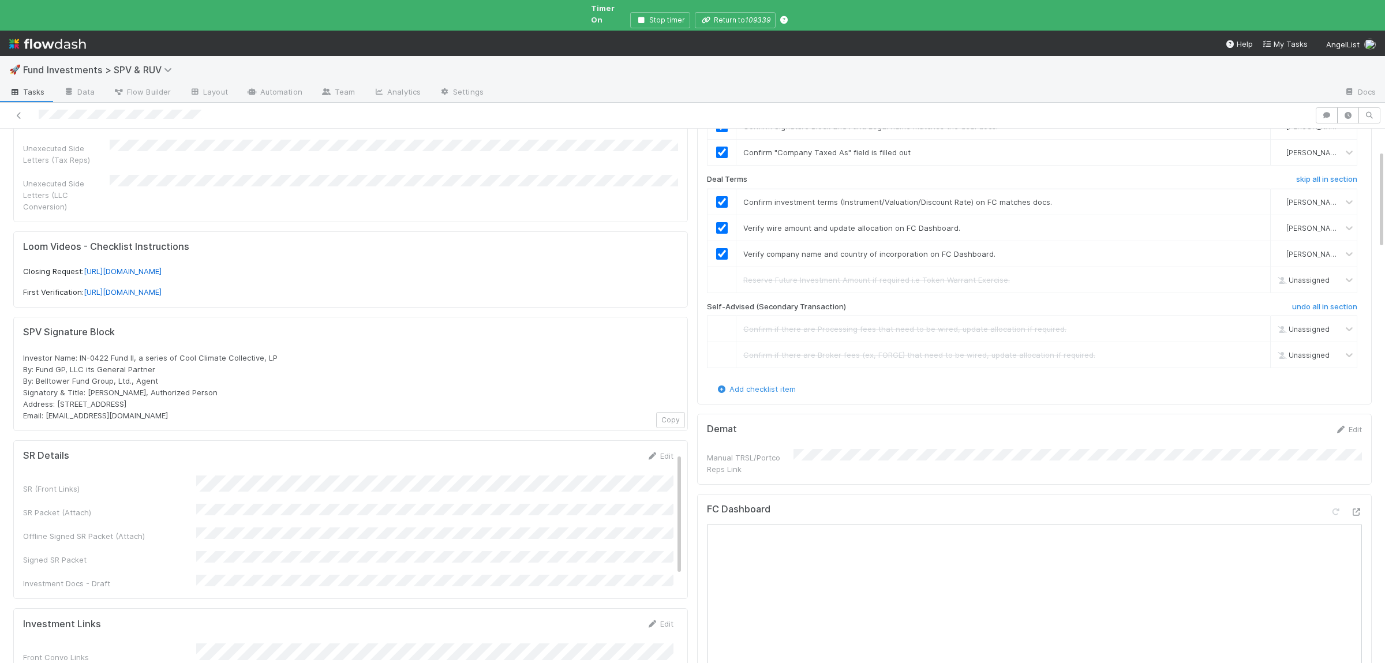
scroll to position [0, 0]
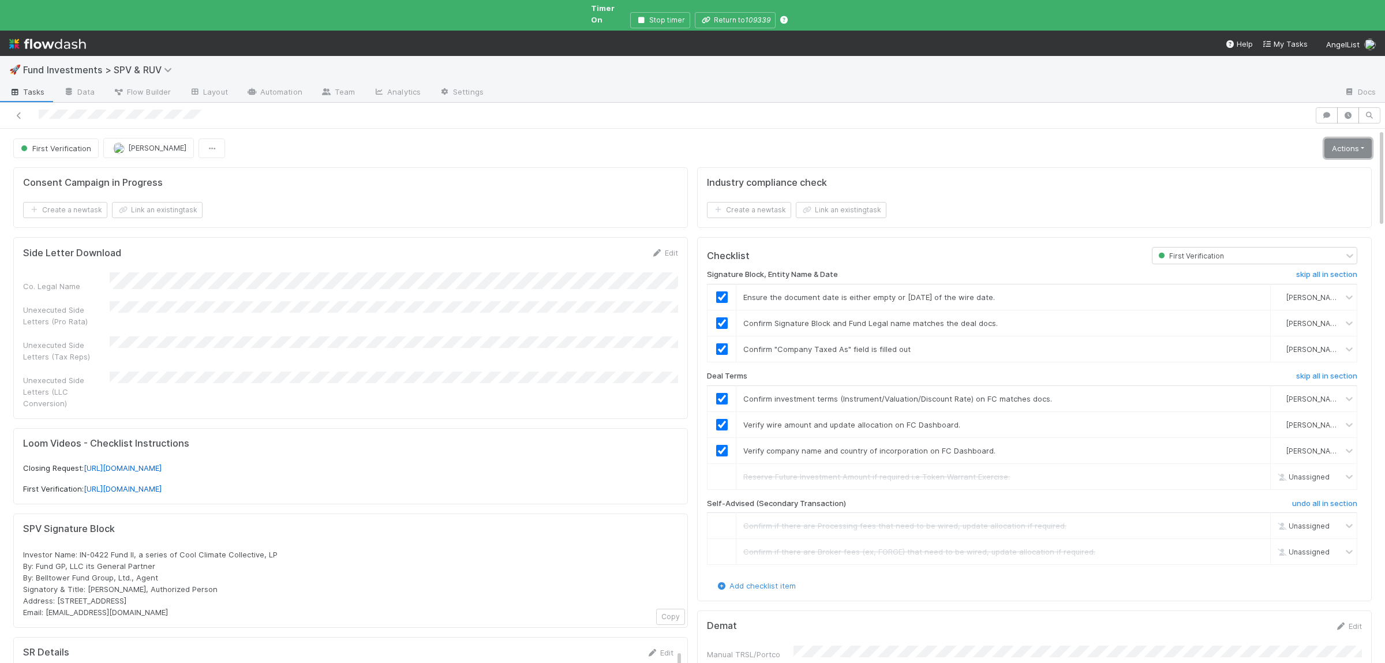
click at [1342, 142] on link "Actions" at bounding box center [1347, 148] width 47 height 20
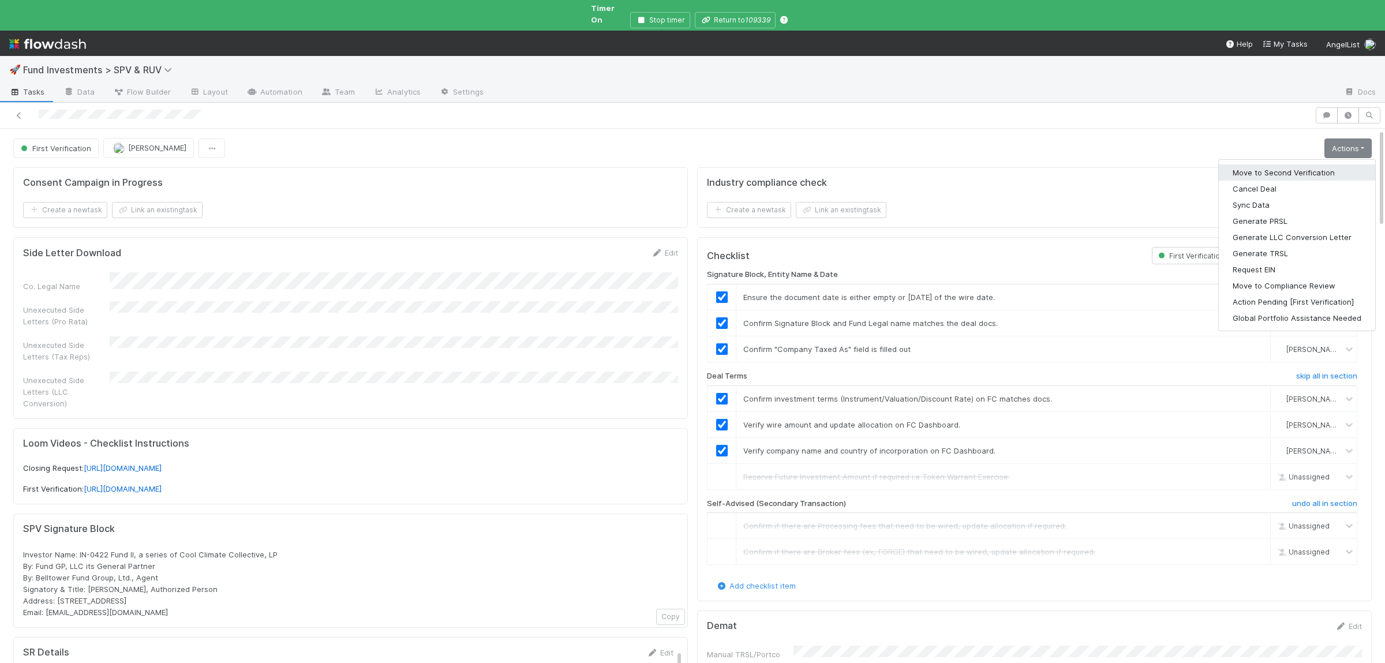
click at [1307, 165] on button "Move to Second Verification" at bounding box center [1296, 172] width 156 height 16
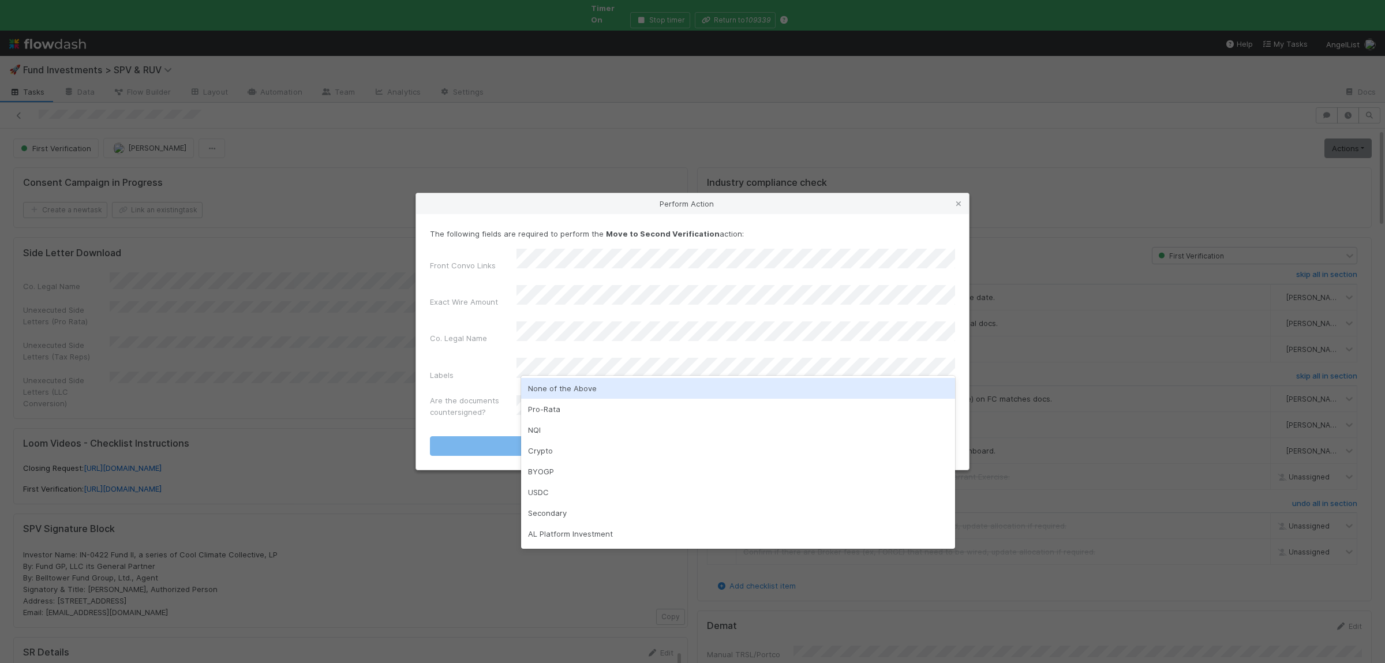
click at [562, 384] on div "None of the Above" at bounding box center [738, 388] width 434 height 21
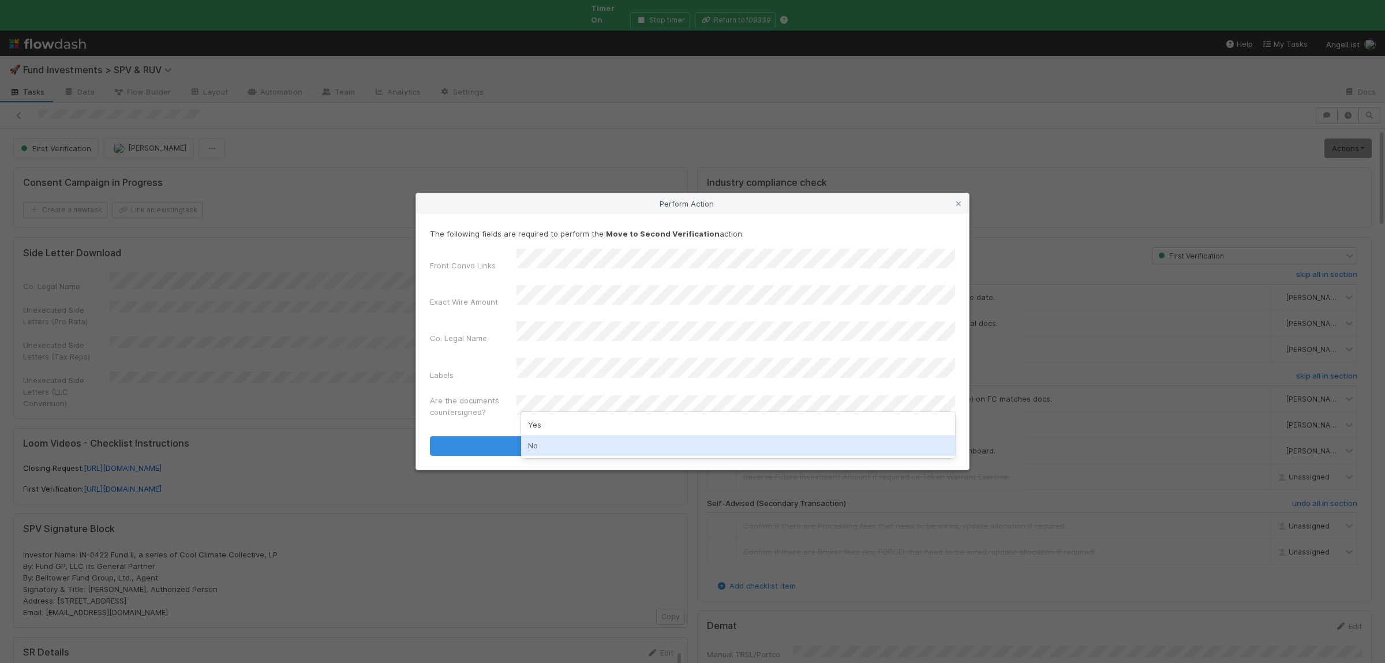
click at [556, 437] on div "No" at bounding box center [738, 445] width 434 height 21
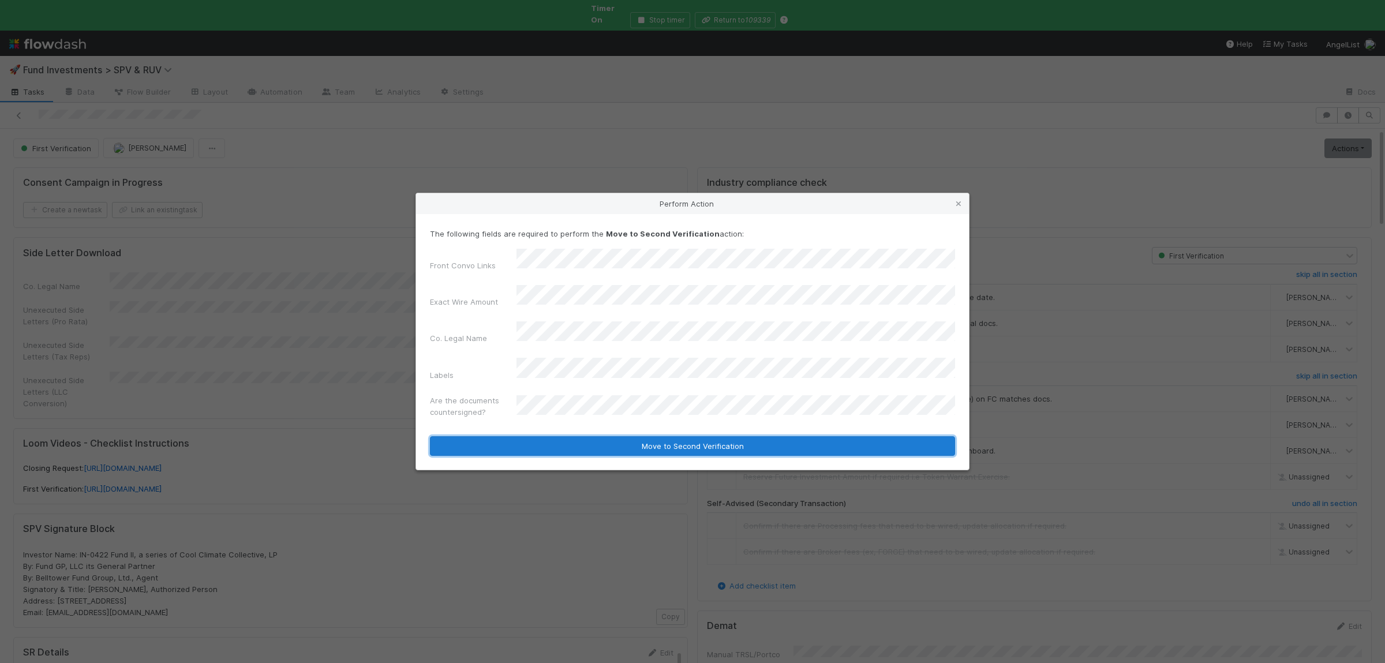
click at [568, 436] on button "Move to Second Verification" at bounding box center [692, 446] width 525 height 20
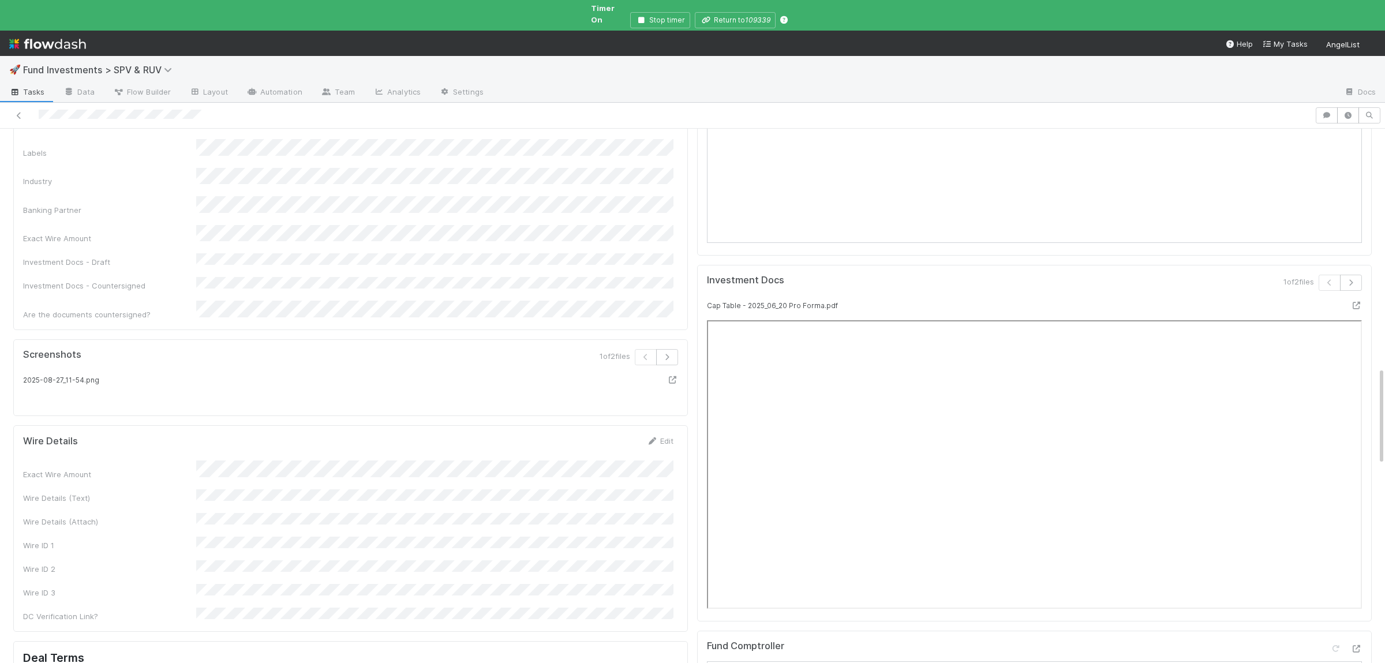
scroll to position [1350, 0]
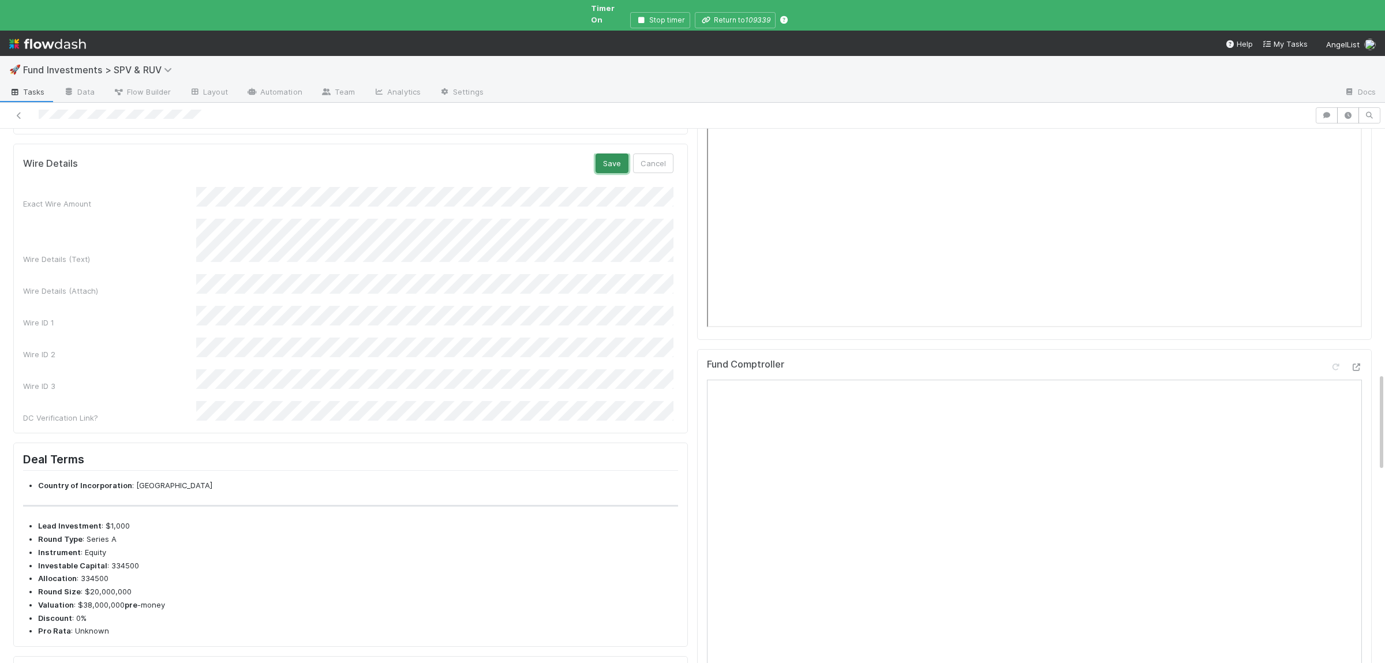
click at [620, 173] on button "Save" at bounding box center [611, 163] width 33 height 20
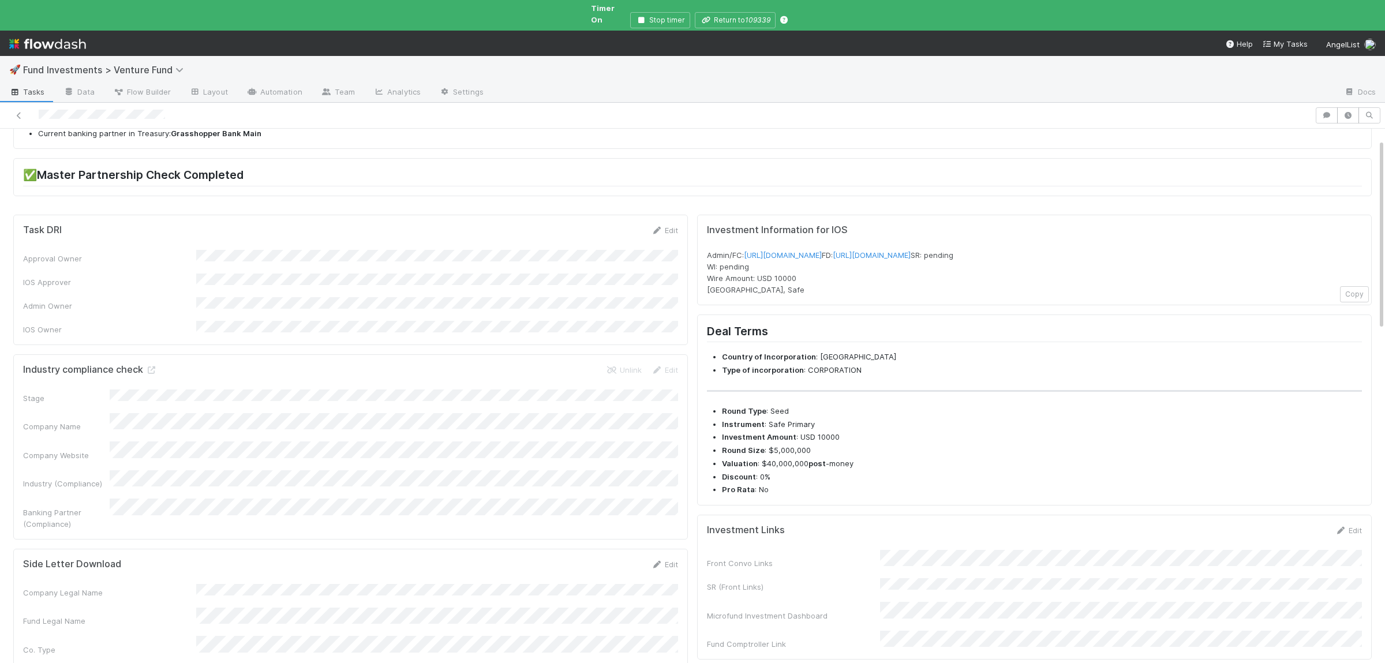
scroll to position [225, 0]
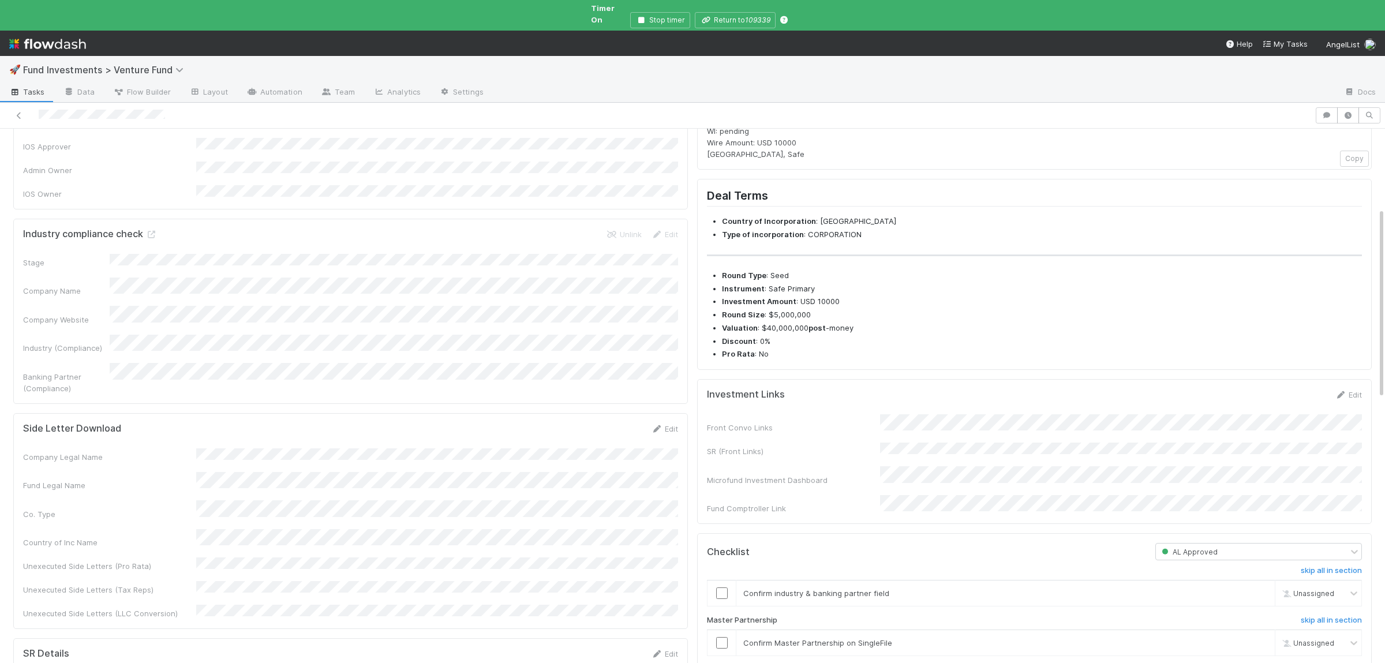
click at [1010, 475] on div "Front Convo Links SR (Front Links) Microfund Investment Dashboard Fund Comptrol…" at bounding box center [1034, 464] width 655 height 100
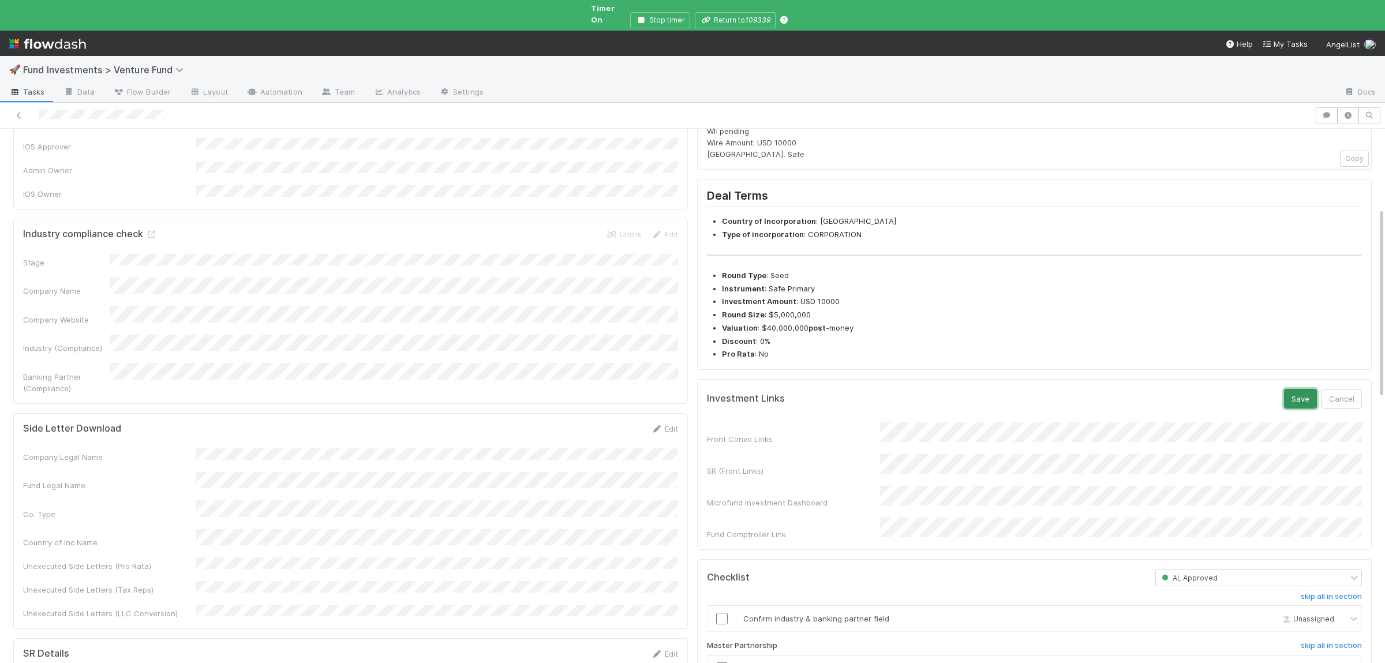
click at [1307, 408] on button "Save" at bounding box center [1300, 399] width 33 height 20
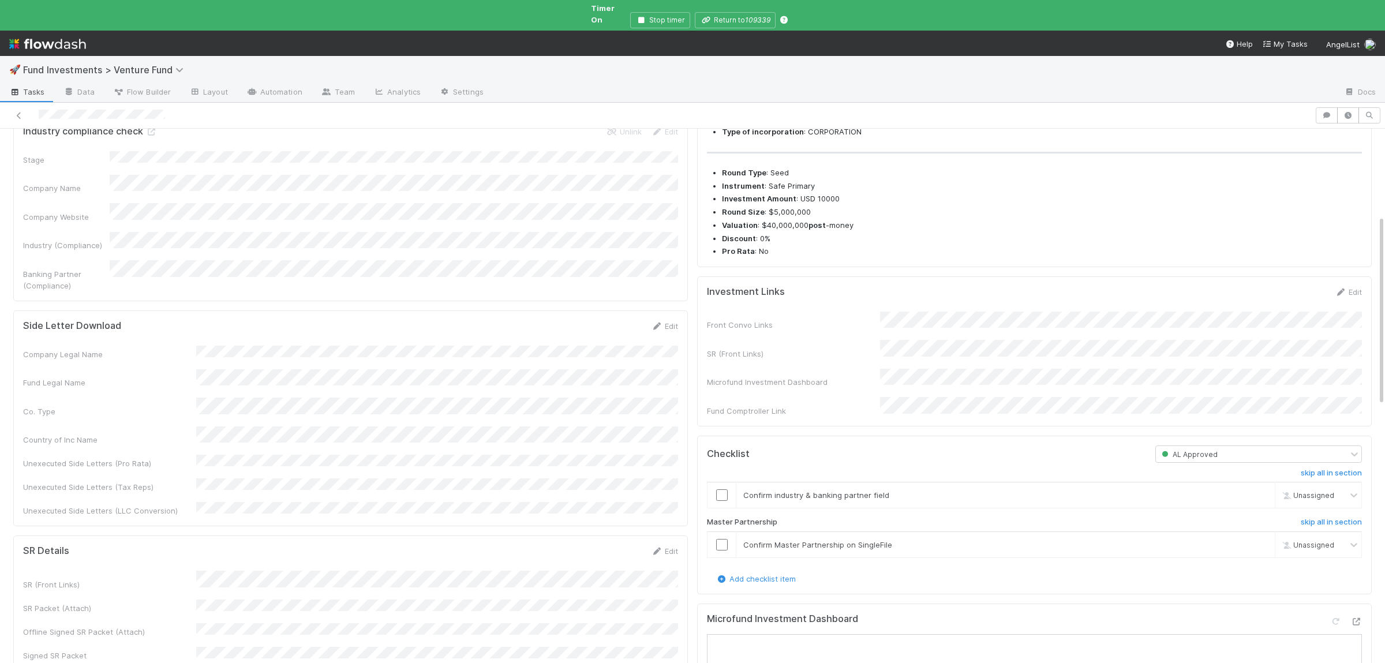
scroll to position [338, 0]
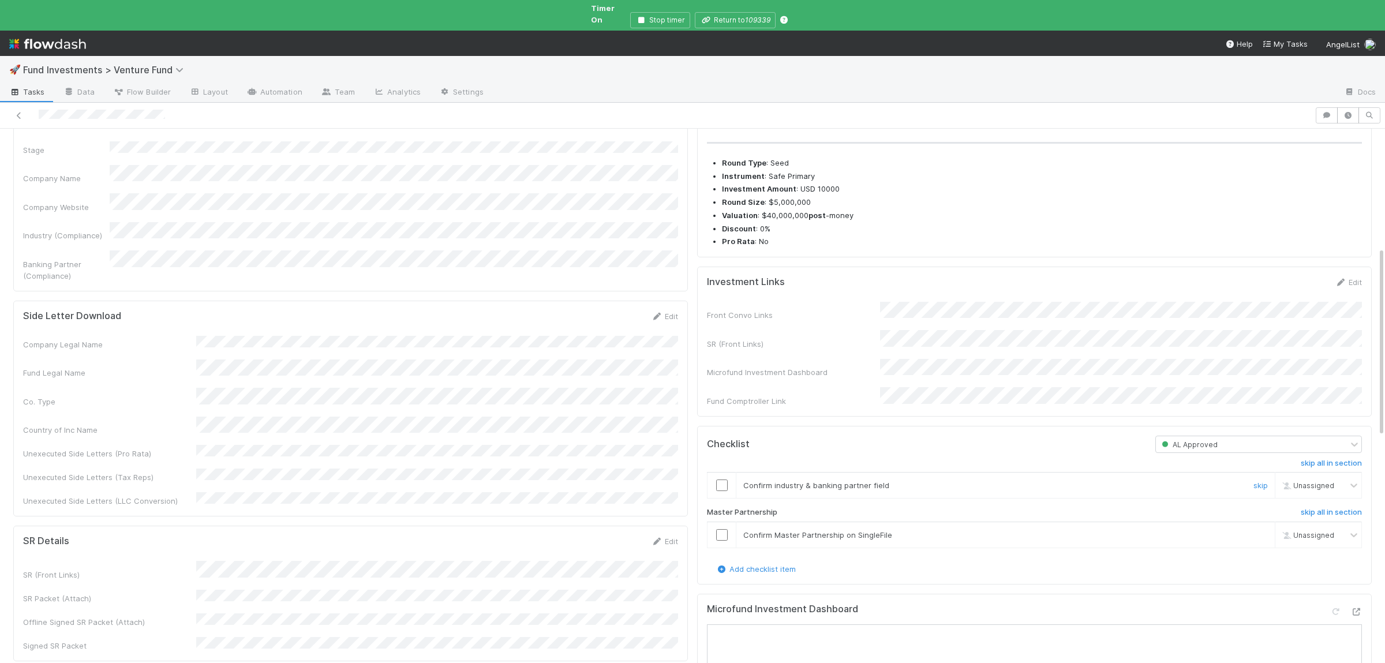
click at [718, 491] on input "checkbox" at bounding box center [722, 485] width 12 height 12
click at [717, 541] on input "checkbox" at bounding box center [722, 535] width 12 height 12
click at [718, 541] on input "checkbox" at bounding box center [722, 535] width 12 height 12
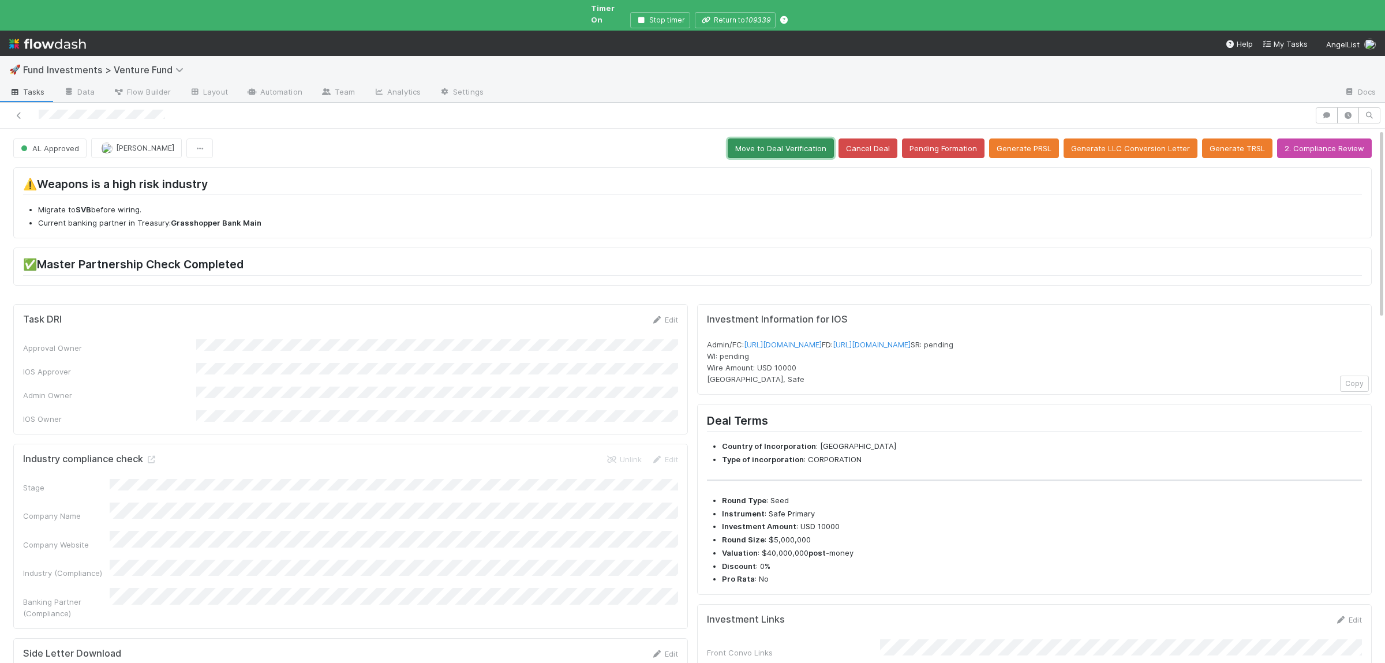
click at [811, 141] on button "Move to Deal Verification" at bounding box center [781, 148] width 106 height 20
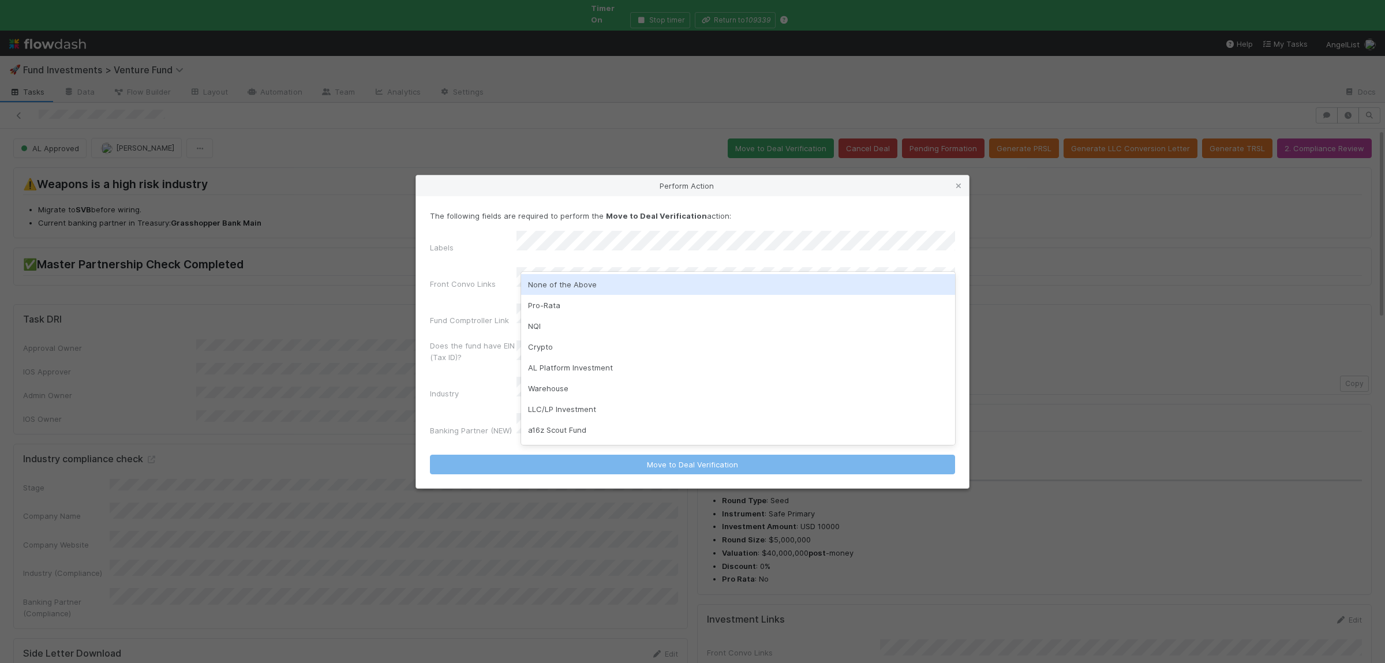
click at [578, 280] on div "None of the Above" at bounding box center [738, 284] width 434 height 21
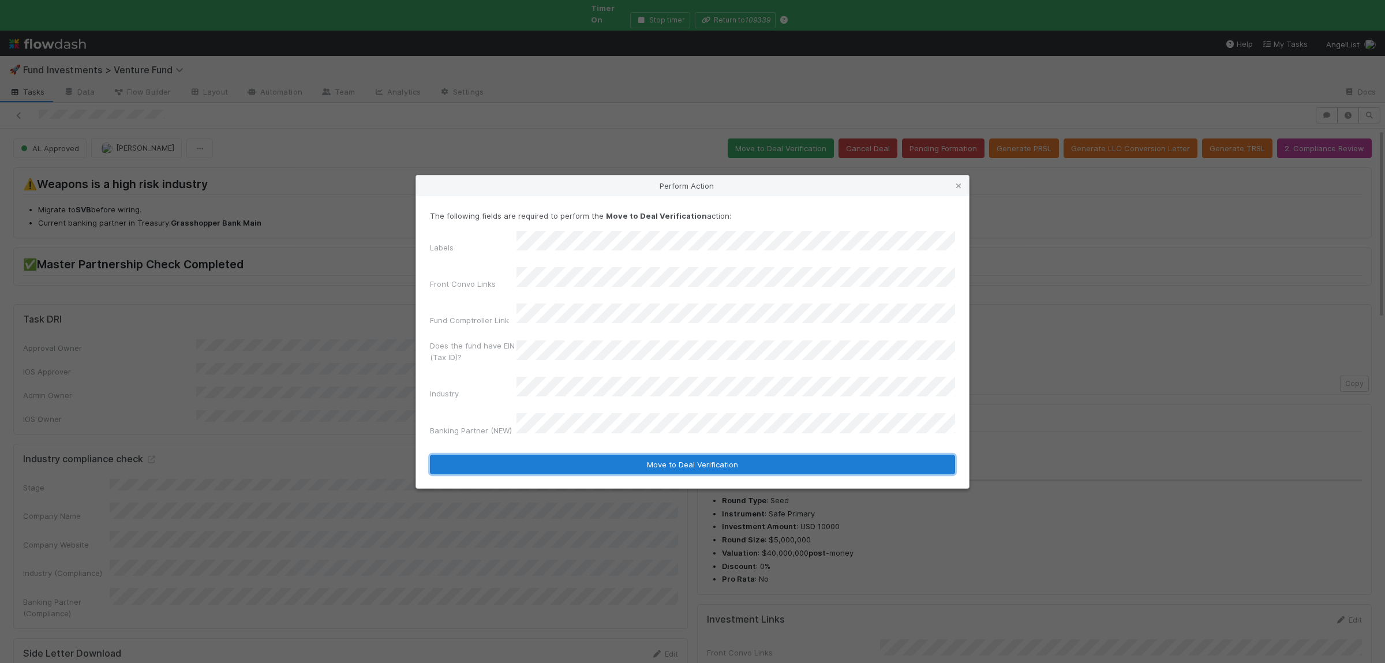
click at [609, 455] on button "Move to Deal Verification" at bounding box center [692, 465] width 525 height 20
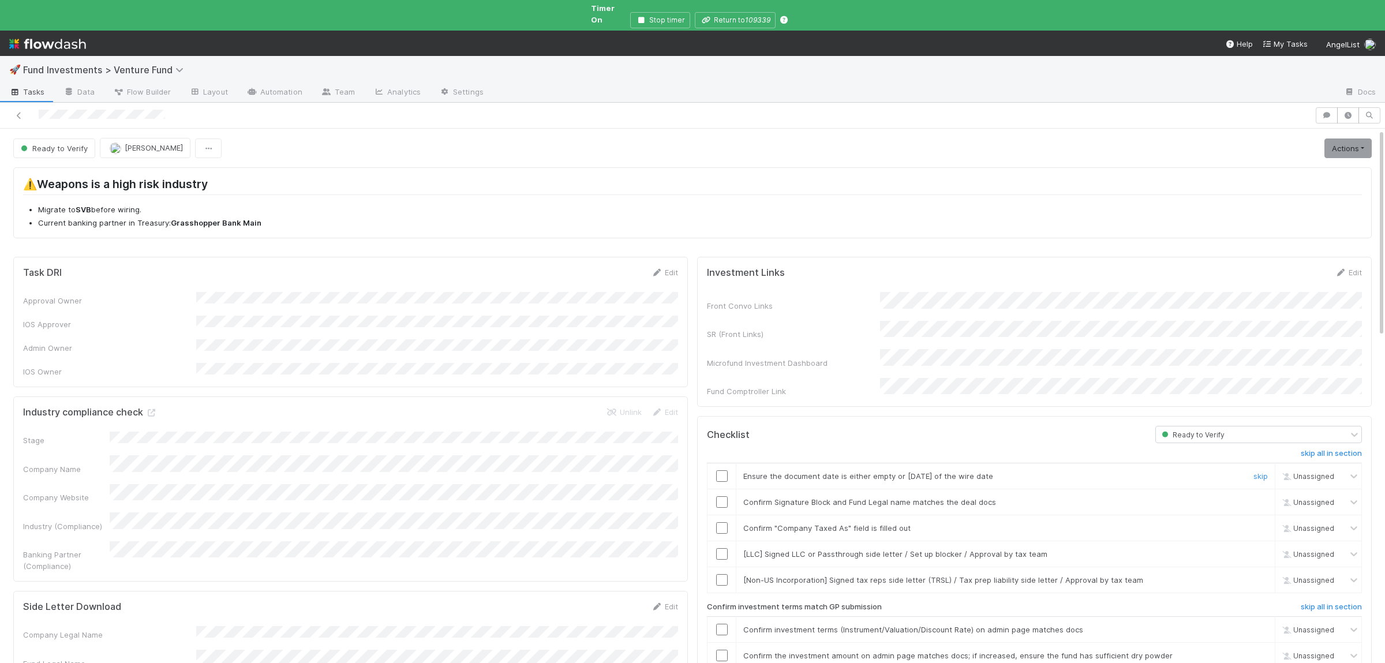
click at [723, 470] on input "checkbox" at bounding box center [722, 476] width 12 height 12
click at [724, 496] on input "checkbox" at bounding box center [722, 502] width 12 height 12
click at [726, 522] on input "checkbox" at bounding box center [722, 528] width 12 height 12
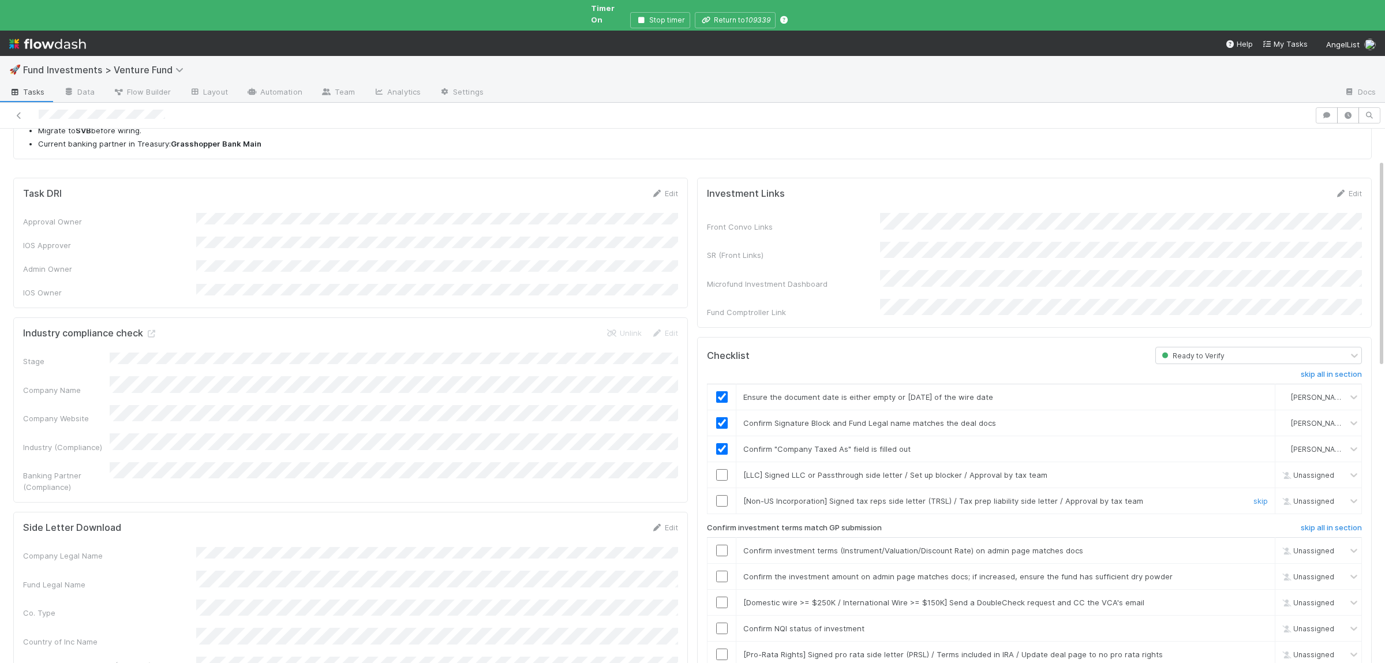
scroll to position [113, 0]
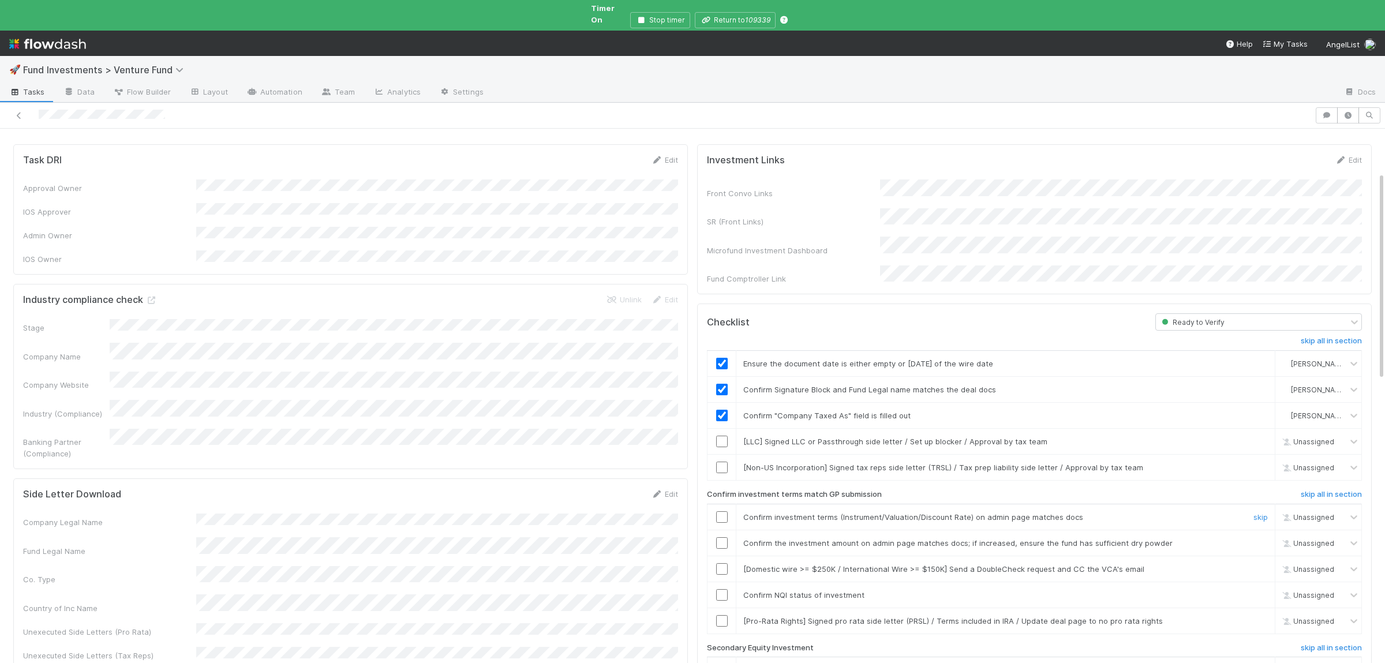
click at [720, 511] on input "checkbox" at bounding box center [722, 517] width 12 height 12
click at [726, 537] on input "checkbox" at bounding box center [722, 543] width 12 height 12
click at [722, 589] on input "checkbox" at bounding box center [722, 595] width 12 height 12
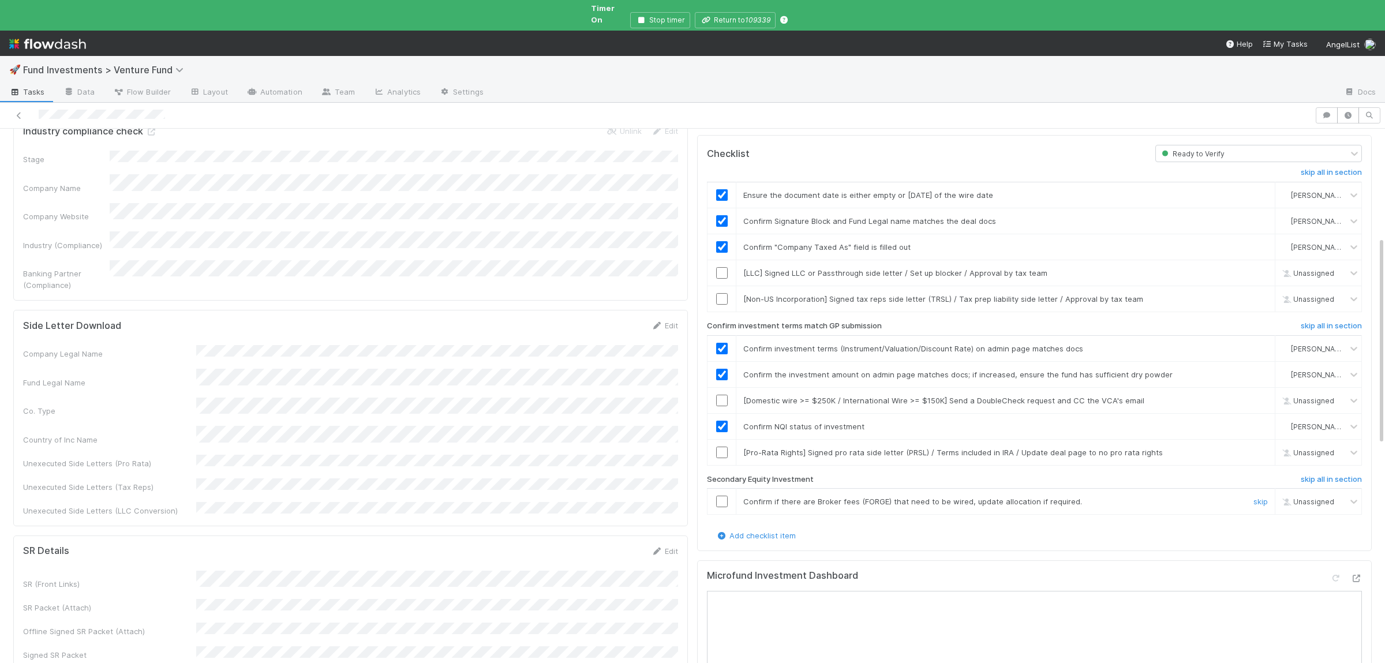
scroll to position [0, 0]
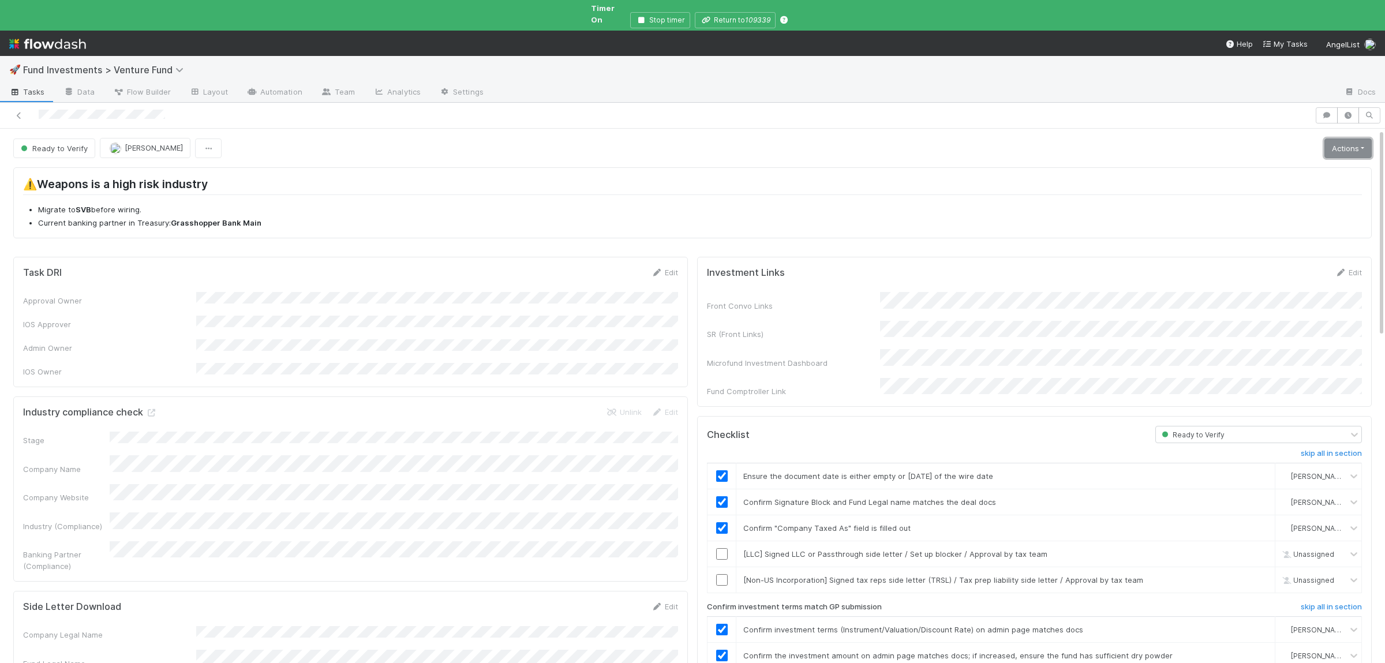
click at [1330, 142] on link "Actions" at bounding box center [1347, 148] width 47 height 20
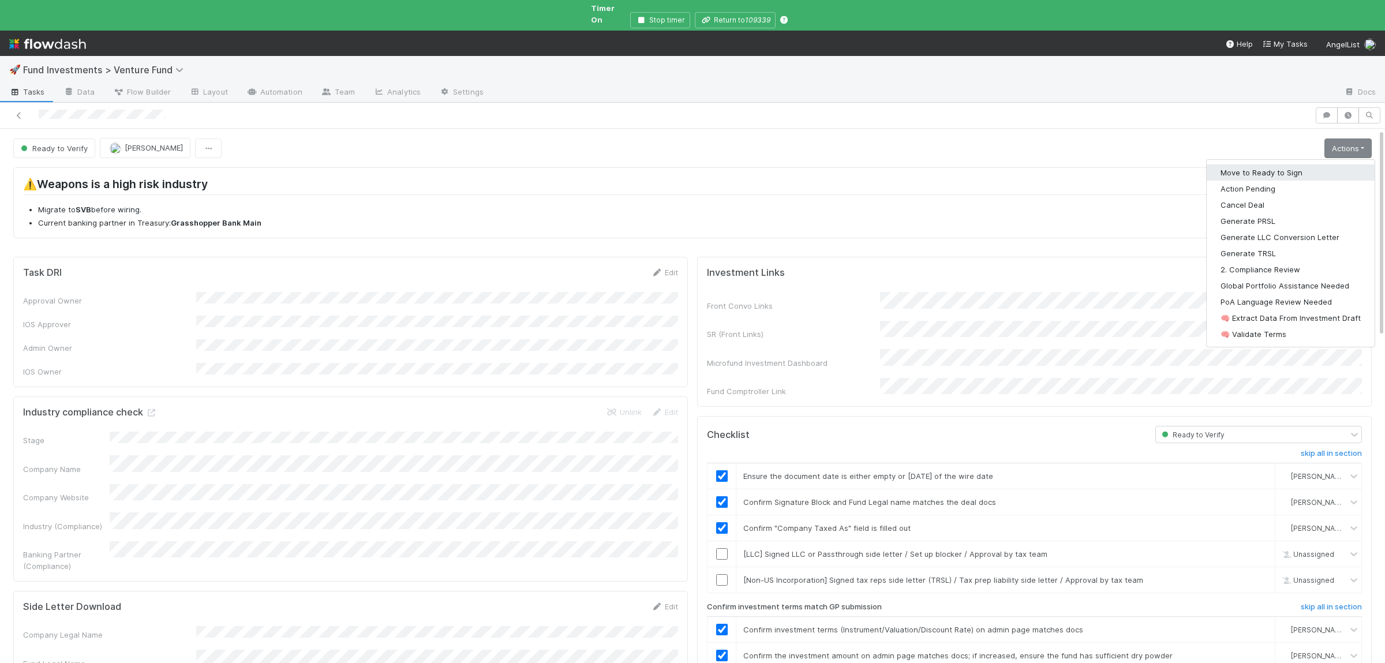
click at [1316, 164] on button "Move to Ready to Sign" at bounding box center [1290, 172] width 168 height 16
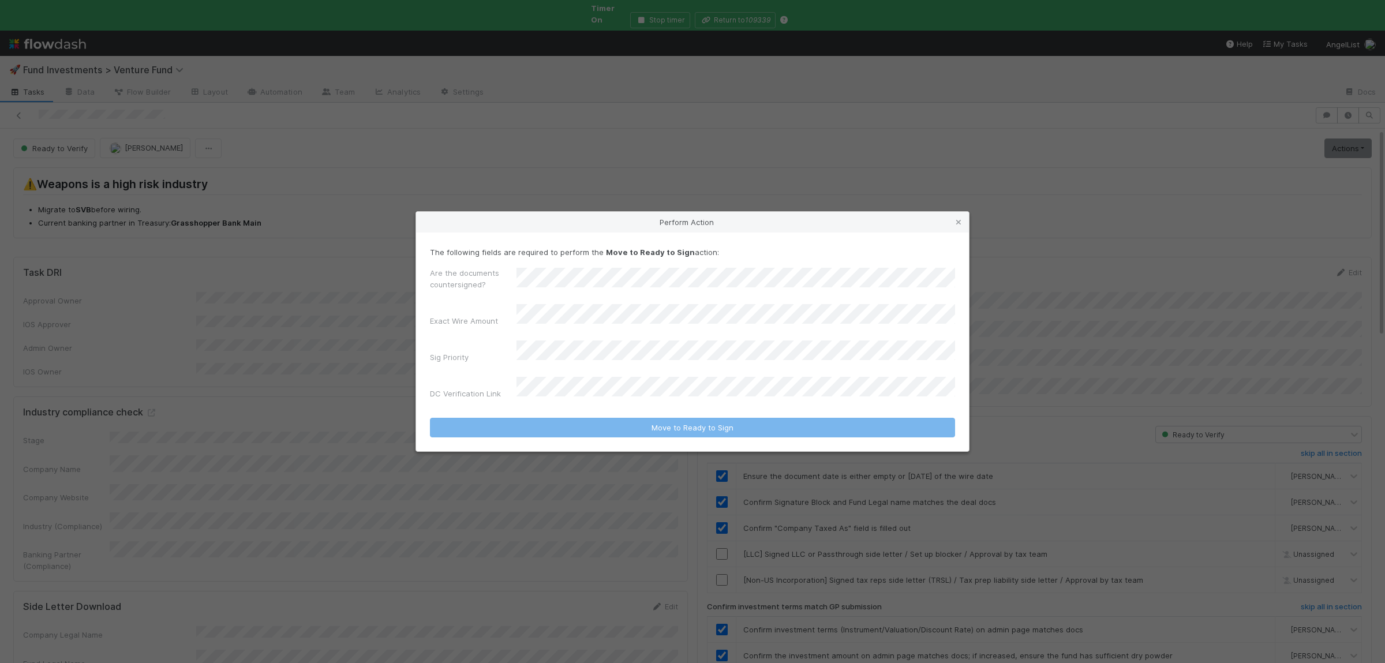
click at [557, 282] on div "Are the documents countersigned?" at bounding box center [692, 281] width 525 height 28
click at [557, 283] on div "Are the documents countersigned?" at bounding box center [692, 281] width 525 height 28
click at [560, 343] on div "No" at bounding box center [738, 342] width 434 height 21
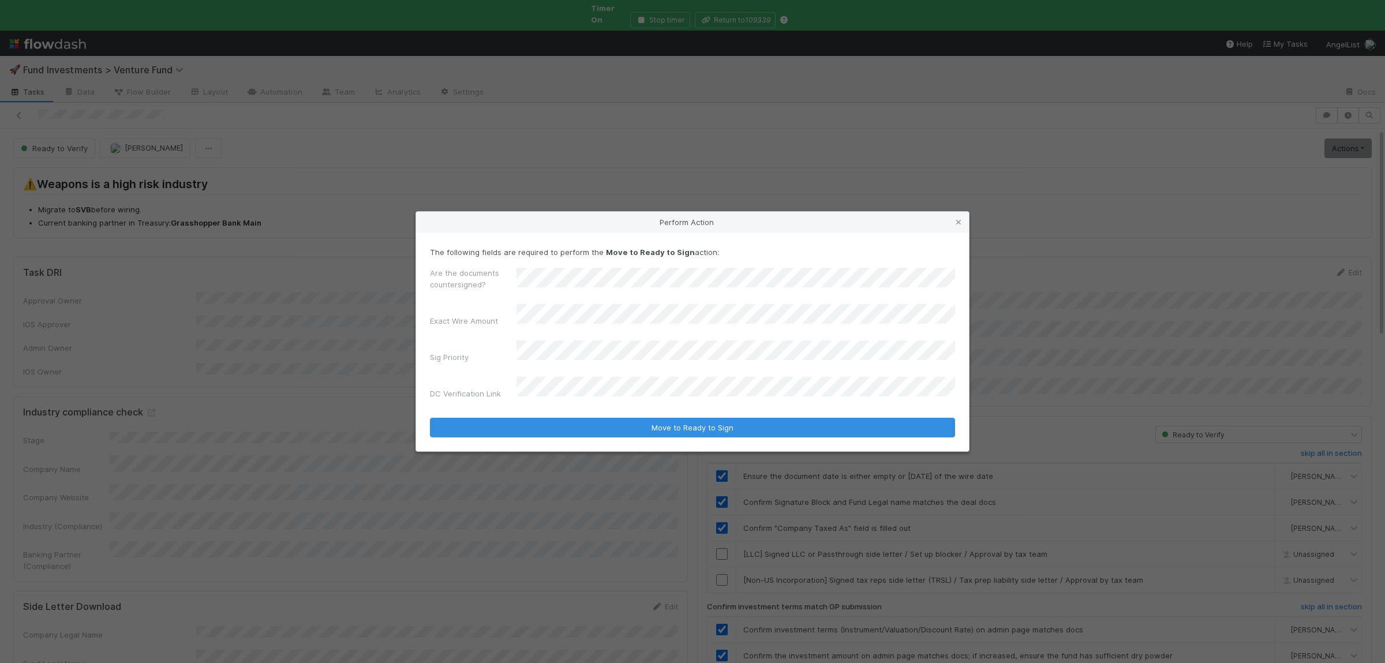
click at [430, 418] on button "Move to Ready to Sign" at bounding box center [692, 428] width 525 height 20
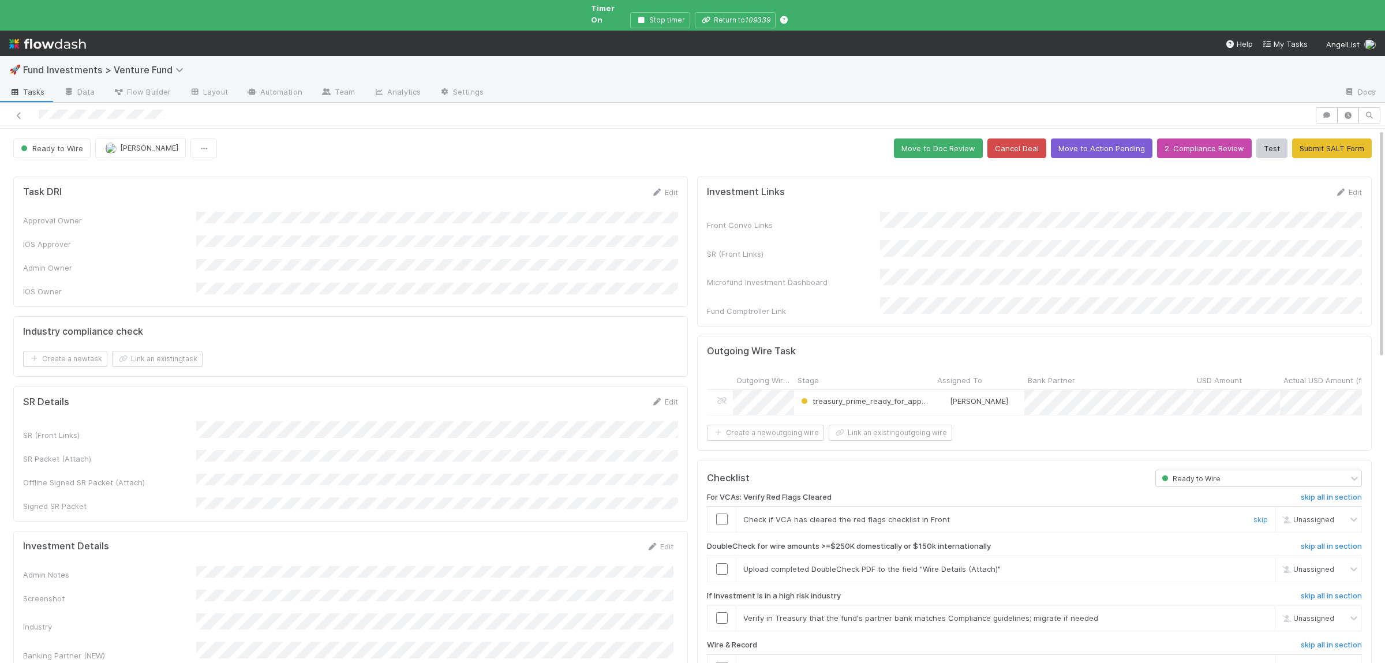
click at [721, 513] on input "checkbox" at bounding box center [722, 519] width 12 height 12
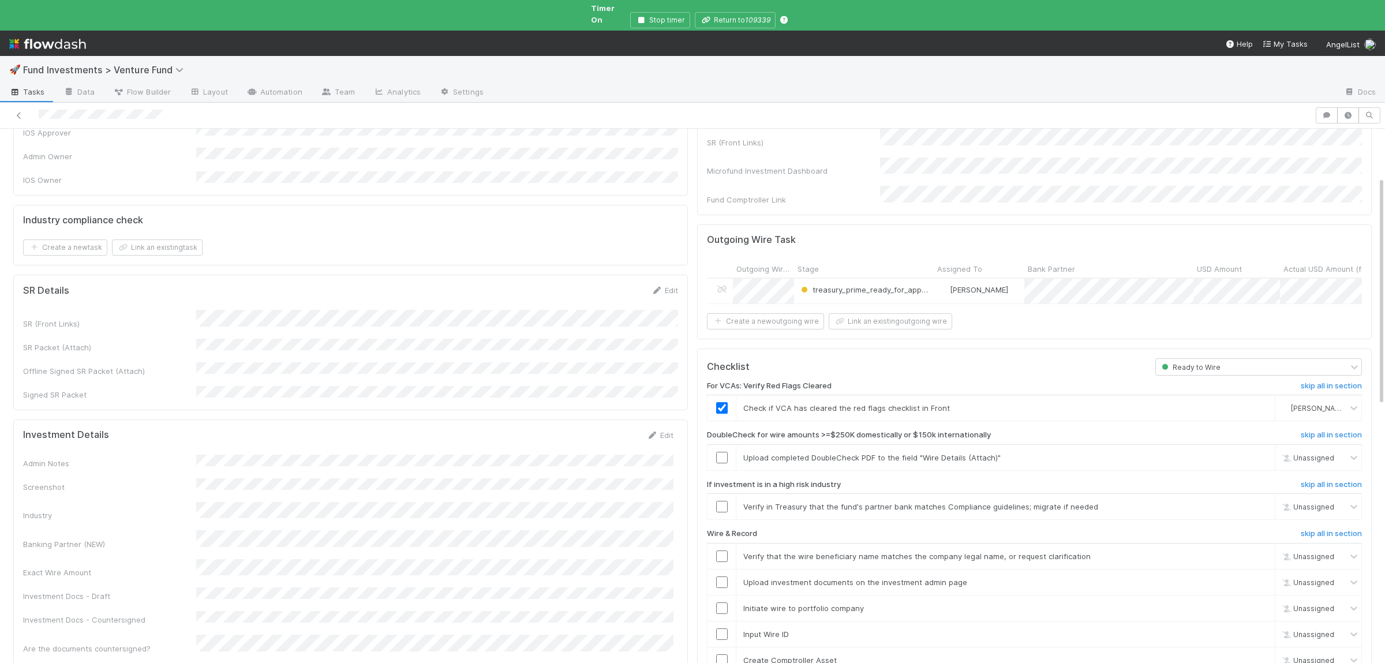
scroll to position [113, 0]
click at [1265, 444] on td "Upload completed DoubleCheck PDF to the field "Wire Details (Attach)" skip" at bounding box center [1005, 456] width 539 height 26
click at [1261, 443] on td "Upload completed DoubleCheck PDF to the field "Wire Details (Attach)" skip" at bounding box center [1005, 456] width 539 height 26
click at [1257, 451] on div "skip" at bounding box center [1259, 457] width 35 height 12
click at [1261, 452] on link "skip" at bounding box center [1260, 456] width 14 height 9
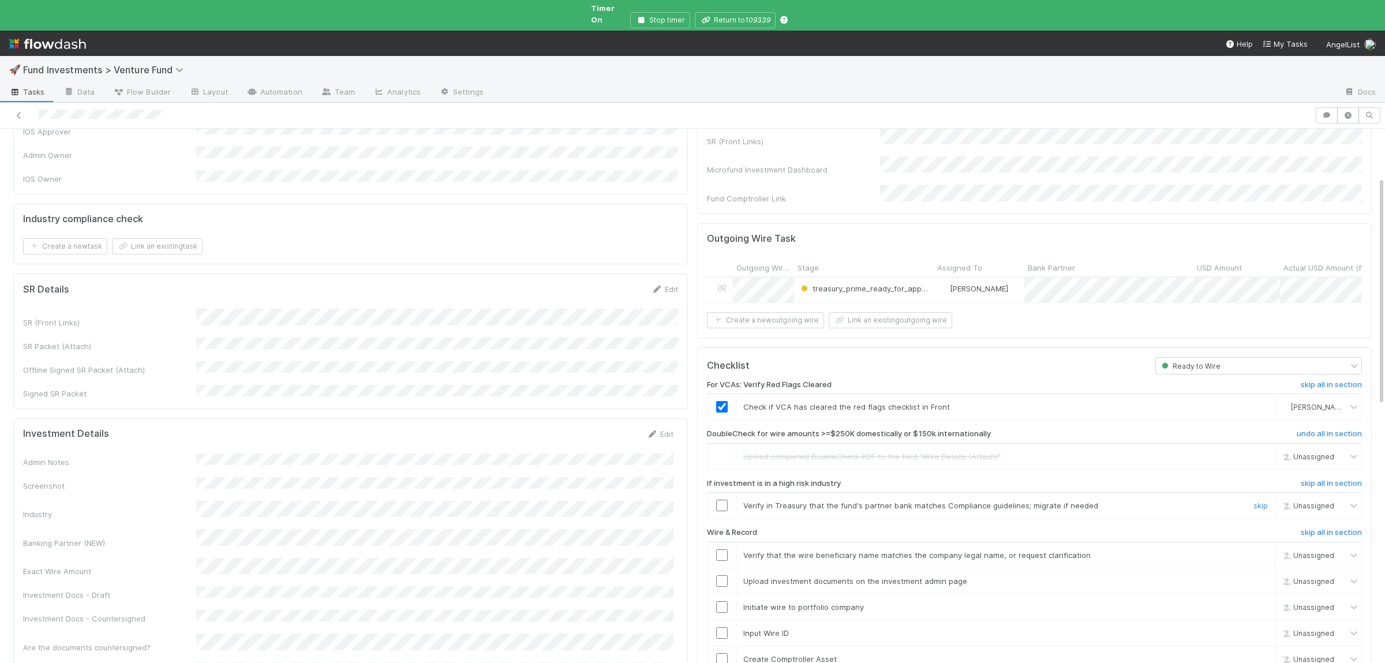
drag, startPoint x: 1259, startPoint y: 484, endPoint x: 917, endPoint y: 501, distance: 342.5
click at [1260, 501] on link "skip" at bounding box center [1260, 505] width 14 height 9
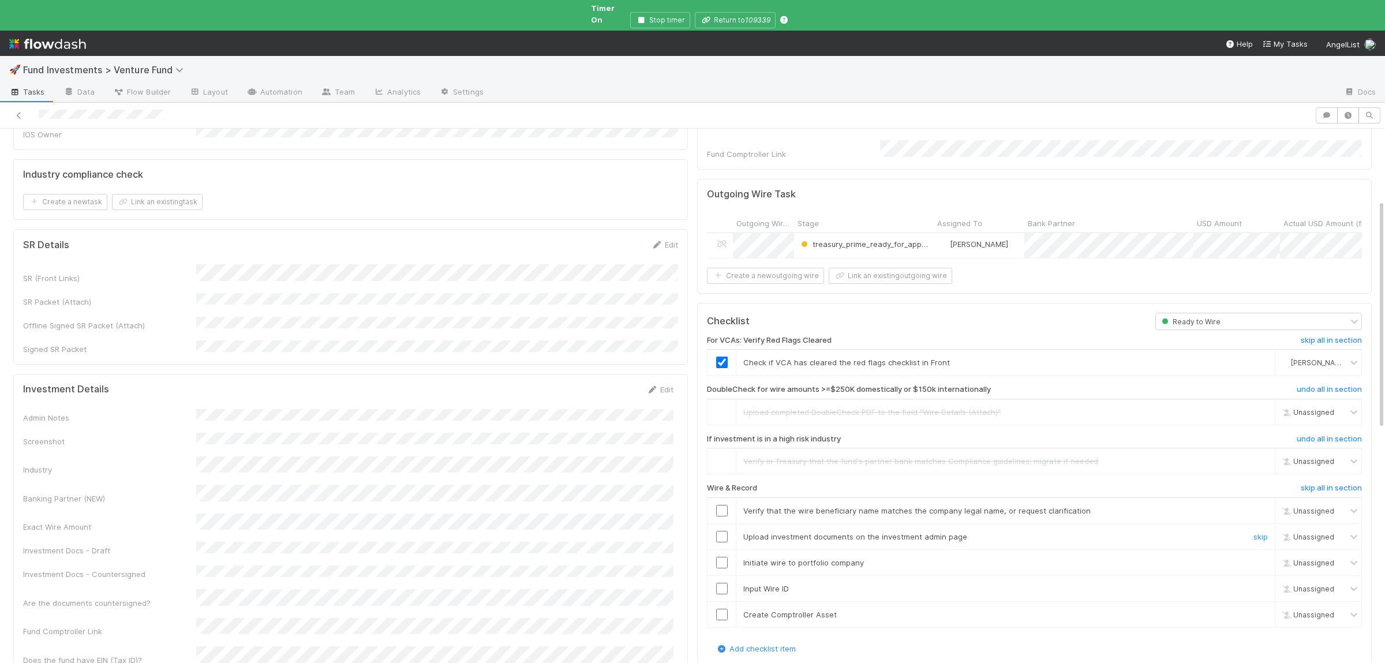
scroll to position [168, 0]
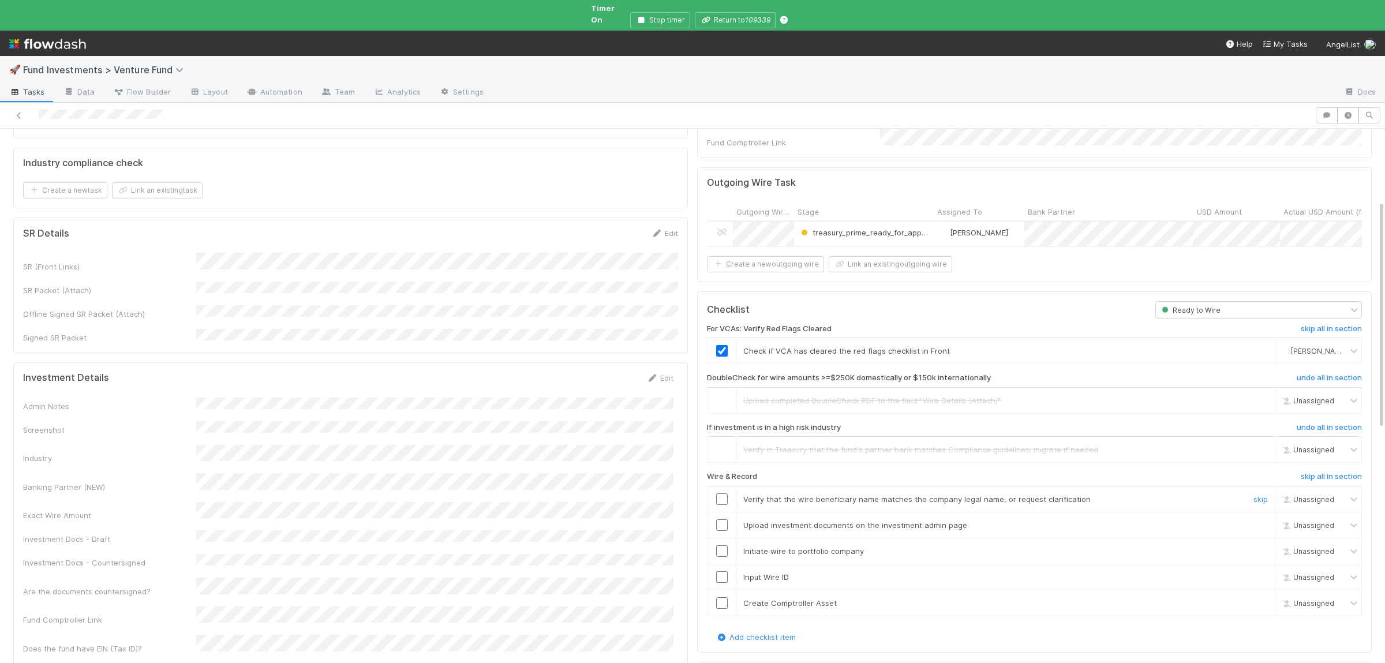
click at [719, 486] on td at bounding box center [721, 499] width 29 height 26
click at [721, 512] on td at bounding box center [721, 525] width 29 height 26
click at [720, 519] on input "checkbox" at bounding box center [722, 525] width 12 height 12
click at [720, 493] on input "checkbox" at bounding box center [722, 499] width 12 height 12
click at [720, 545] on input "checkbox" at bounding box center [722, 551] width 12 height 12
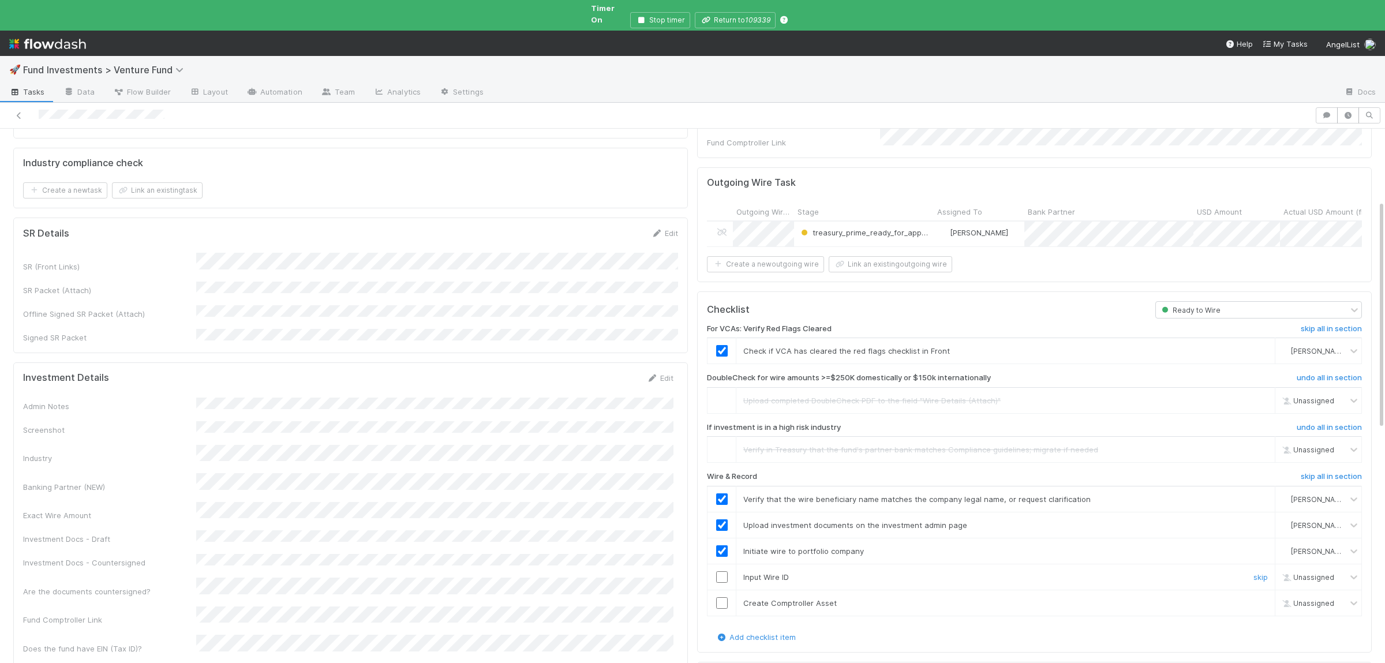
drag, startPoint x: 718, startPoint y: 557, endPoint x: 723, endPoint y: 576, distance: 19.7
click at [719, 571] on input "checkbox" at bounding box center [722, 577] width 12 height 12
click at [723, 597] on input "checkbox" at bounding box center [722, 603] width 12 height 12
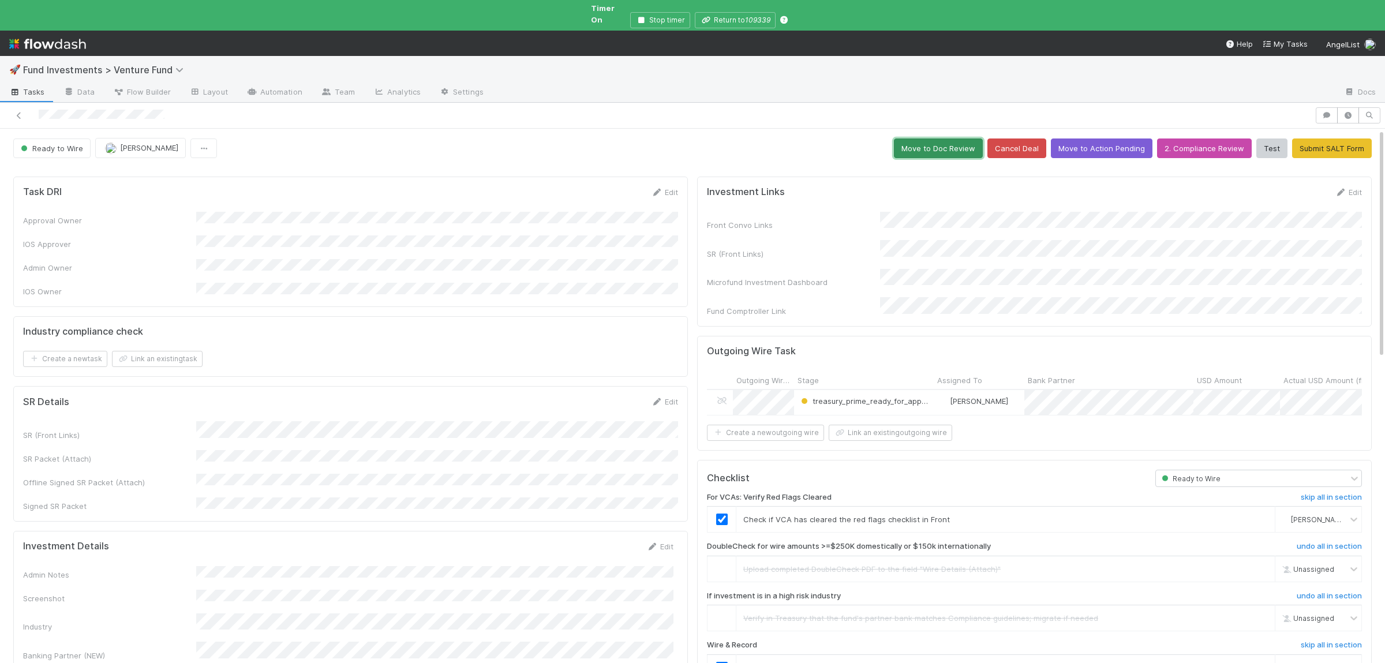
click at [958, 141] on button "Move to Doc Review" at bounding box center [938, 148] width 89 height 20
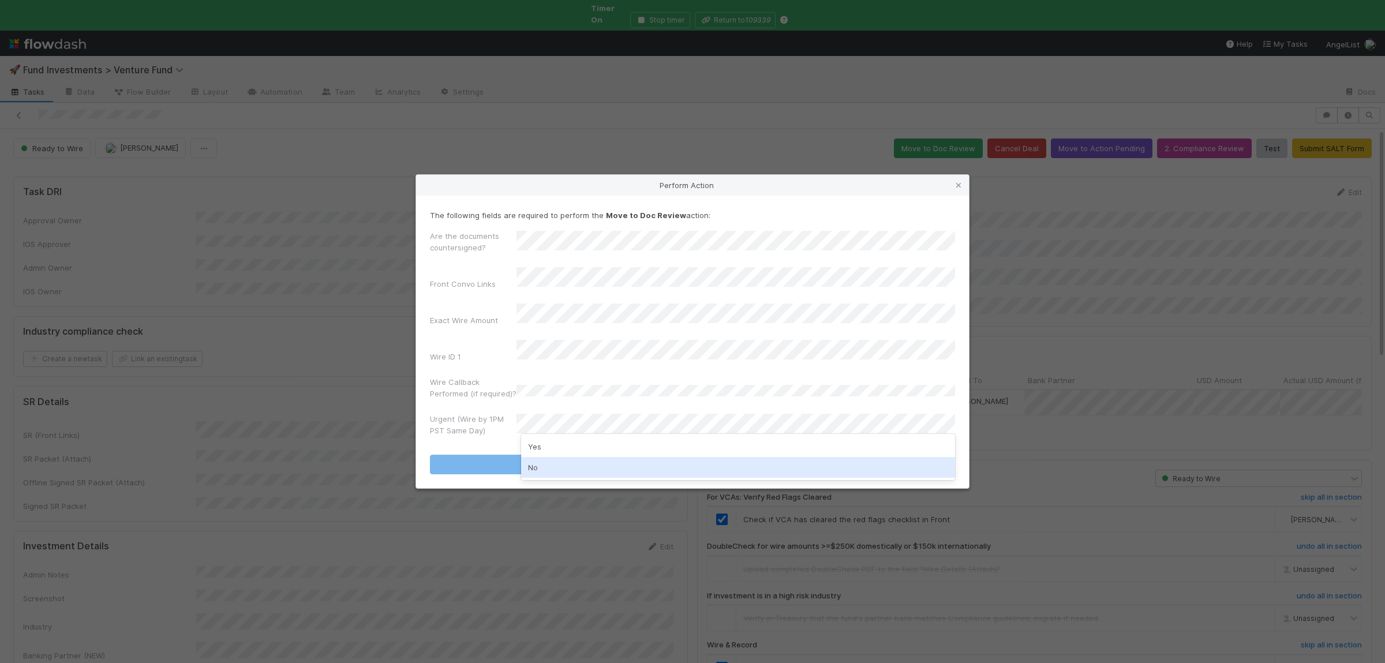
click at [573, 472] on div "No" at bounding box center [738, 467] width 434 height 21
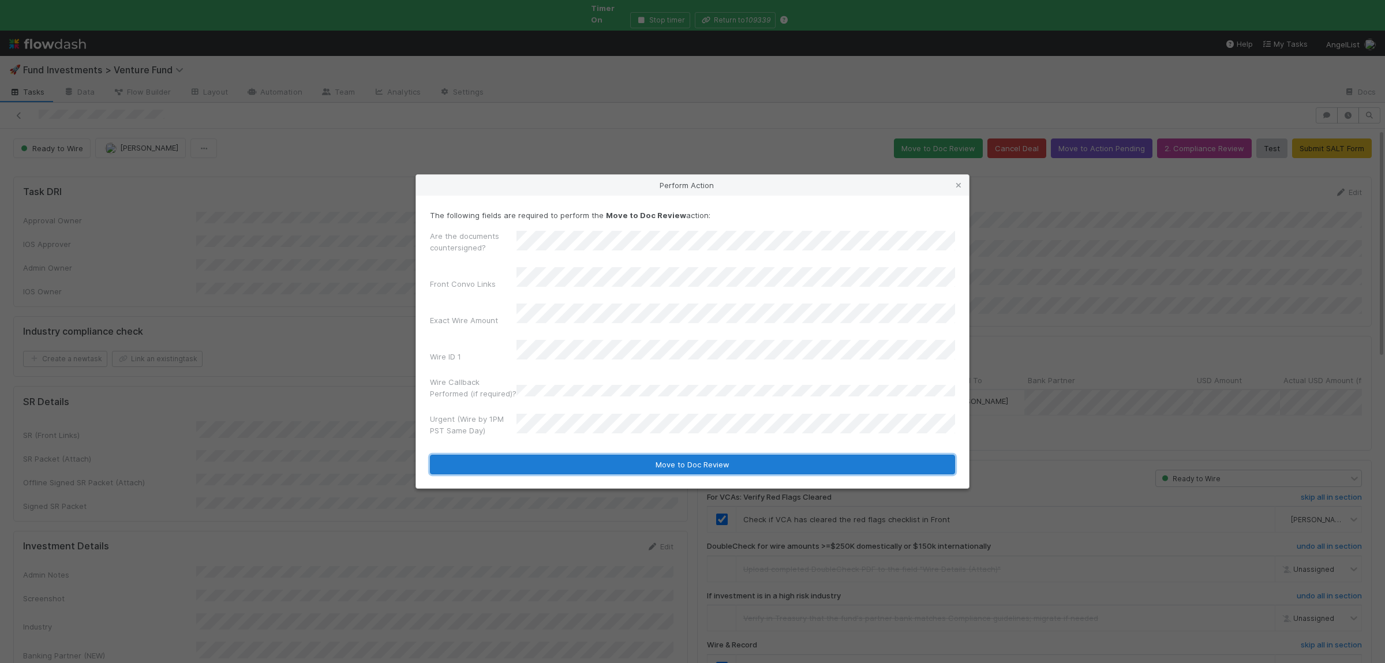
click at [585, 455] on button "Move to Doc Review" at bounding box center [692, 465] width 525 height 20
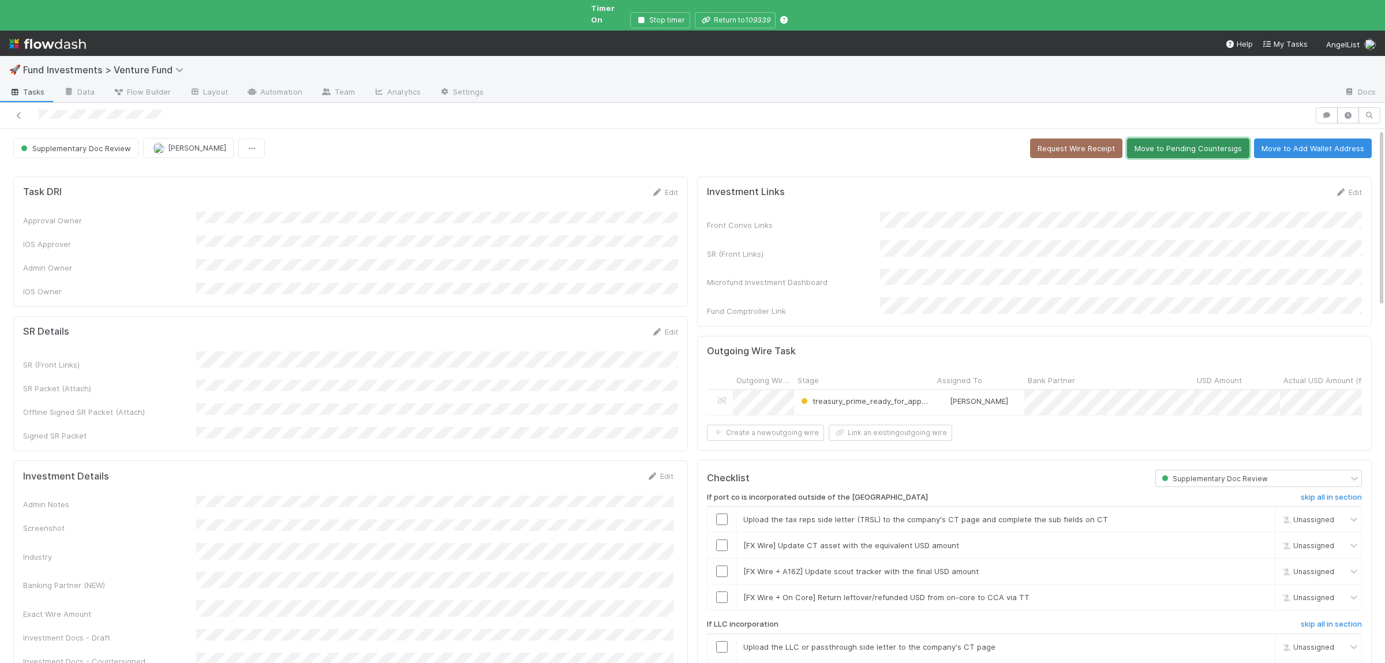
click at [1189, 144] on button "Move to Pending Countersigs" at bounding box center [1188, 148] width 122 height 20
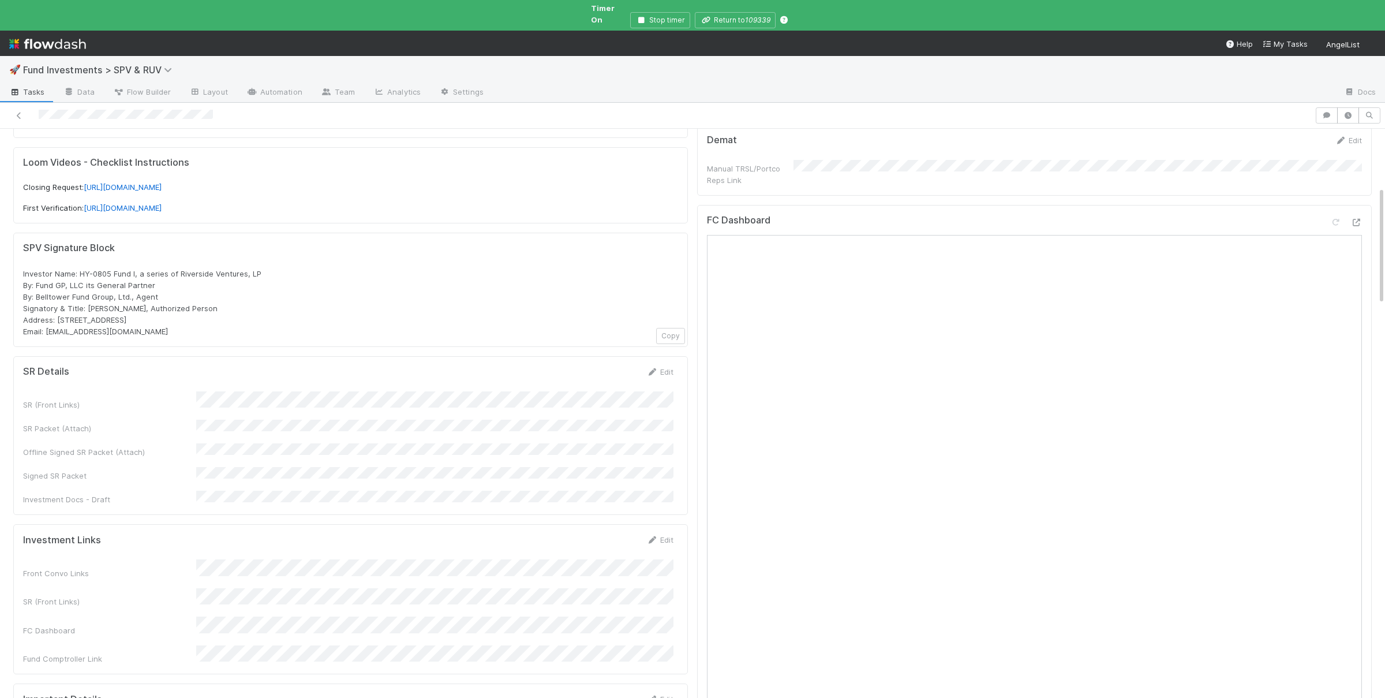
scroll to position [722, 0]
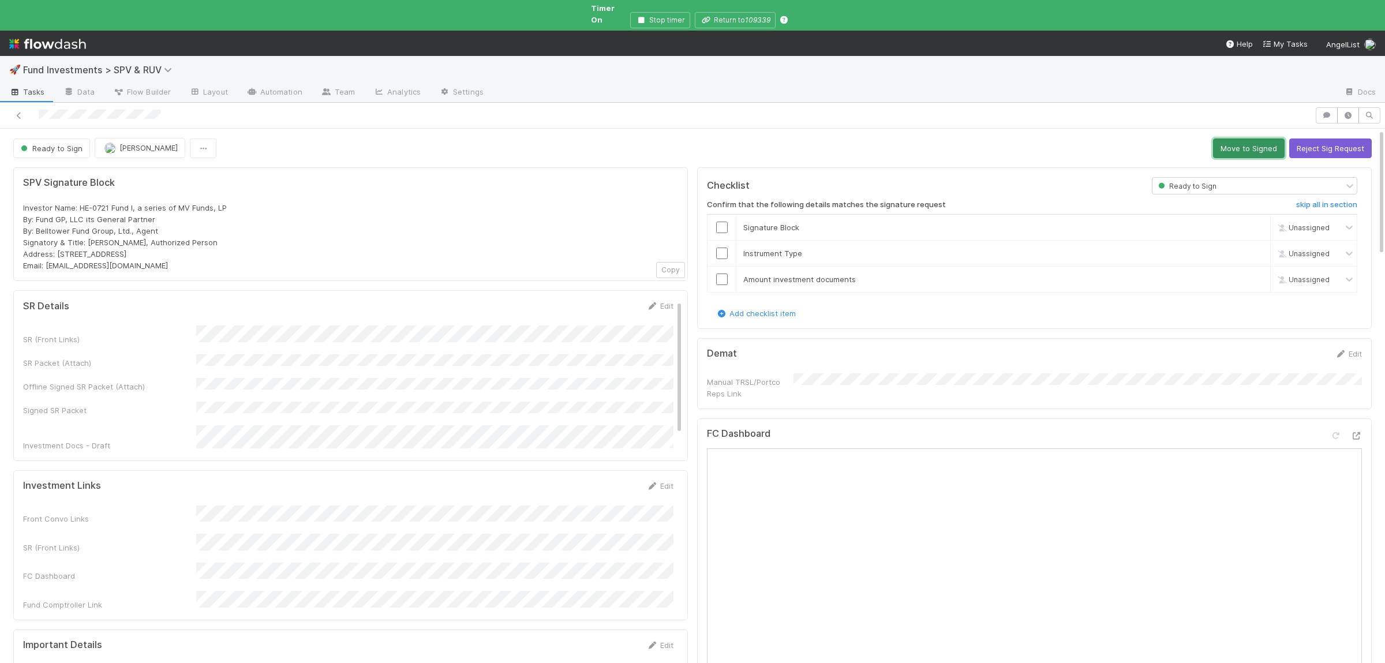
click at [1248, 138] on button "Move to Signed" at bounding box center [1249, 148] width 72 height 20
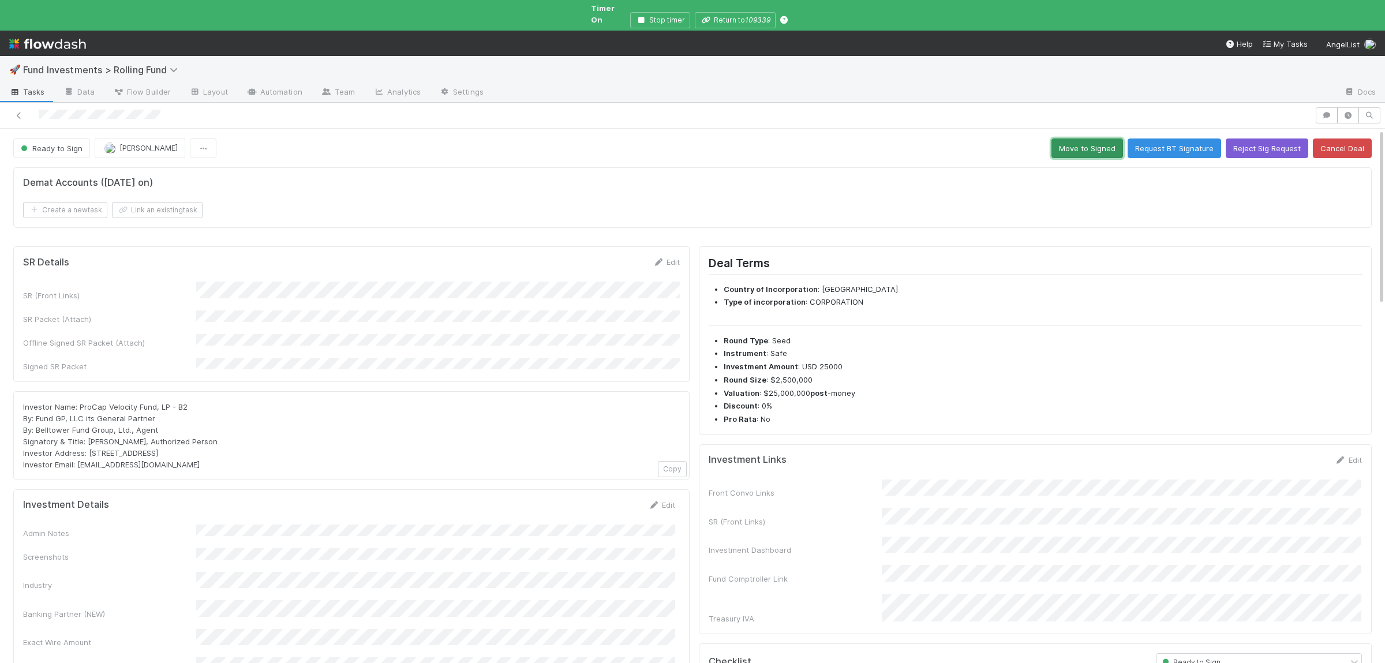
drag, startPoint x: 1085, startPoint y: 136, endPoint x: 1061, endPoint y: 156, distance: 31.9
click at [1087, 138] on button "Move to Signed" at bounding box center [1087, 148] width 72 height 20
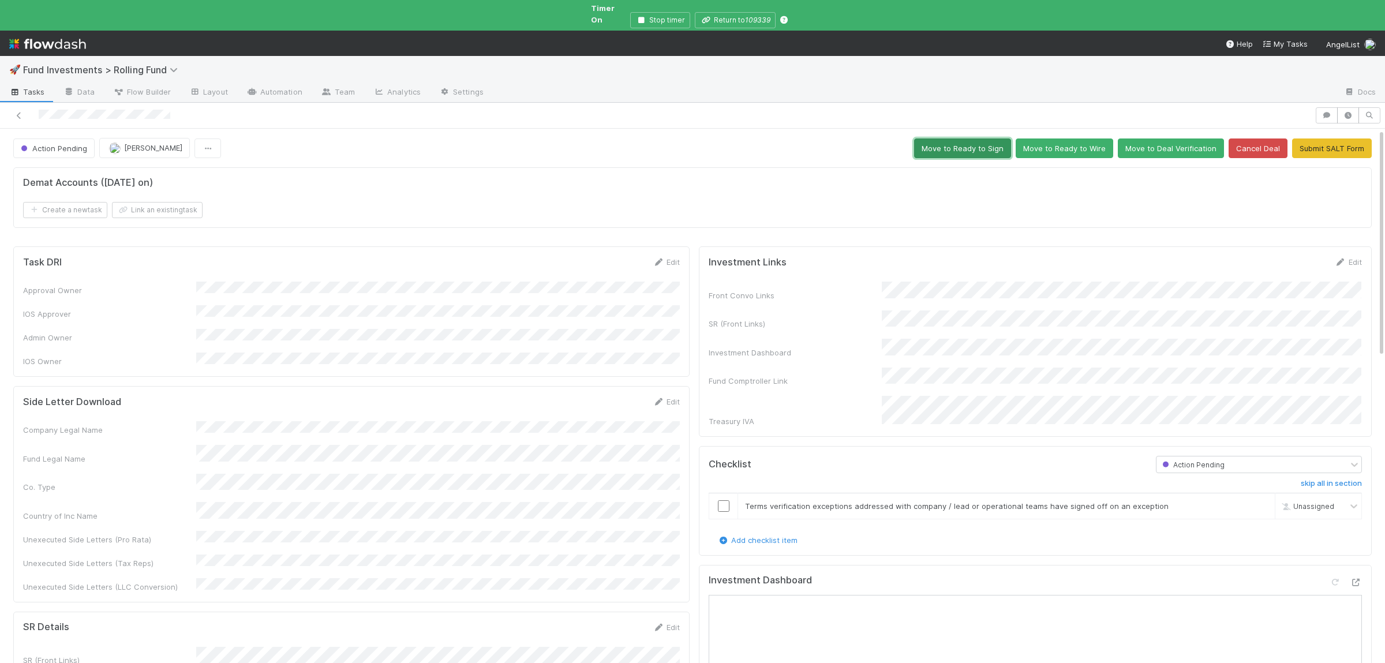
click at [928, 138] on button "Move to Ready to Sign" at bounding box center [962, 148] width 97 height 20
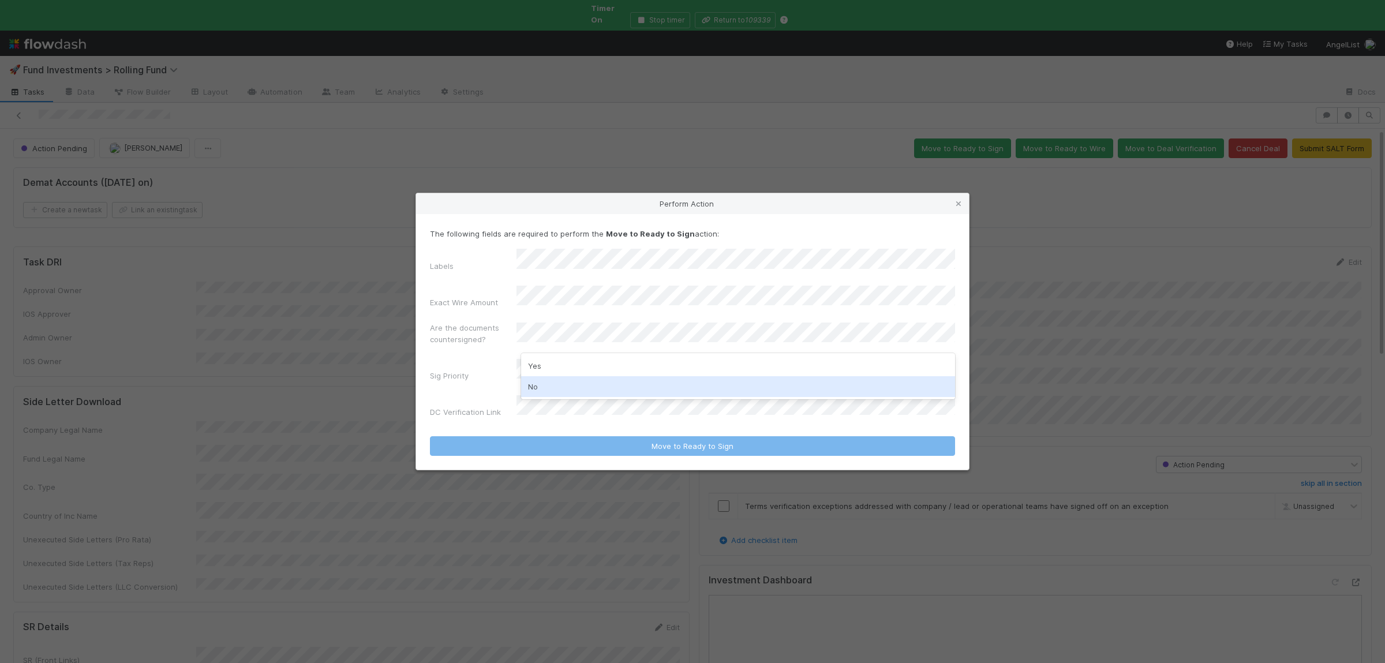
click at [559, 385] on div "No" at bounding box center [738, 386] width 434 height 21
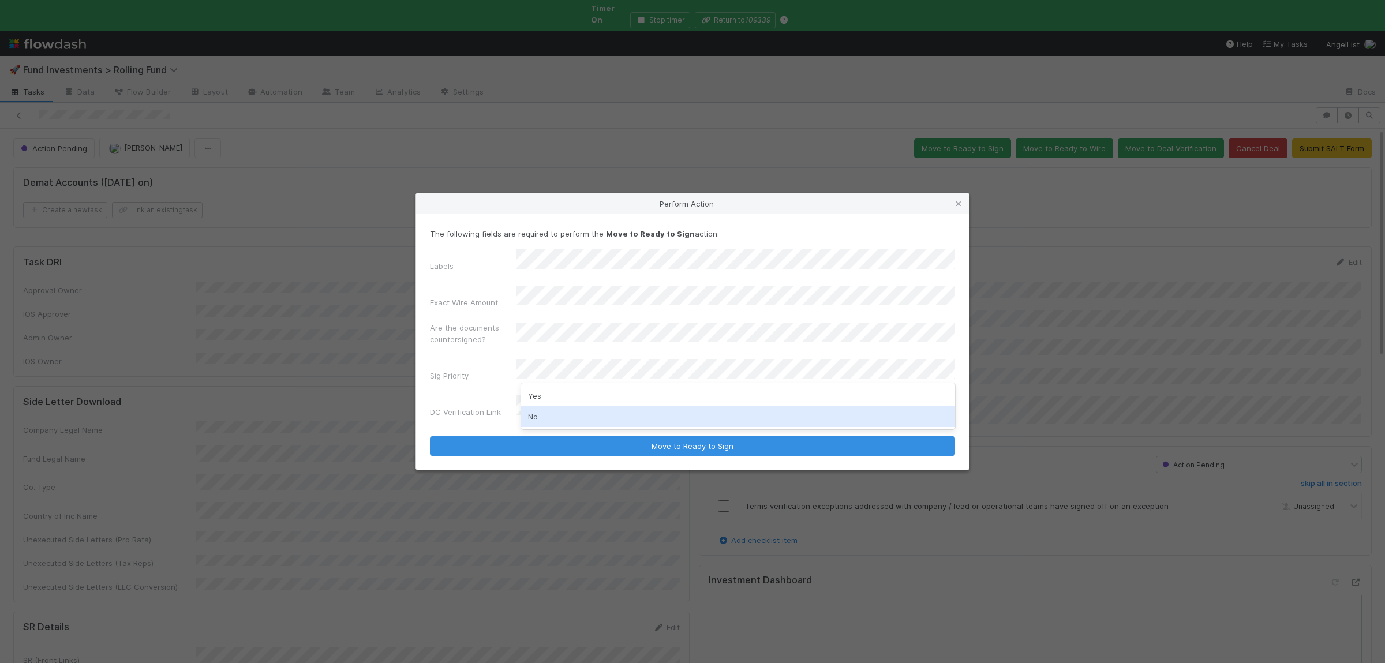
click at [556, 415] on div "No" at bounding box center [738, 416] width 434 height 21
click at [430, 436] on button "Move to Ready to Sign" at bounding box center [692, 446] width 525 height 20
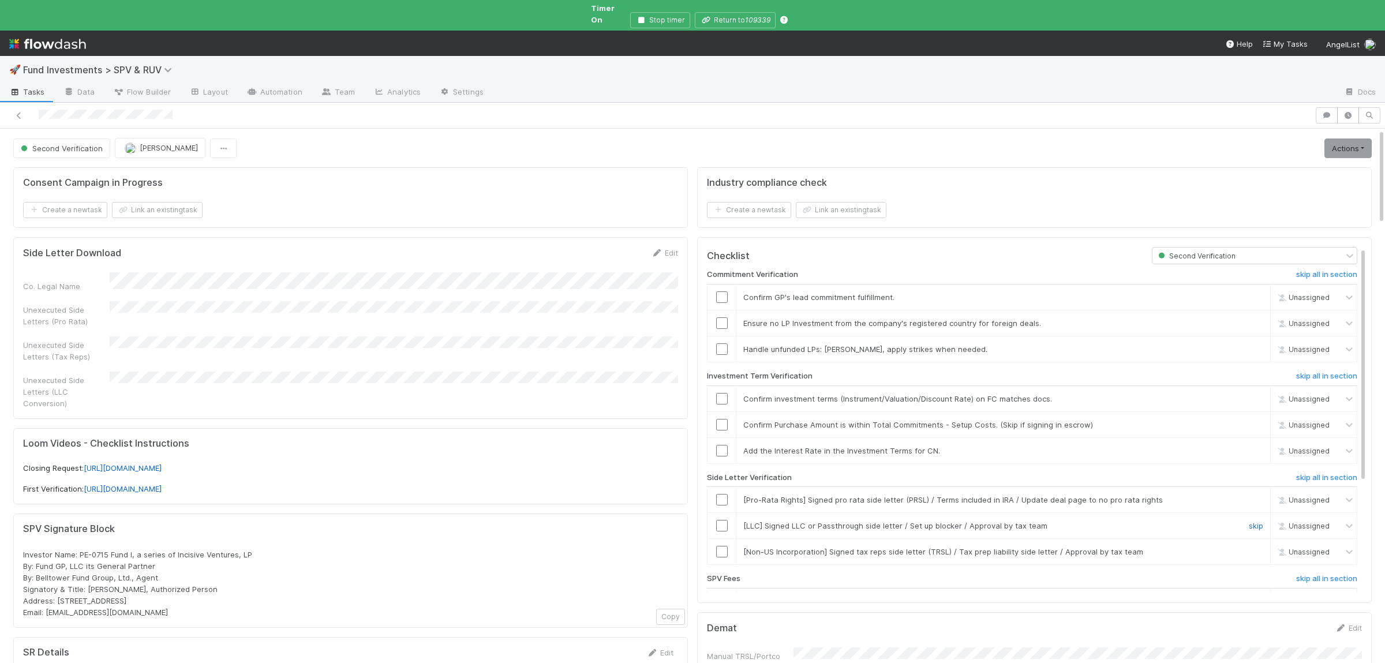
click at [1261, 522] on link "skip" at bounding box center [1255, 525] width 14 height 9
click at [1261, 547] on link "skip" at bounding box center [1255, 551] width 14 height 9
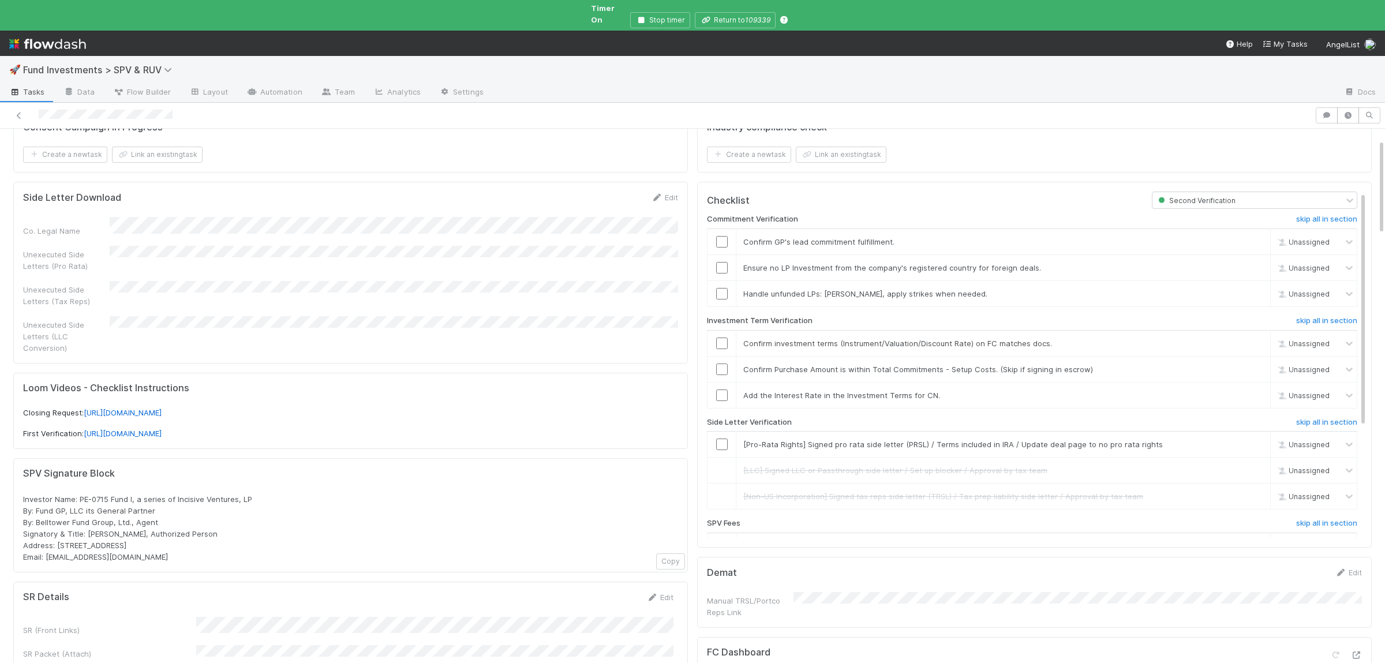
scroll to position [56, 0]
click at [1261, 390] on link "skip" at bounding box center [1255, 394] width 14 height 9
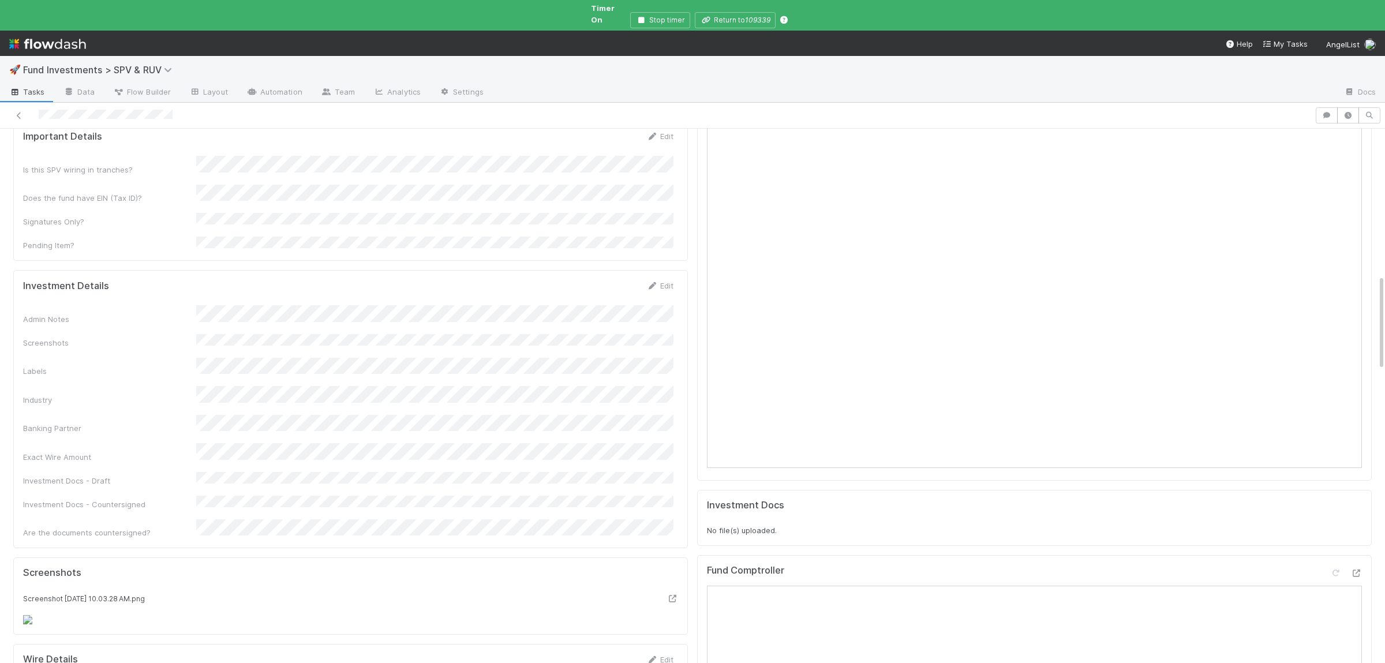
scroll to position [788, 0]
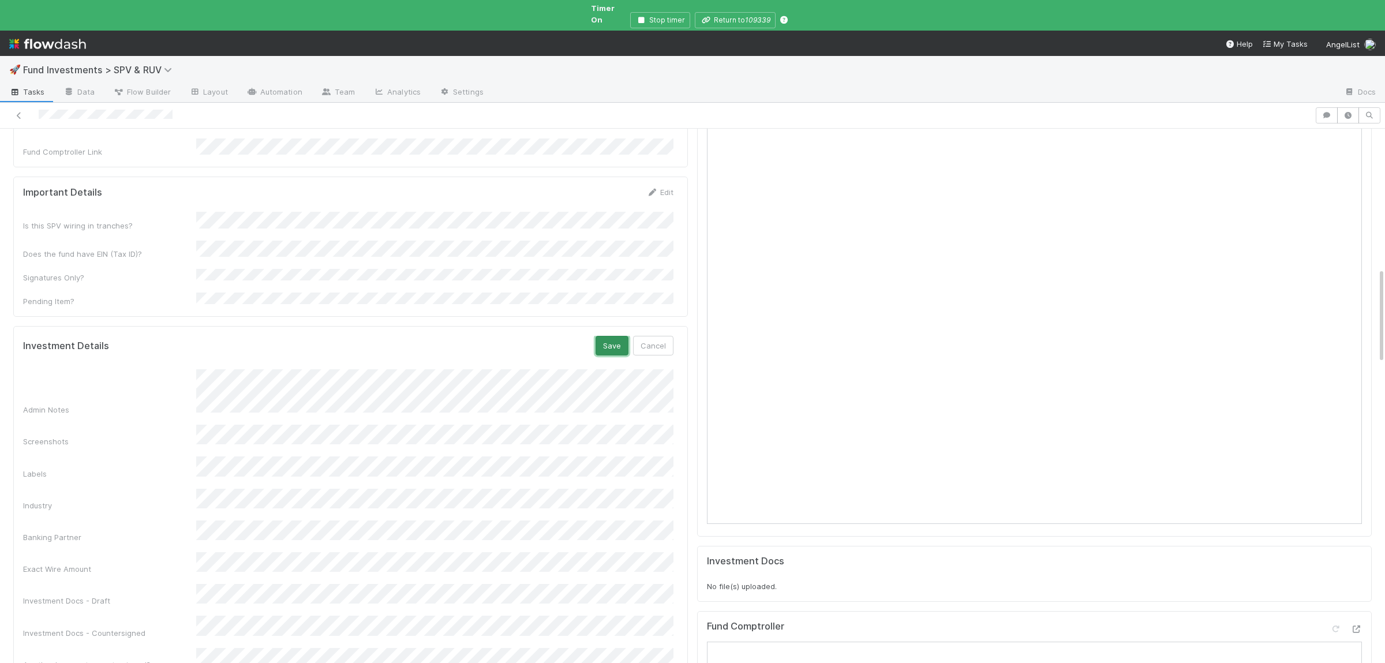
click at [605, 336] on button "Save" at bounding box center [611, 346] width 33 height 20
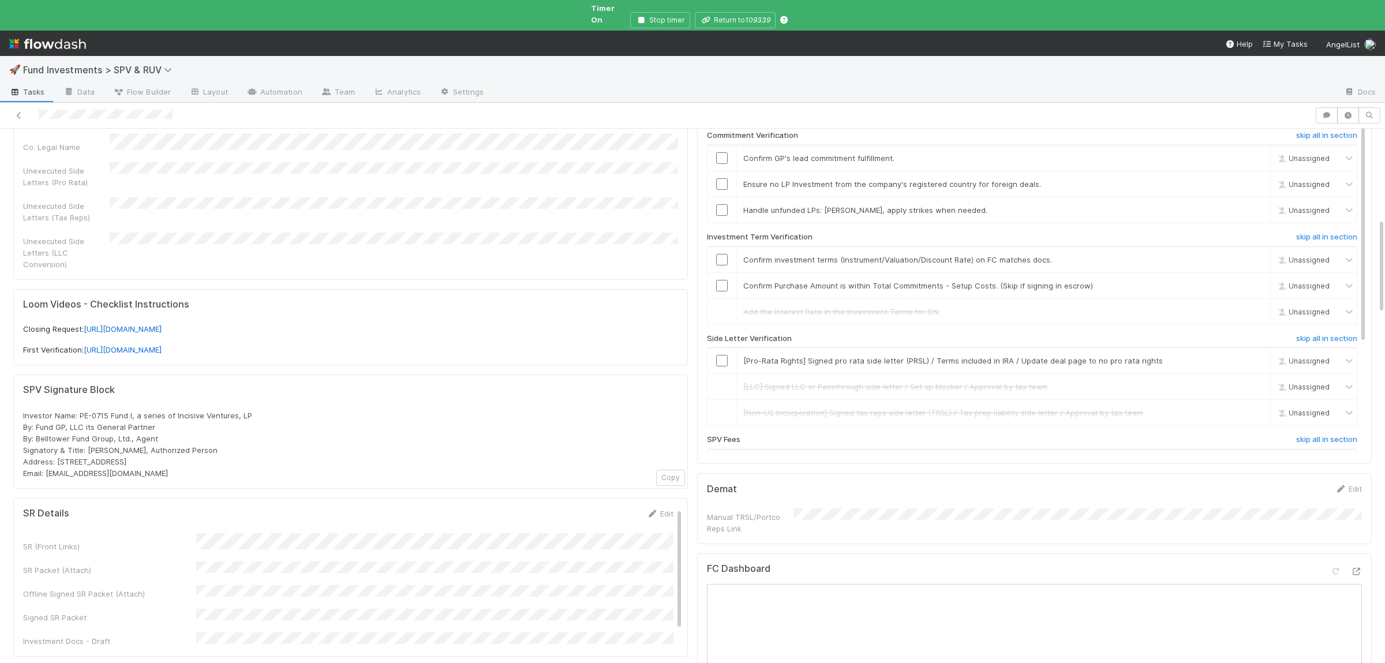
scroll to position [0, 0]
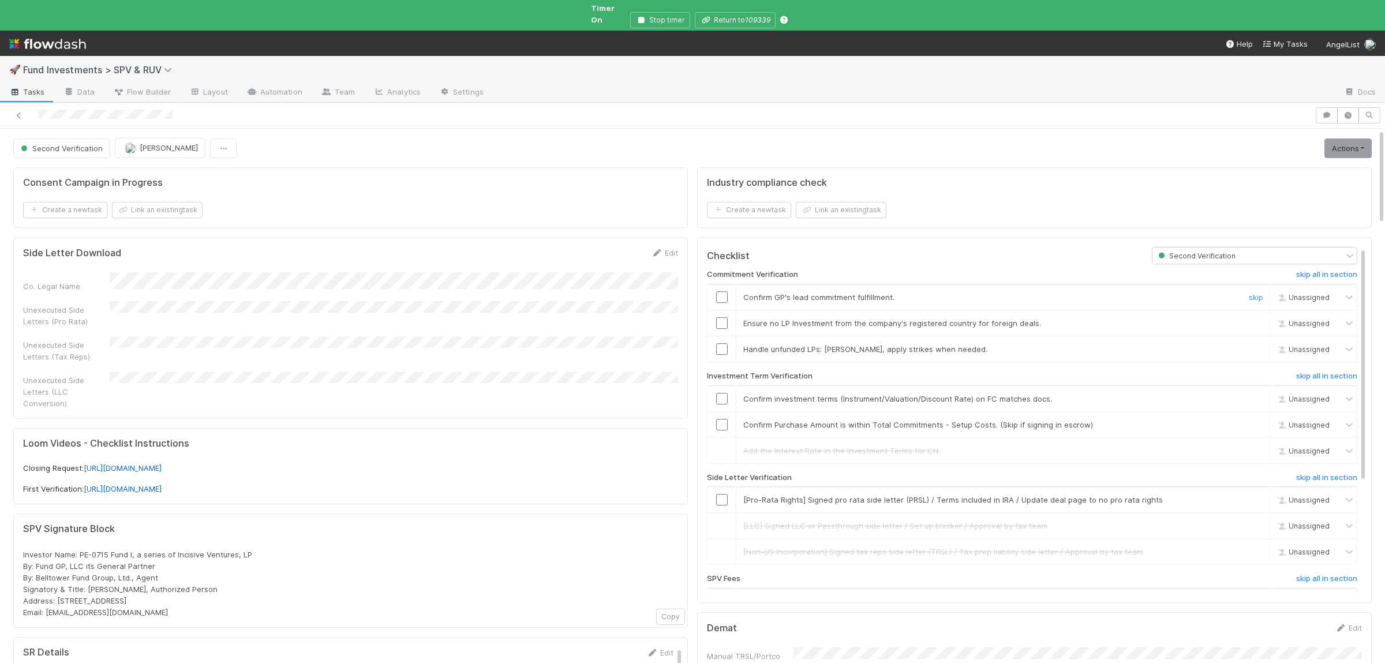
click at [721, 291] on input "checkbox" at bounding box center [722, 297] width 12 height 12
click at [724, 393] on input "checkbox" at bounding box center [722, 399] width 12 height 12
click at [722, 419] on input "checkbox" at bounding box center [722, 425] width 12 height 12
drag, startPoint x: 1252, startPoint y: 495, endPoint x: 1179, endPoint y: 494, distance: 73.3
click at [1253, 495] on link "skip" at bounding box center [1255, 499] width 14 height 9
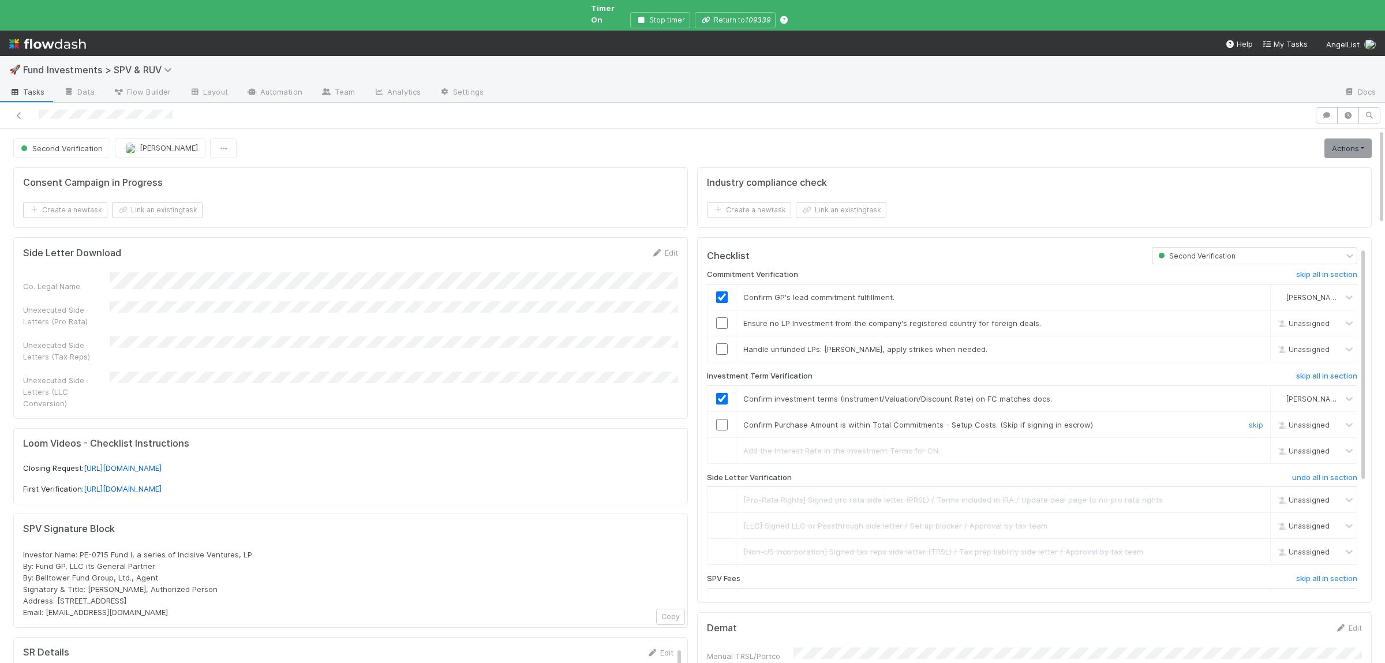
click at [726, 420] on input "checkbox" at bounding box center [722, 425] width 12 height 12
click at [1341, 142] on link "Actions" at bounding box center [1347, 148] width 47 height 20
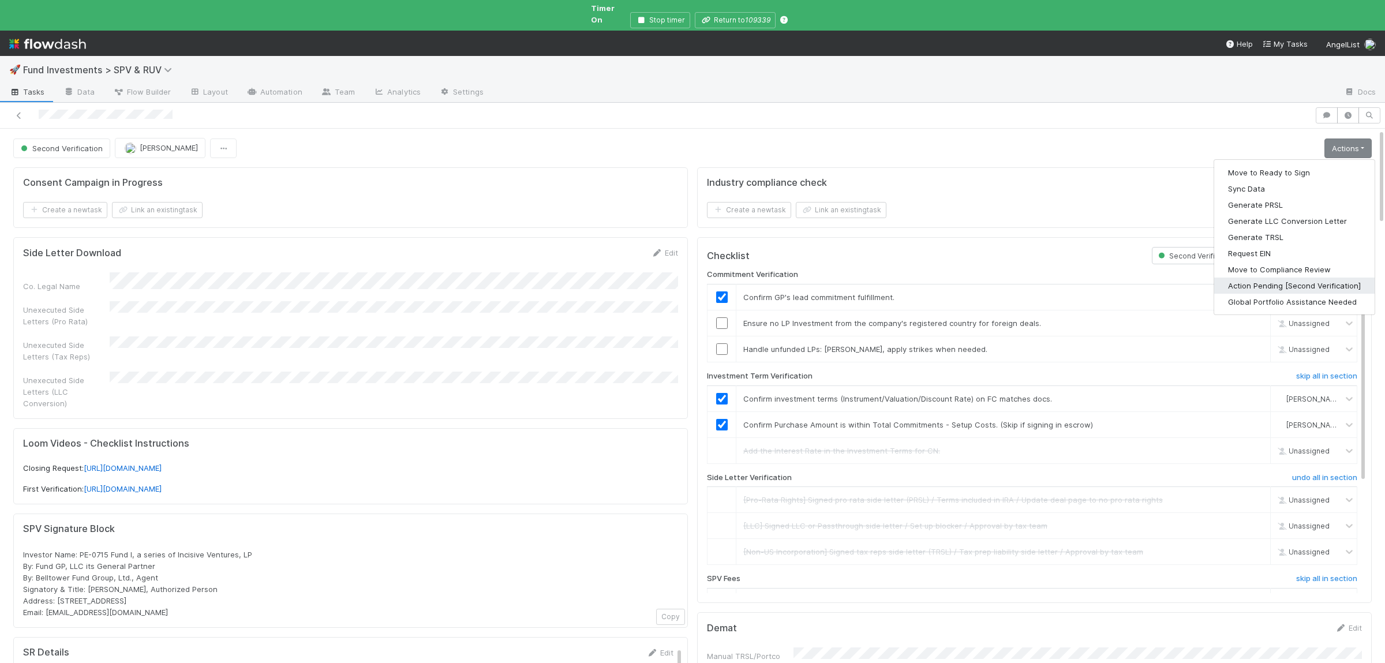
click at [1277, 278] on button "Action Pending [Second Verification]" at bounding box center [1294, 286] width 160 height 16
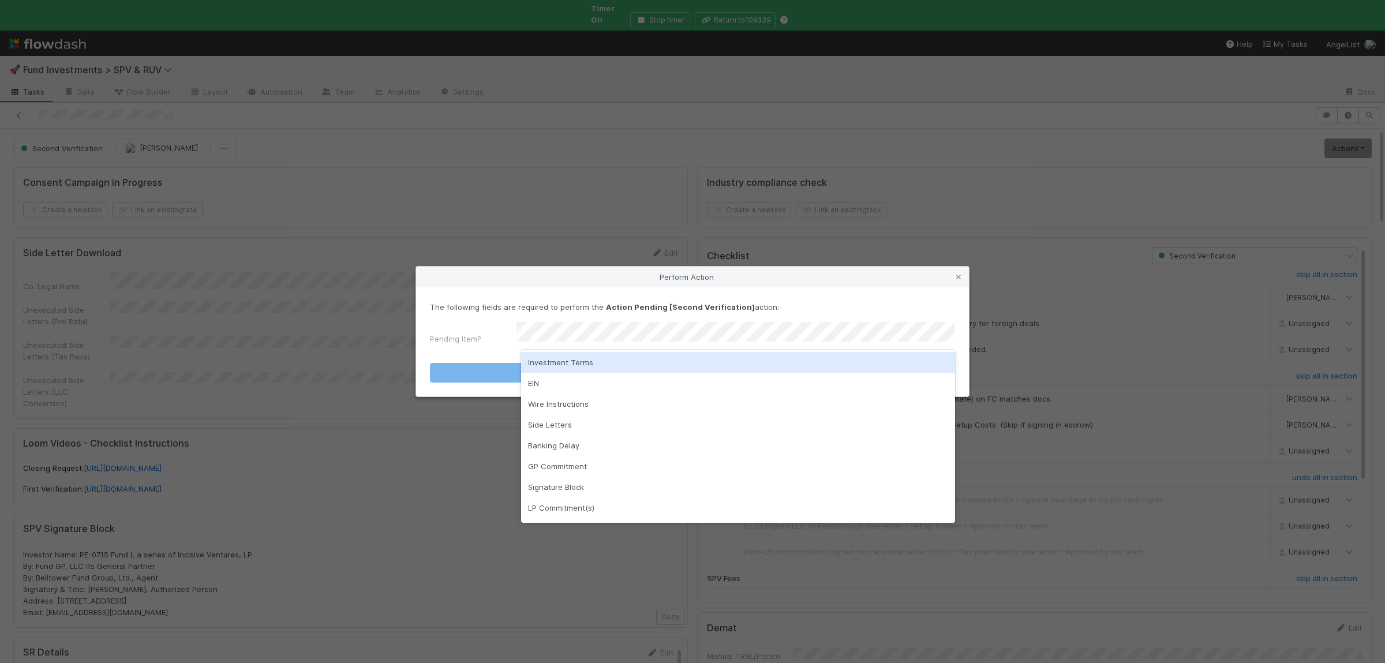
click at [556, 366] on div "Investment Terms" at bounding box center [738, 362] width 434 height 21
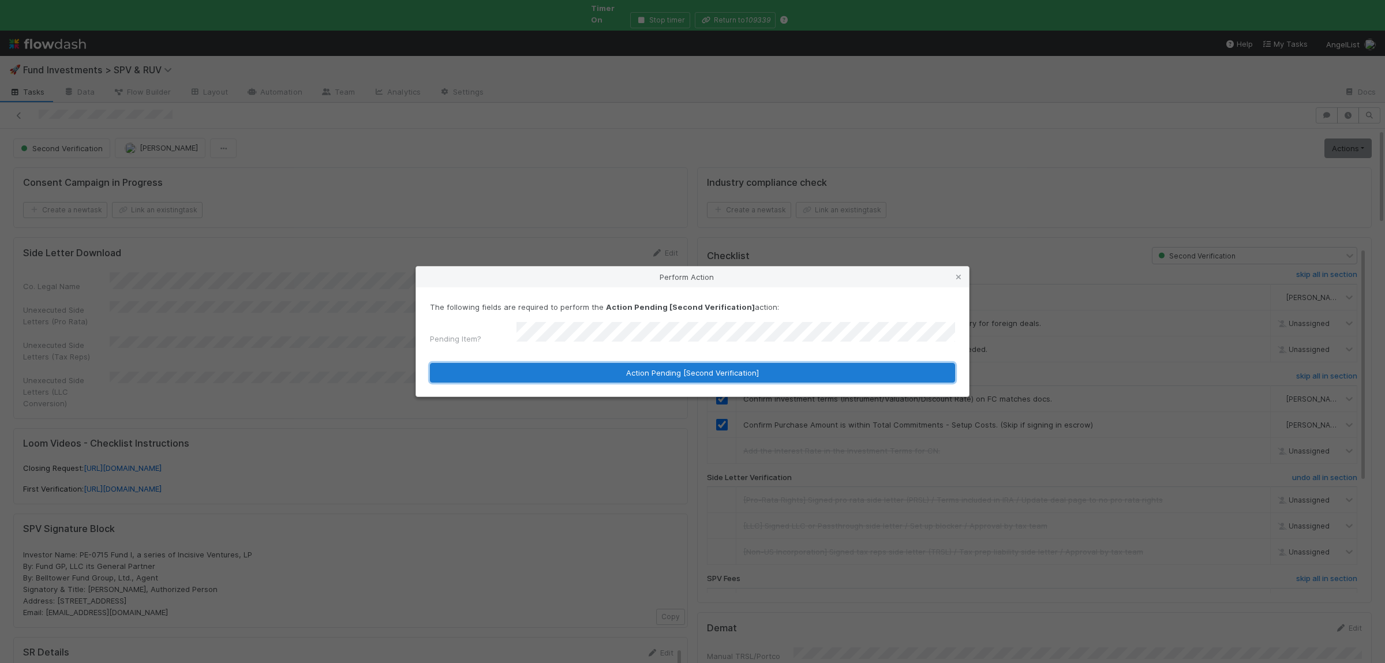
click at [554, 374] on button "Action Pending [Second Verification]" at bounding box center [692, 373] width 525 height 20
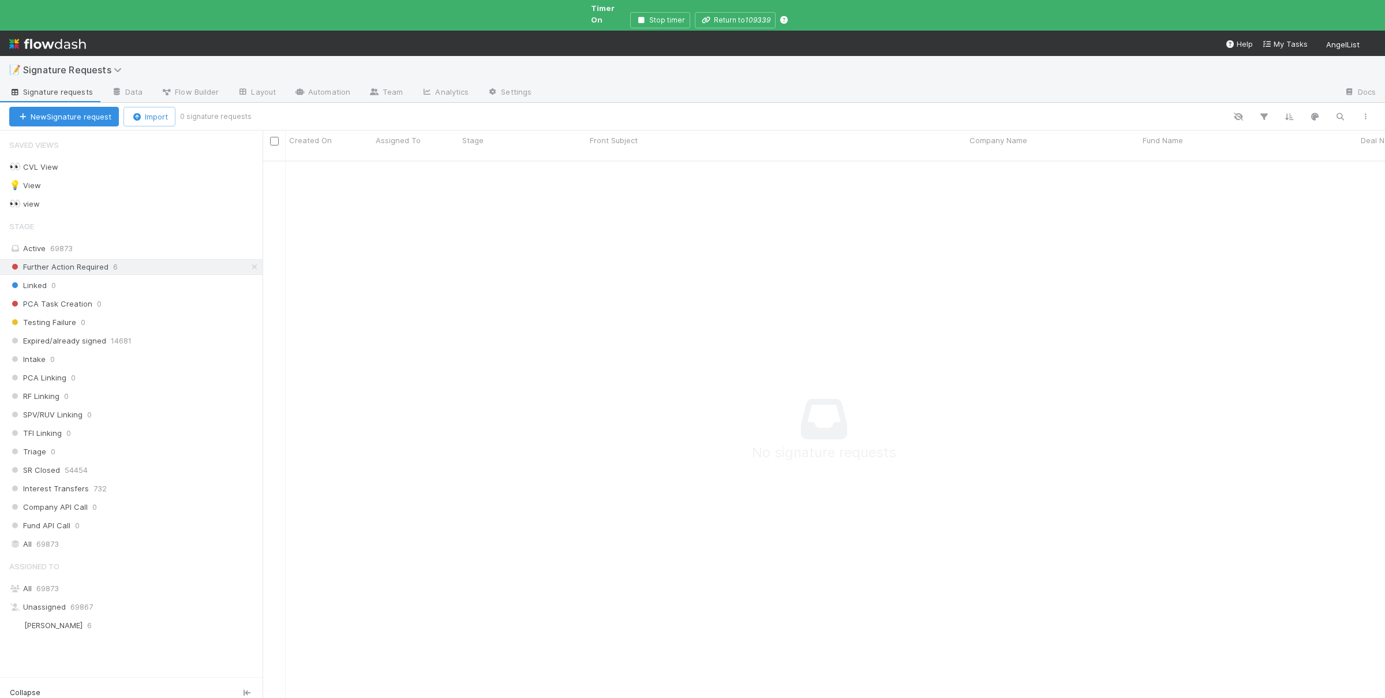
scroll to position [557, 1122]
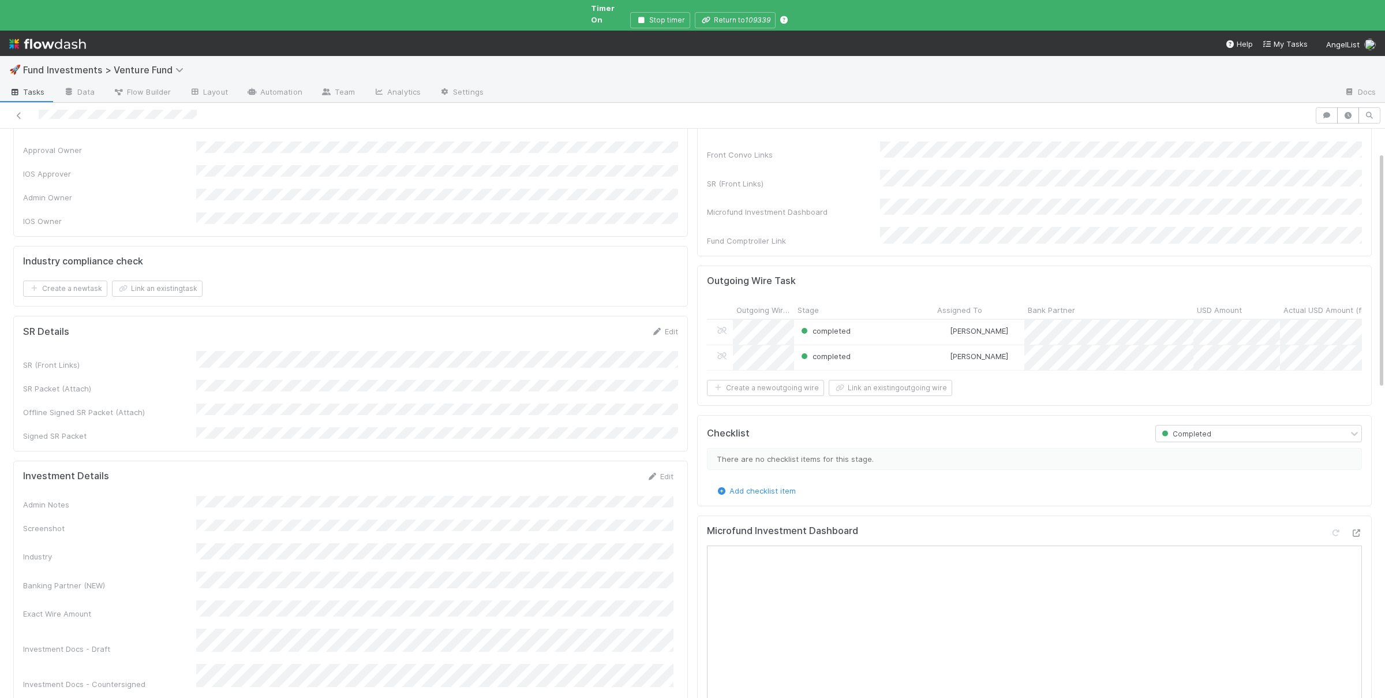
scroll to position [56, 0]
